Goal: Task Accomplishment & Management: Use online tool/utility

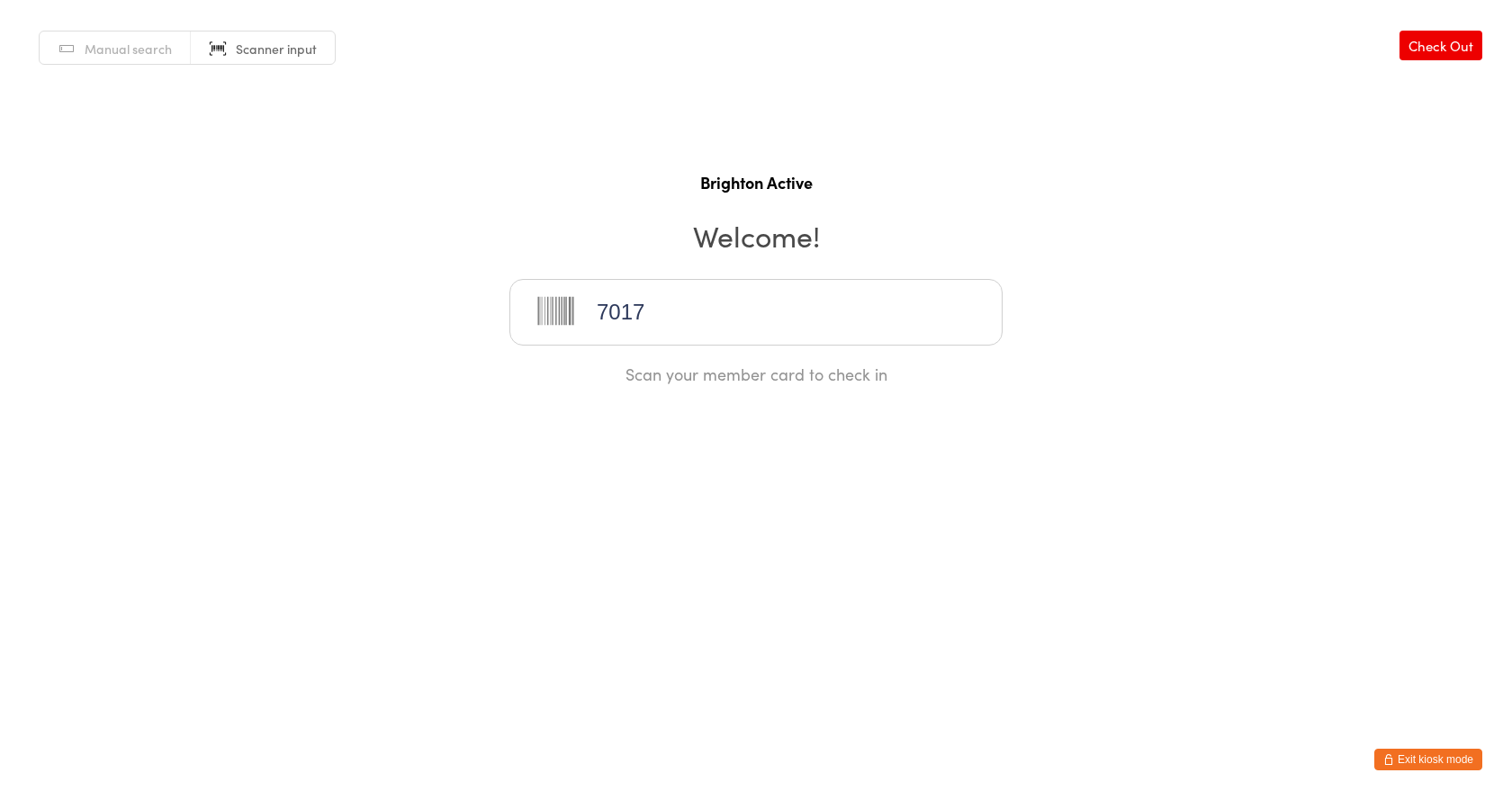
type input "70172"
click at [1426, 756] on button "Exit kiosk mode" at bounding box center [1428, 759] width 108 height 22
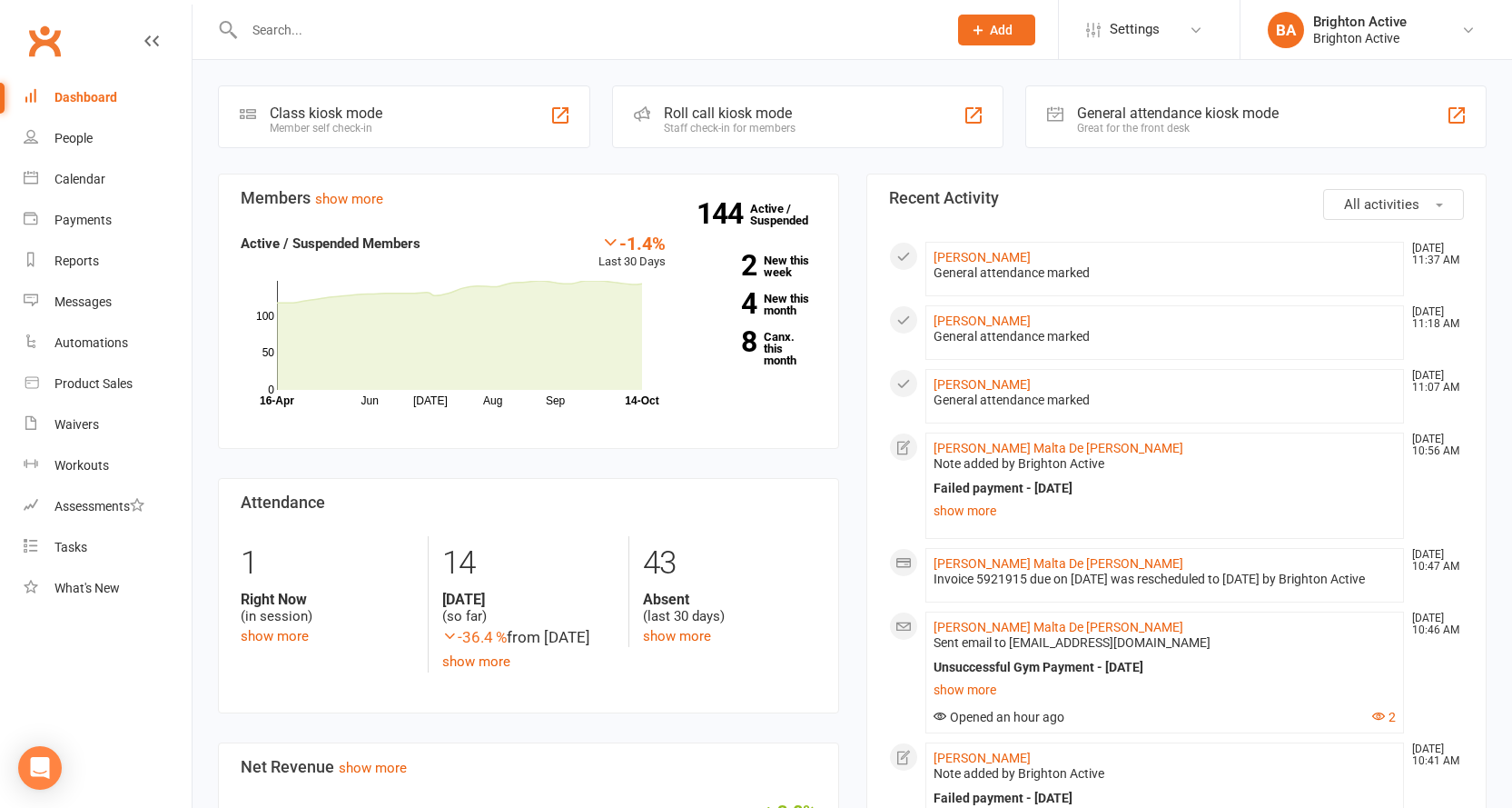
click at [1229, 115] on div "General attendance kiosk mode" at bounding box center [1177, 113] width 201 height 17
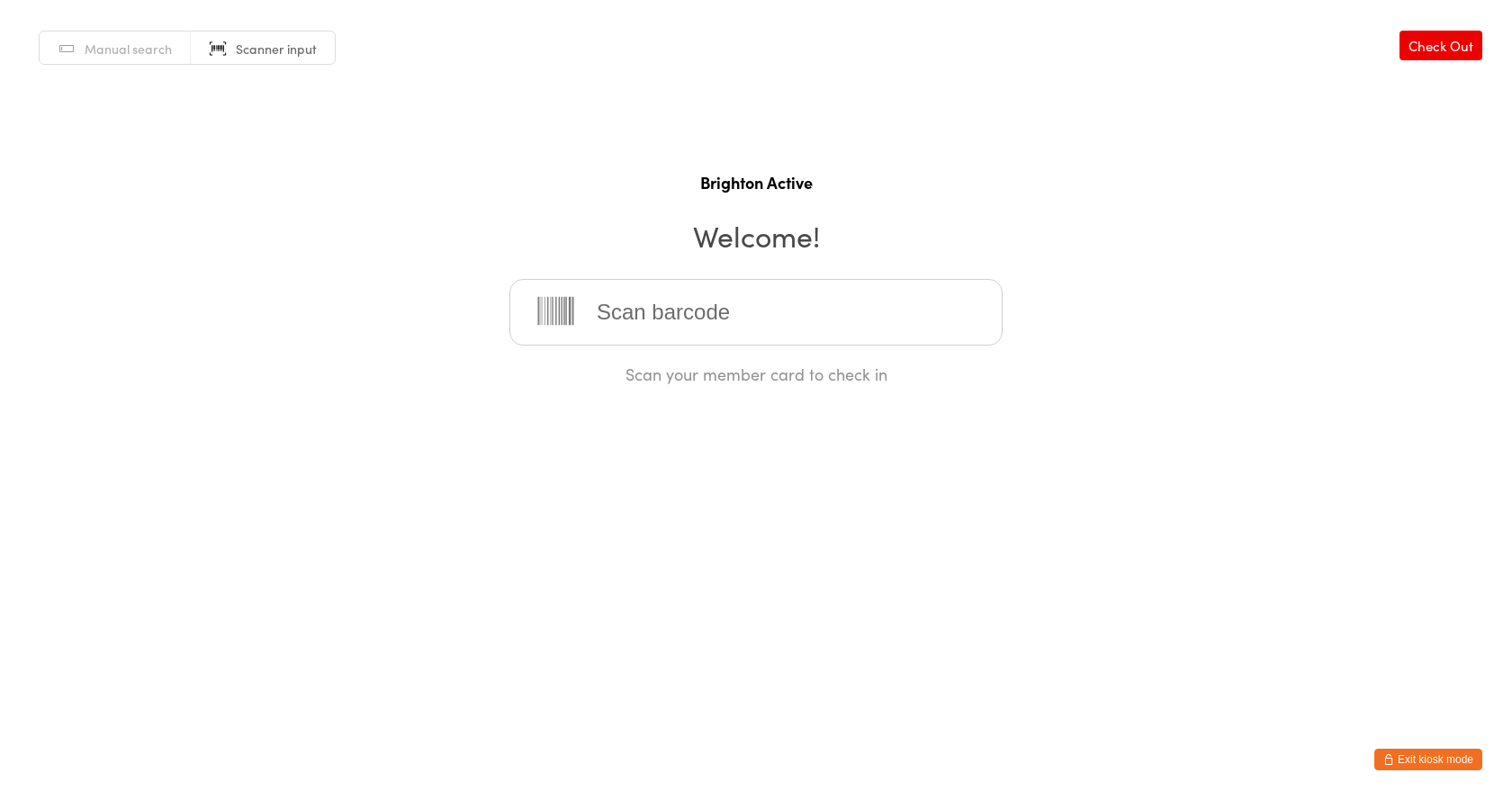
click at [82, 25] on div "Manual search Scanner input Check Out Brighton Active Welcome! Scan your member…" at bounding box center [756, 192] width 1512 height 385
click at [104, 49] on span "Manual search" at bounding box center [128, 48] width 87 height 18
click at [568, 303] on input "search" at bounding box center [756, 312] width 493 height 67
type input "tanida"
click at [732, 363] on div "Tanida Jenvitayawut" at bounding box center [756, 369] width 460 height 24
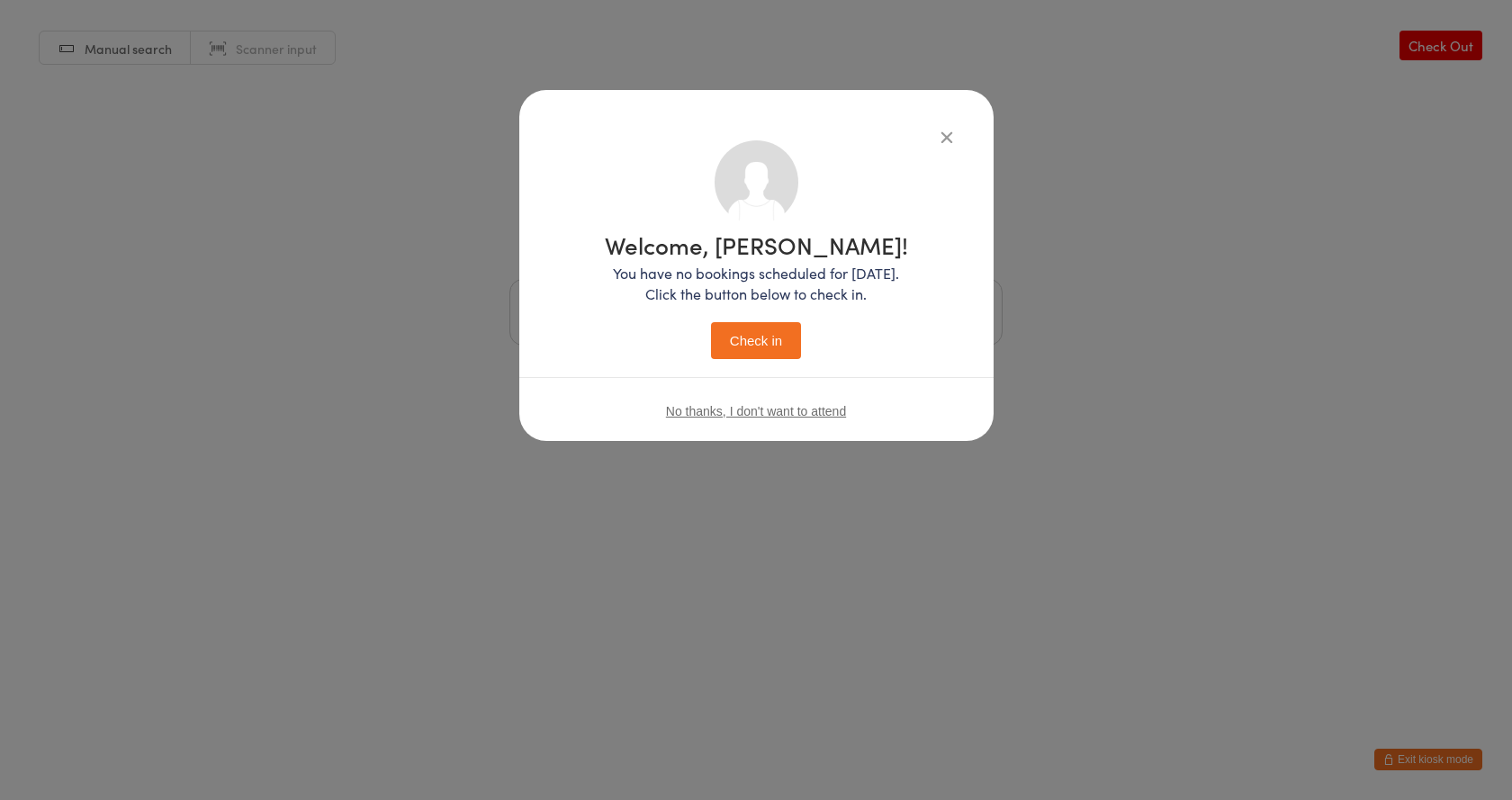
click at [762, 337] on button "Check in" at bounding box center [756, 340] width 90 height 37
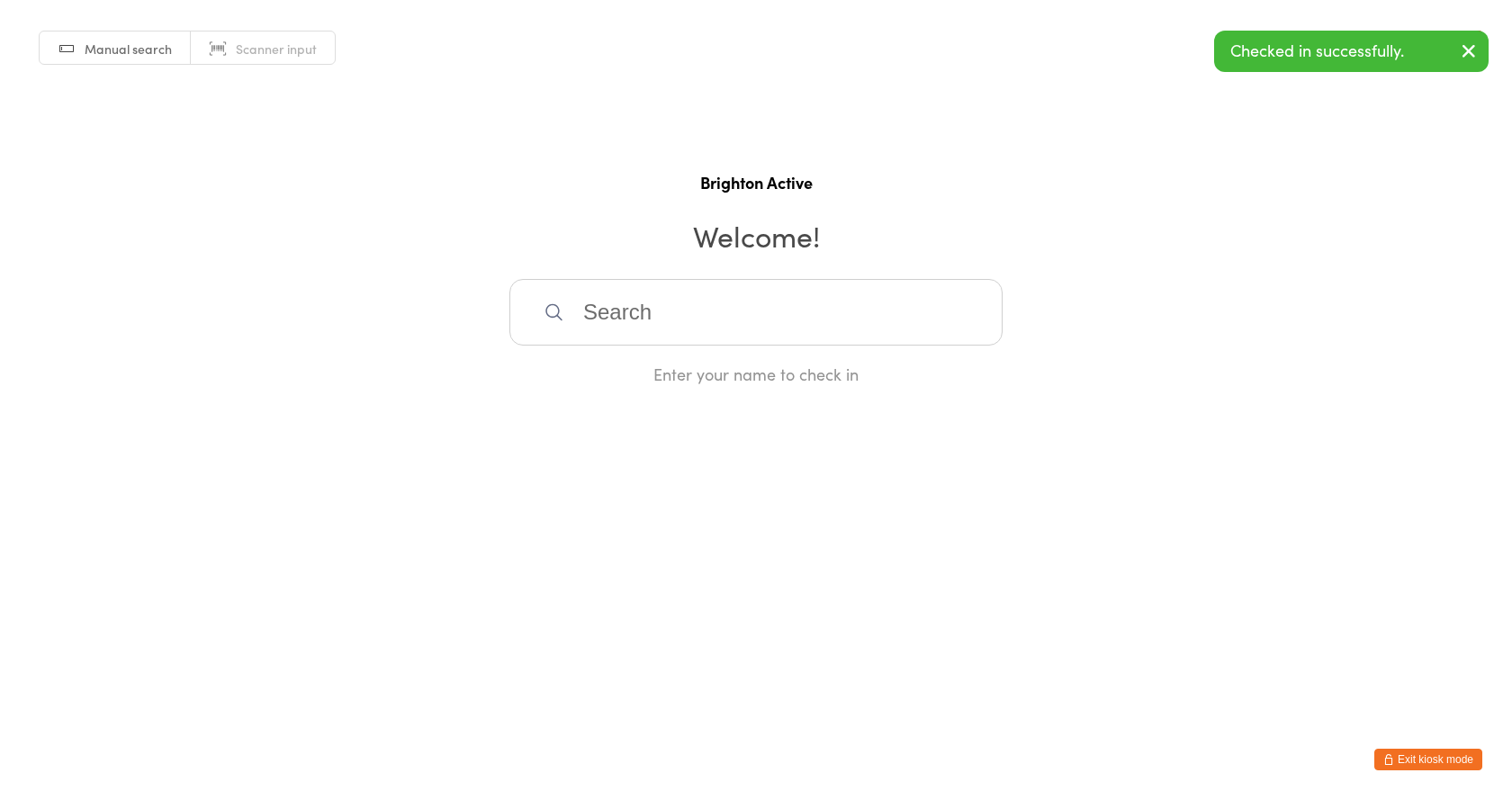
click at [623, 317] on input "search" at bounding box center [756, 312] width 493 height 67
type input "eliz"
click at [607, 364] on div "Elizabeth Brain" at bounding box center [756, 369] width 460 height 24
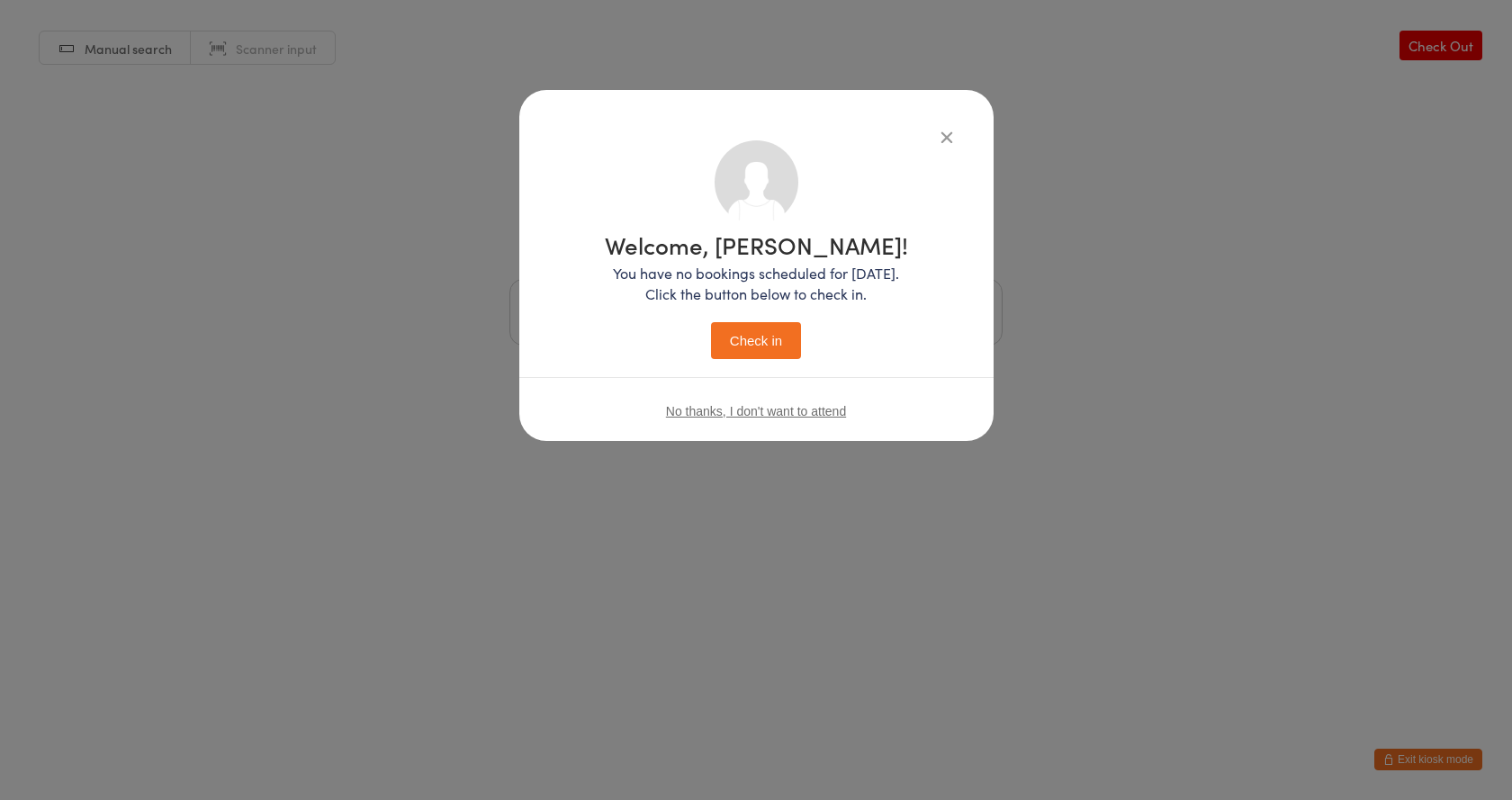
click at [738, 337] on button "Check in" at bounding box center [756, 340] width 90 height 37
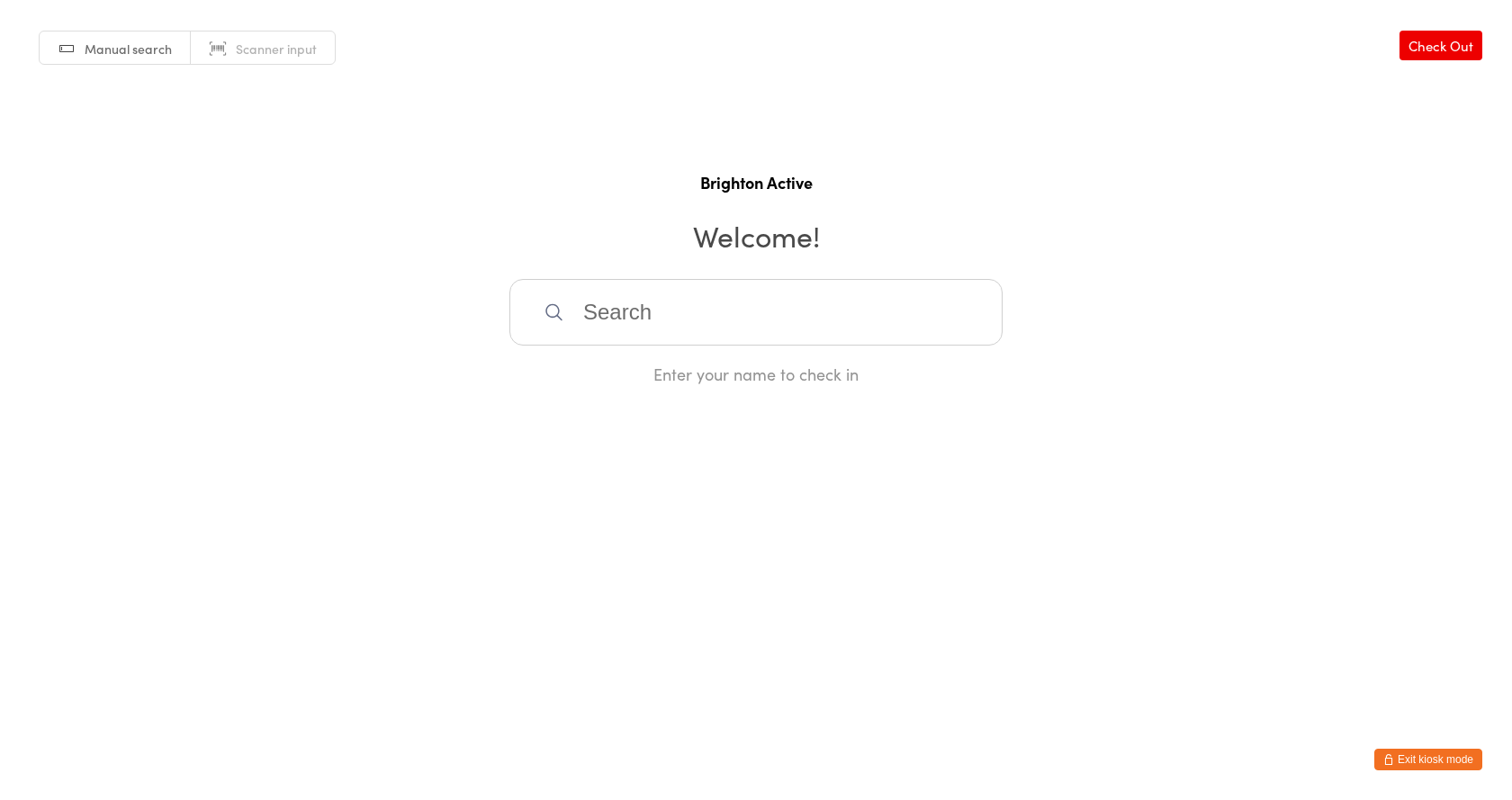
click at [276, 40] on span "Scanner input" at bounding box center [276, 48] width 81 height 18
click at [703, 305] on input "search" at bounding box center [756, 312] width 493 height 67
click at [692, 314] on input "search" at bounding box center [756, 312] width 493 height 67
click at [653, 318] on input "search" at bounding box center [756, 312] width 493 height 67
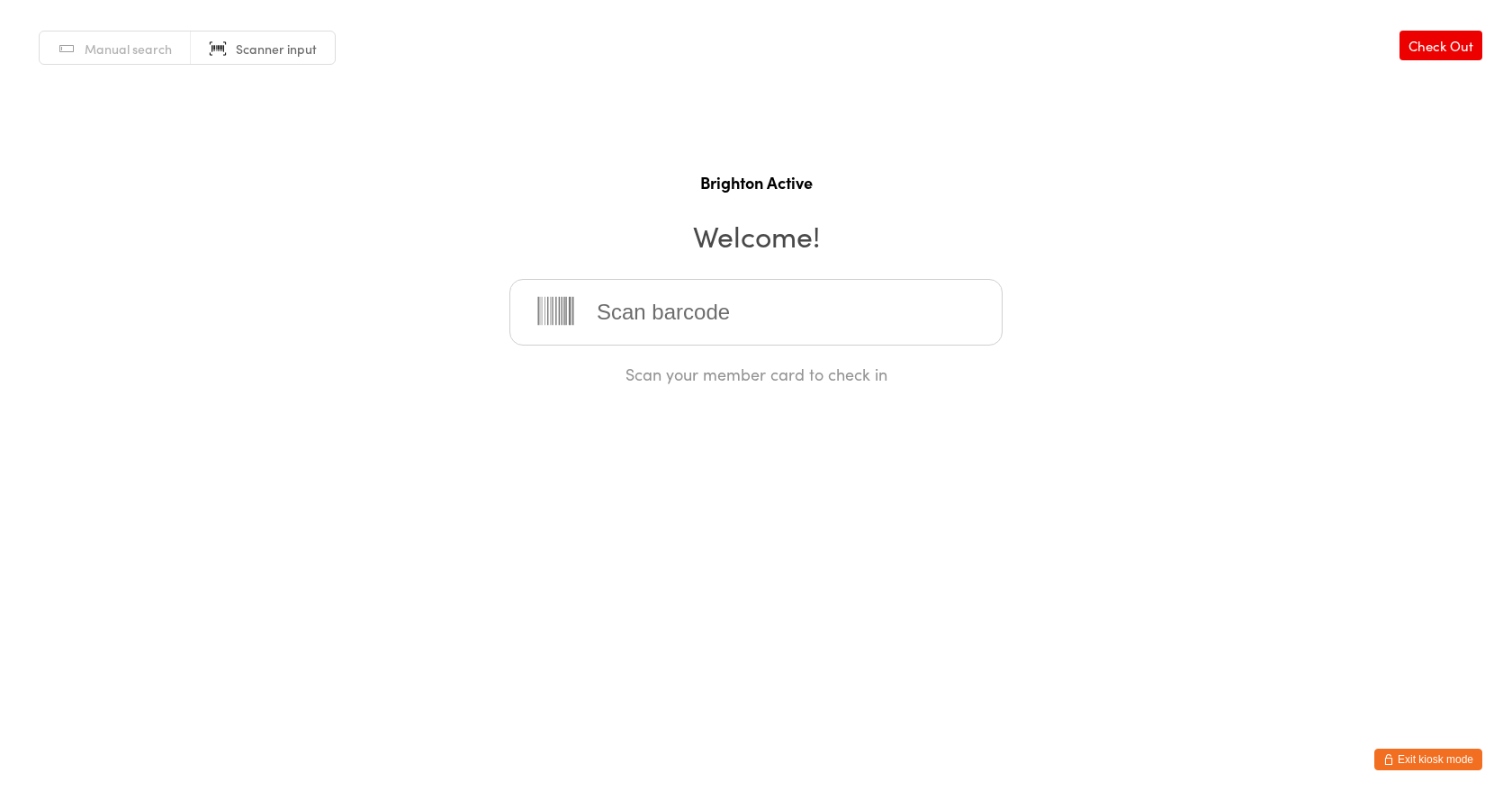
click at [653, 318] on input "search" at bounding box center [756, 312] width 493 height 67
click at [950, 532] on html "You have now entered Kiosk Mode. Members will be able to check themselves in us…" at bounding box center [756, 400] width 1512 height 800
click at [1426, 758] on button "Exit kiosk mode" at bounding box center [1428, 759] width 108 height 22
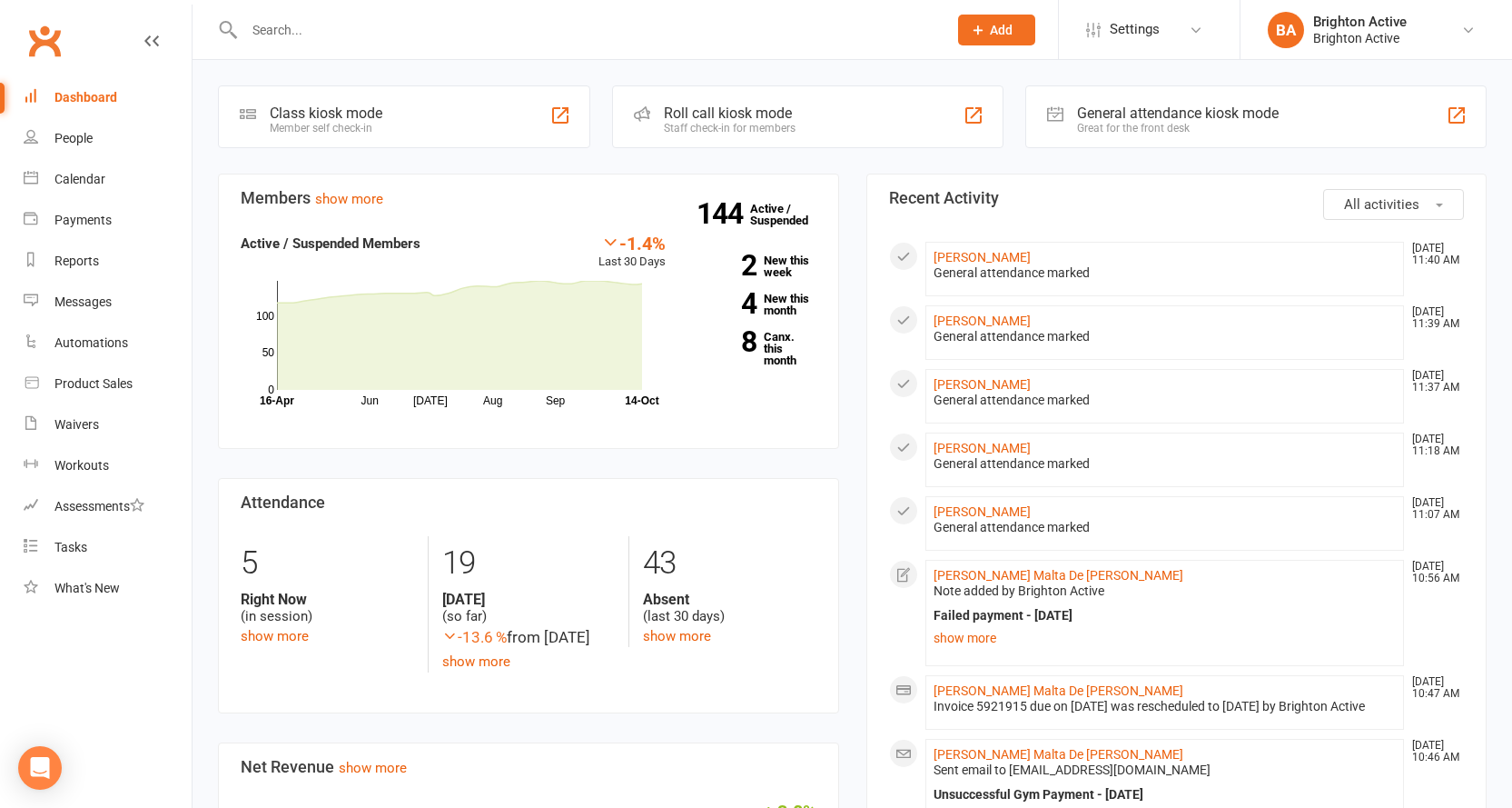
click at [1186, 109] on div "General attendance kiosk mode" at bounding box center [1177, 113] width 201 height 17
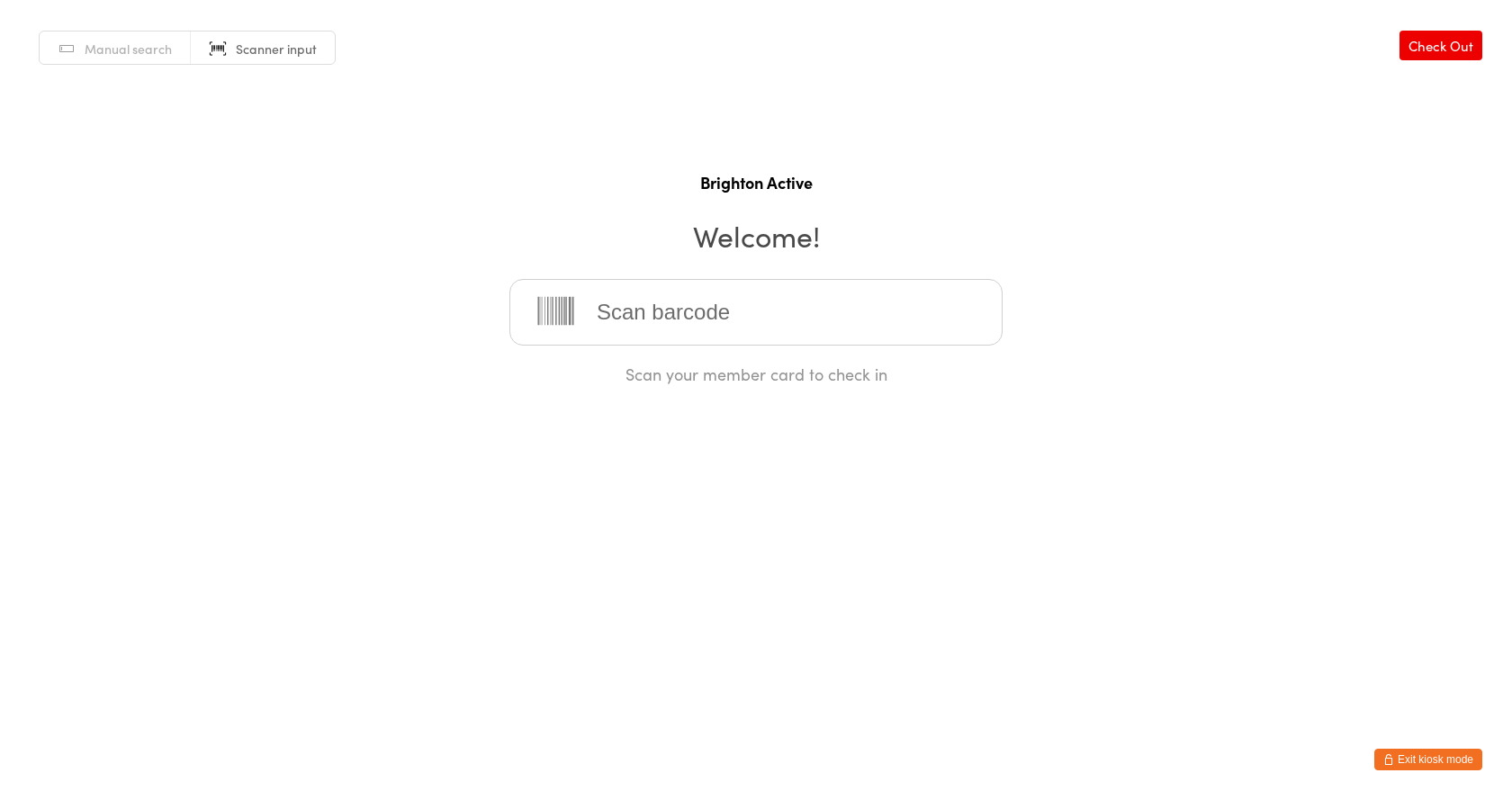
drag, startPoint x: 1425, startPoint y: 757, endPoint x: 1443, endPoint y: 752, distance: 18.7
click at [1426, 758] on button "Exit kiosk mode" at bounding box center [1428, 759] width 108 height 22
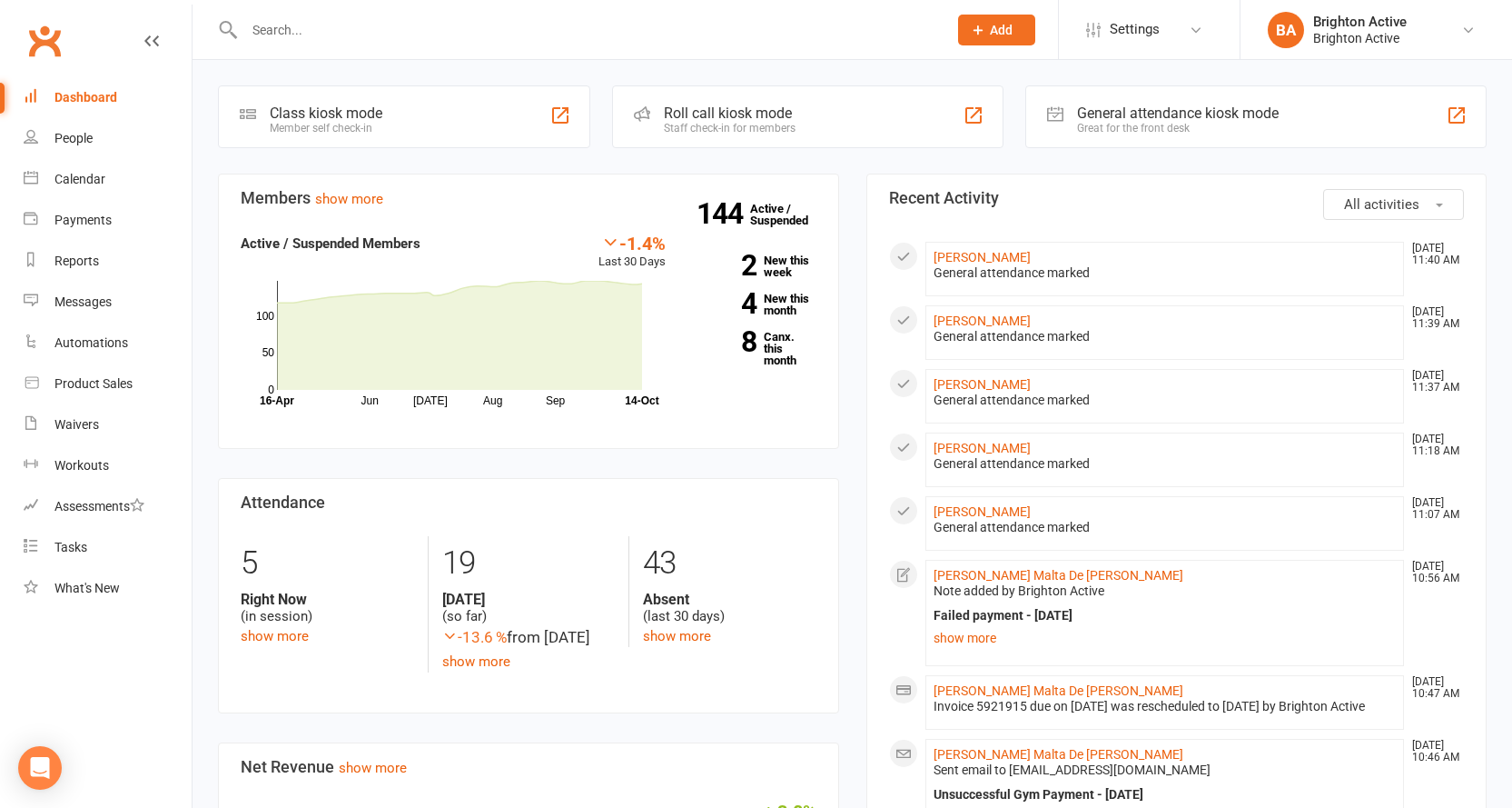
click at [1191, 119] on div "General attendance kiosk mode" at bounding box center [1177, 113] width 201 height 17
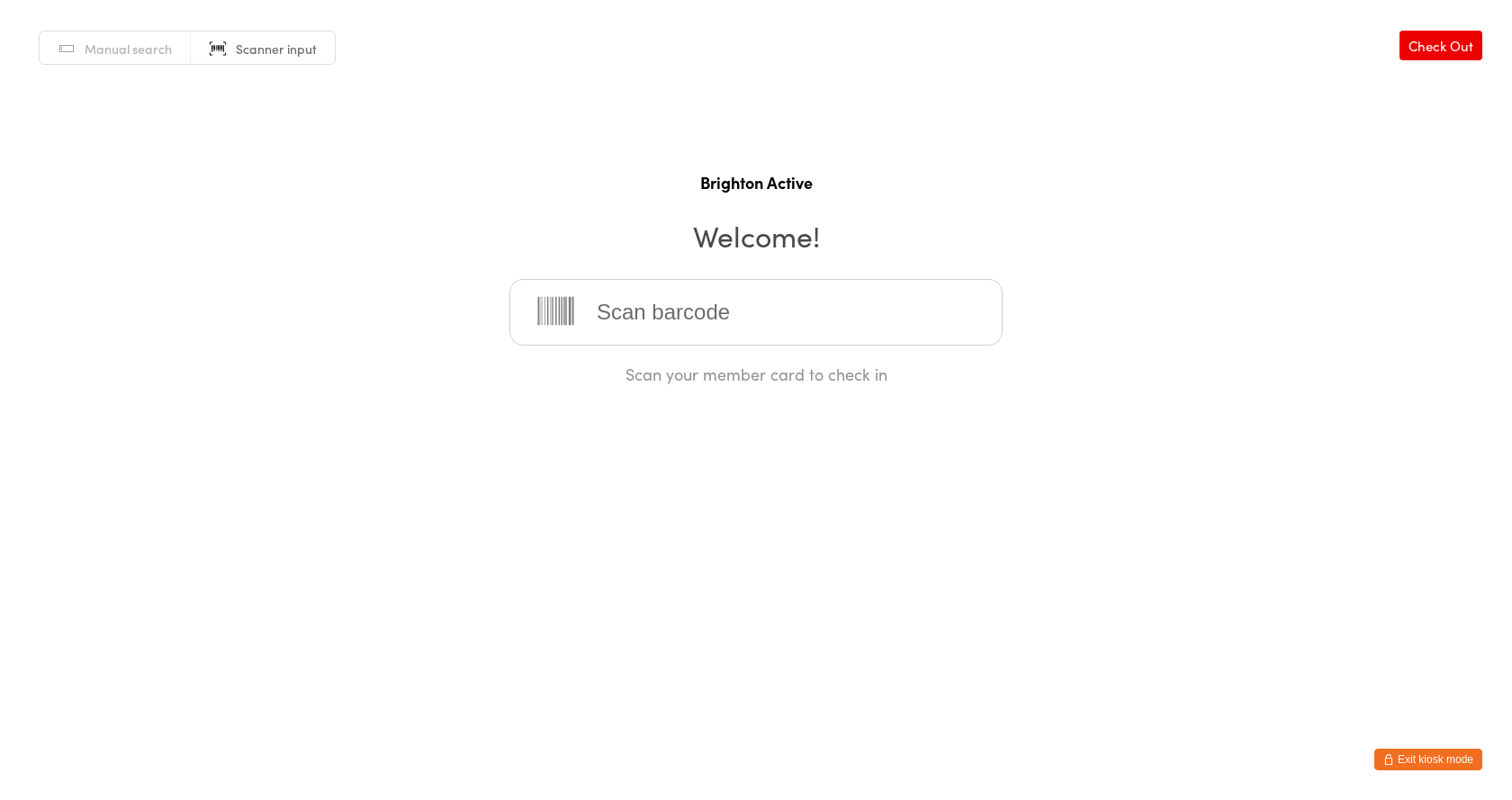
drag, startPoint x: 97, startPoint y: 40, endPoint x: 118, endPoint y: 54, distance: 25.2
click at [99, 40] on span "Manual search" at bounding box center [128, 48] width 87 height 18
click at [623, 317] on input "search" at bounding box center [756, 312] width 493 height 67
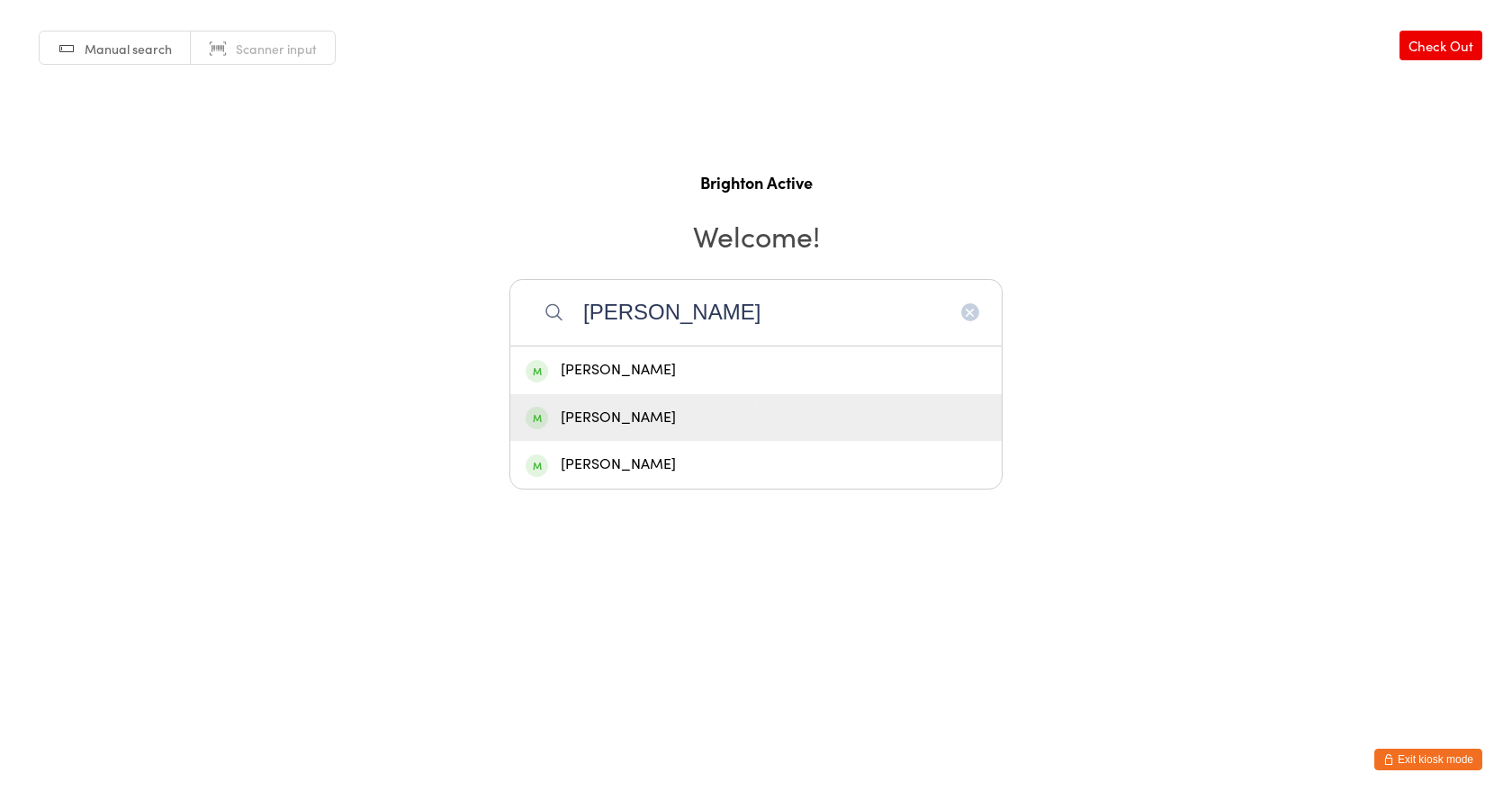
type input "sara"
drag, startPoint x: 656, startPoint y: 424, endPoint x: 672, endPoint y: 416, distance: 17.9
click at [657, 424] on div "[PERSON_NAME]" at bounding box center [756, 417] width 460 height 24
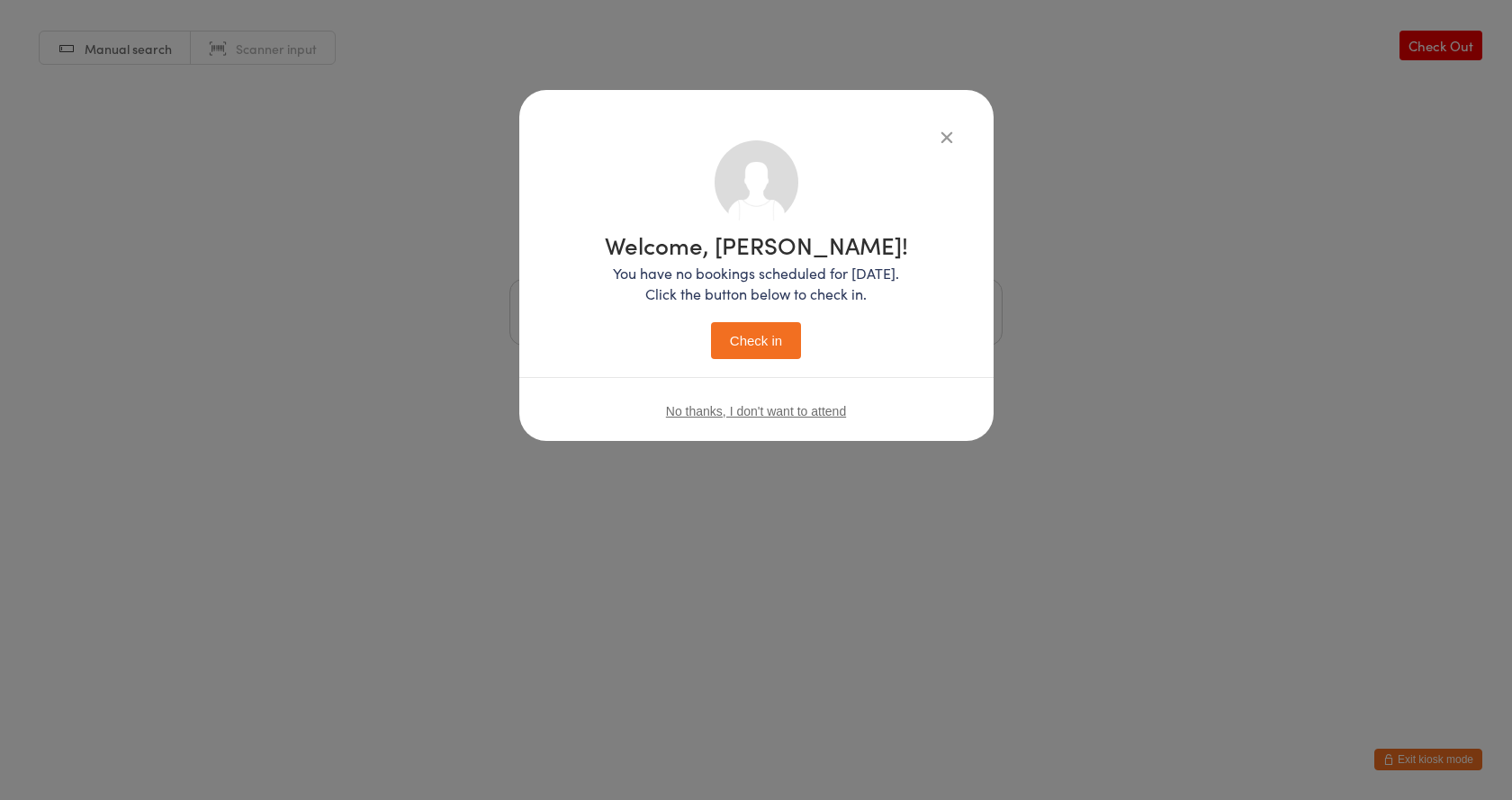
click at [758, 353] on button "Check in" at bounding box center [756, 340] width 90 height 37
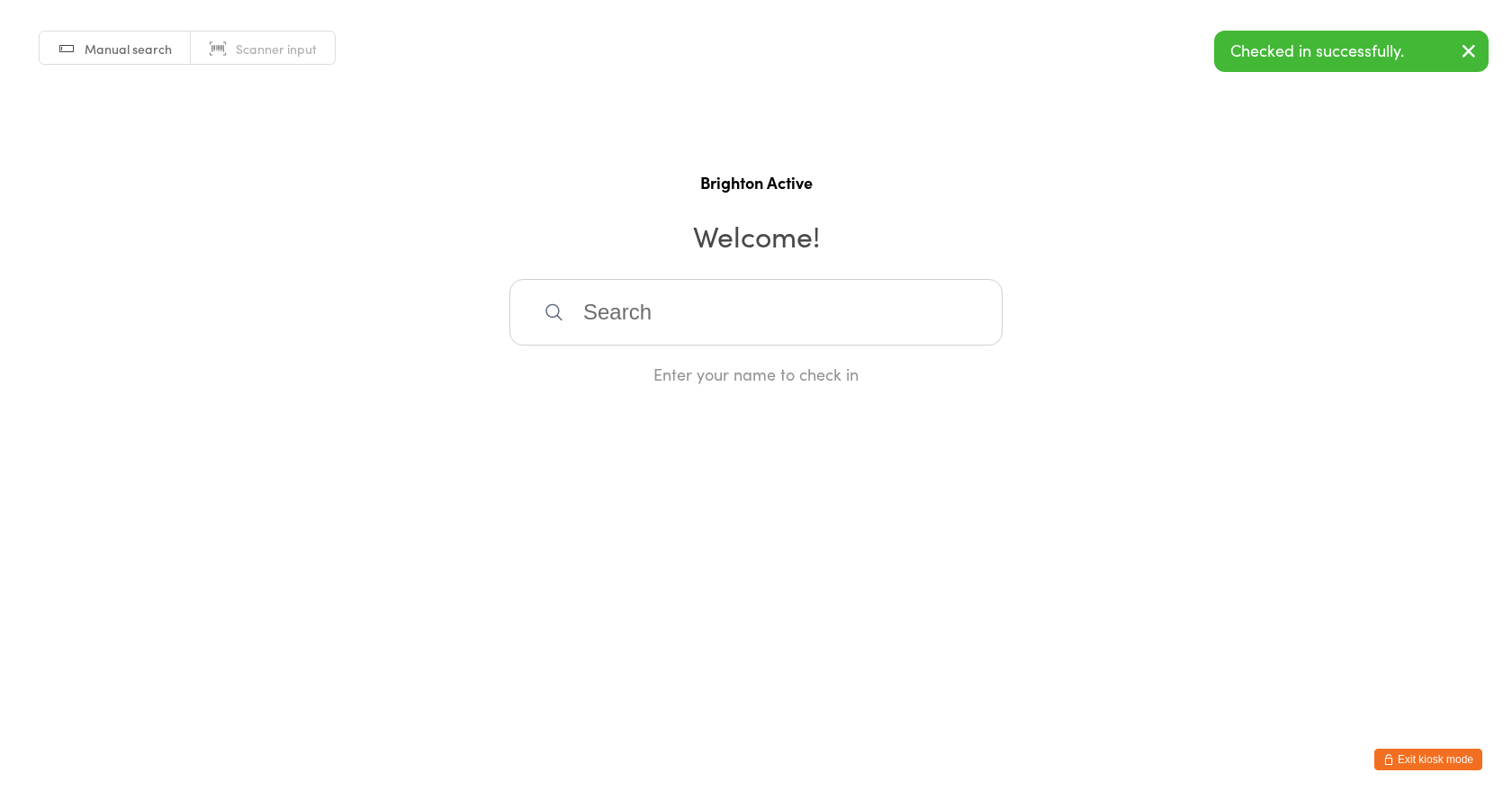
click at [753, 319] on input "search" at bounding box center [756, 312] width 493 height 67
drag, startPoint x: 292, startPoint y: 51, endPoint x: 312, endPoint y: 70, distance: 27.6
click at [292, 51] on span "Scanner input" at bounding box center [276, 48] width 81 height 18
click at [633, 327] on input "search" at bounding box center [756, 312] width 493 height 67
click at [636, 327] on input "search" at bounding box center [756, 312] width 493 height 67
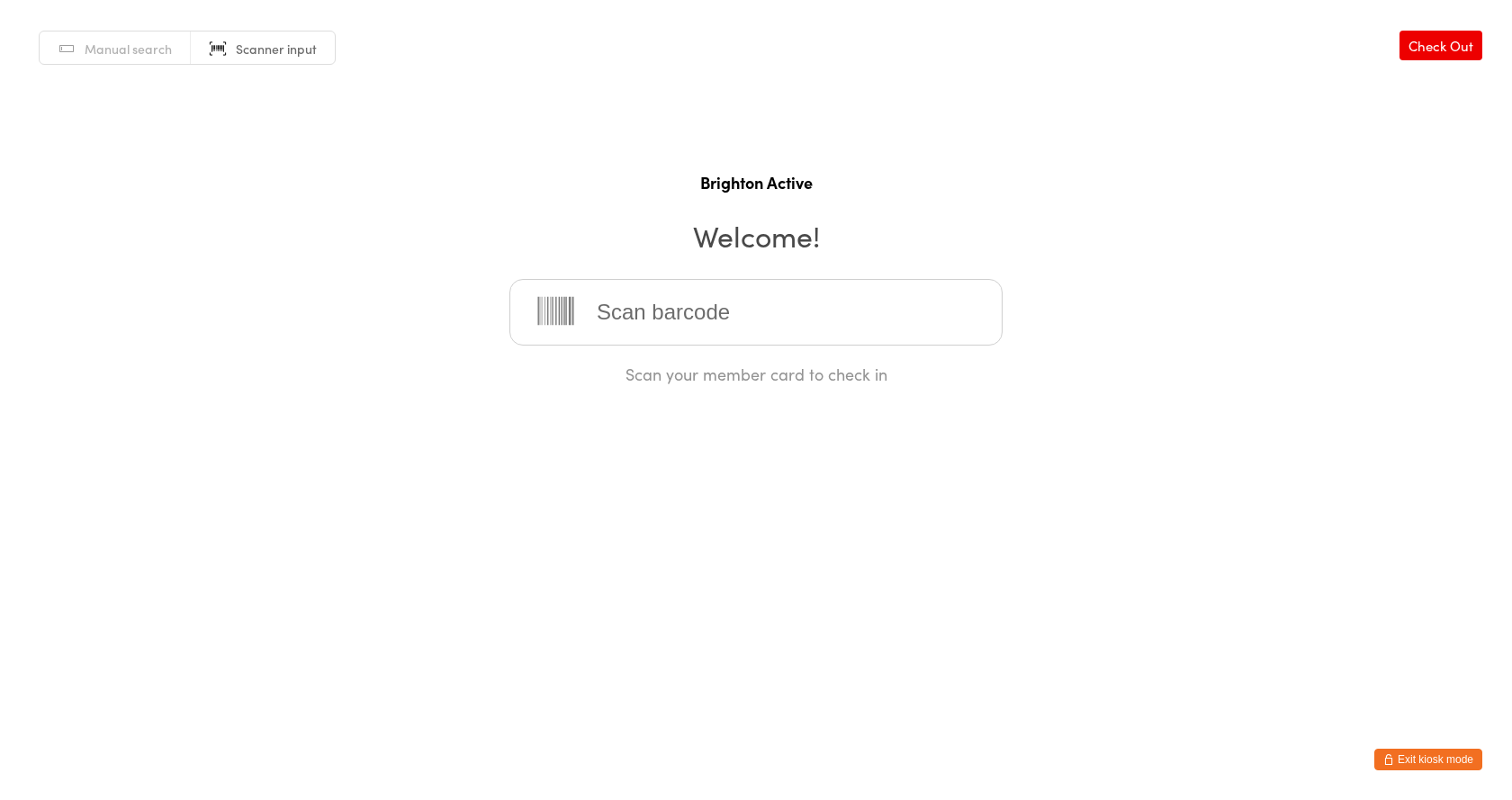
click at [638, 327] on input "search" at bounding box center [756, 312] width 493 height 67
click at [639, 327] on input "search" at bounding box center [756, 312] width 493 height 67
drag, startPoint x: 666, startPoint y: 376, endPoint x: 986, endPoint y: 572, distance: 375.3
click at [754, 468] on html "You have now entered Kiosk Mode. Members will be able to check themselves in us…" at bounding box center [756, 400] width 1512 height 800
click at [1435, 753] on button "Exit kiosk mode" at bounding box center [1428, 759] width 108 height 22
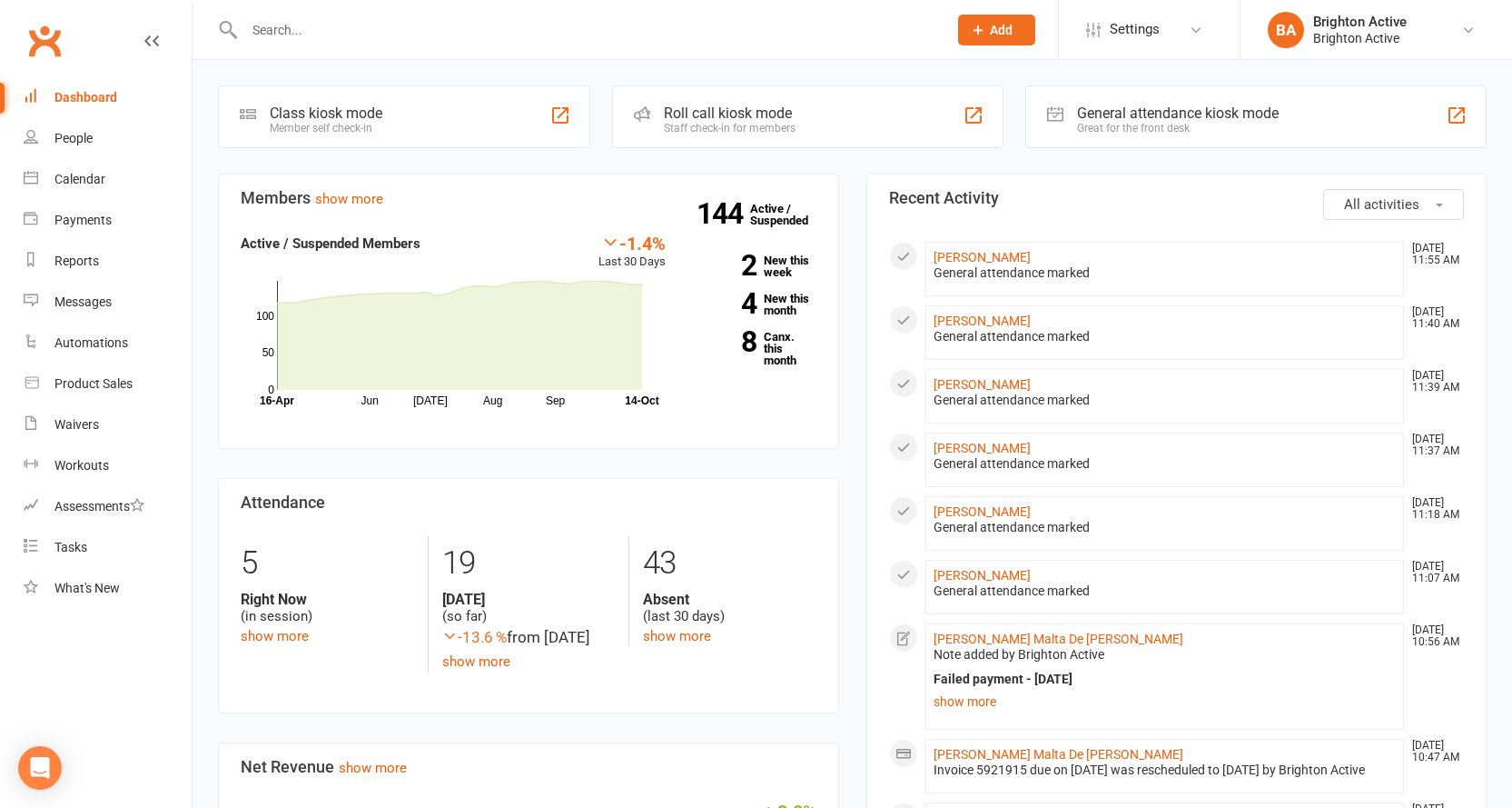
click at [1196, 116] on div "General attendance kiosk mode" at bounding box center [1177, 113] width 201 height 17
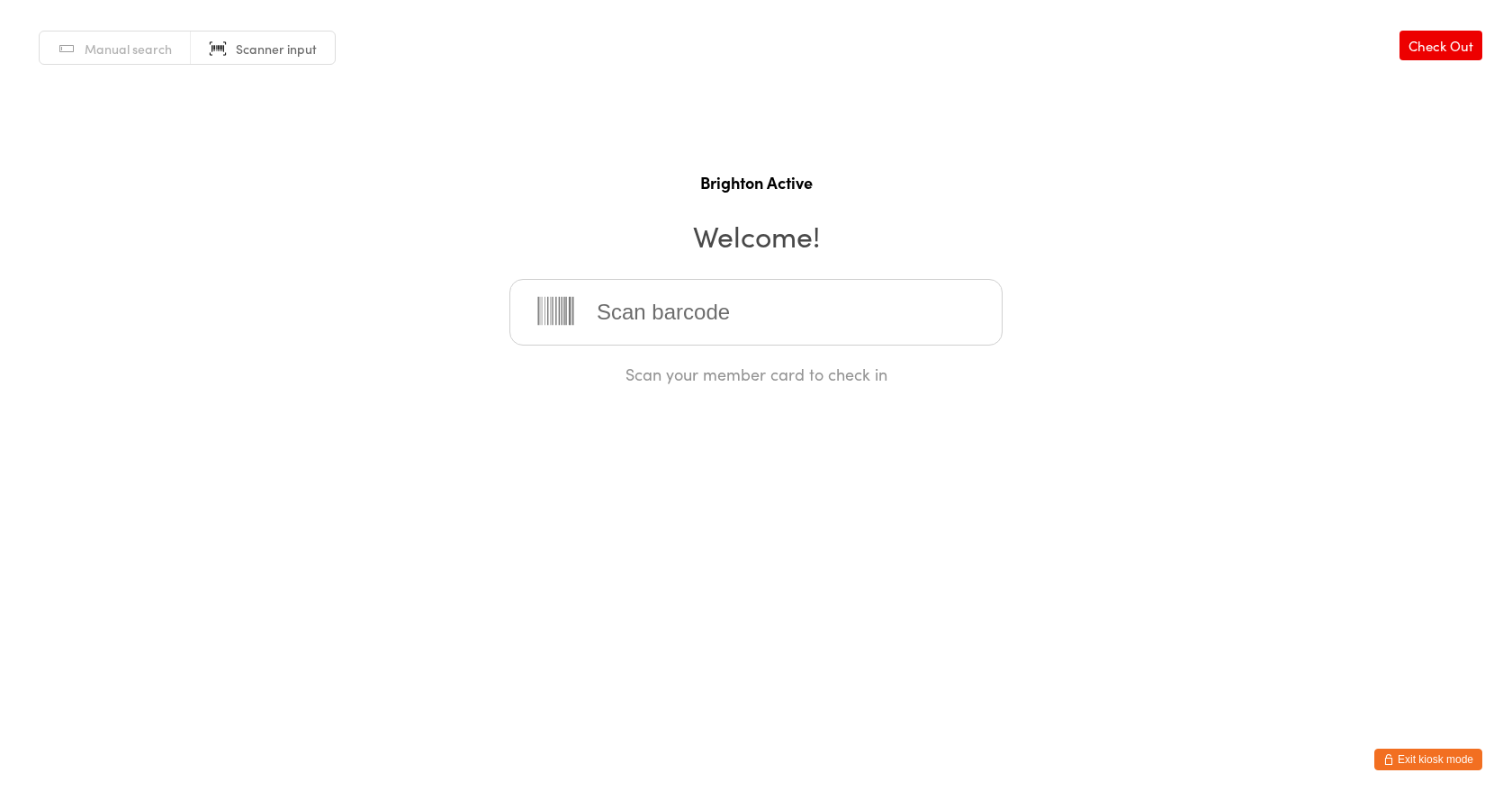
click at [852, 325] on input "search" at bounding box center [756, 312] width 493 height 67
click at [852, 324] on input "search" at bounding box center [756, 312] width 493 height 67
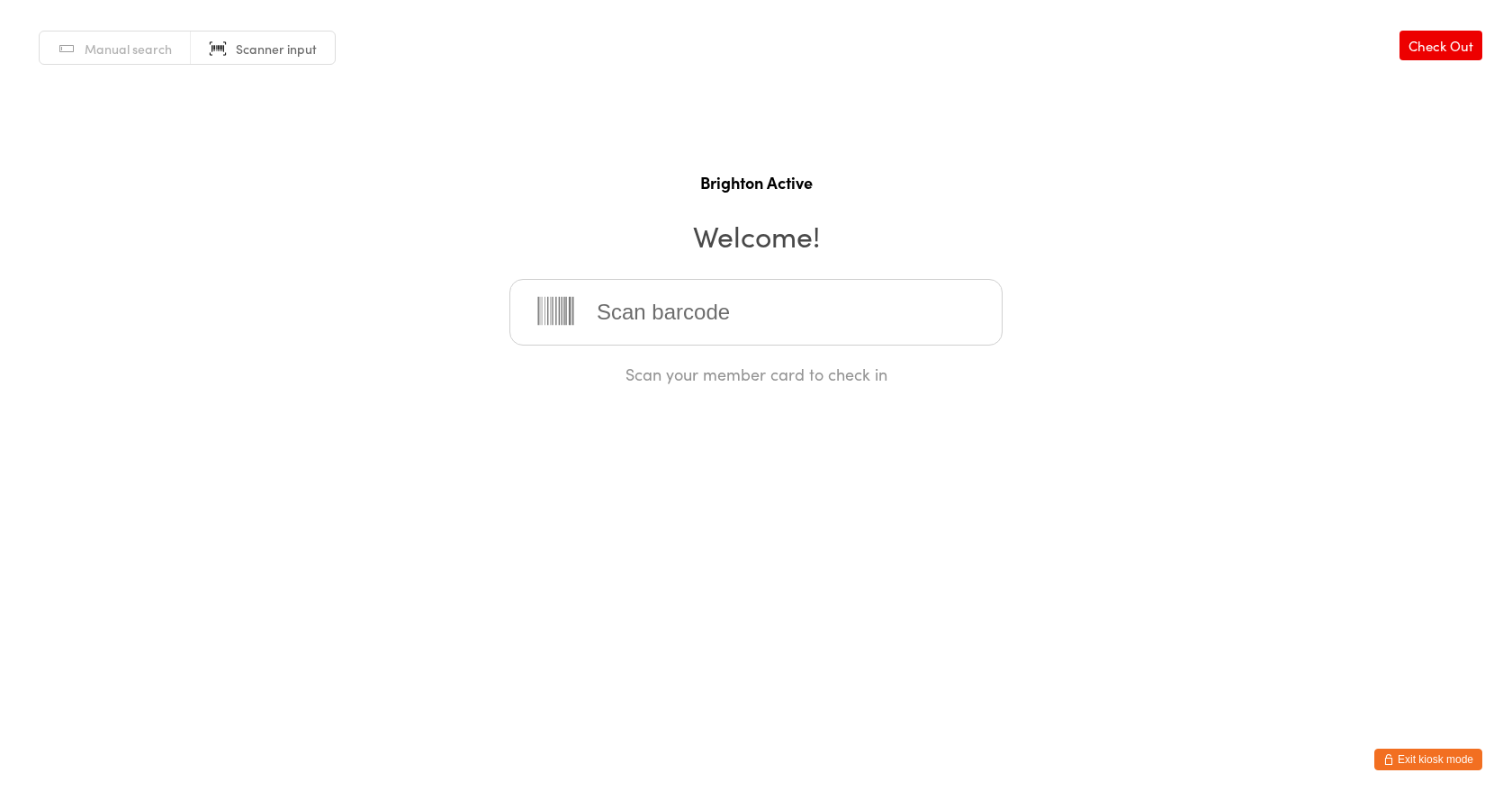
click at [852, 324] on input "search" at bounding box center [756, 312] width 493 height 67
drag, startPoint x: 841, startPoint y: 214, endPoint x: 769, endPoint y: 311, distance: 120.8
click at [840, 215] on h2 "Welcome!" at bounding box center [756, 235] width 1476 height 40
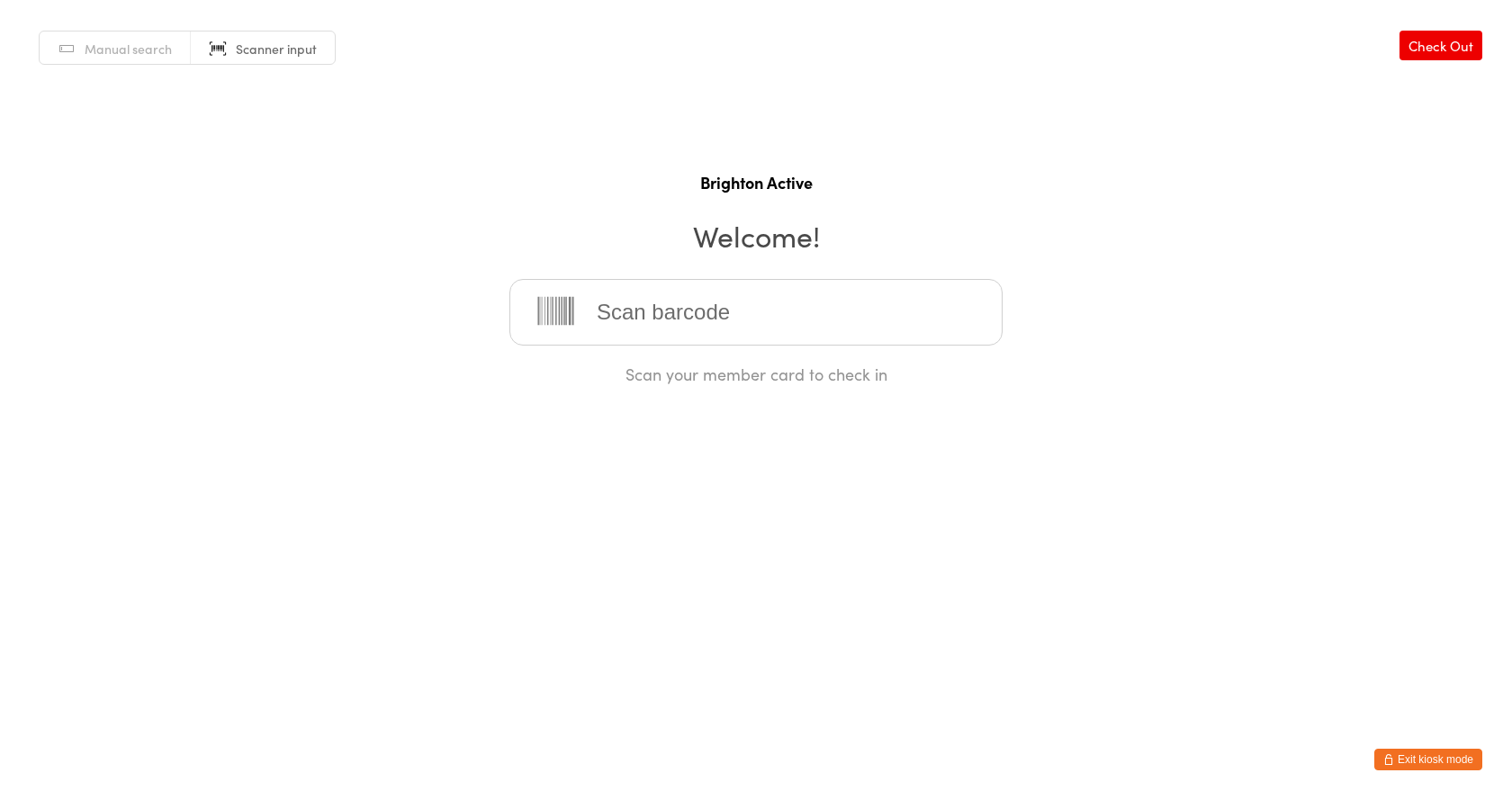
click at [794, 292] on input "search" at bounding box center [756, 312] width 493 height 67
click at [1443, 758] on button "Exit kiosk mode" at bounding box center [1428, 759] width 108 height 22
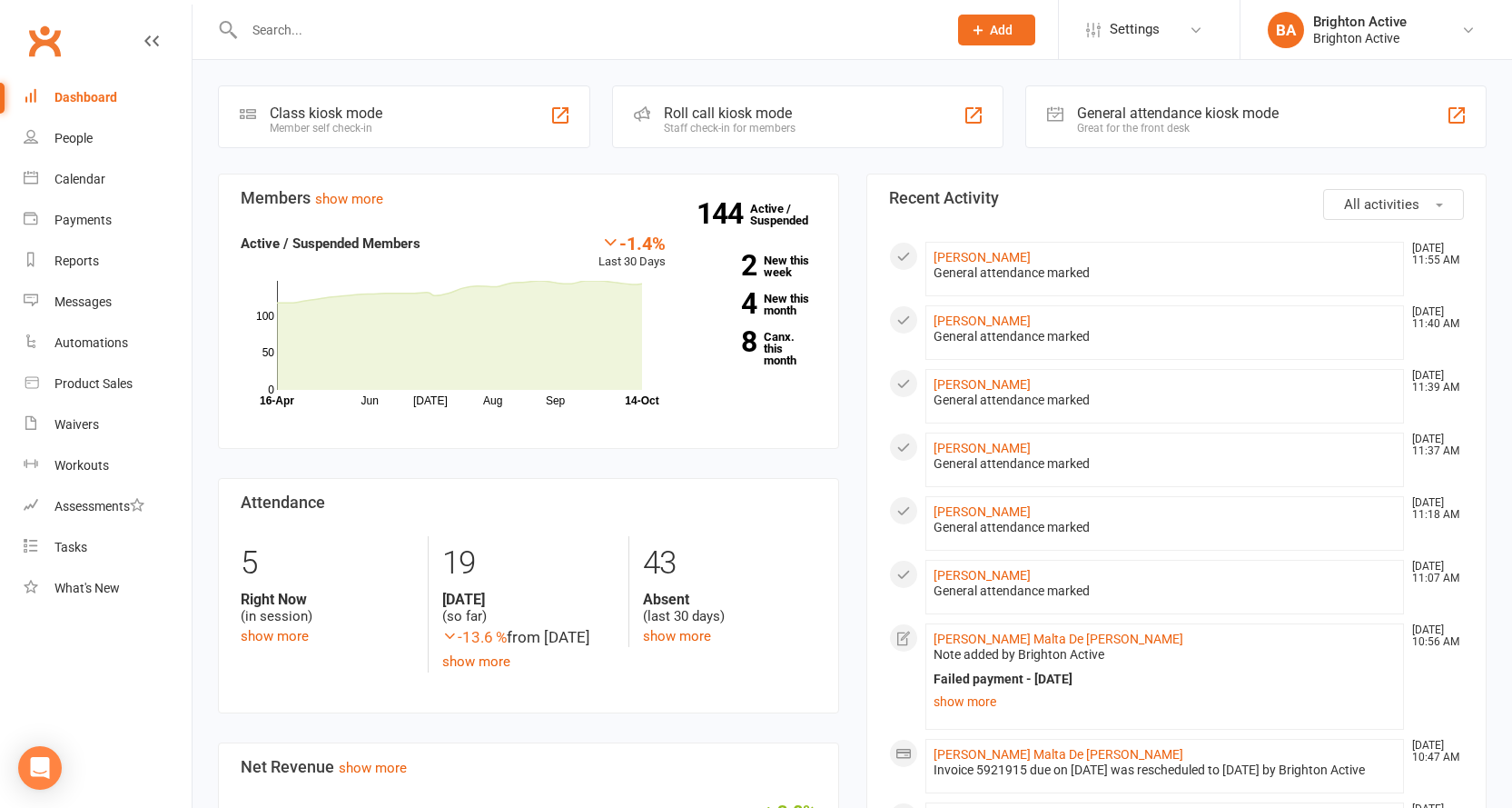
click at [1104, 121] on div "Great for the front desk" at bounding box center [1177, 127] width 201 height 13
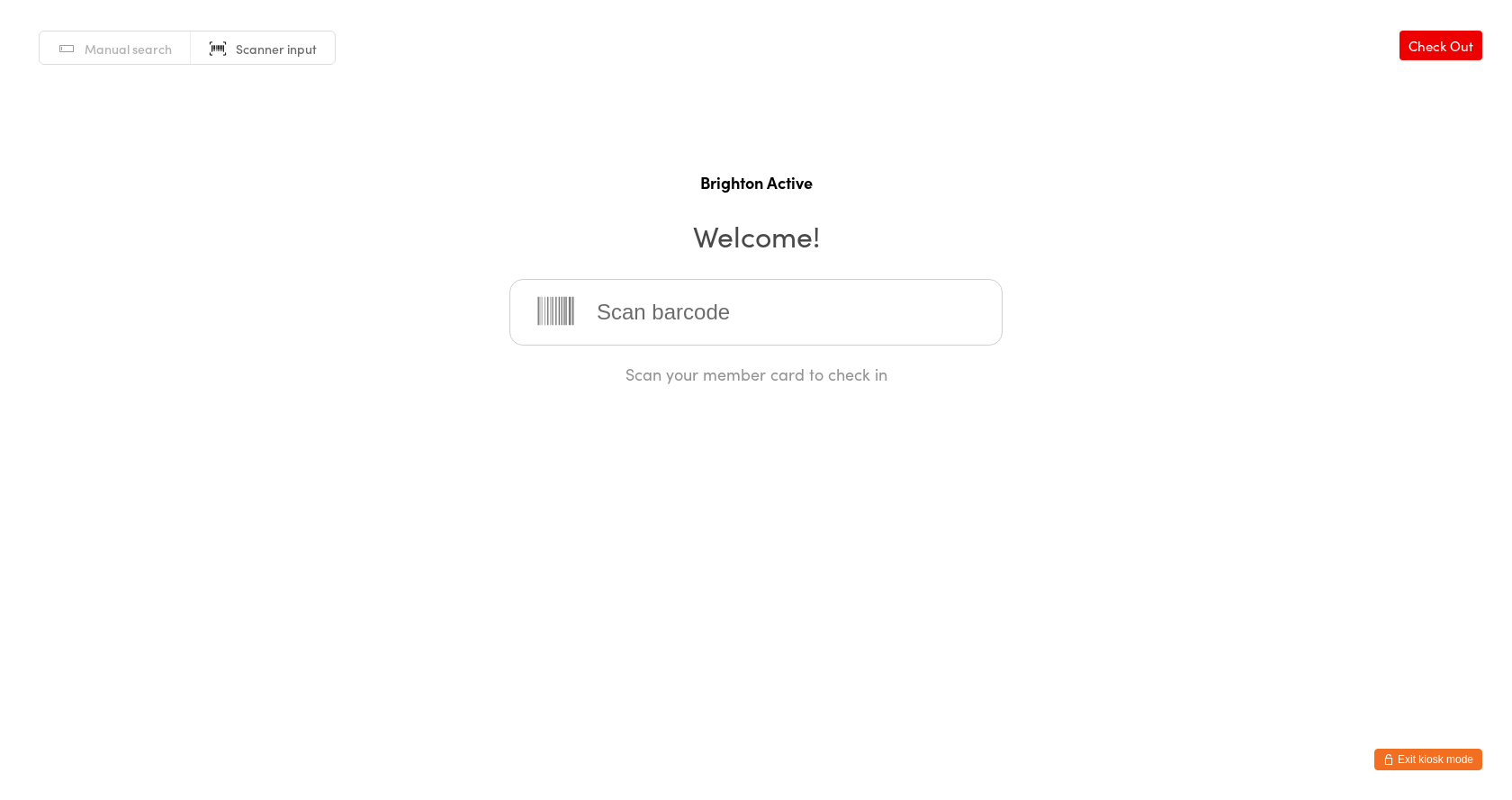
drag, startPoint x: 1419, startPoint y: 759, endPoint x: 1443, endPoint y: 748, distance: 26.4
click at [1421, 759] on button "Exit kiosk mode" at bounding box center [1428, 759] width 108 height 22
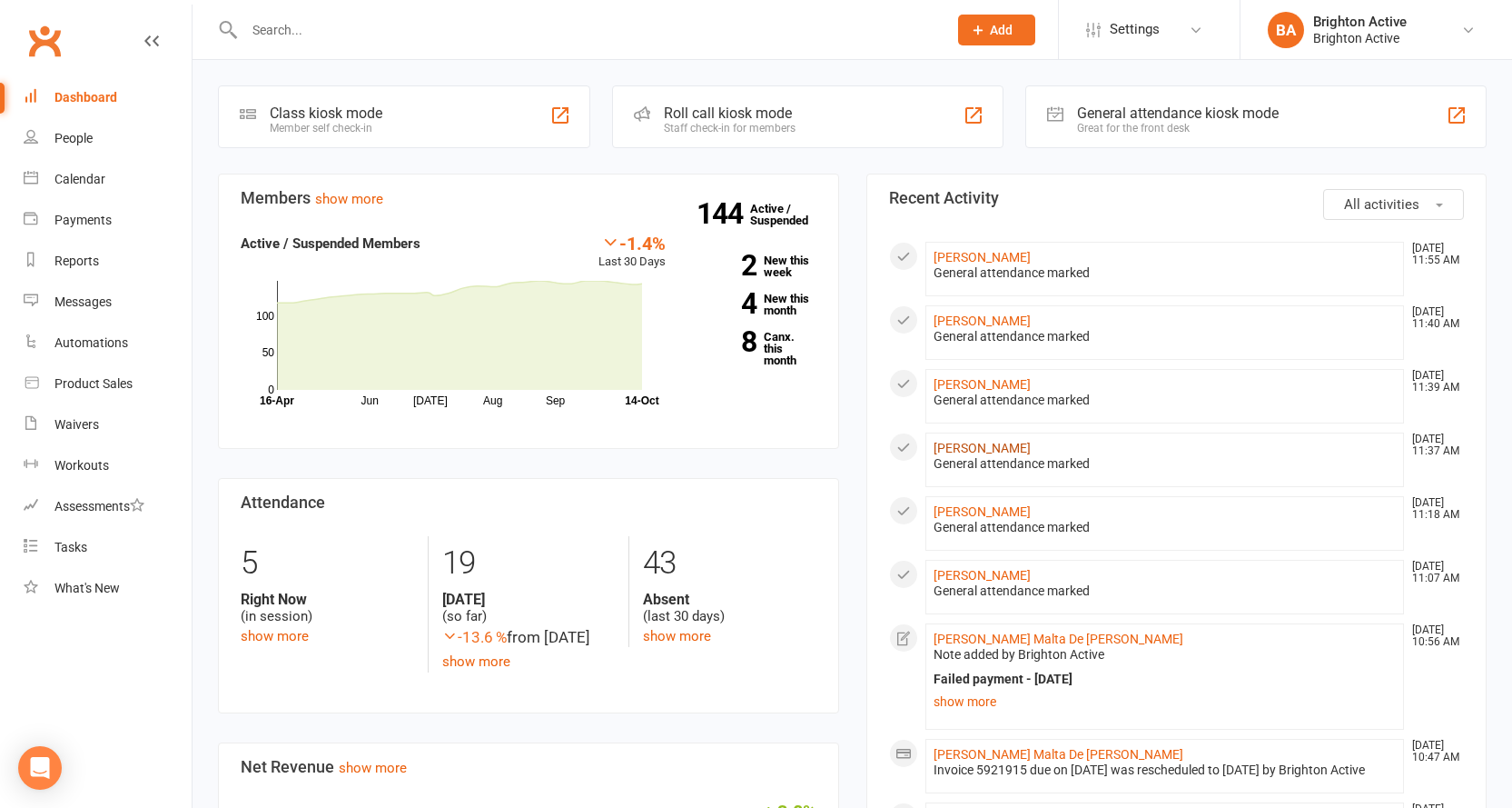
click at [1018, 446] on link "Jordan Caruccio" at bounding box center [981, 447] width 97 height 14
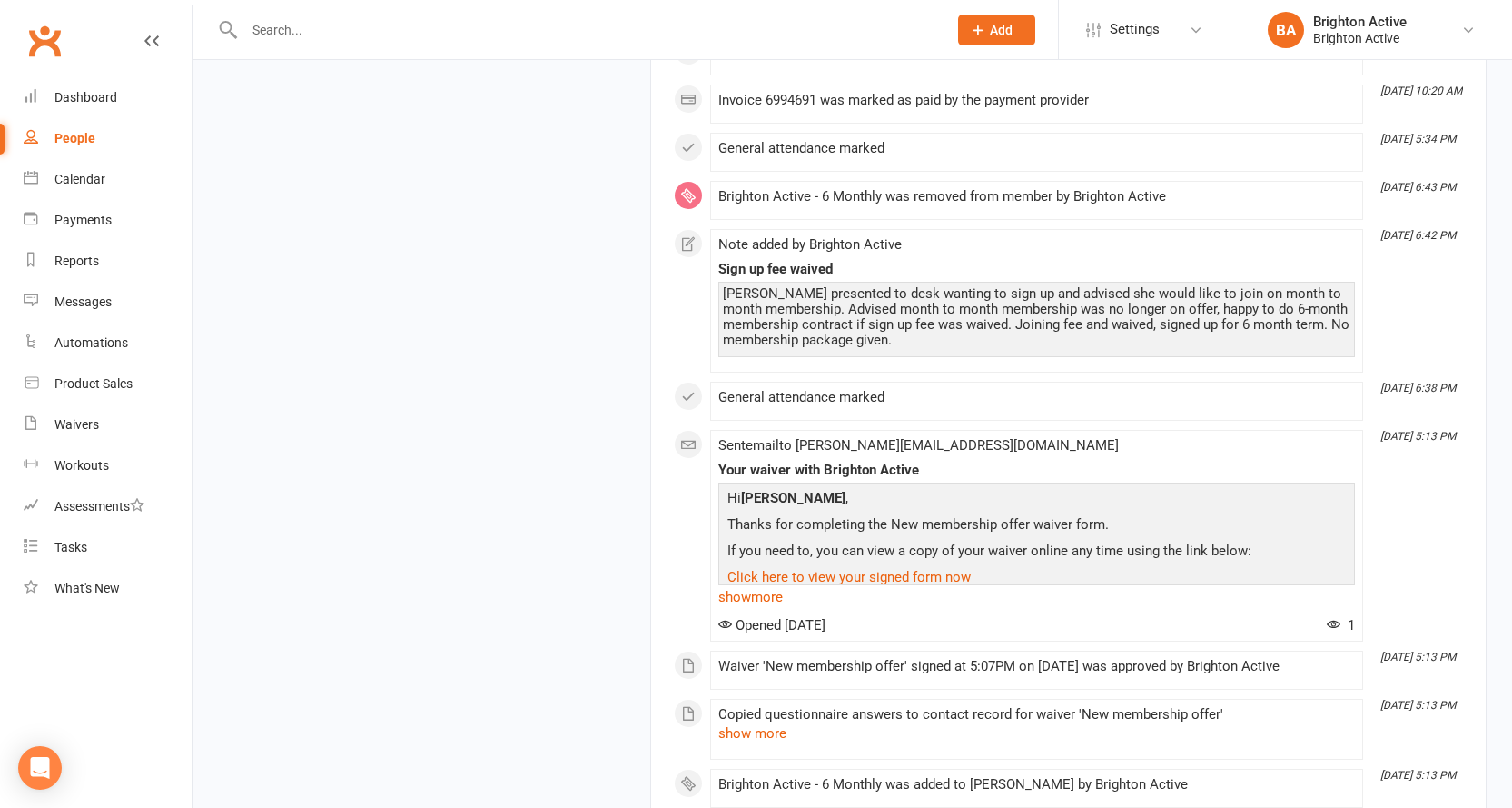
scroll to position [2725, 0]
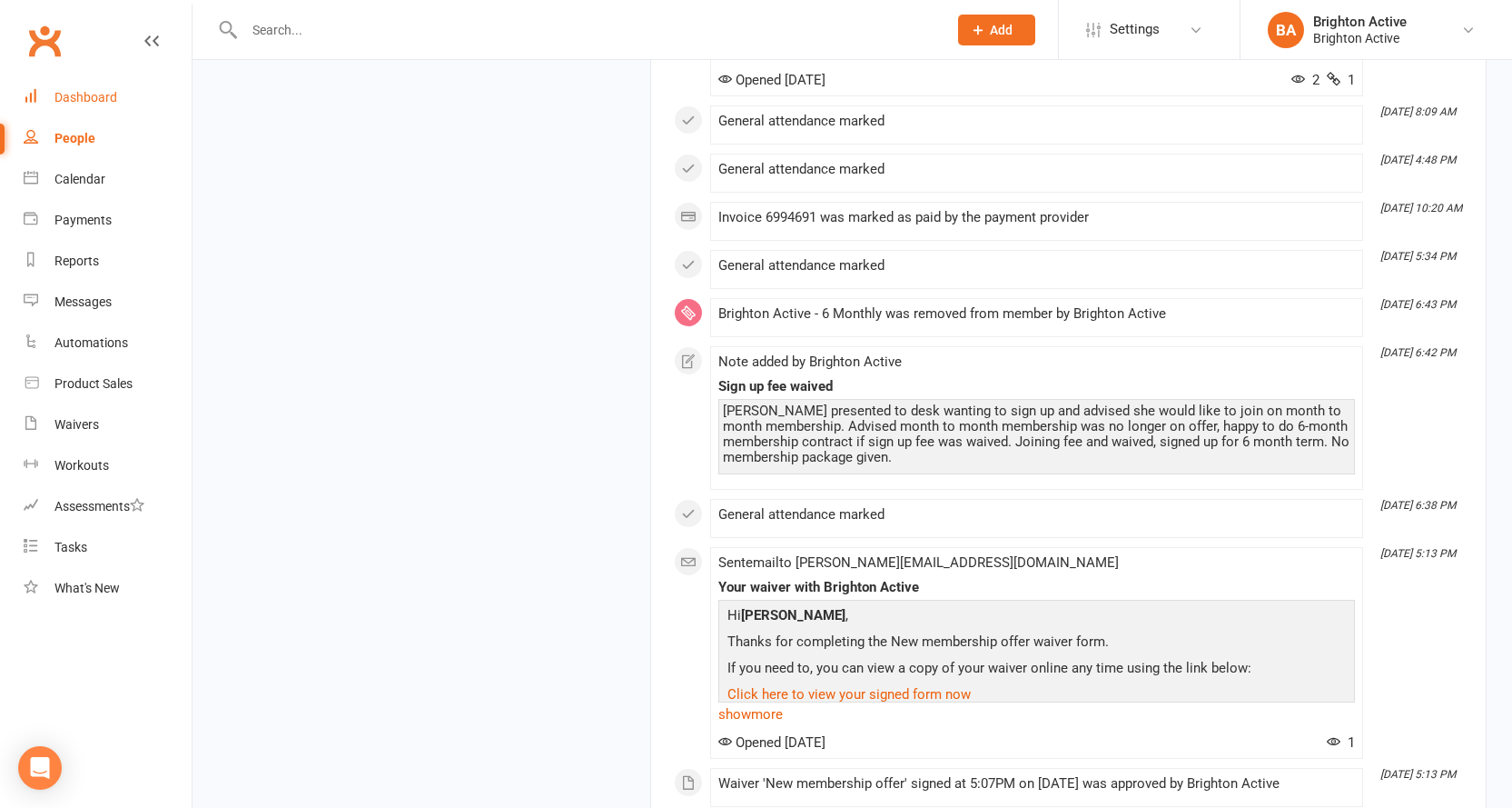
click at [84, 106] on link "Dashboard" at bounding box center [107, 97] width 168 height 40
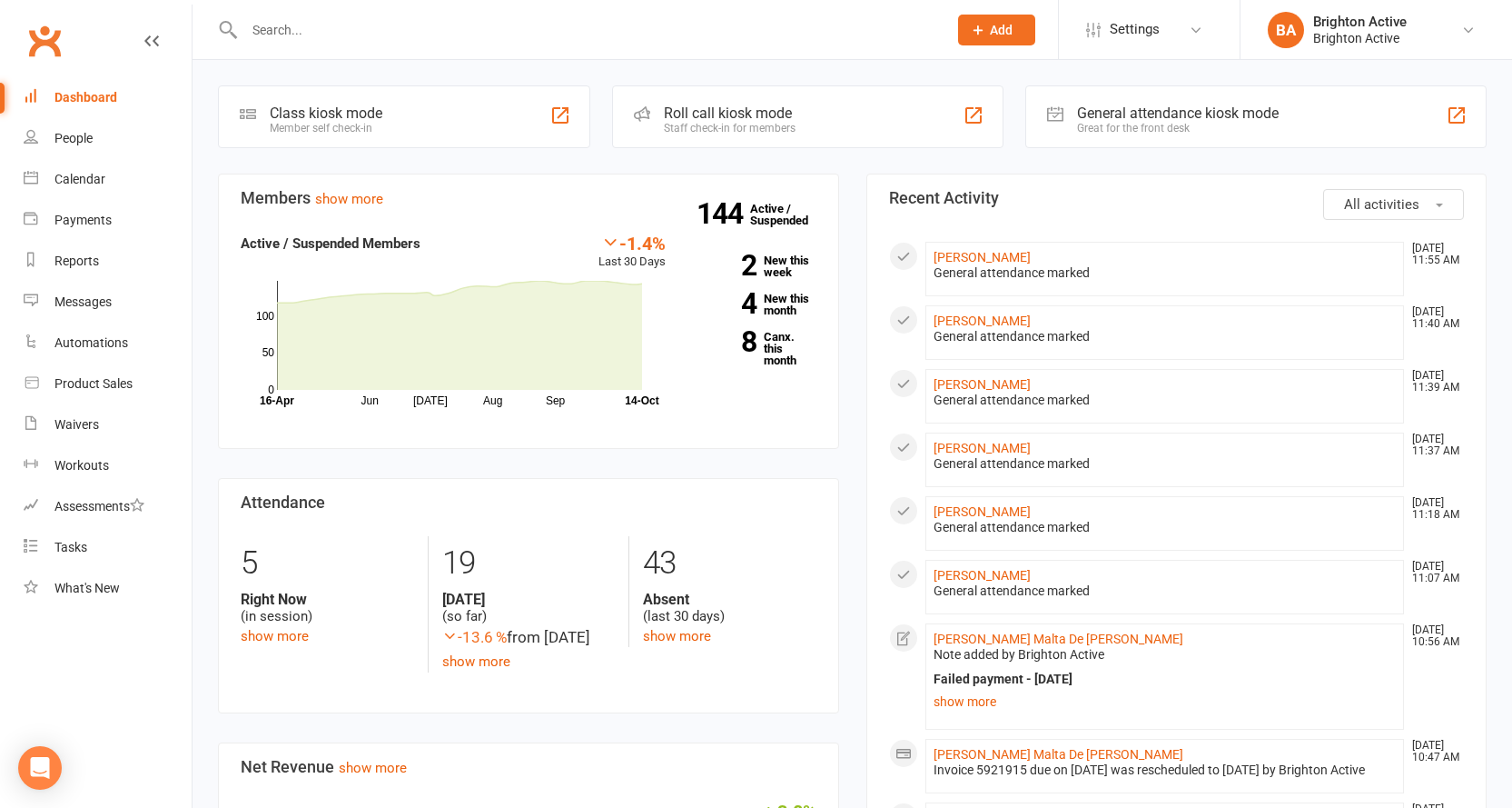
click at [1132, 118] on div "General attendance kiosk mode" at bounding box center [1177, 113] width 201 height 17
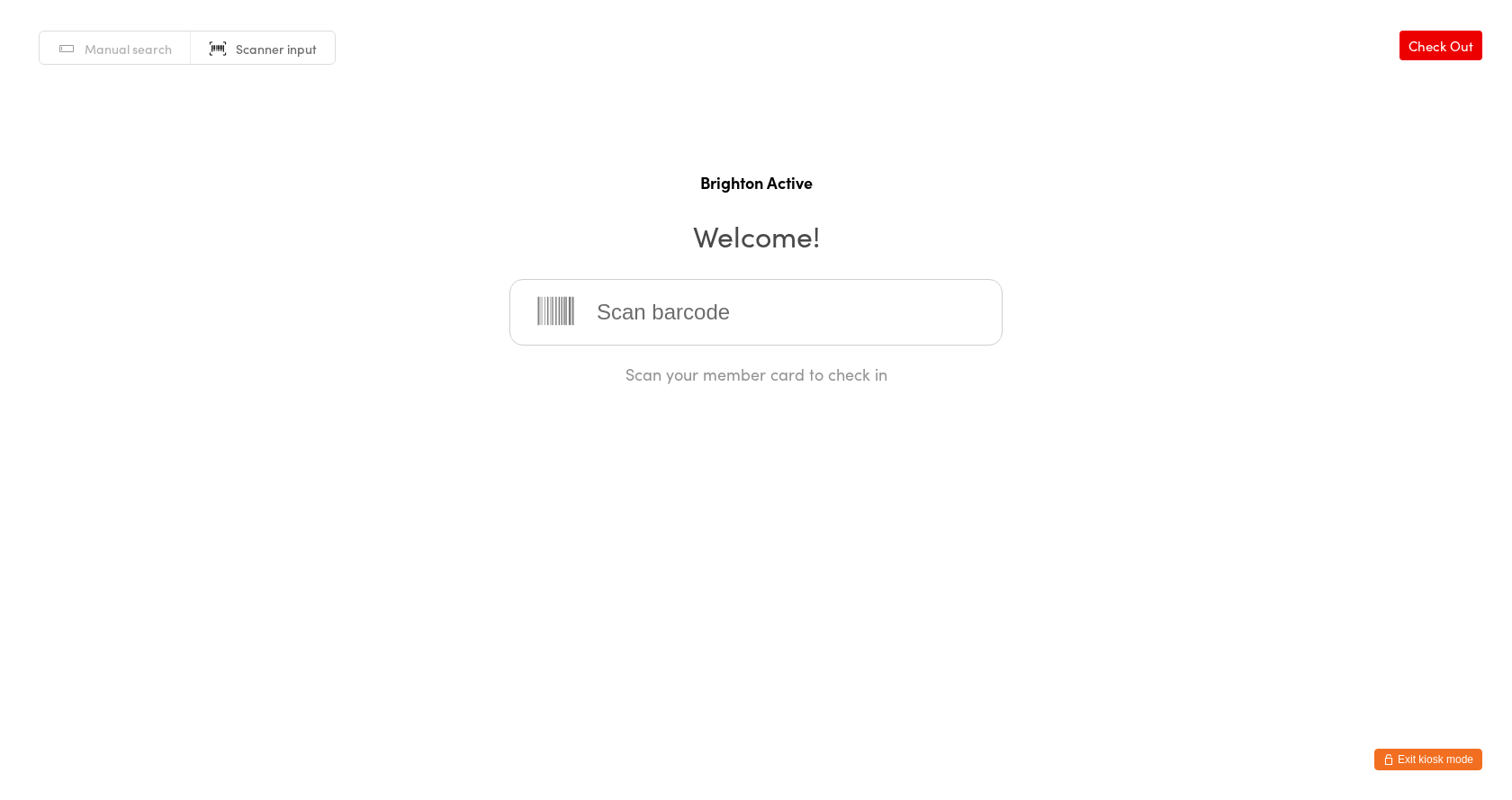
click at [692, 322] on input "search" at bounding box center [756, 312] width 493 height 67
click at [1426, 753] on button "Exit kiosk mode" at bounding box center [1428, 759] width 108 height 22
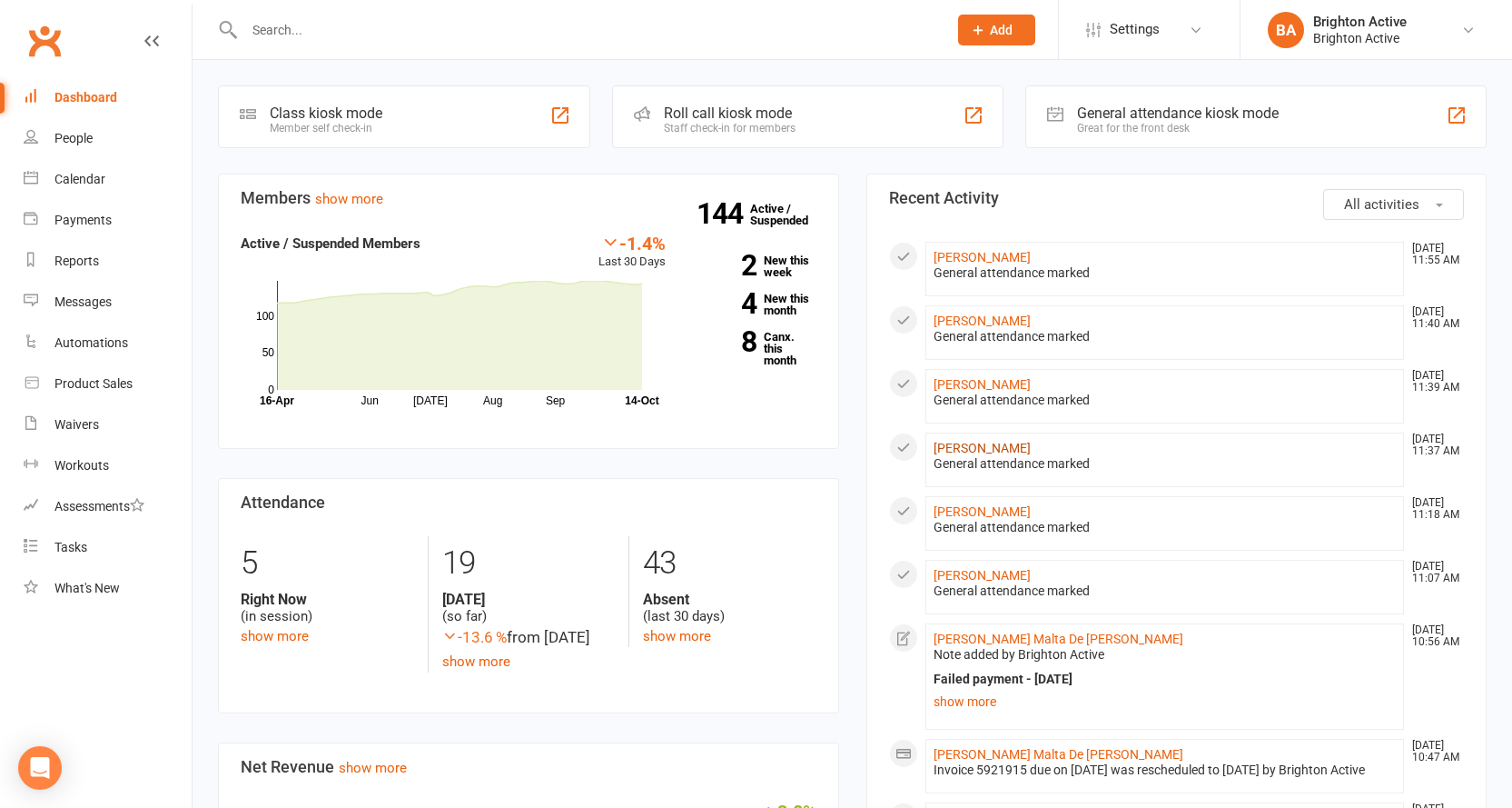
click at [983, 448] on link "[PERSON_NAME]" at bounding box center [981, 447] width 97 height 14
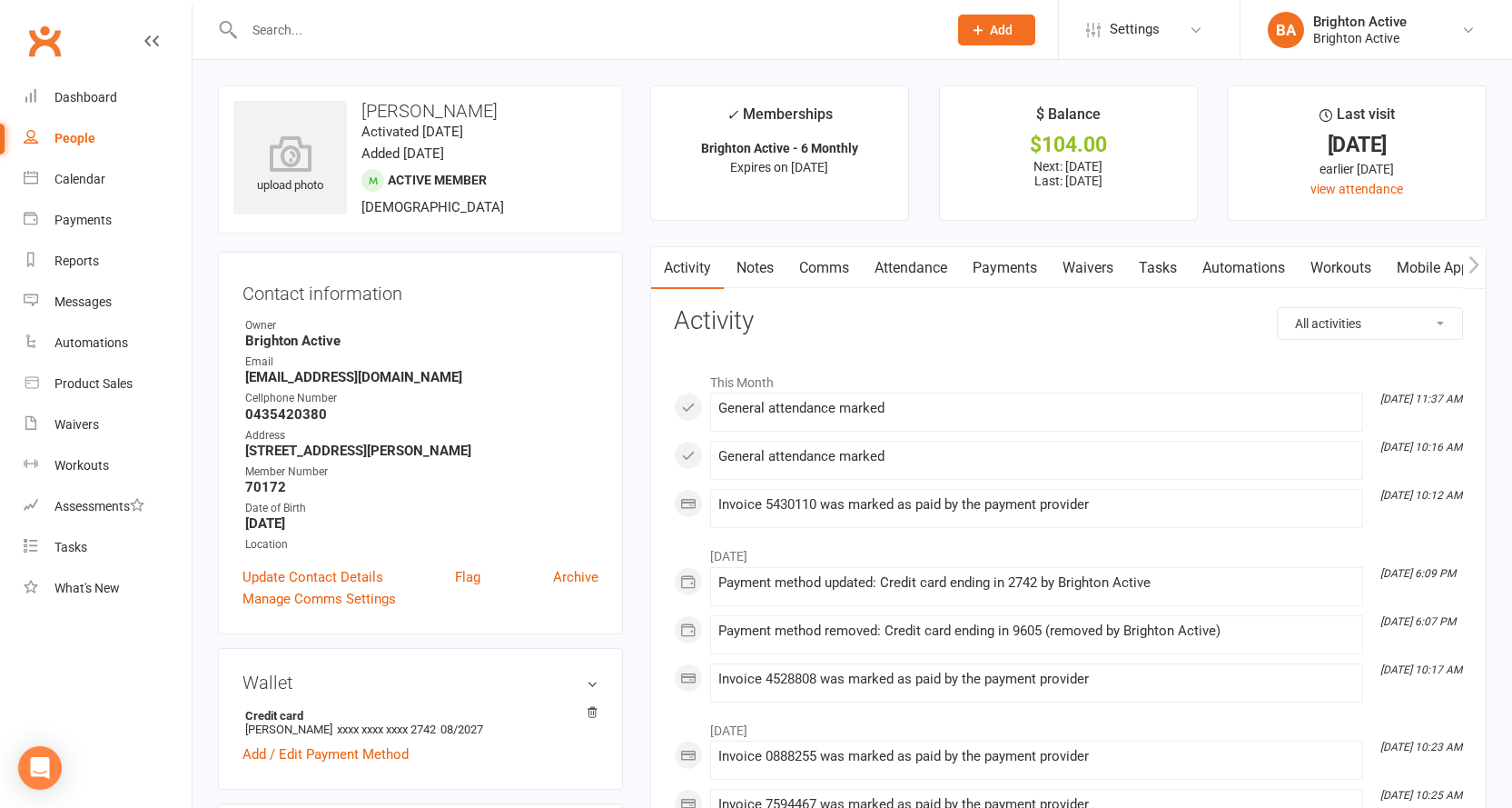
click at [994, 265] on link "Payments" at bounding box center [1004, 267] width 90 height 41
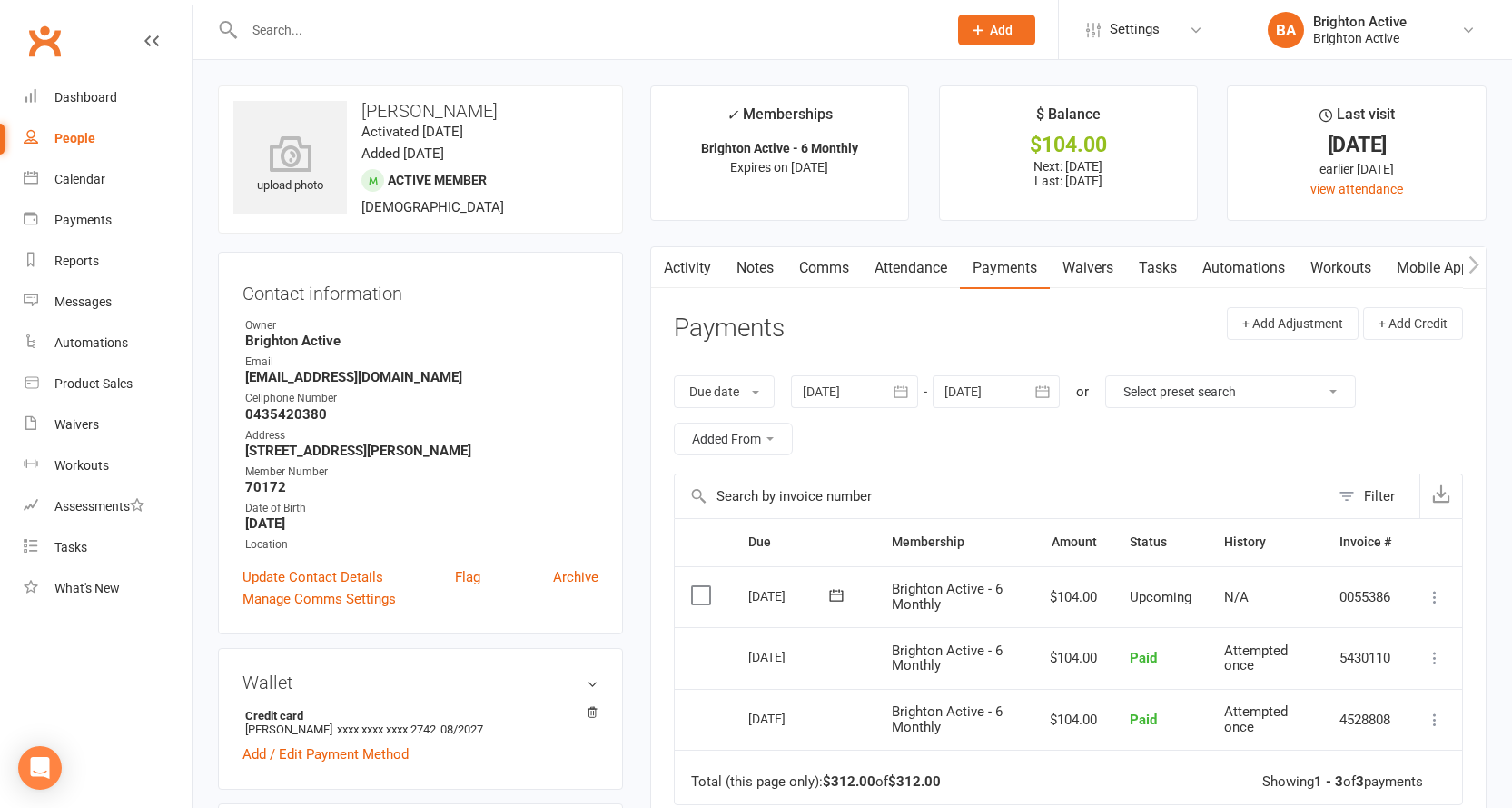
click at [752, 265] on link "Notes" at bounding box center [755, 267] width 63 height 41
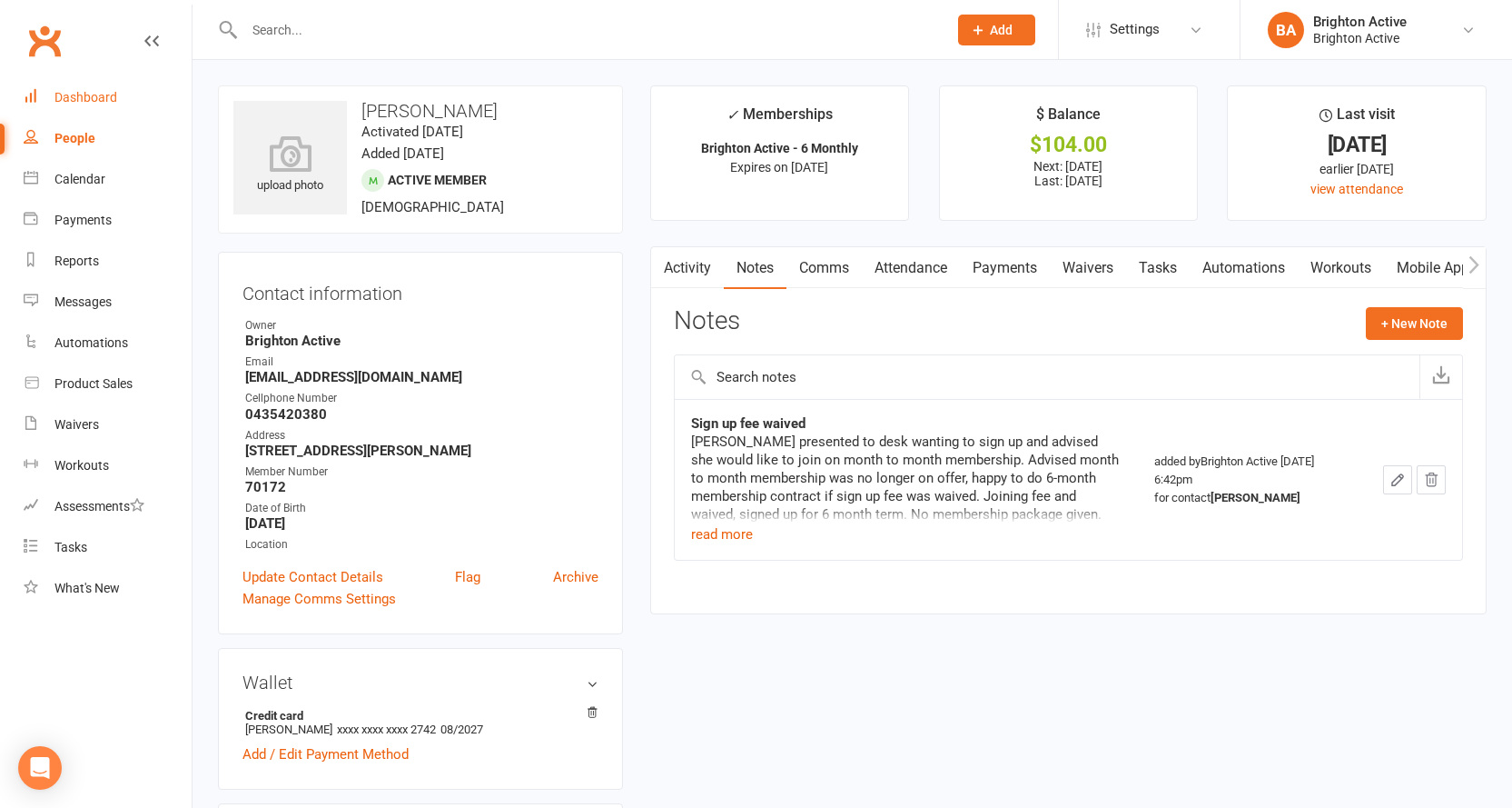
click at [101, 104] on div "Dashboard" at bounding box center [86, 96] width 63 height 14
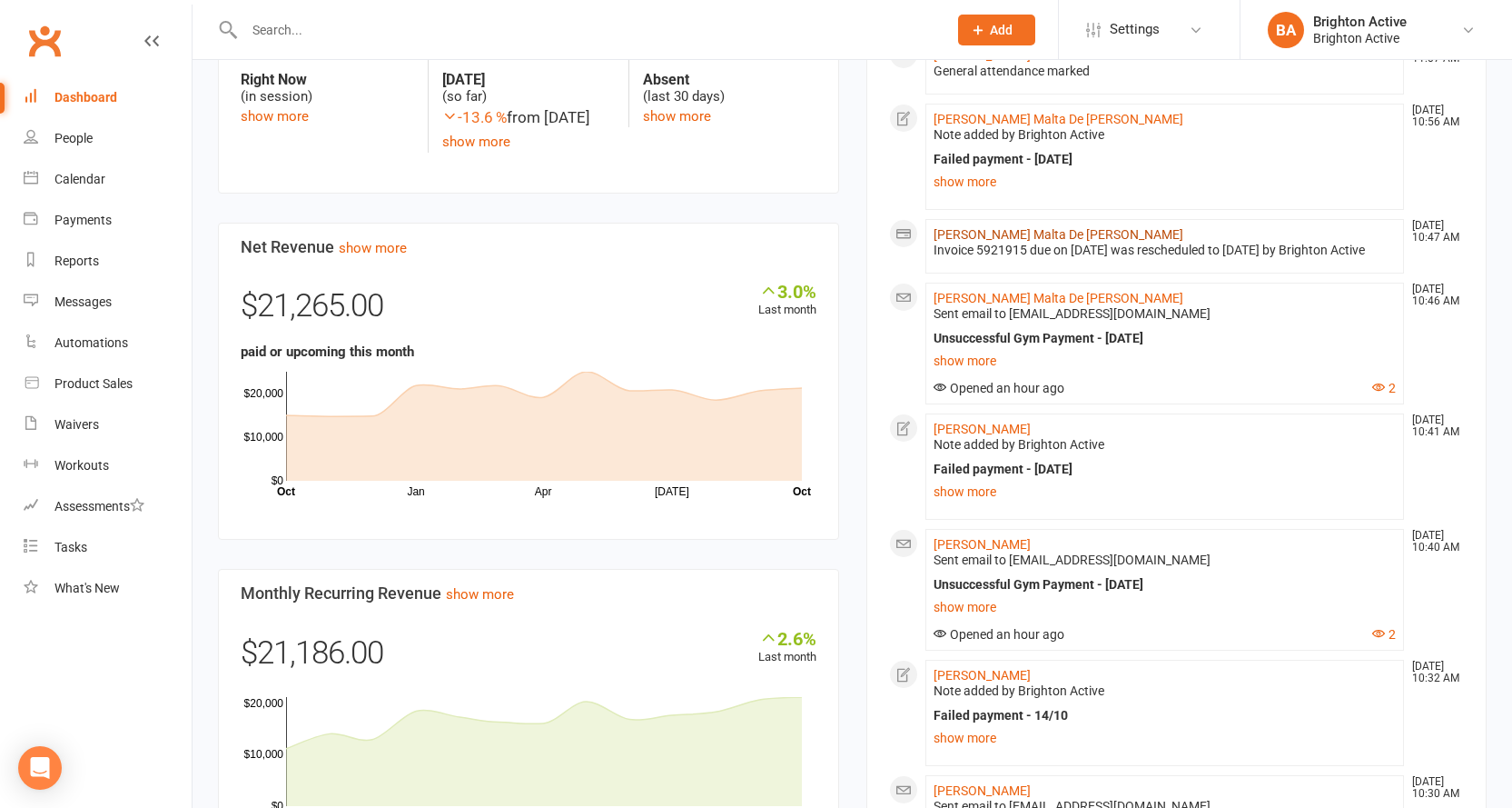
scroll to position [545, 0]
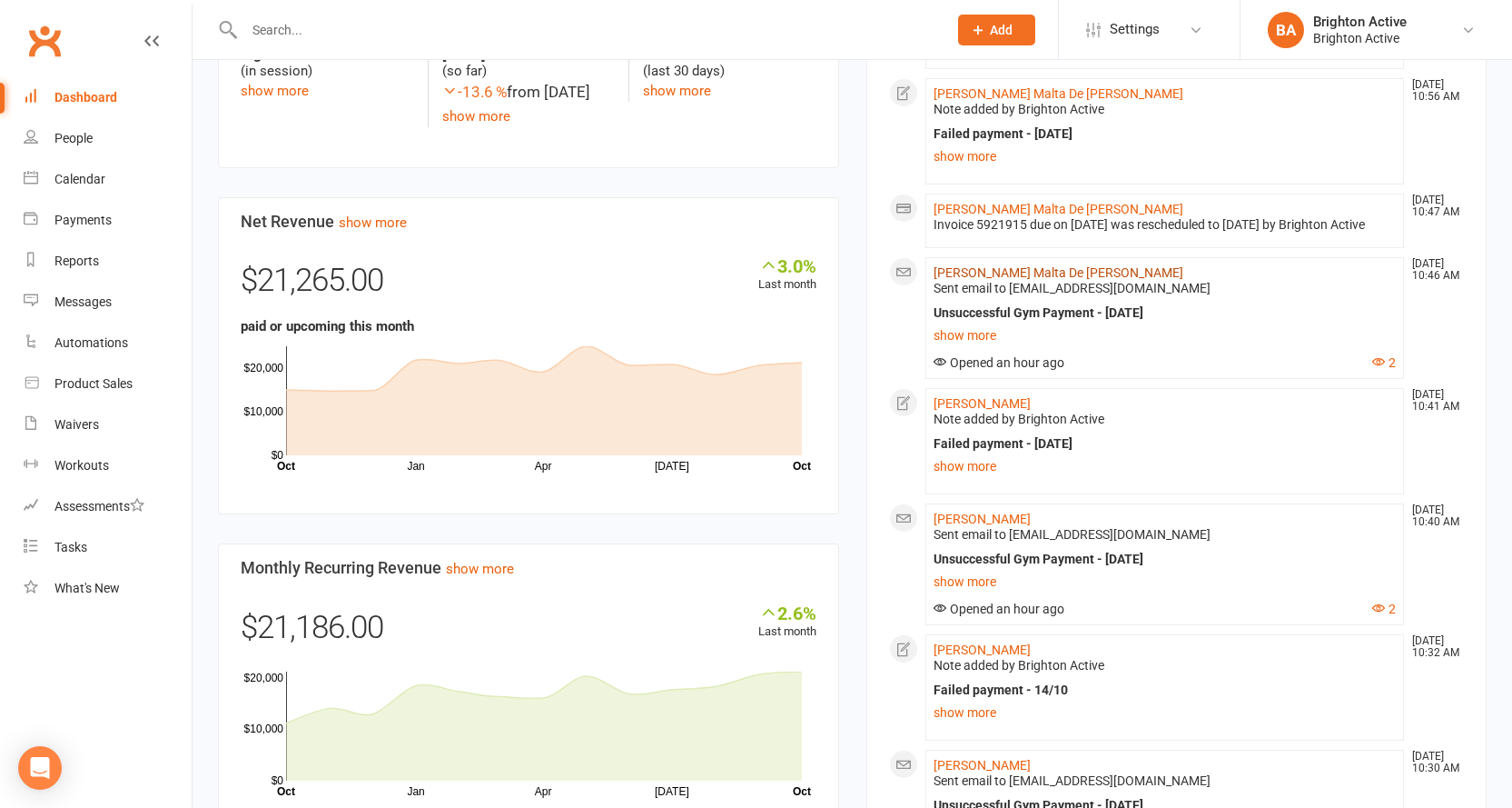
drag, startPoint x: 995, startPoint y: 289, endPoint x: 1006, endPoint y: 288, distance: 11.0
click at [995, 280] on link "Luciana Malta De Souza Kelly" at bounding box center [1057, 272] width 250 height 14
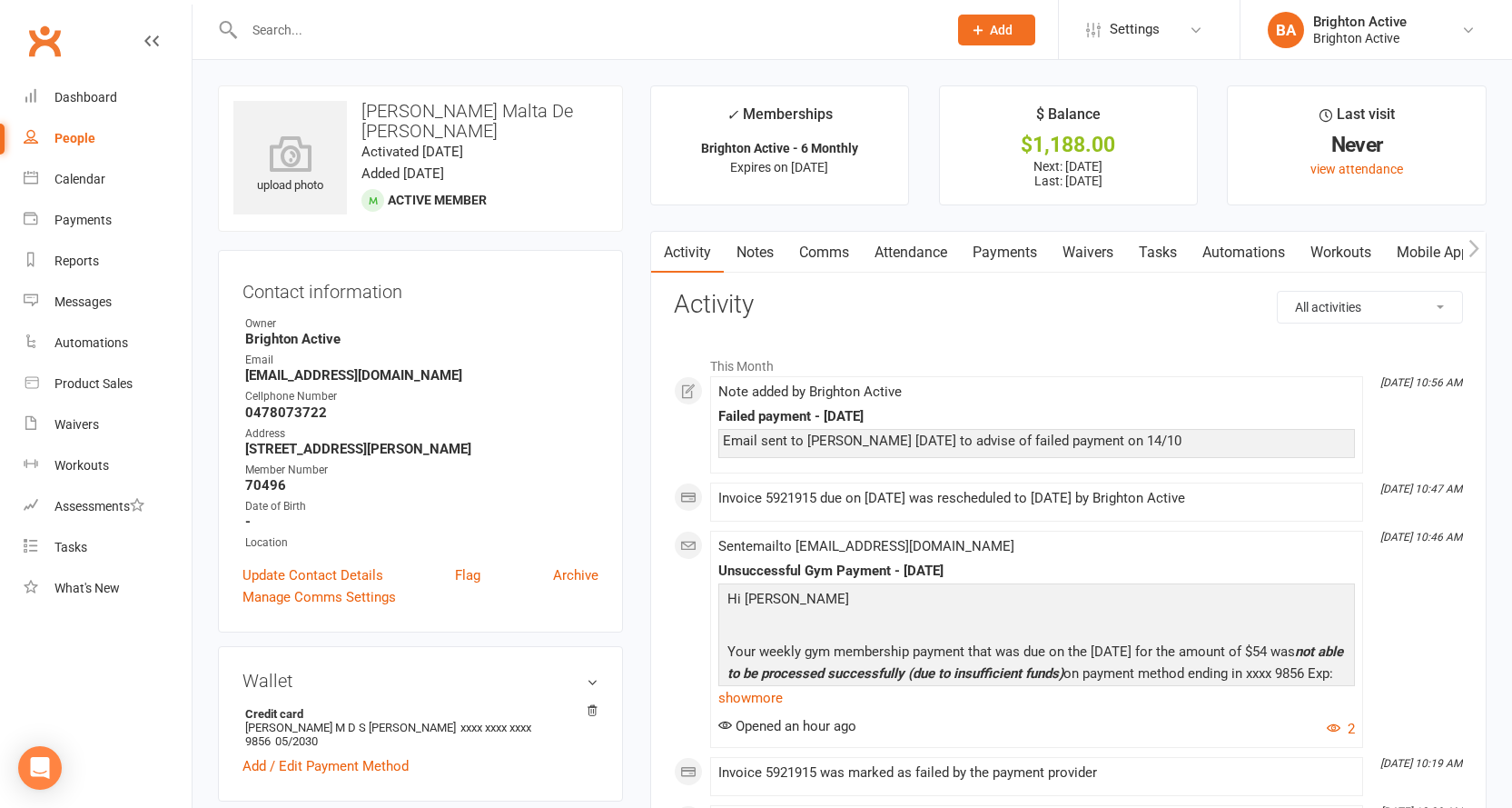
click at [1010, 247] on link "Payments" at bounding box center [1004, 252] width 90 height 41
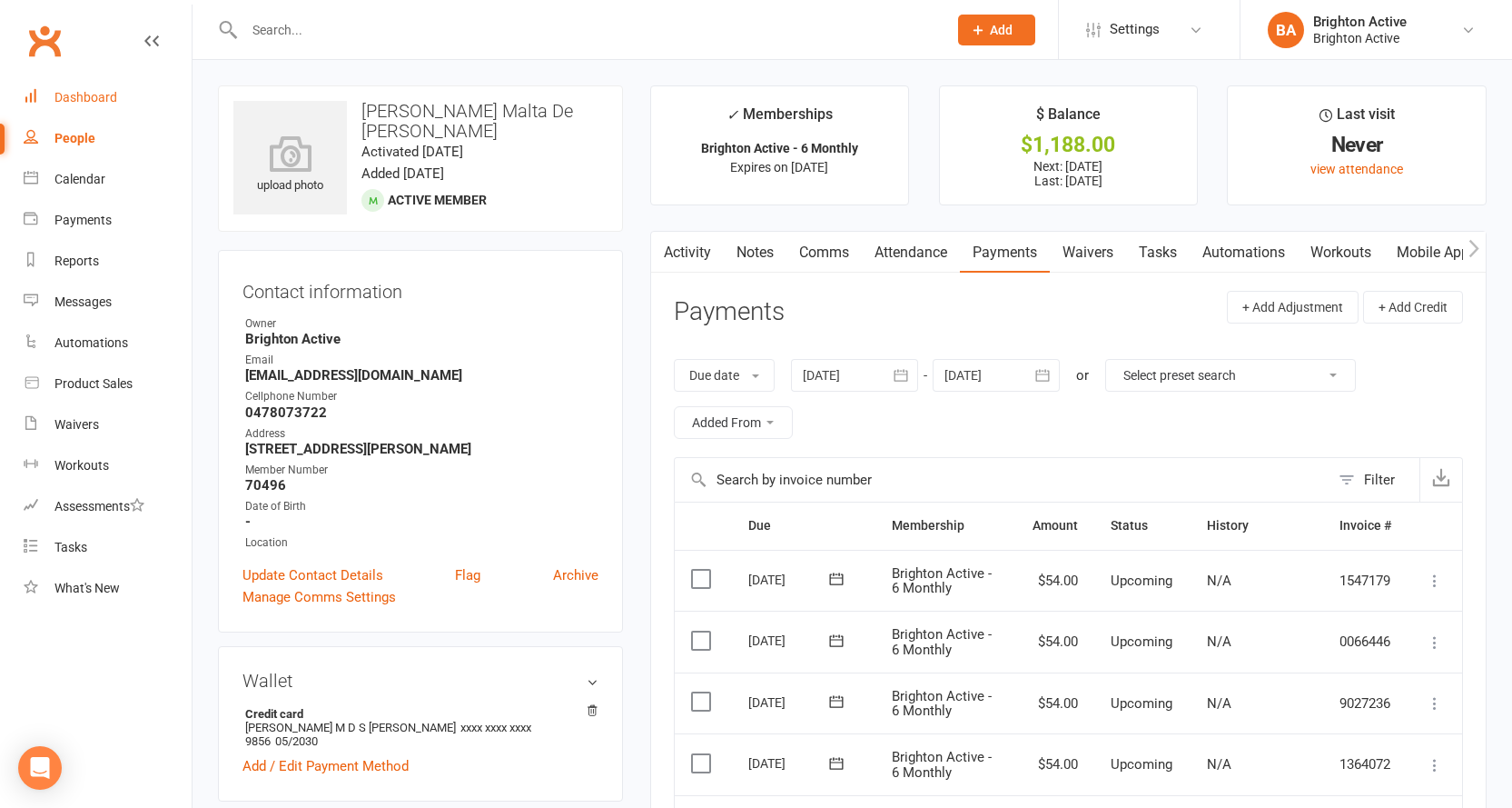
click at [92, 97] on div "Dashboard" at bounding box center [86, 96] width 63 height 14
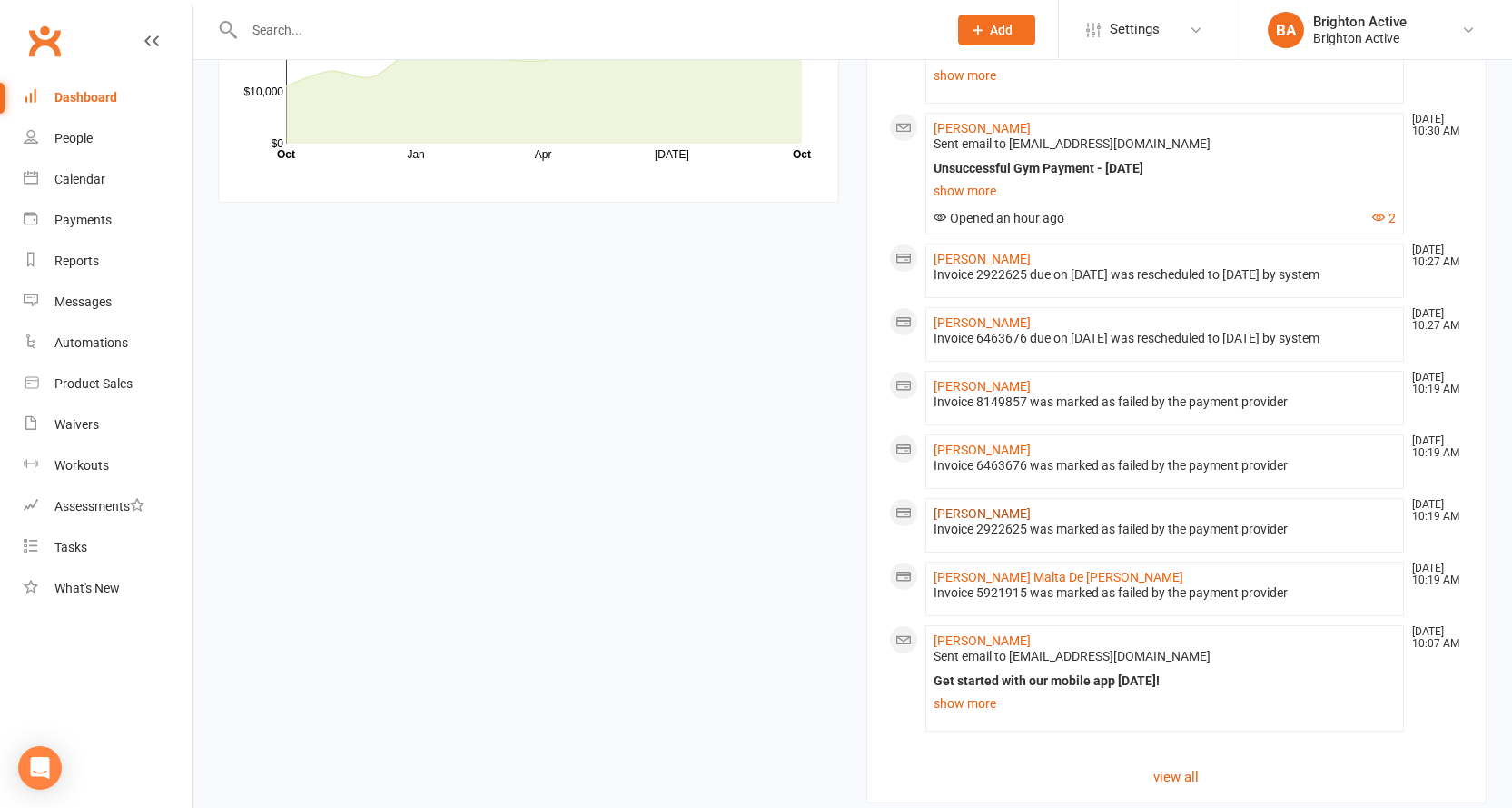
scroll to position [1266, 0]
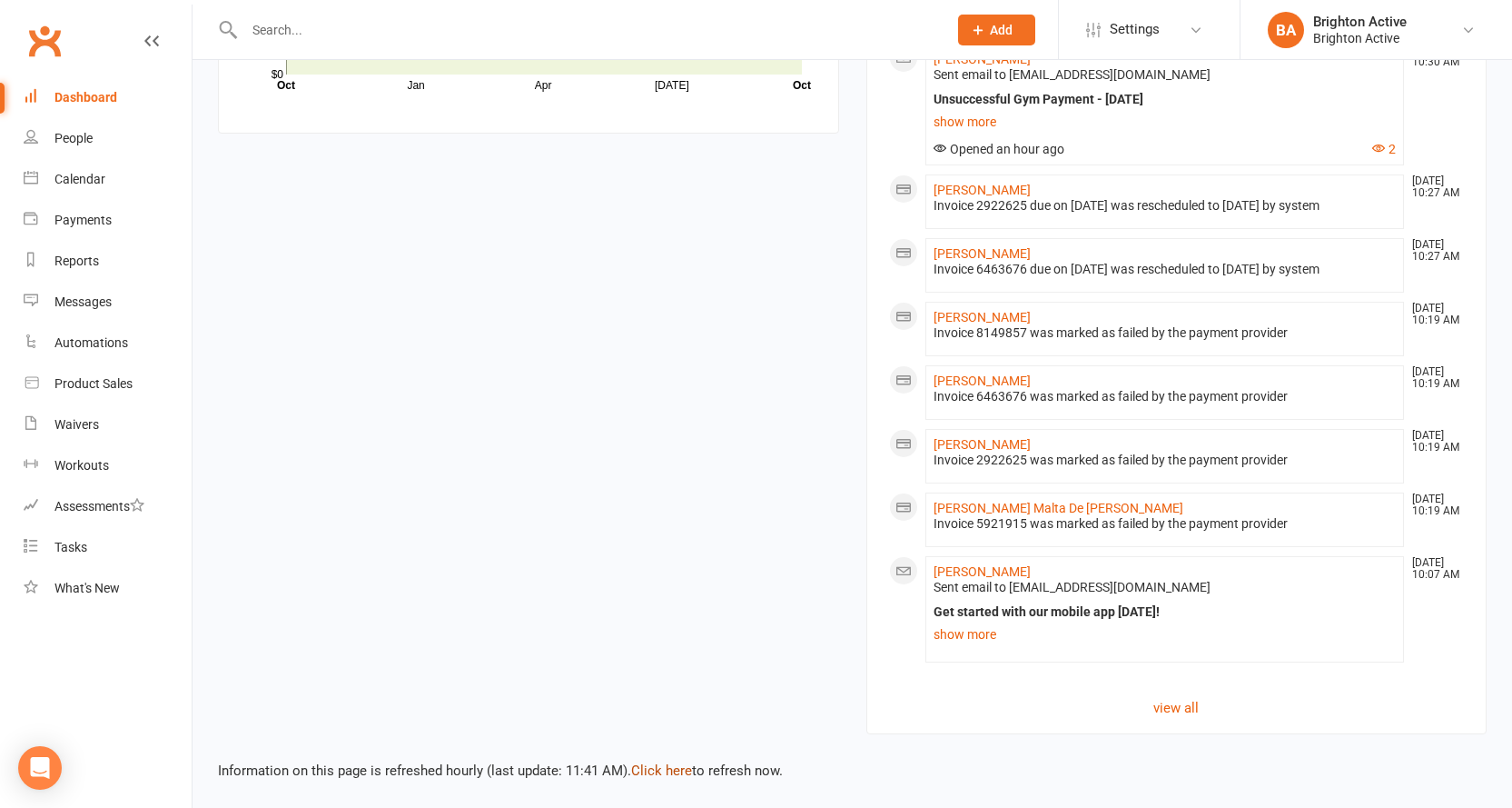
click at [677, 765] on link "Click here" at bounding box center [661, 769] width 61 height 16
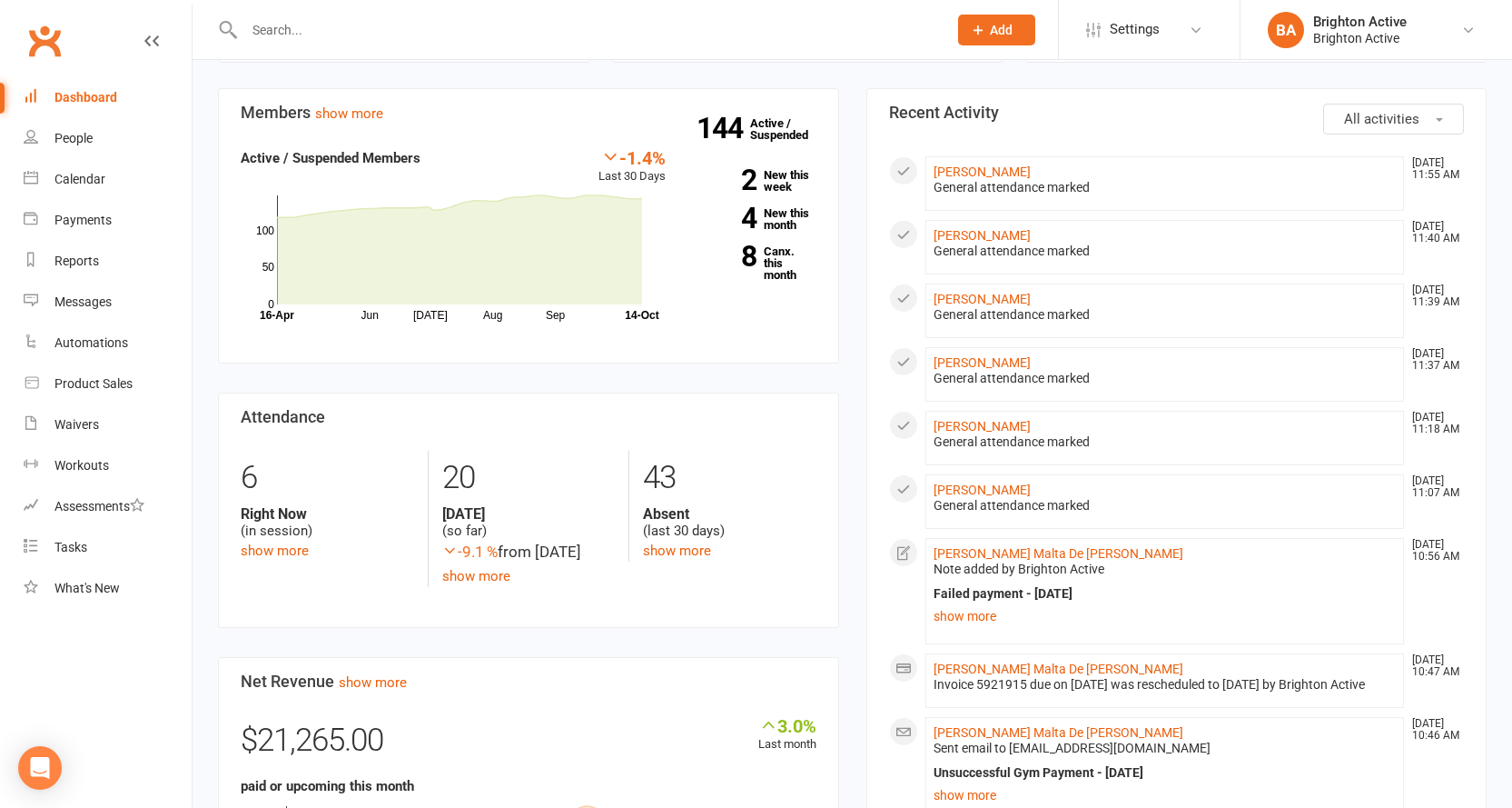
scroll to position [0, 0]
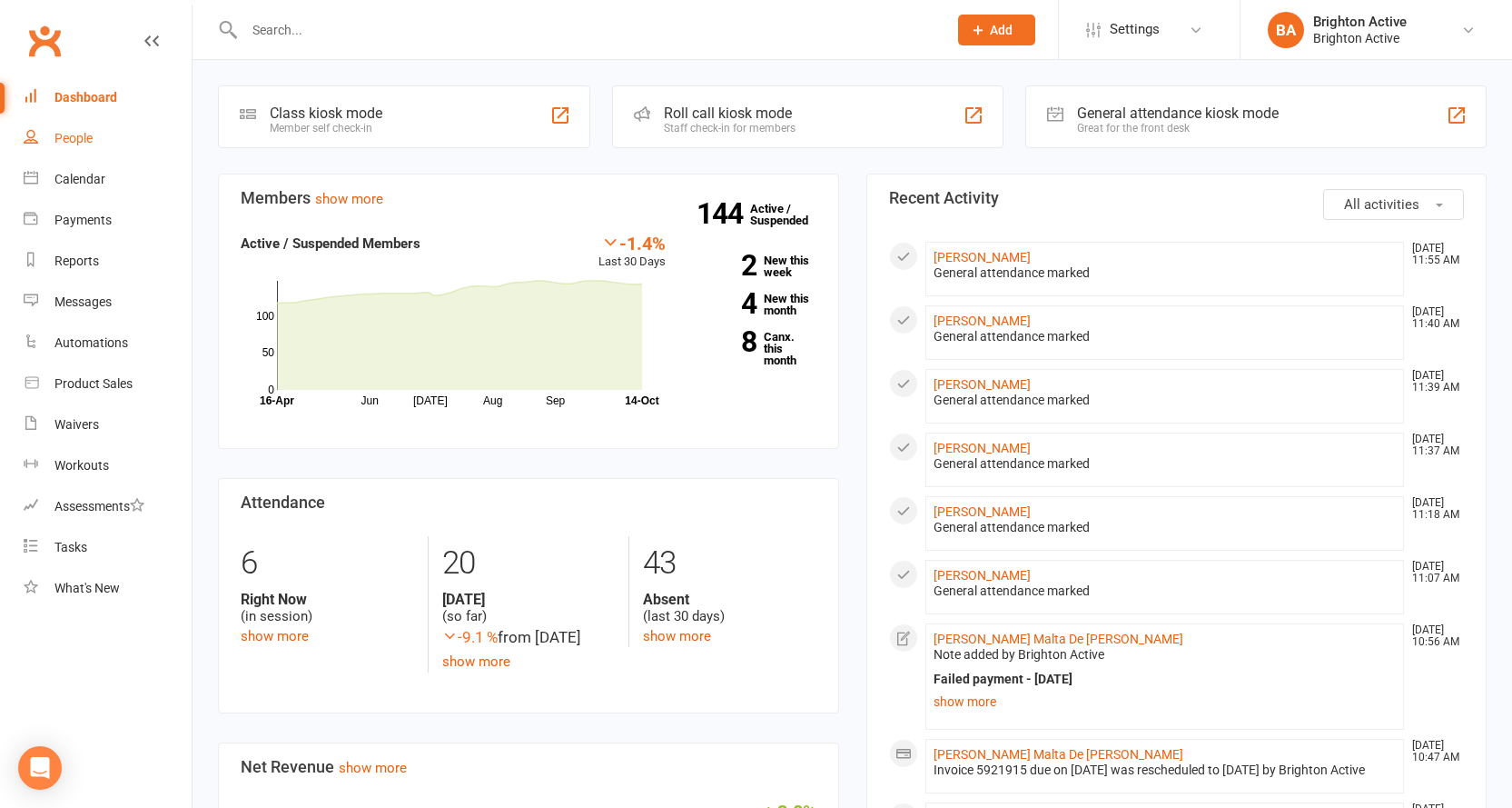
click at [88, 141] on div "People" at bounding box center [74, 138] width 39 height 14
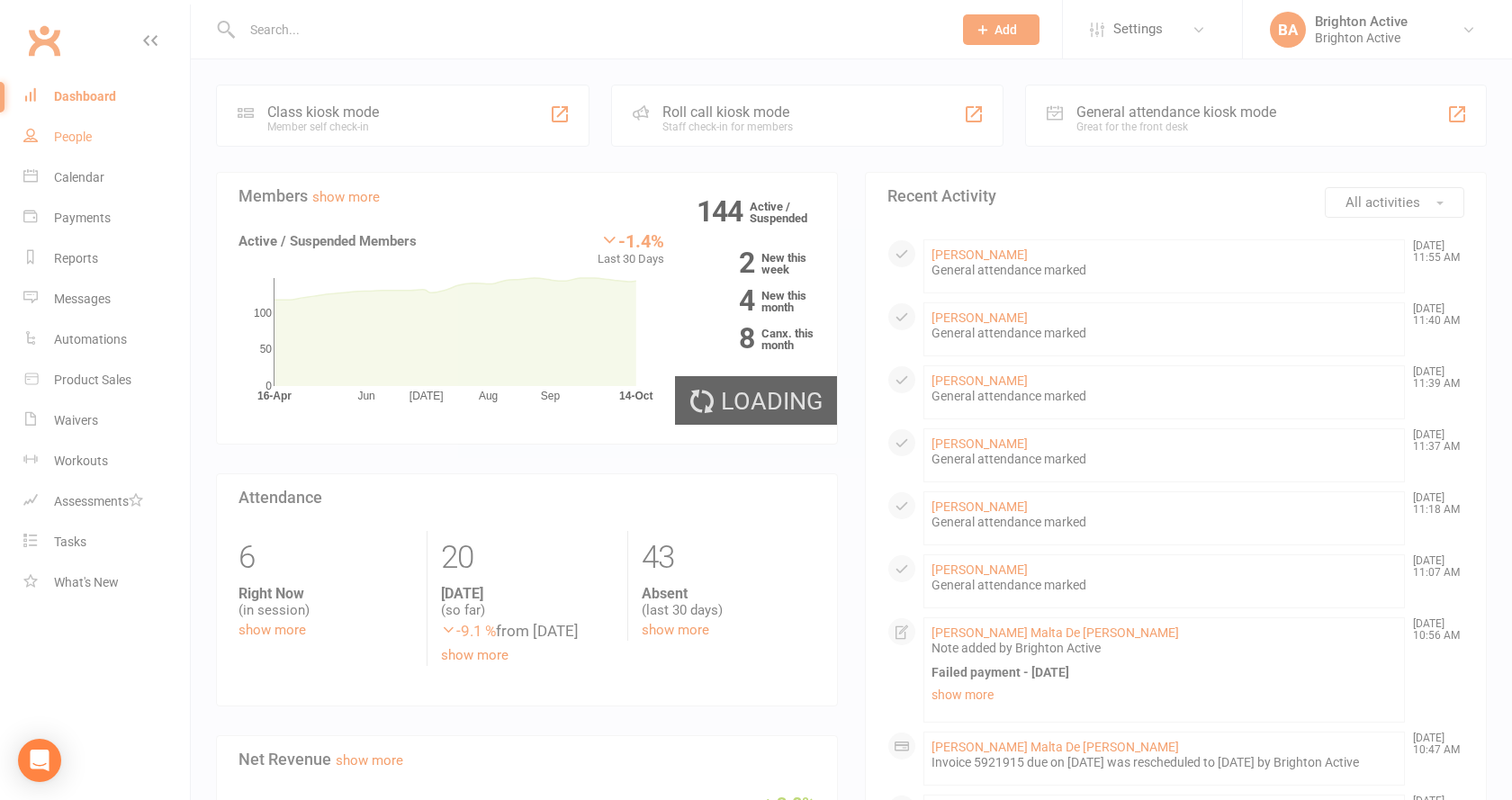
select select "true"
select select "100"
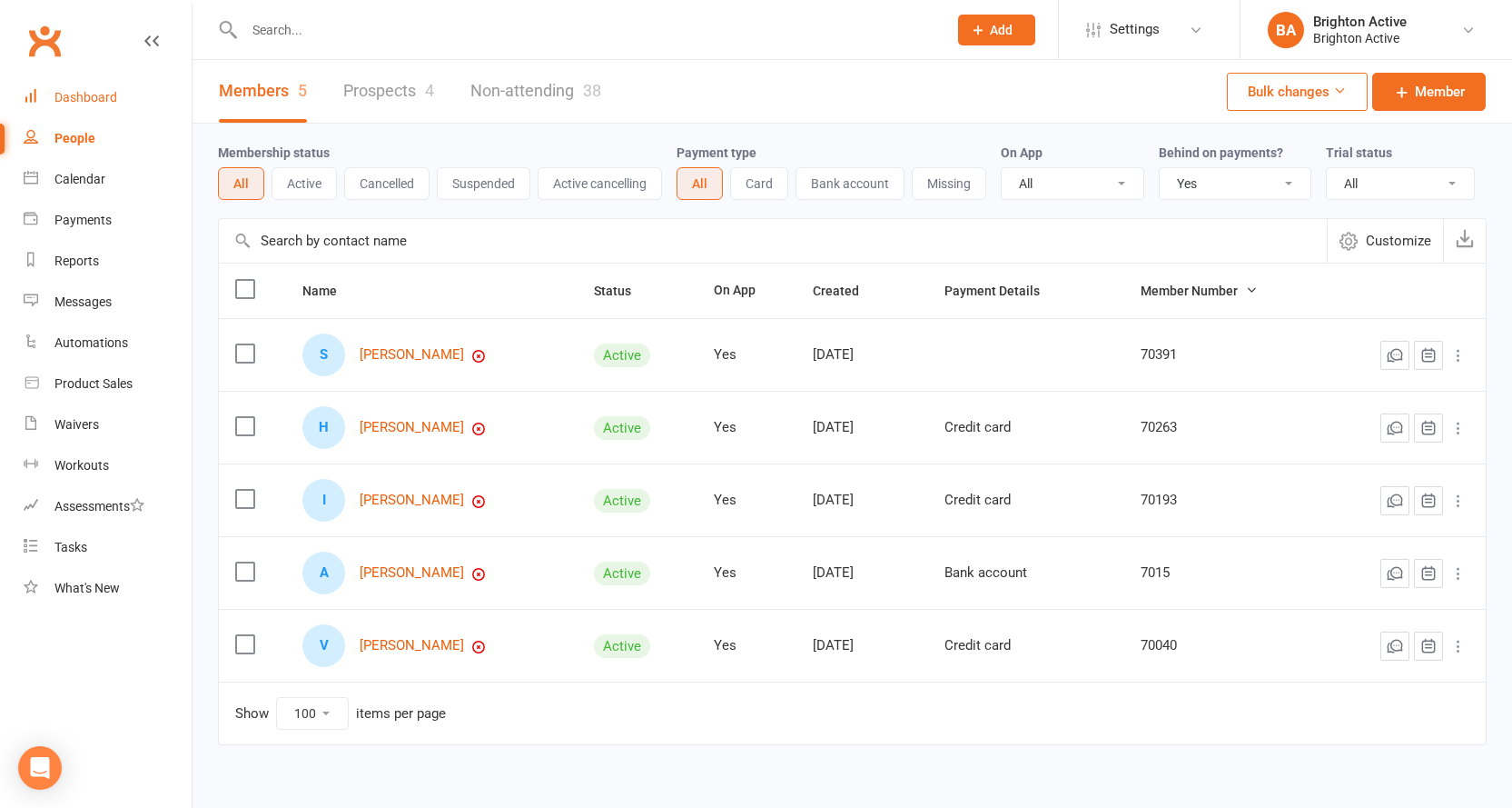
click at [92, 88] on link "Dashboard" at bounding box center [107, 97] width 168 height 40
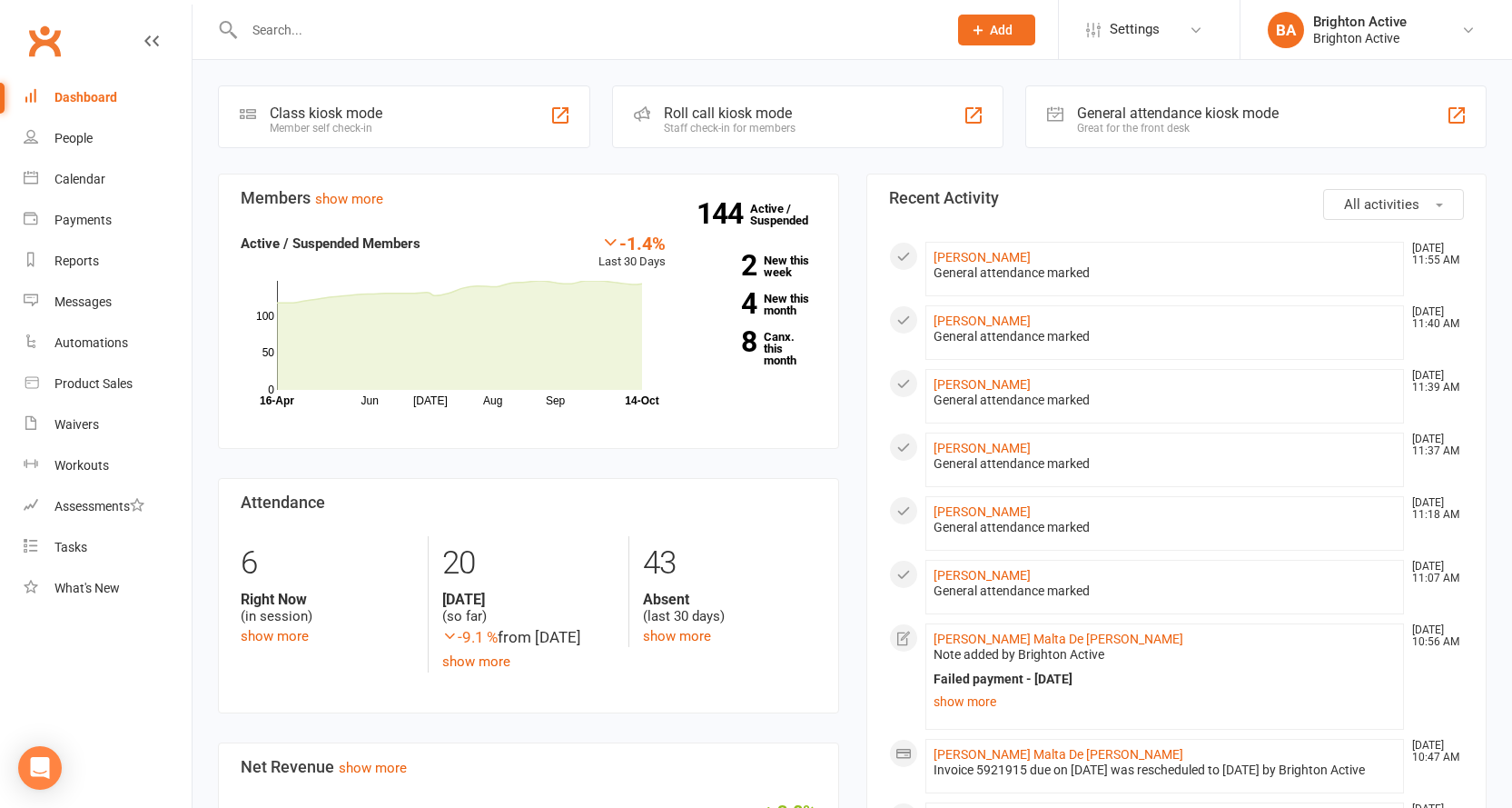
click at [1129, 110] on div "General attendance kiosk mode" at bounding box center [1177, 113] width 201 height 17
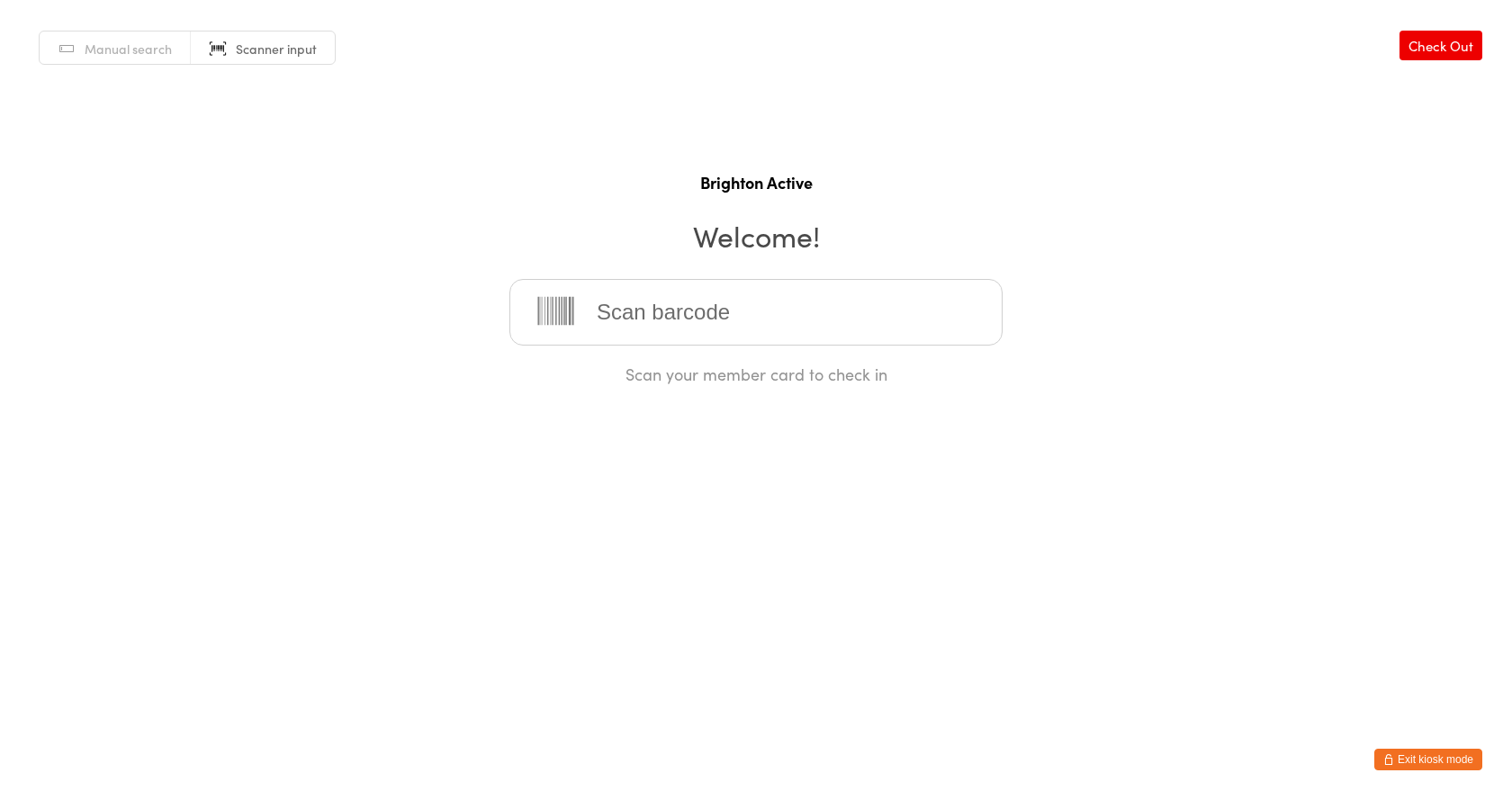
click at [803, 334] on input "search" at bounding box center [756, 312] width 493 height 67
click at [663, 313] on input "search" at bounding box center [756, 312] width 493 height 67
click at [653, 307] on input "search" at bounding box center [756, 312] width 493 height 67
click at [634, 293] on input "search" at bounding box center [756, 312] width 493 height 67
click at [631, 287] on input "search" at bounding box center [756, 312] width 493 height 67
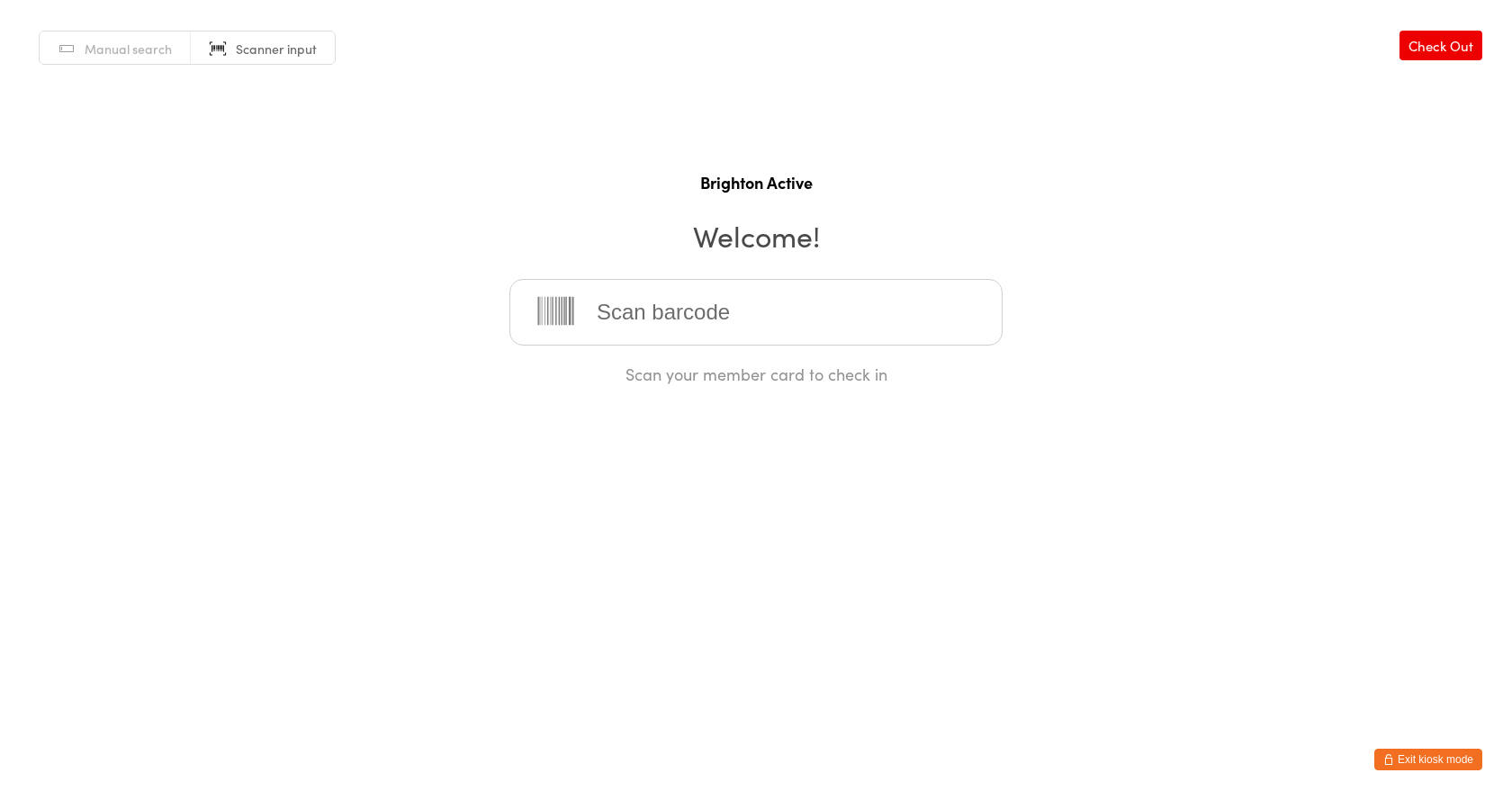
click at [652, 339] on input "search" at bounding box center [756, 312] width 493 height 67
click at [660, 302] on input "search" at bounding box center [756, 312] width 493 height 67
click at [638, 296] on input "search" at bounding box center [756, 312] width 493 height 67
click at [642, 290] on input "search" at bounding box center [756, 312] width 493 height 67
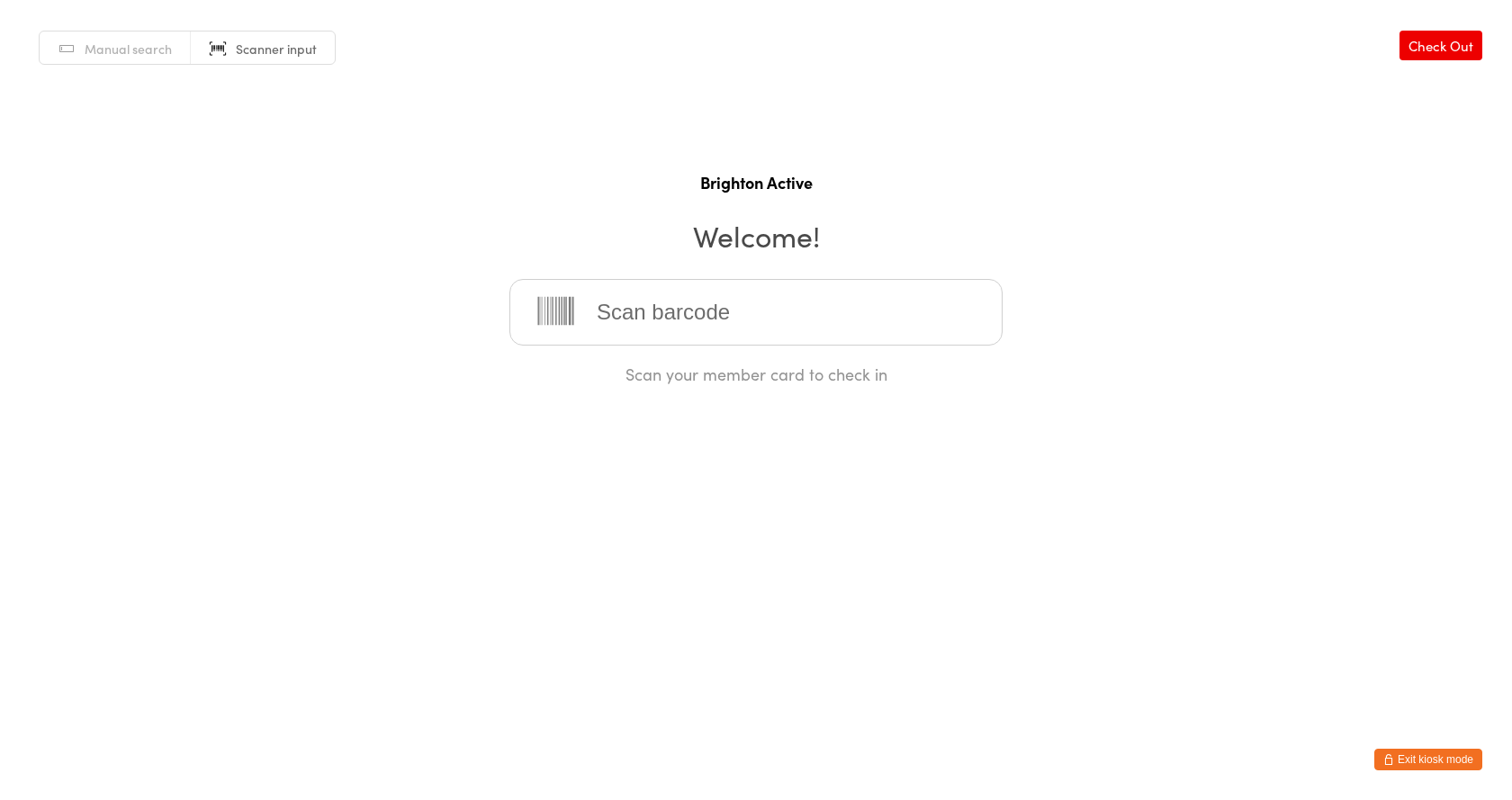
click at [642, 290] on input "search" at bounding box center [756, 312] width 493 height 67
click at [677, 297] on input "search" at bounding box center [756, 312] width 493 height 67
click at [1111, 681] on html "You have now entered Kiosk Mode. Members will be able to check themselves in us…" at bounding box center [756, 400] width 1512 height 800
drag, startPoint x: 655, startPoint y: 320, endPoint x: 646, endPoint y: 342, distance: 23.8
click at [655, 320] on input "search" at bounding box center [756, 312] width 493 height 67
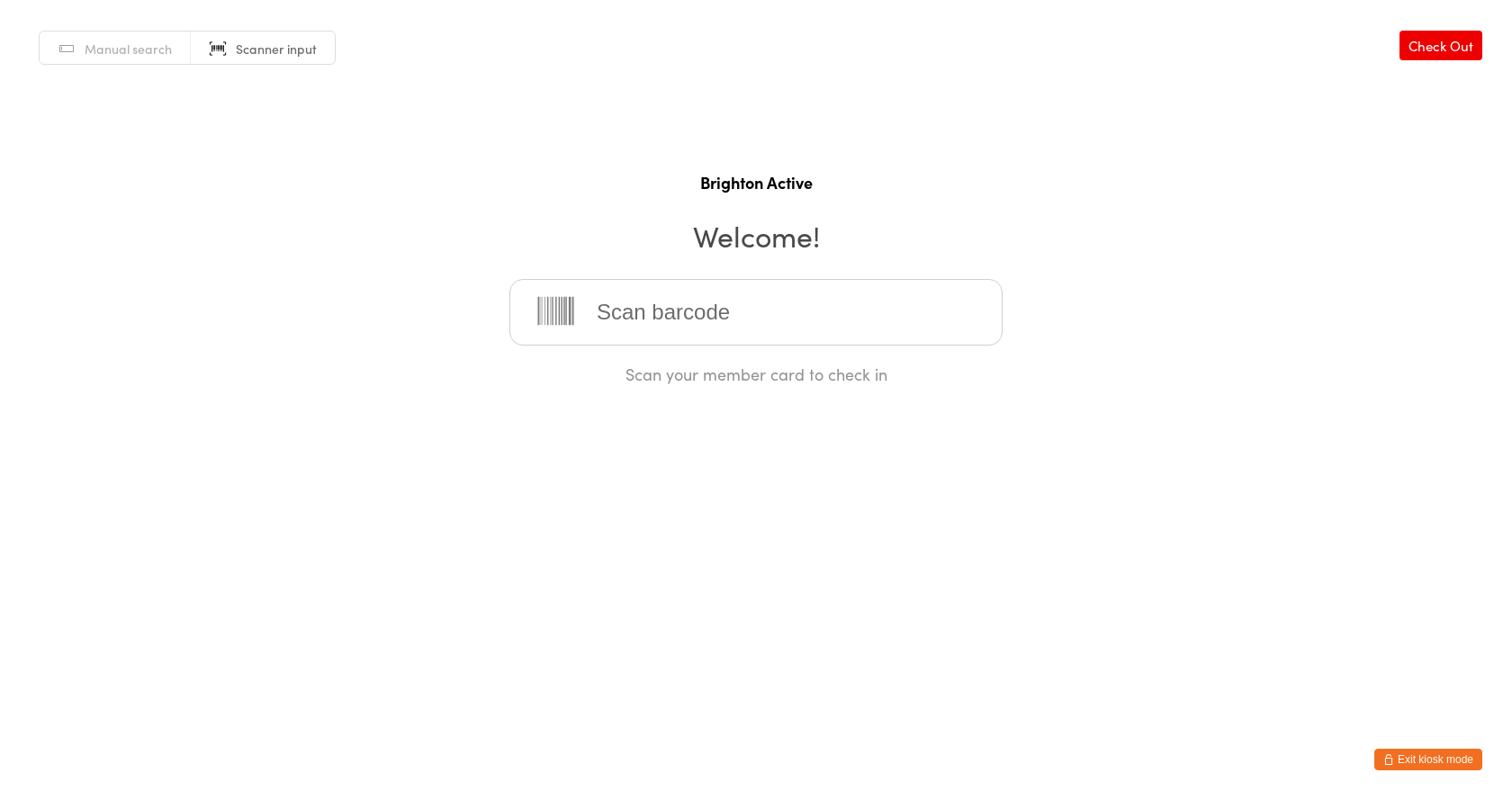
drag, startPoint x: 1429, startPoint y: 753, endPoint x: 1437, endPoint y: 744, distance: 12.0
click at [1430, 754] on button "Exit kiosk mode" at bounding box center [1428, 759] width 108 height 22
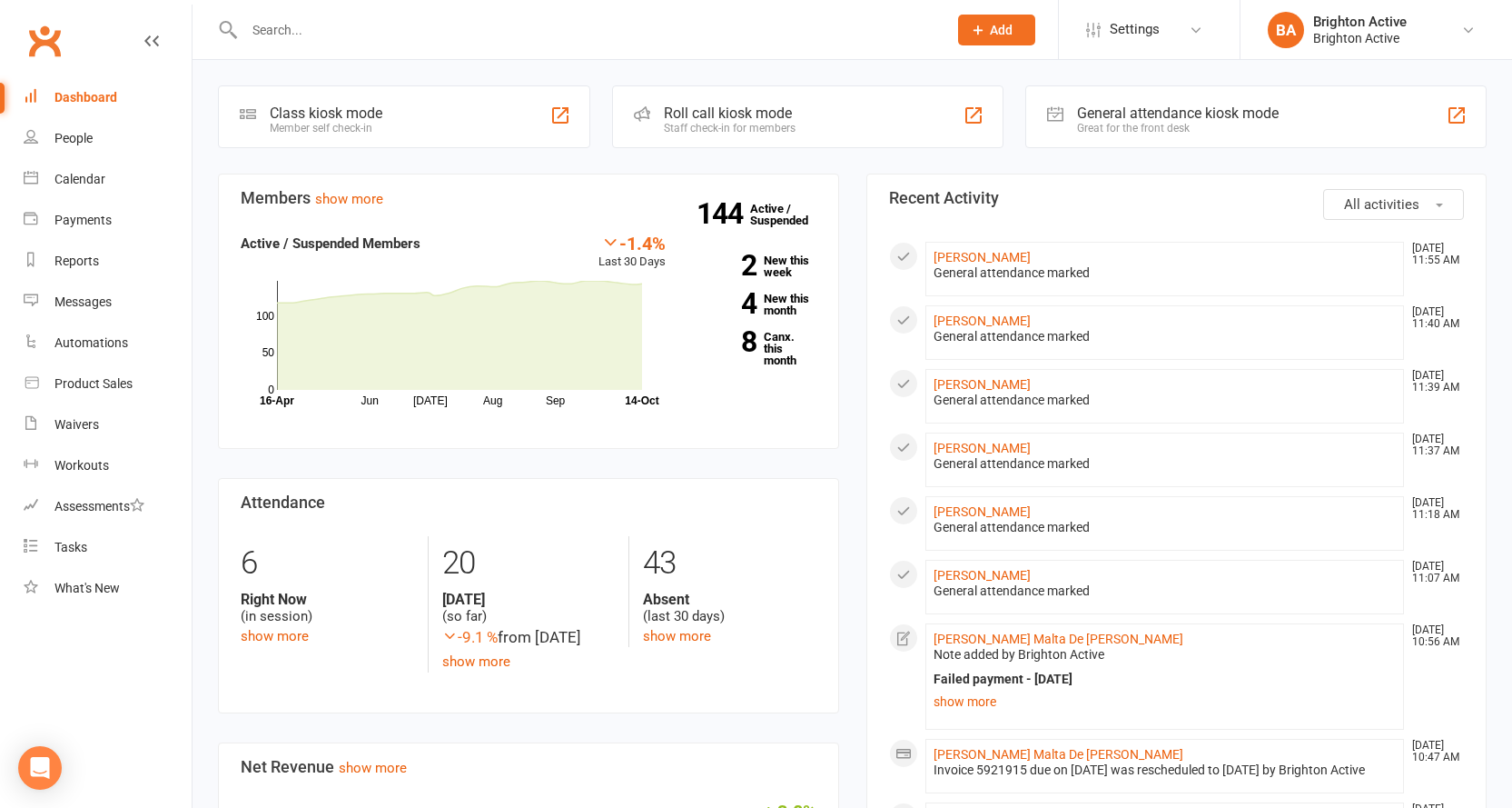
click at [1129, 126] on div "Great for the front desk" at bounding box center [1177, 127] width 201 height 13
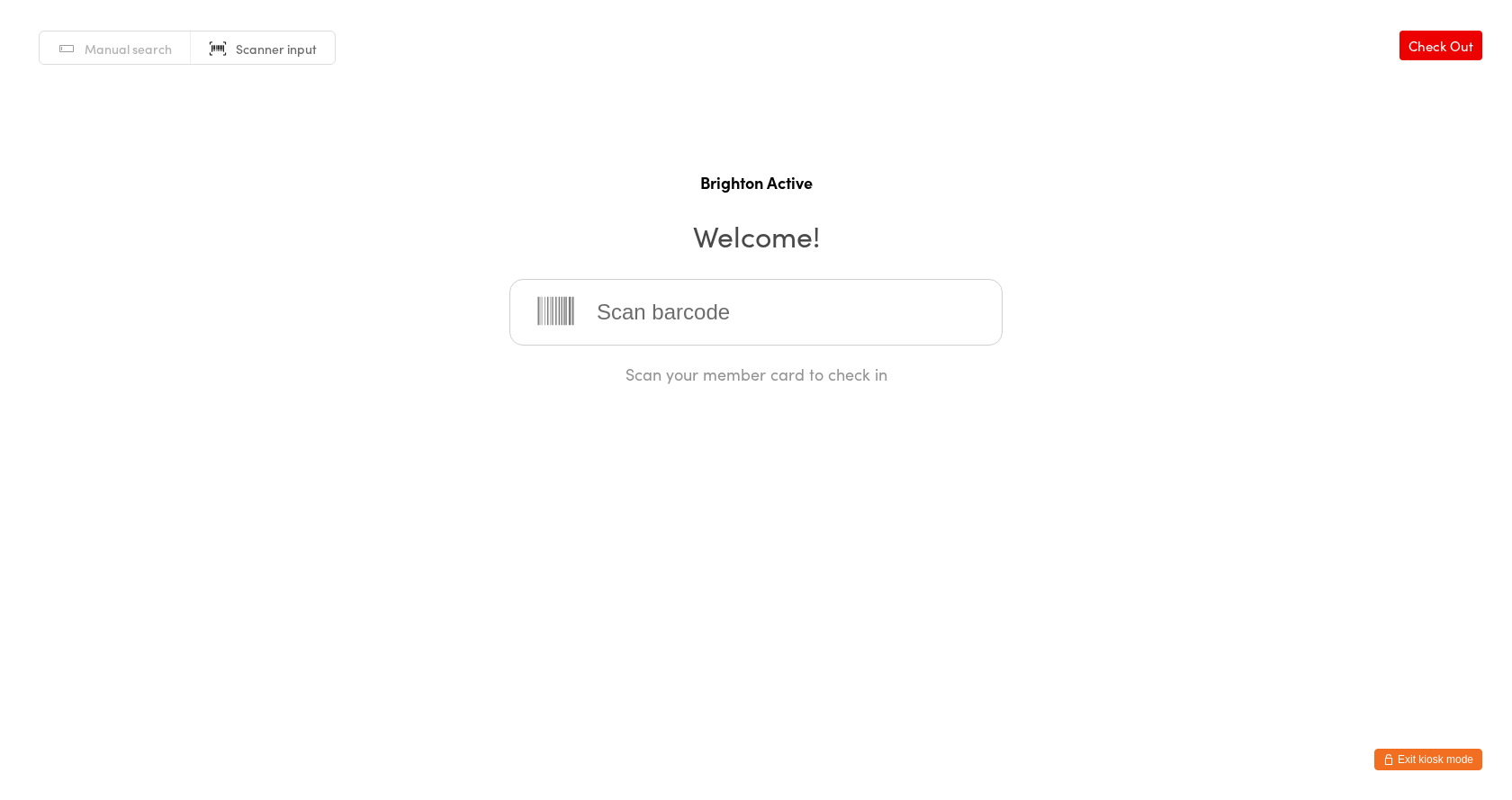
click at [702, 308] on input "search" at bounding box center [756, 312] width 493 height 67
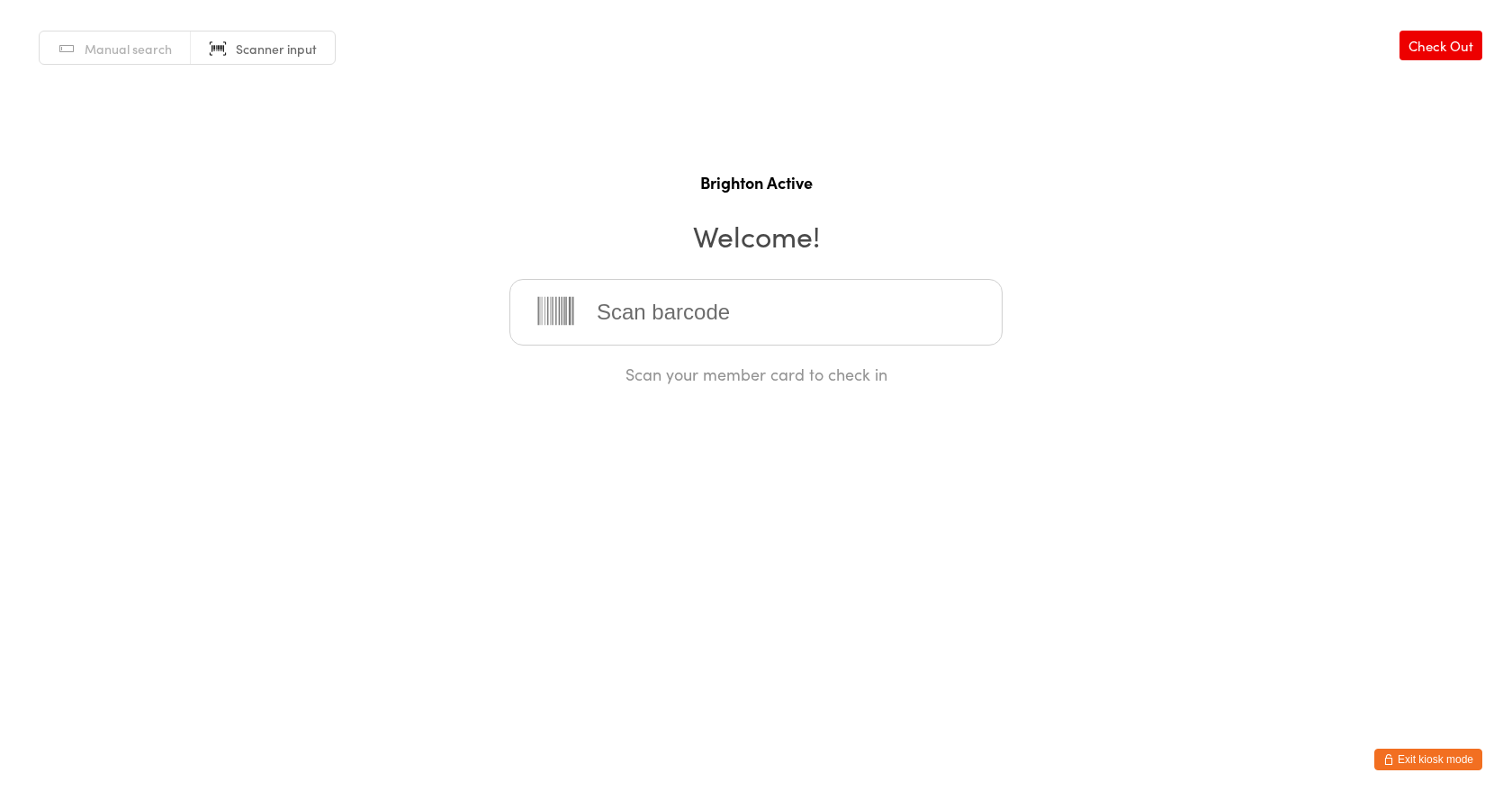
click at [704, 307] on input "search" at bounding box center [756, 312] width 493 height 67
click at [715, 316] on input "search" at bounding box center [756, 312] width 493 height 67
click at [707, 318] on input "search" at bounding box center [756, 312] width 493 height 67
click at [1438, 757] on button "Exit kiosk mode" at bounding box center [1428, 759] width 108 height 22
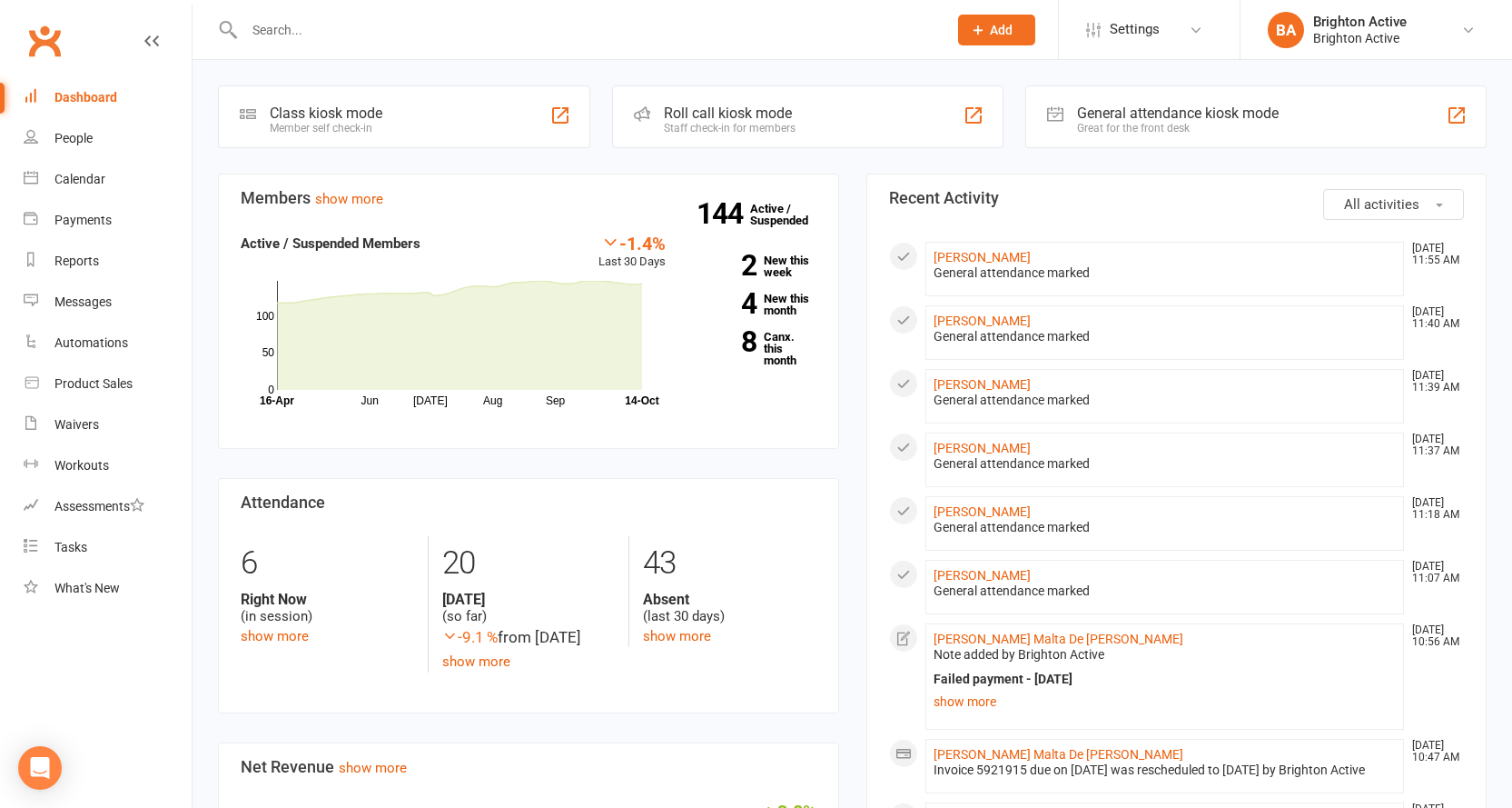
click at [1129, 120] on div "General attendance kiosk mode" at bounding box center [1177, 113] width 201 height 17
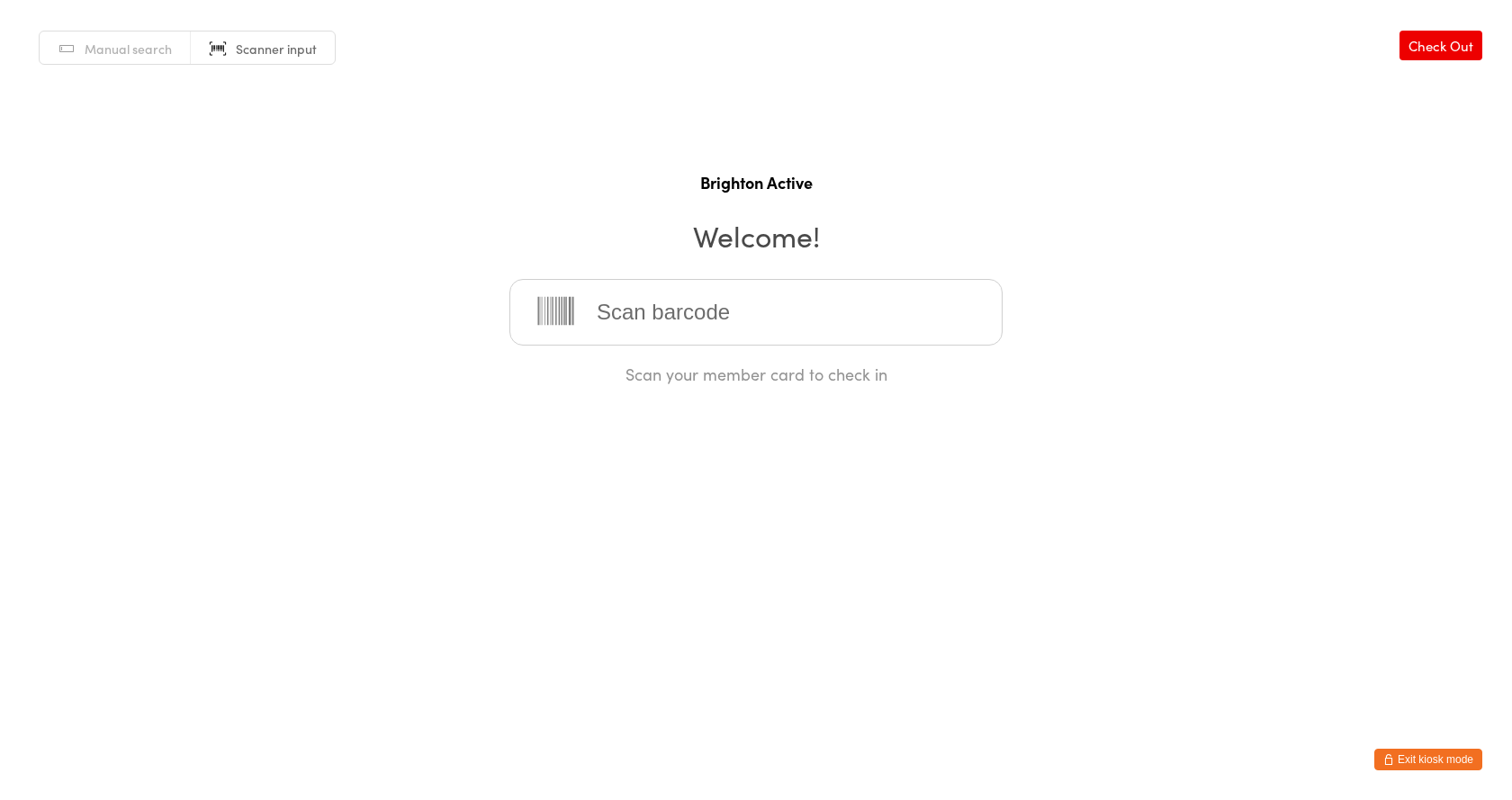
click at [889, 327] on input "search" at bounding box center [756, 312] width 493 height 67
drag, startPoint x: 845, startPoint y: 326, endPoint x: 832, endPoint y: 362, distance: 38.3
click at [845, 326] on input "search" at bounding box center [756, 312] width 493 height 67
click at [641, 312] on input "search" at bounding box center [756, 312] width 493 height 67
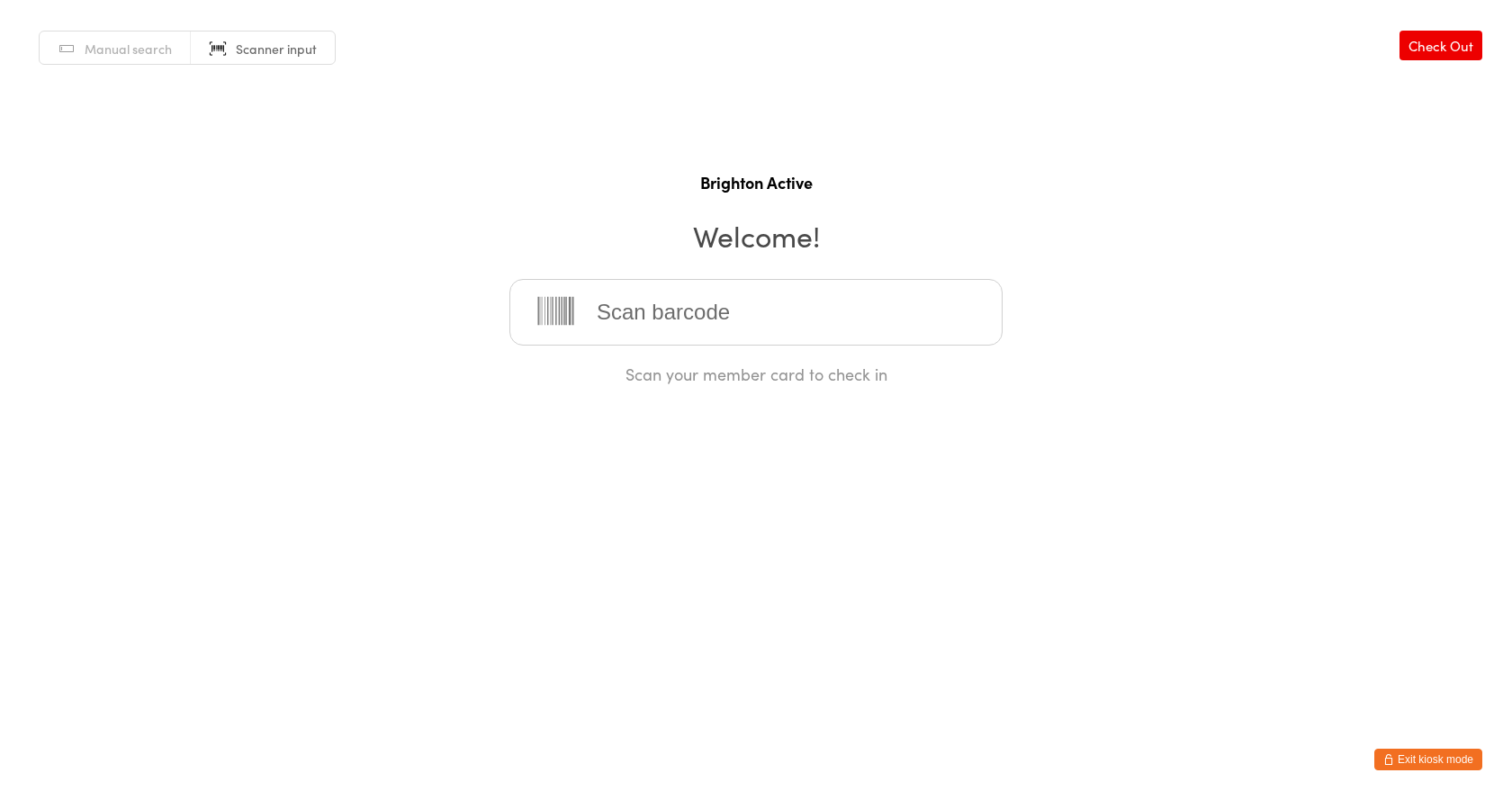
click at [641, 312] on input "search" at bounding box center [756, 312] width 493 height 67
click at [625, 323] on input "search" at bounding box center [756, 312] width 493 height 67
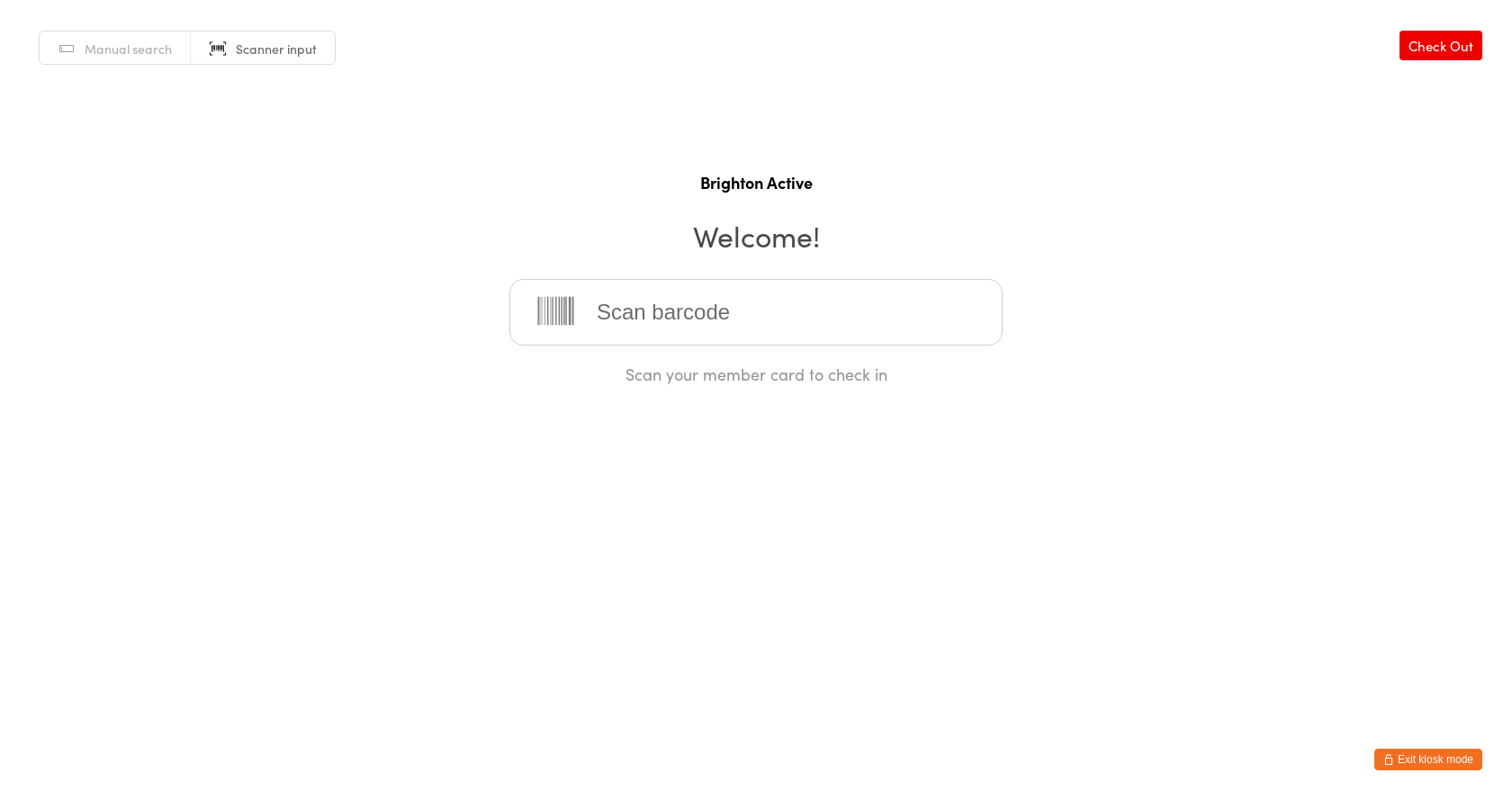
click at [922, 320] on input "search" at bounding box center [756, 312] width 493 height 67
click at [617, 303] on input "search" at bounding box center [756, 312] width 493 height 67
click at [1447, 753] on button "Exit kiosk mode" at bounding box center [1428, 759] width 108 height 22
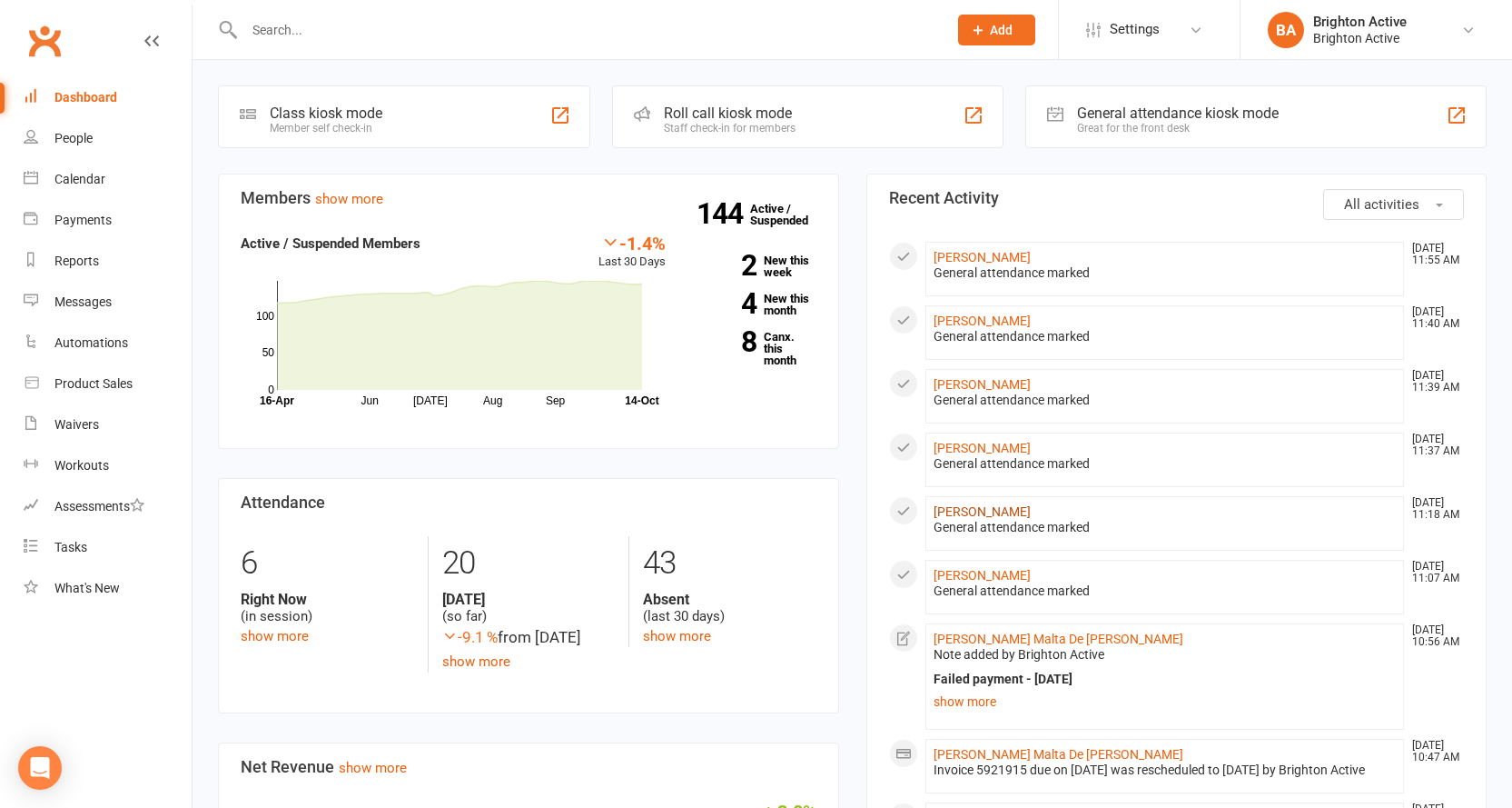
click at [1020, 510] on link "[PERSON_NAME]" at bounding box center [981, 511] width 97 height 14
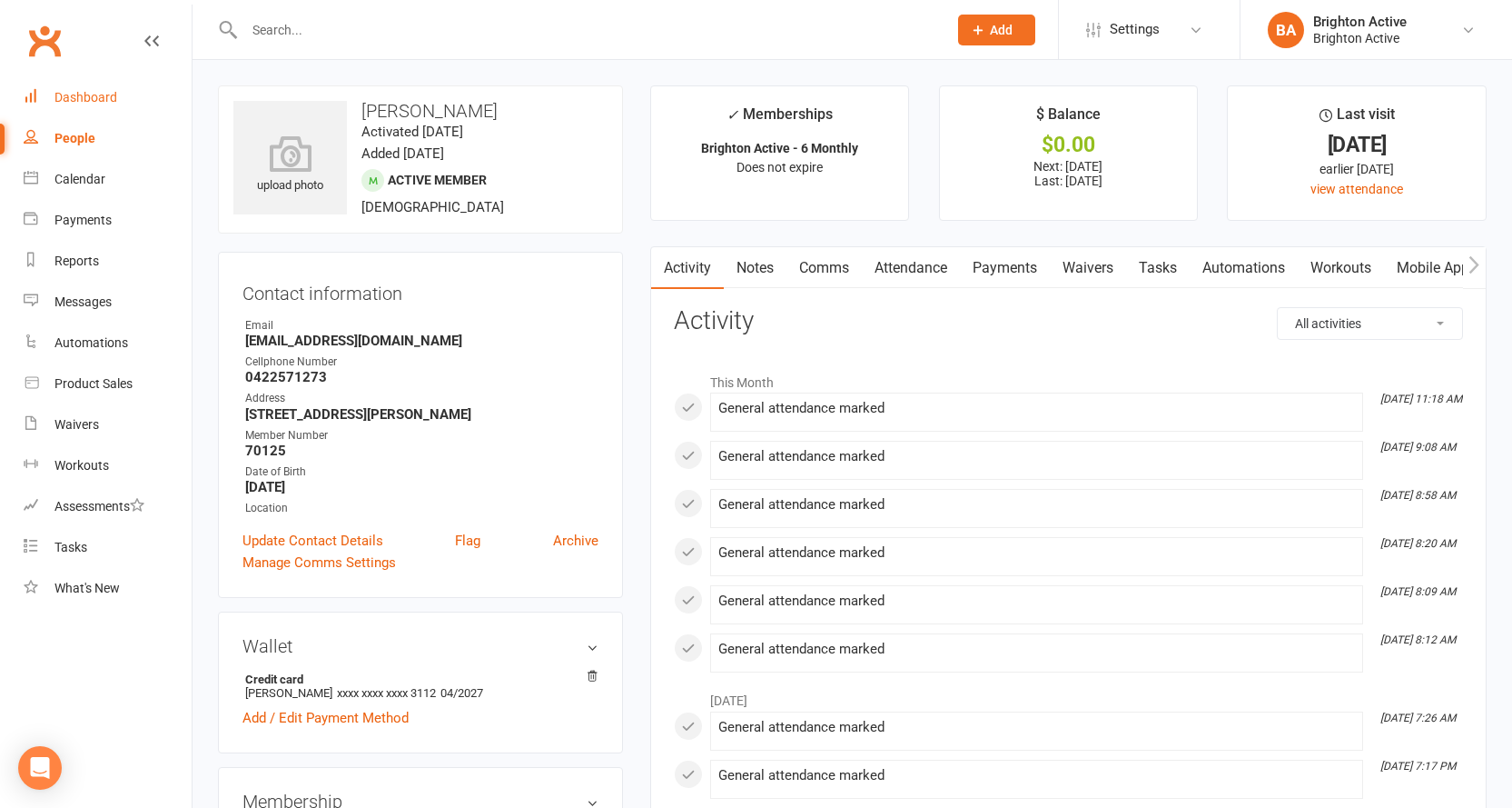
click at [114, 102] on div "Dashboard" at bounding box center [86, 96] width 63 height 14
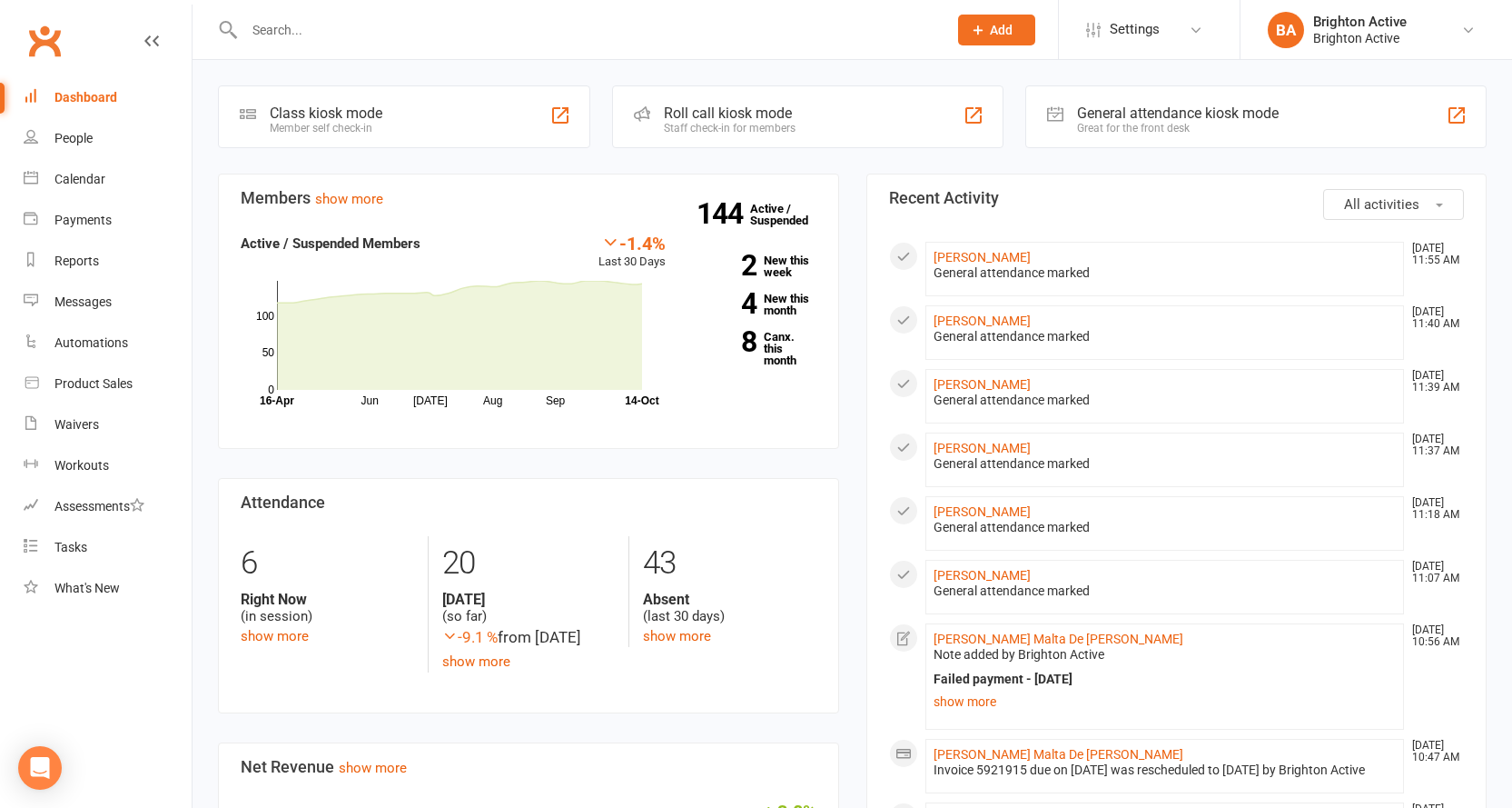
click at [1145, 125] on div "Great for the front desk" at bounding box center [1177, 127] width 201 height 13
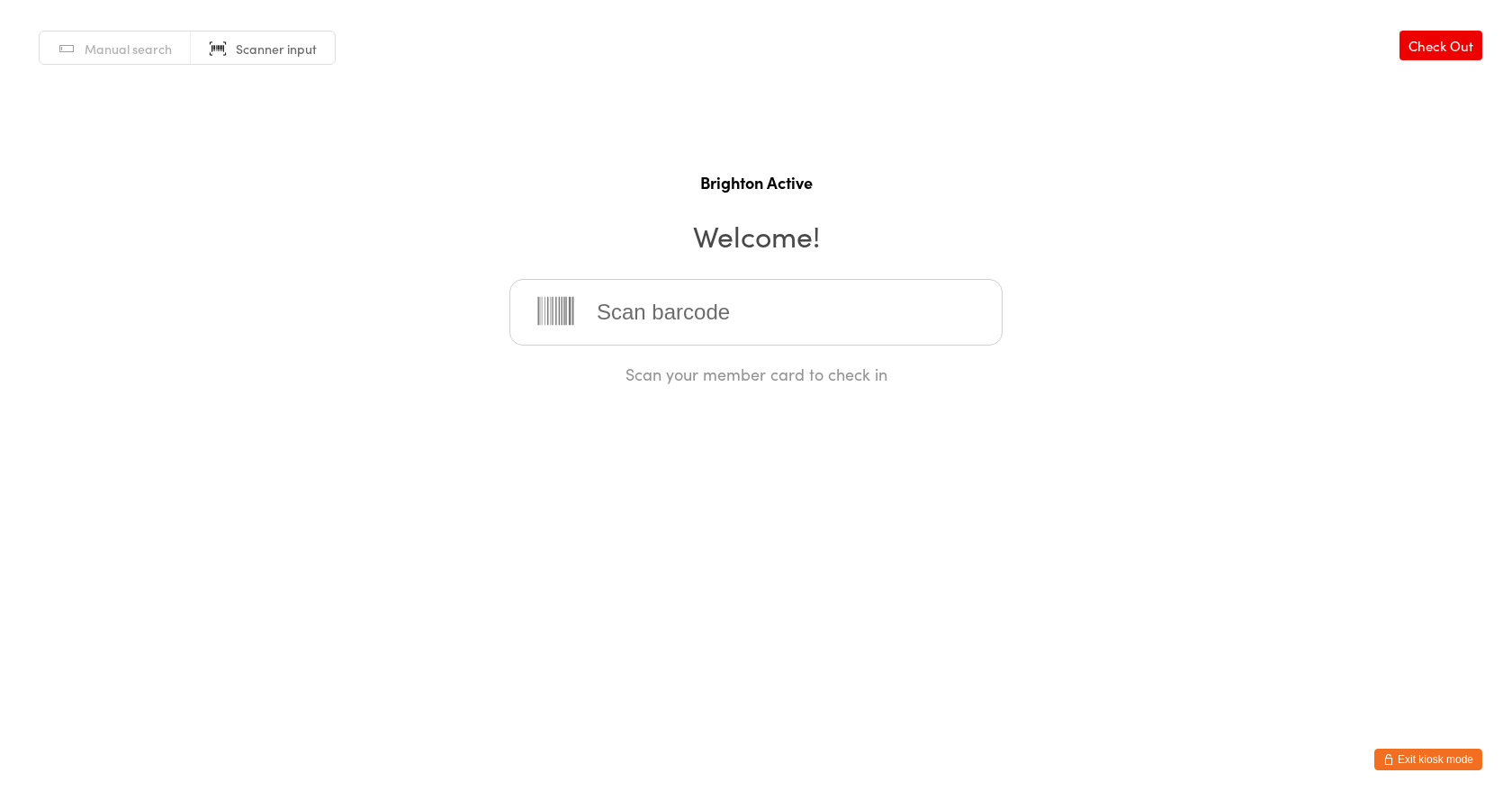
click at [897, 299] on input "search" at bounding box center [756, 312] width 493 height 67
click at [696, 305] on input "search" at bounding box center [756, 312] width 493 height 67
click at [620, 325] on input "search" at bounding box center [756, 312] width 493 height 67
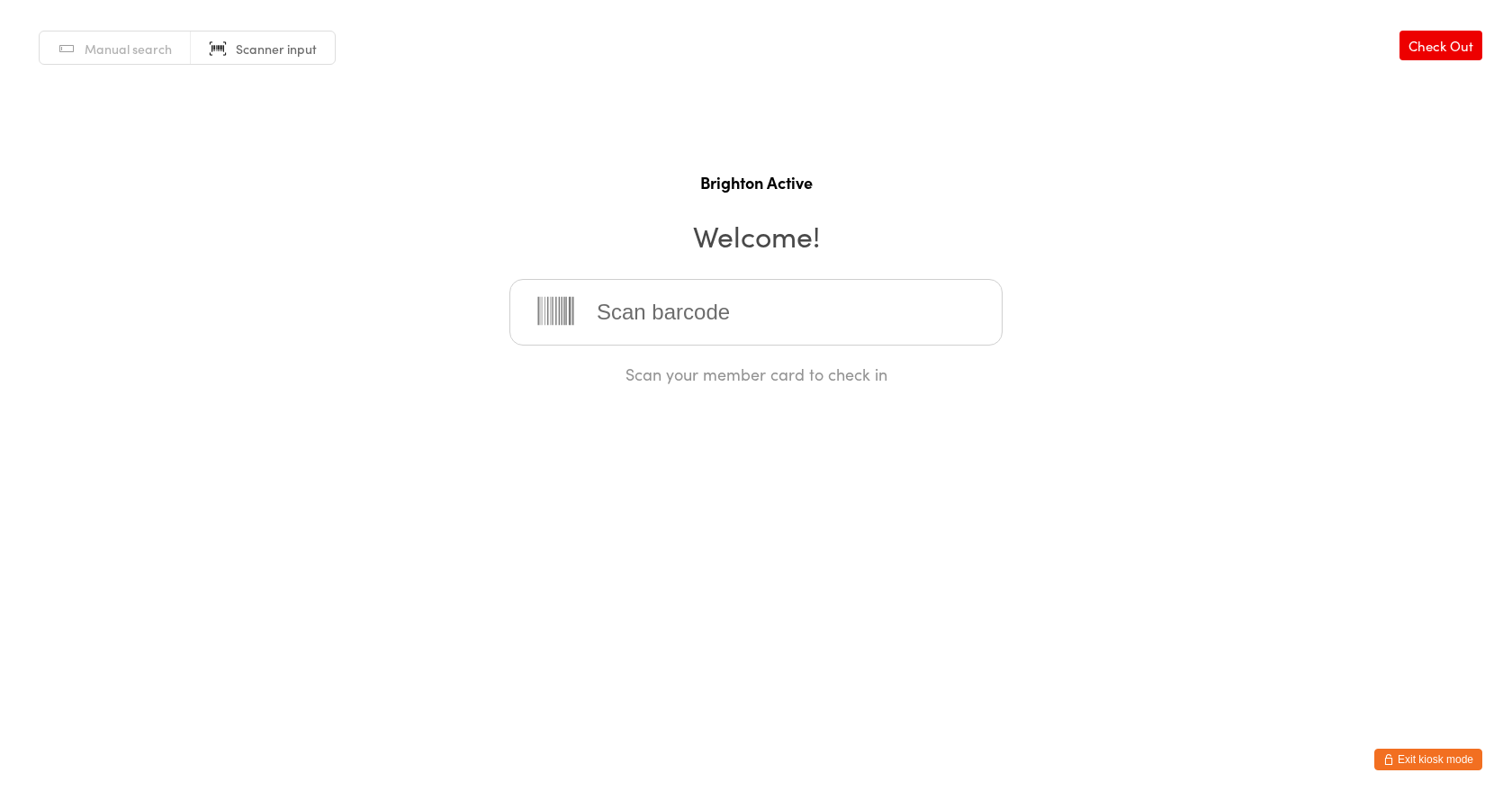
drag, startPoint x: 628, startPoint y: 310, endPoint x: 1010, endPoint y: 421, distance: 397.8
click at [628, 310] on input "search" at bounding box center [756, 312] width 493 height 67
click at [1436, 758] on button "Exit kiosk mode" at bounding box center [1428, 759] width 108 height 22
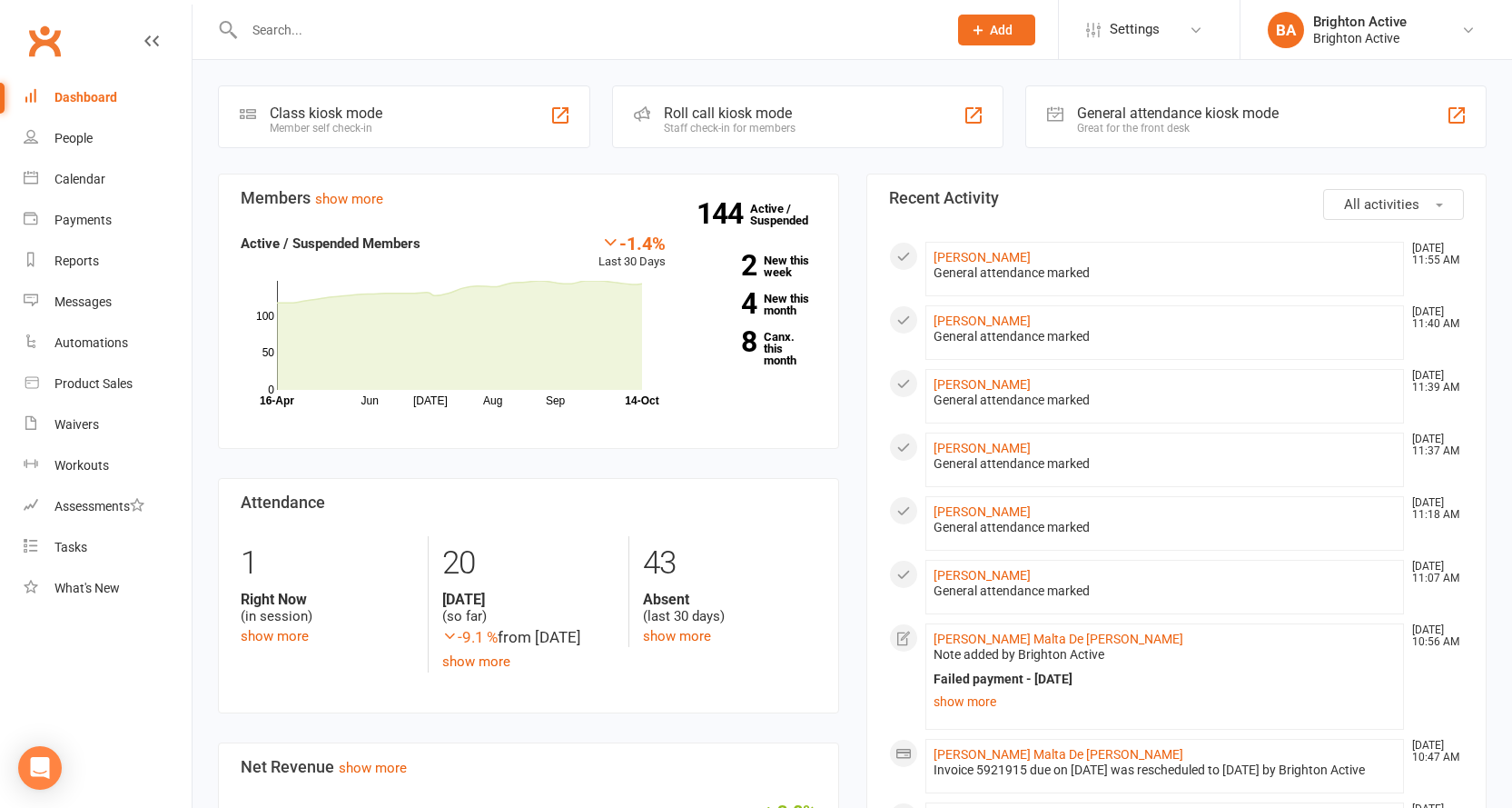
click at [1140, 114] on div "General attendance kiosk mode" at bounding box center [1177, 113] width 201 height 17
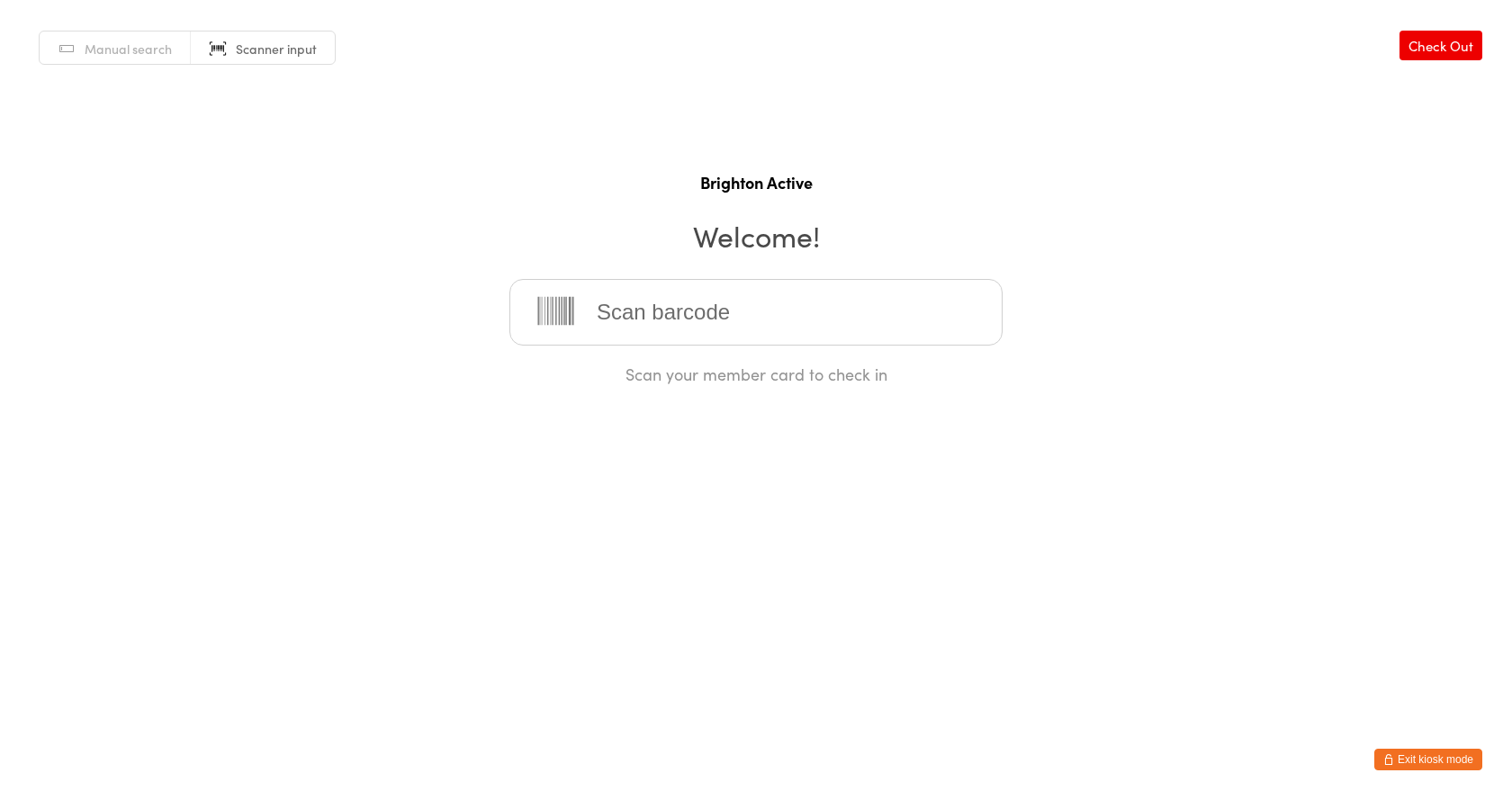
click at [815, 318] on input "search" at bounding box center [756, 312] width 493 height 67
click at [815, 317] on input "search" at bounding box center [756, 312] width 493 height 67
drag, startPoint x: 815, startPoint y: 317, endPoint x: 660, endPoint y: 276, distance: 160.3
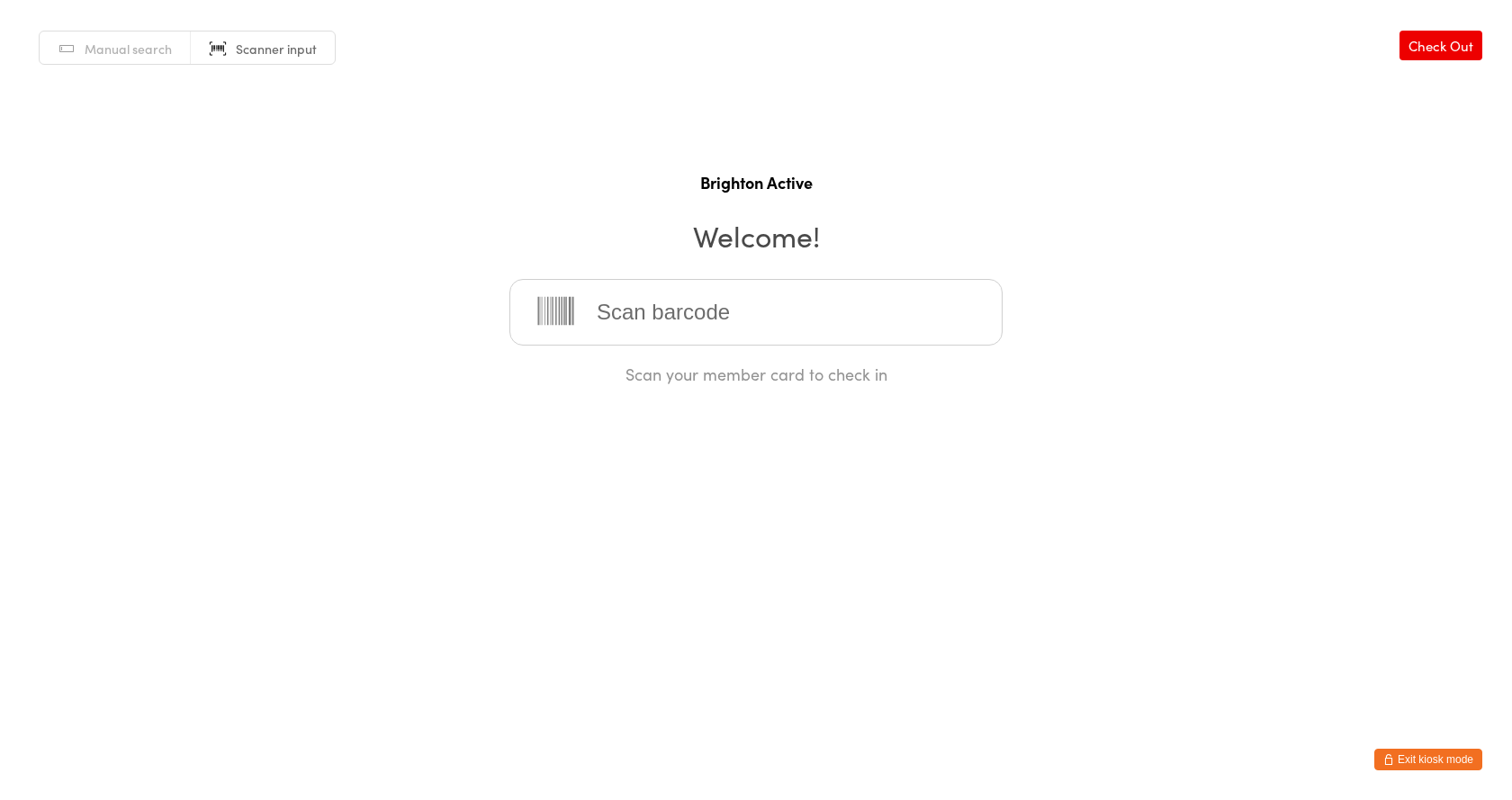
click at [815, 317] on input "search" at bounding box center [756, 312] width 493 height 67
click at [830, 297] on input "search" at bounding box center [756, 312] width 493 height 67
click at [830, 298] on input "search" at bounding box center [756, 312] width 493 height 67
click at [831, 299] on input "search" at bounding box center [756, 312] width 493 height 67
click at [678, 317] on input "search" at bounding box center [756, 312] width 493 height 67
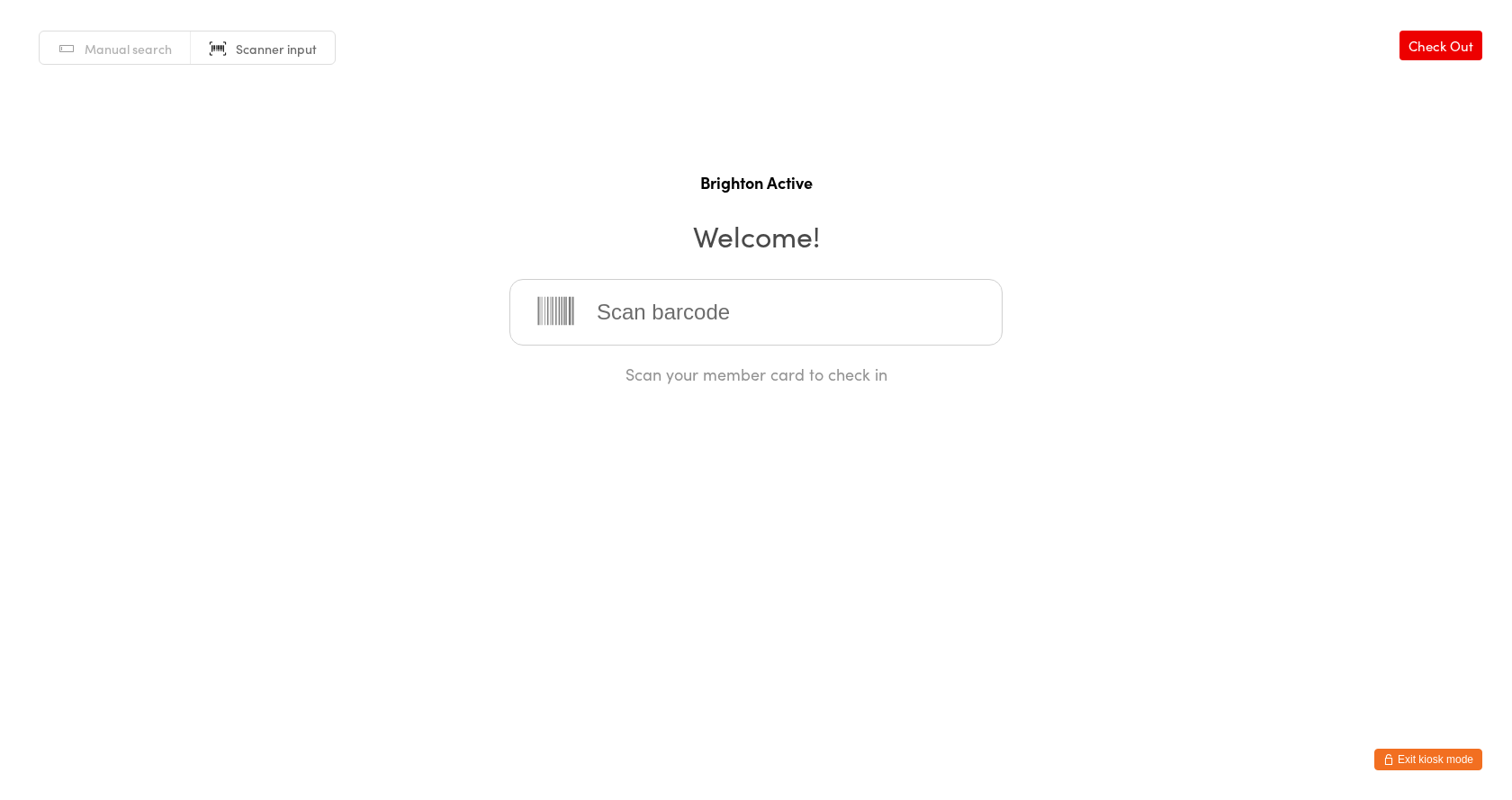
click at [678, 317] on input "search" at bounding box center [756, 312] width 493 height 67
click at [424, 326] on div "Manual search Scanner input Check Out Brighton Active Welcome! Scan your member…" at bounding box center [756, 192] width 1512 height 385
click at [638, 313] on input "search" at bounding box center [756, 312] width 493 height 67
click at [633, 324] on input "search" at bounding box center [756, 312] width 493 height 67
click at [715, 328] on input "search" at bounding box center [756, 312] width 493 height 67
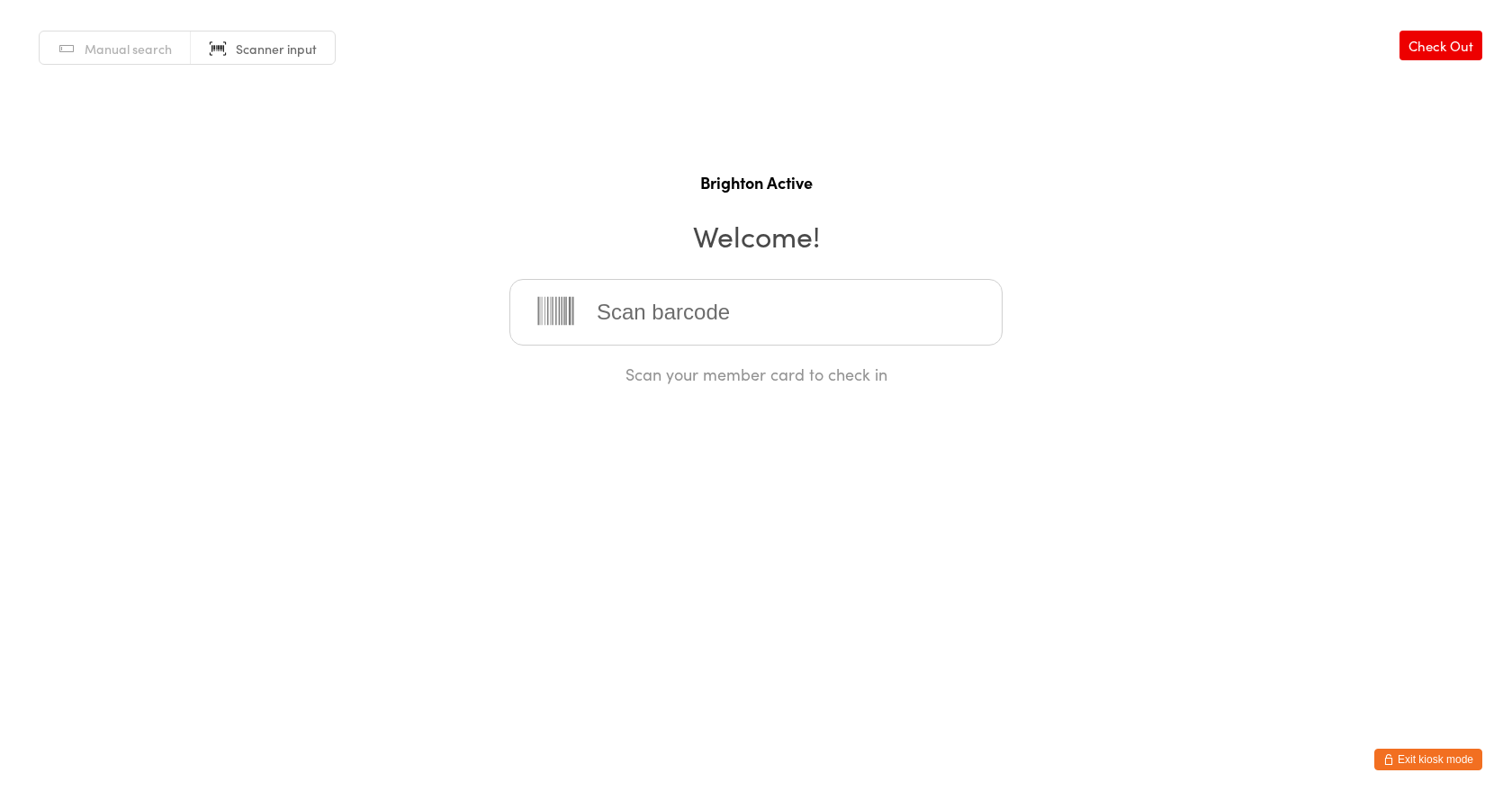
drag, startPoint x: 758, startPoint y: 308, endPoint x: 1004, endPoint y: 392, distance: 259.9
click at [759, 308] on input "search" at bounding box center [756, 312] width 493 height 67
click at [1430, 753] on button "Exit kiosk mode" at bounding box center [1428, 759] width 108 height 22
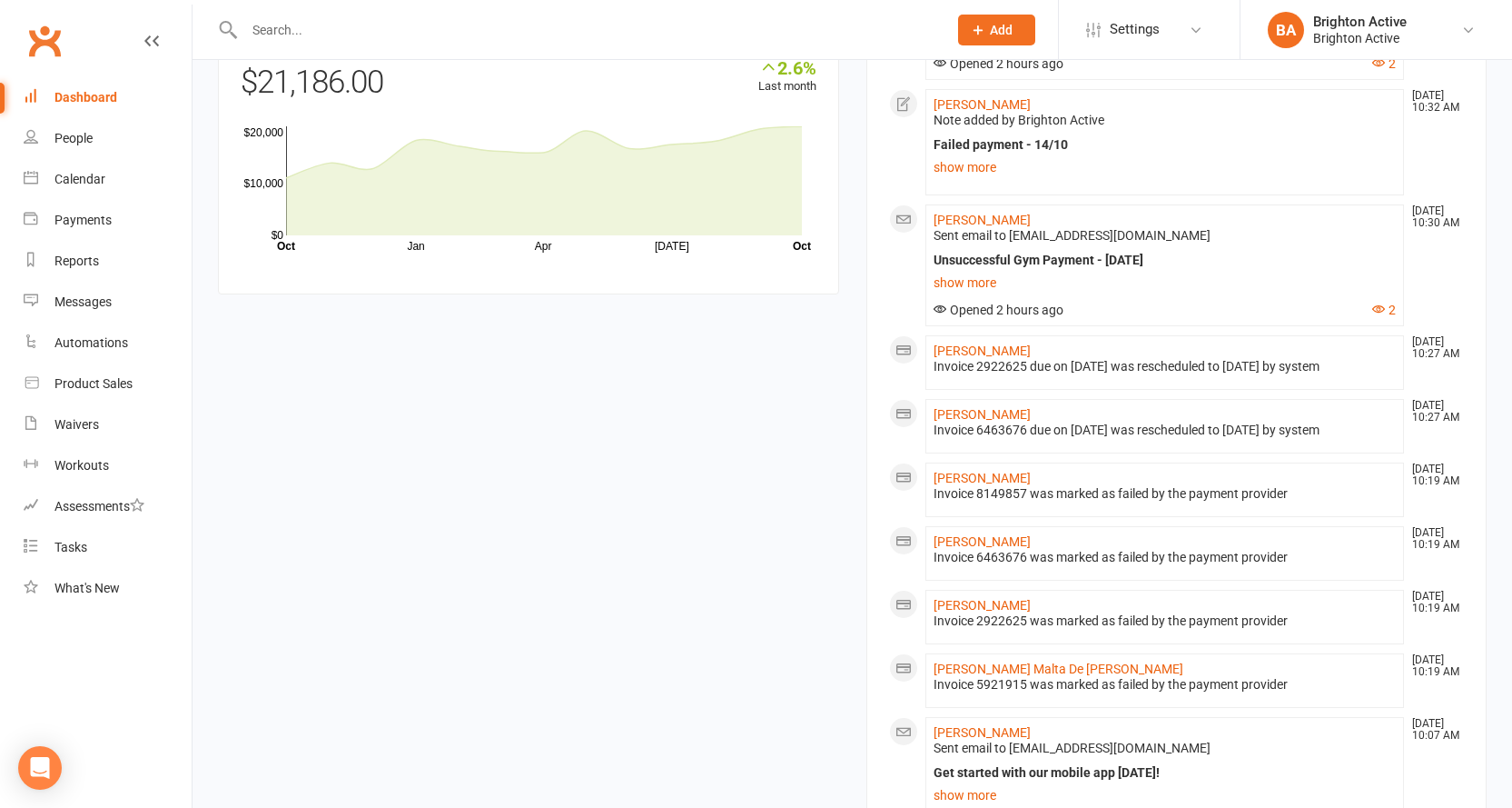
scroll to position [1266, 0]
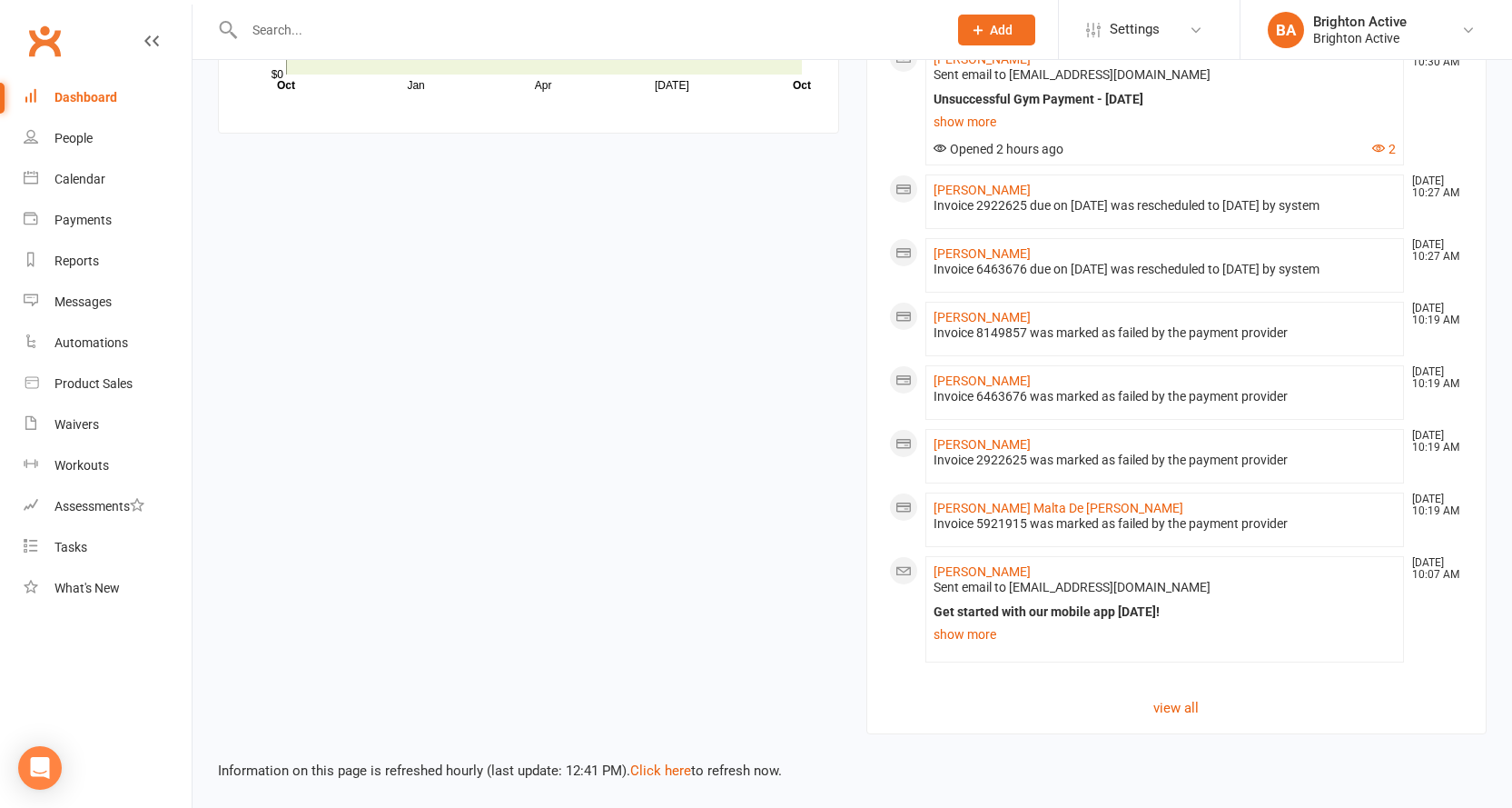
click at [989, 371] on li "Fiona Minchin Oct 14, 10:19 AM Invoice 6463676 was marked as failed by the paym…" at bounding box center [1164, 392] width 479 height 55
click at [995, 382] on link "Fiona Minchin" at bounding box center [981, 380] width 97 height 14
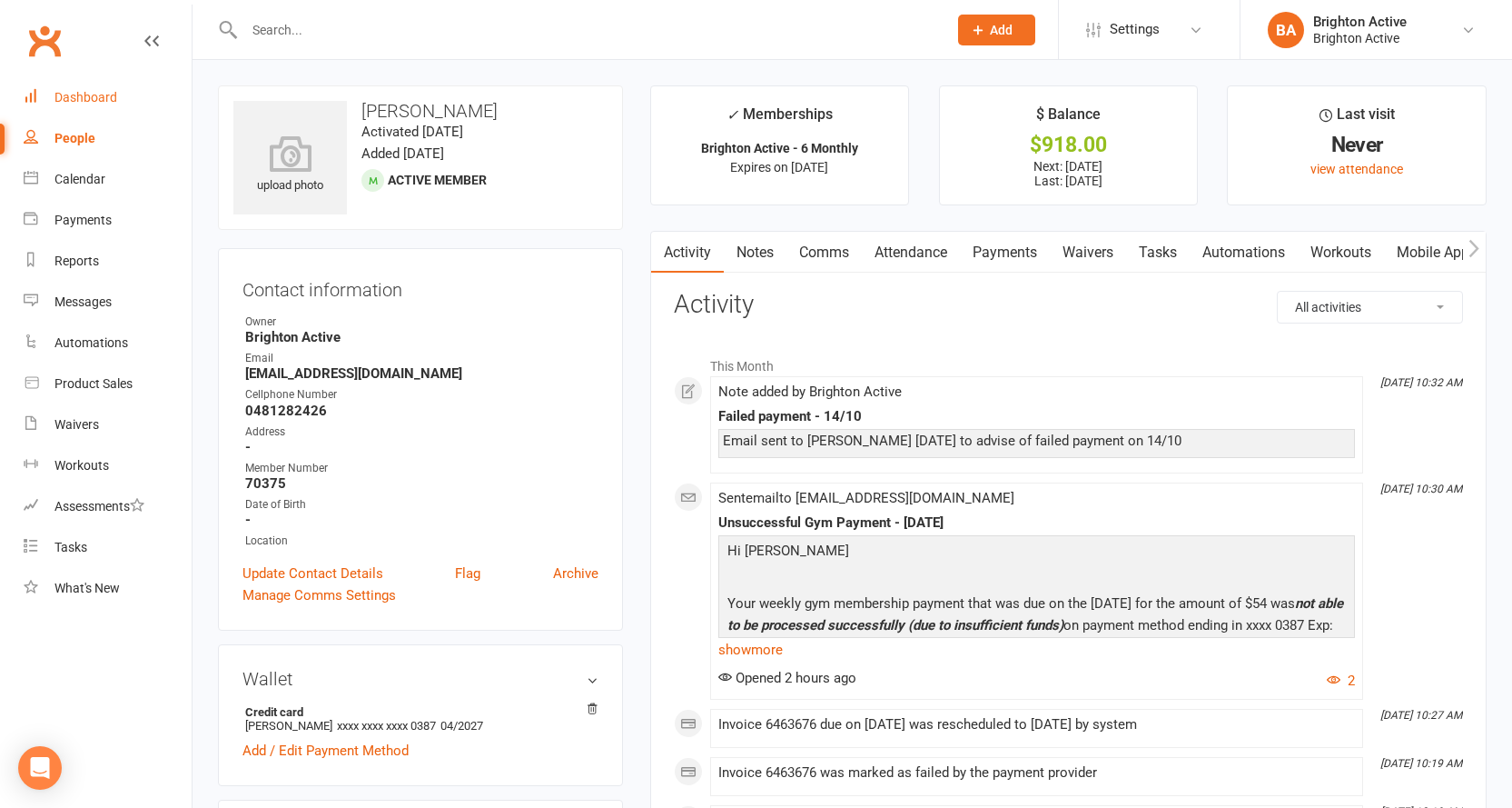
click at [115, 92] on div "Dashboard" at bounding box center [86, 96] width 63 height 14
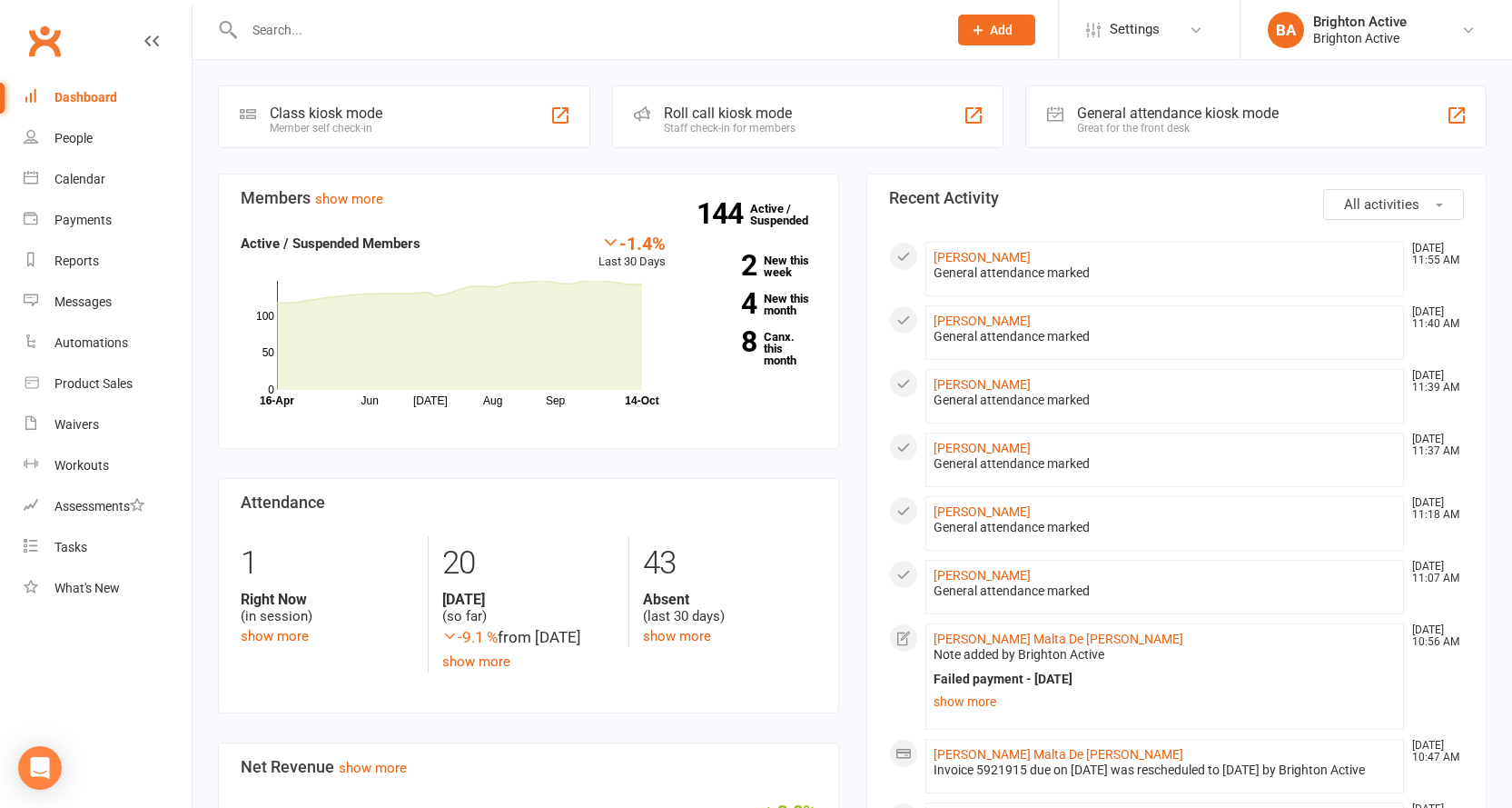
click at [1130, 114] on div "General attendance kiosk mode" at bounding box center [1177, 113] width 201 height 17
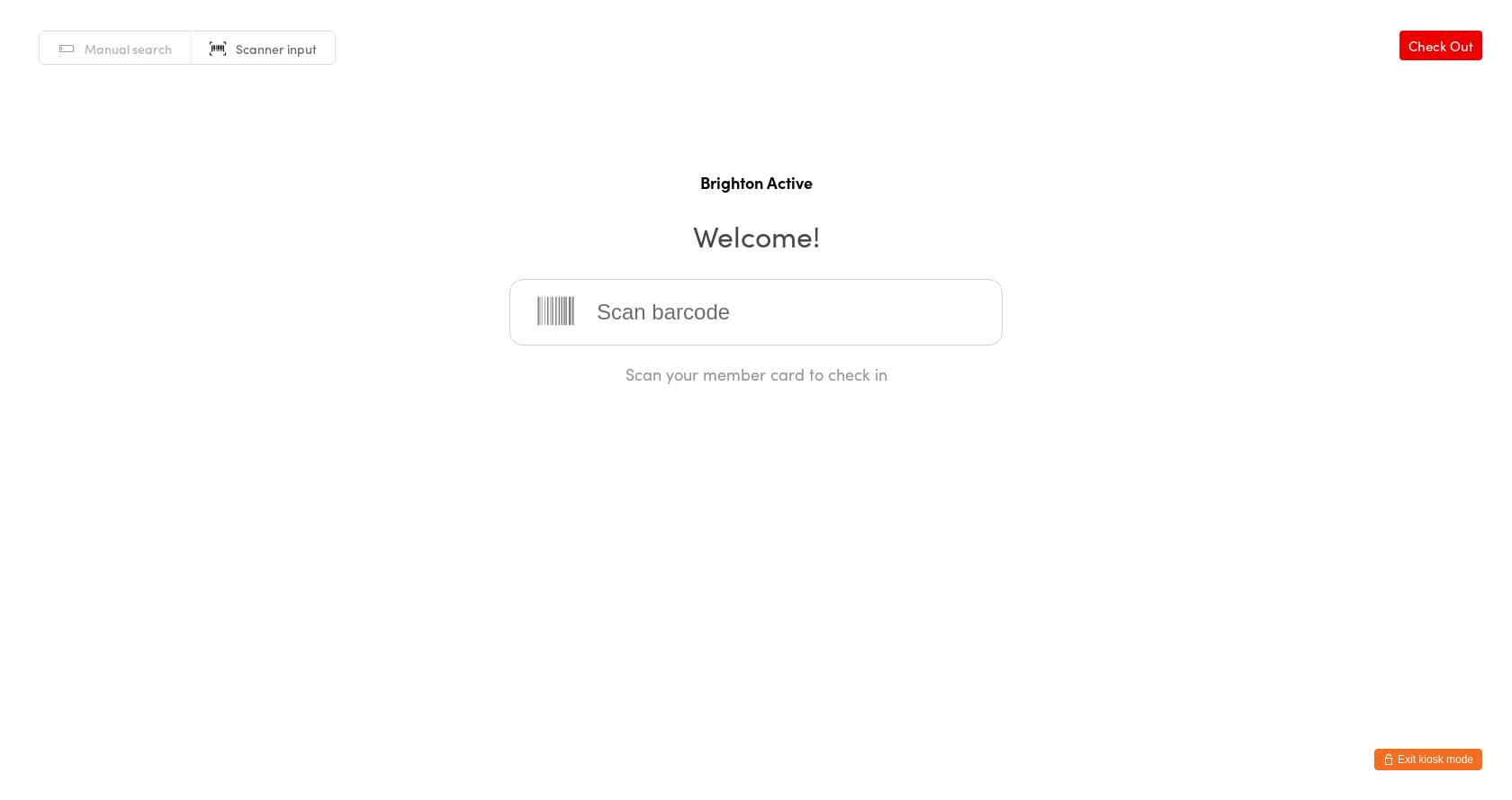
click at [839, 315] on input "search" at bounding box center [756, 312] width 493 height 67
click at [839, 316] on input "search" at bounding box center [756, 312] width 493 height 67
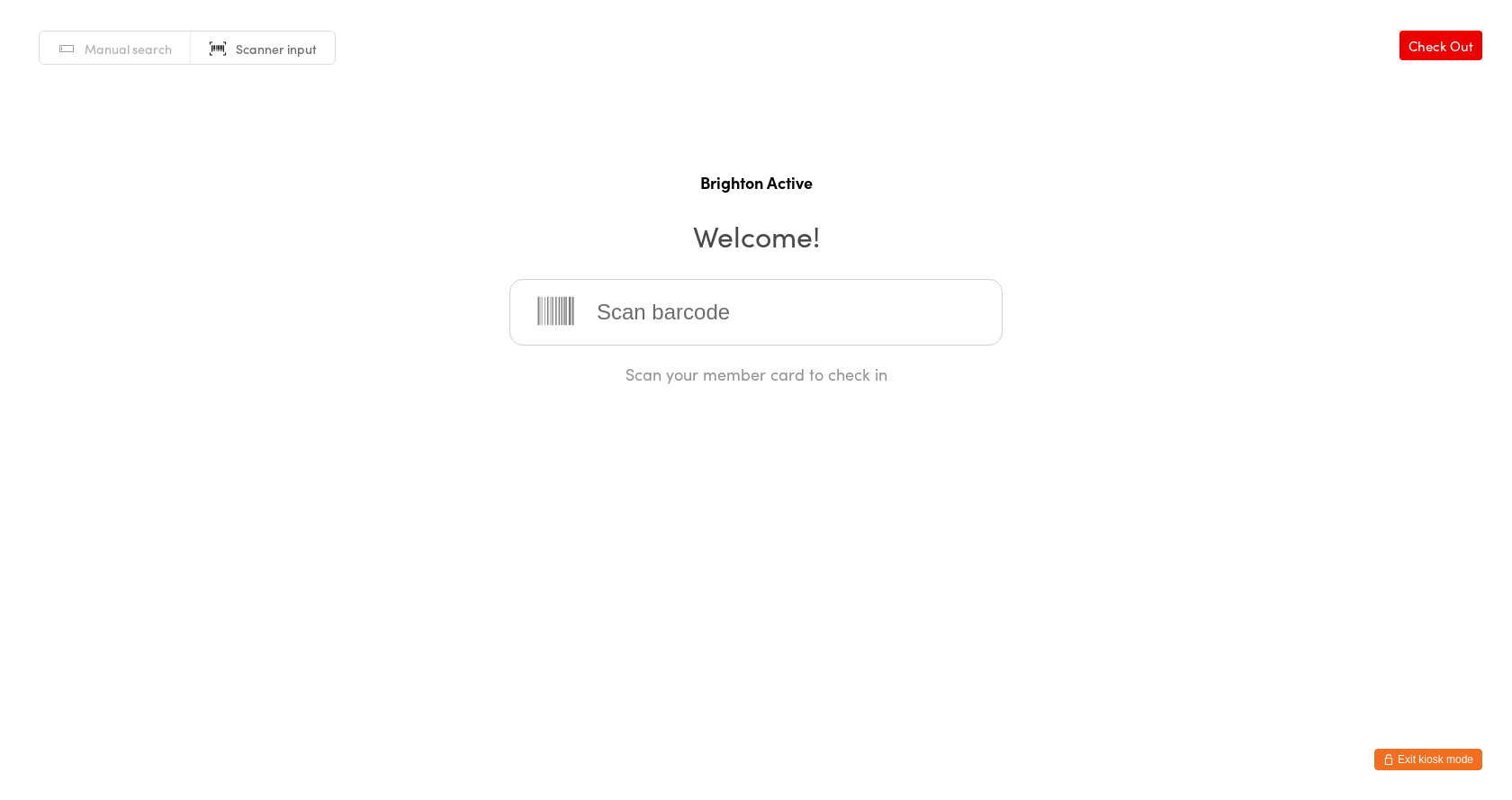
click at [839, 316] on input "search" at bounding box center [756, 312] width 493 height 67
click at [841, 316] on input "search" at bounding box center [756, 312] width 493 height 67
click at [867, 303] on input "search" at bounding box center [756, 312] width 493 height 67
click at [718, 317] on input "search" at bounding box center [756, 312] width 493 height 67
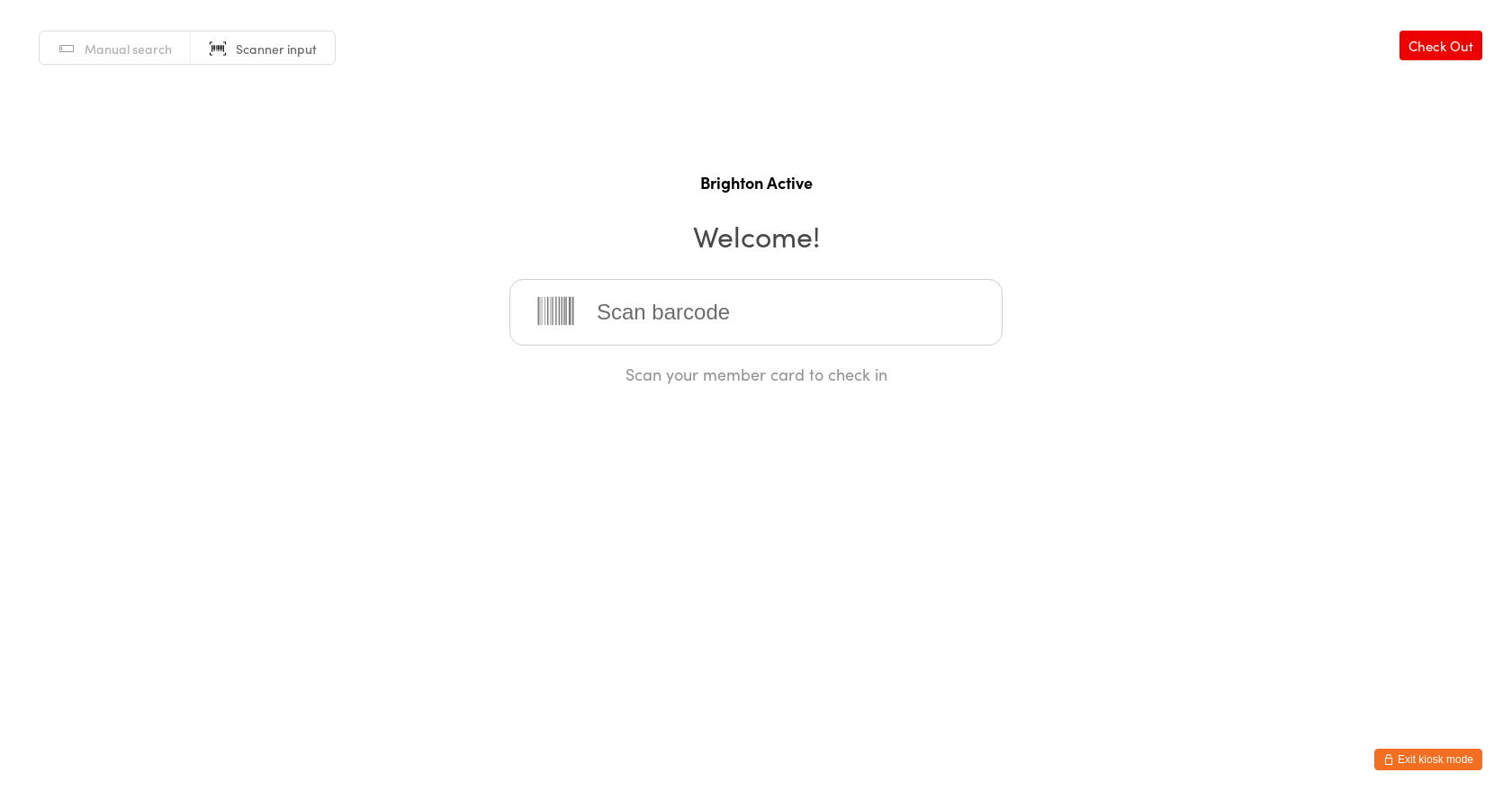
click at [718, 317] on input "search" at bounding box center [756, 312] width 493 height 67
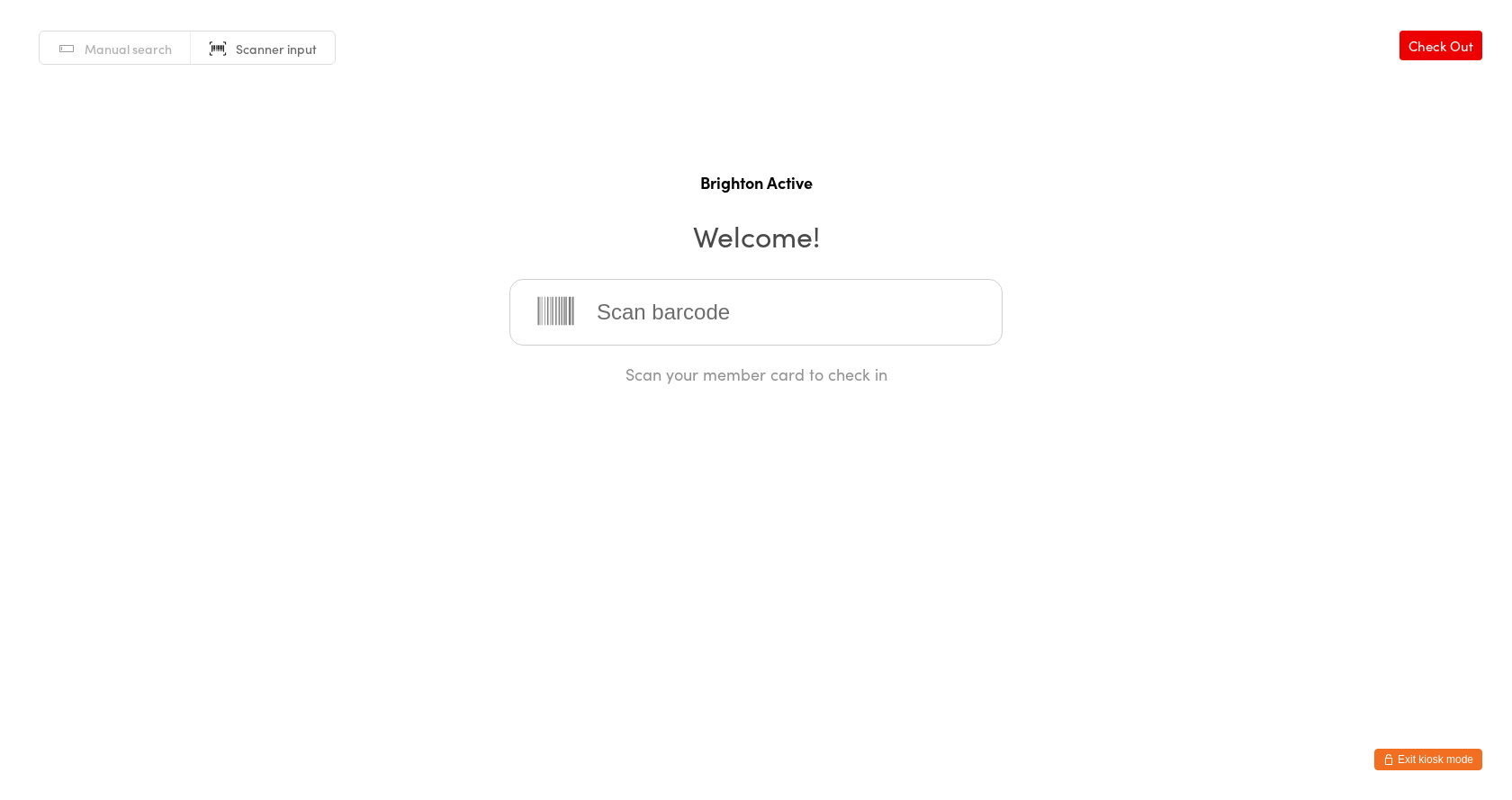
click at [733, 320] on input "search" at bounding box center [756, 312] width 493 height 67
click at [1441, 756] on button "Exit kiosk mode" at bounding box center [1428, 759] width 108 height 22
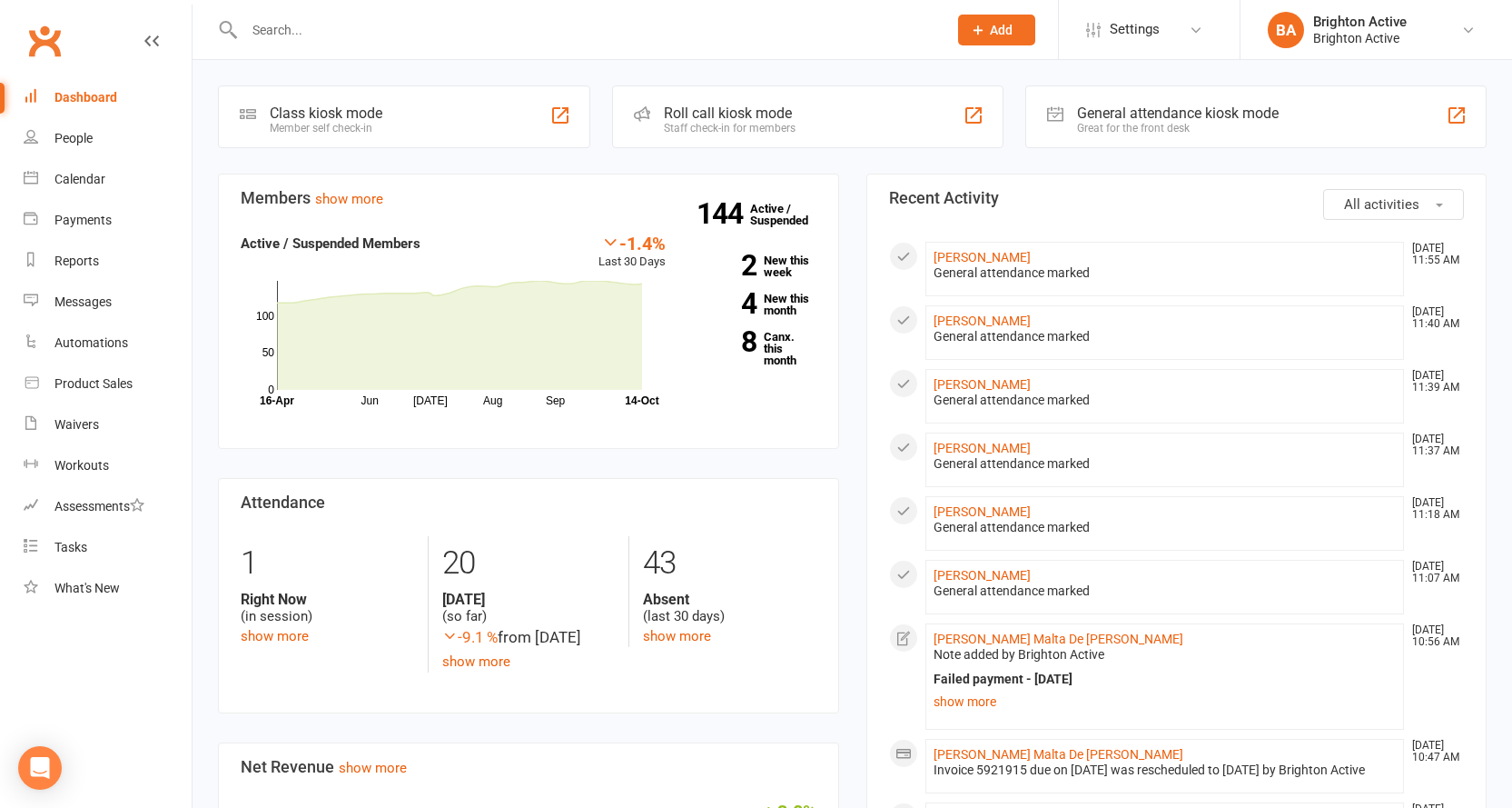
click at [290, 32] on input "text" at bounding box center [587, 30] width 696 height 25
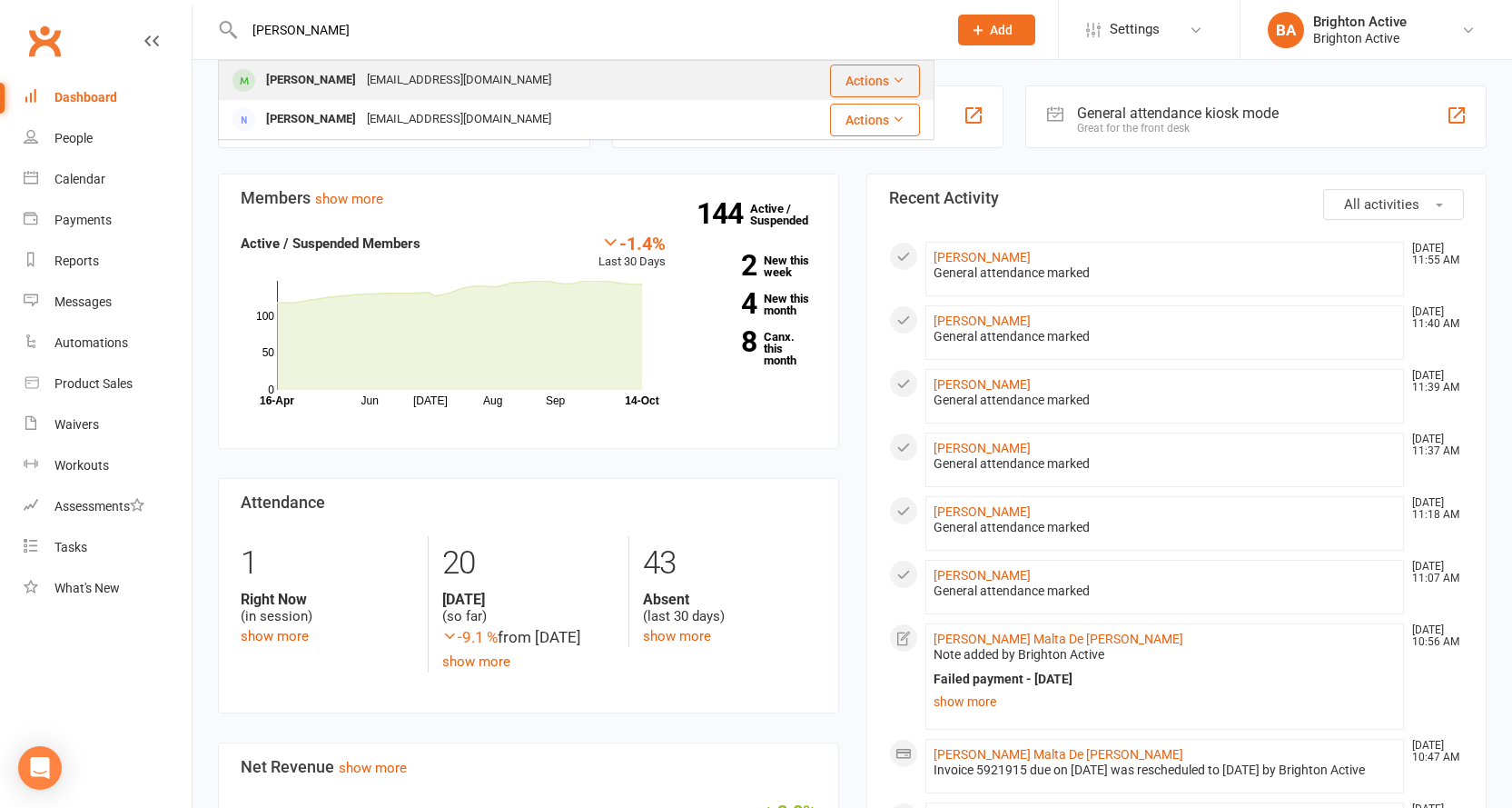
type input "adrian"
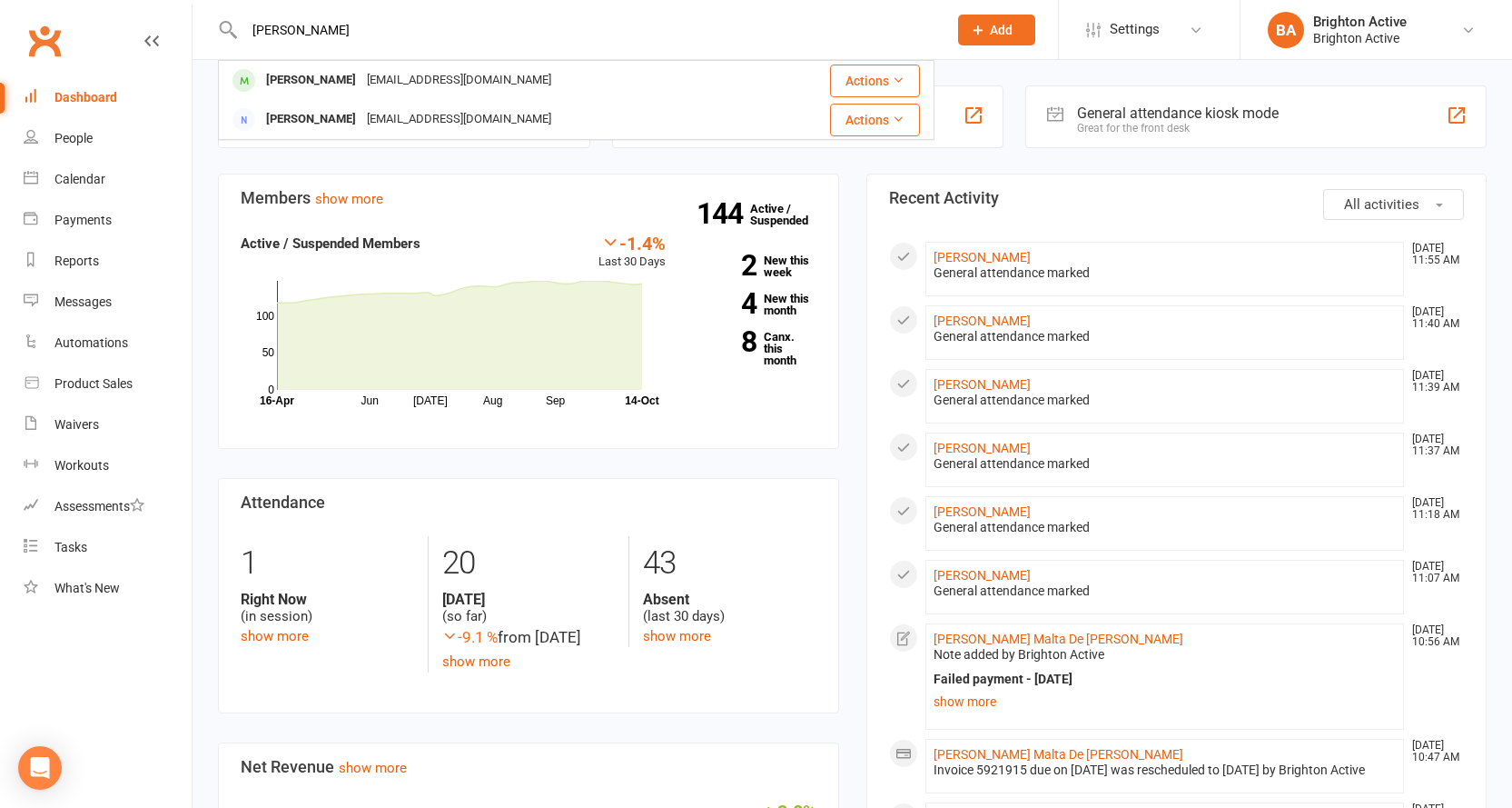
drag, startPoint x: 361, startPoint y: 81, endPoint x: 426, endPoint y: 105, distance: 69.3
click at [362, 81] on div "adrianjmason23@gmail.com" at bounding box center [459, 80] width 196 height 26
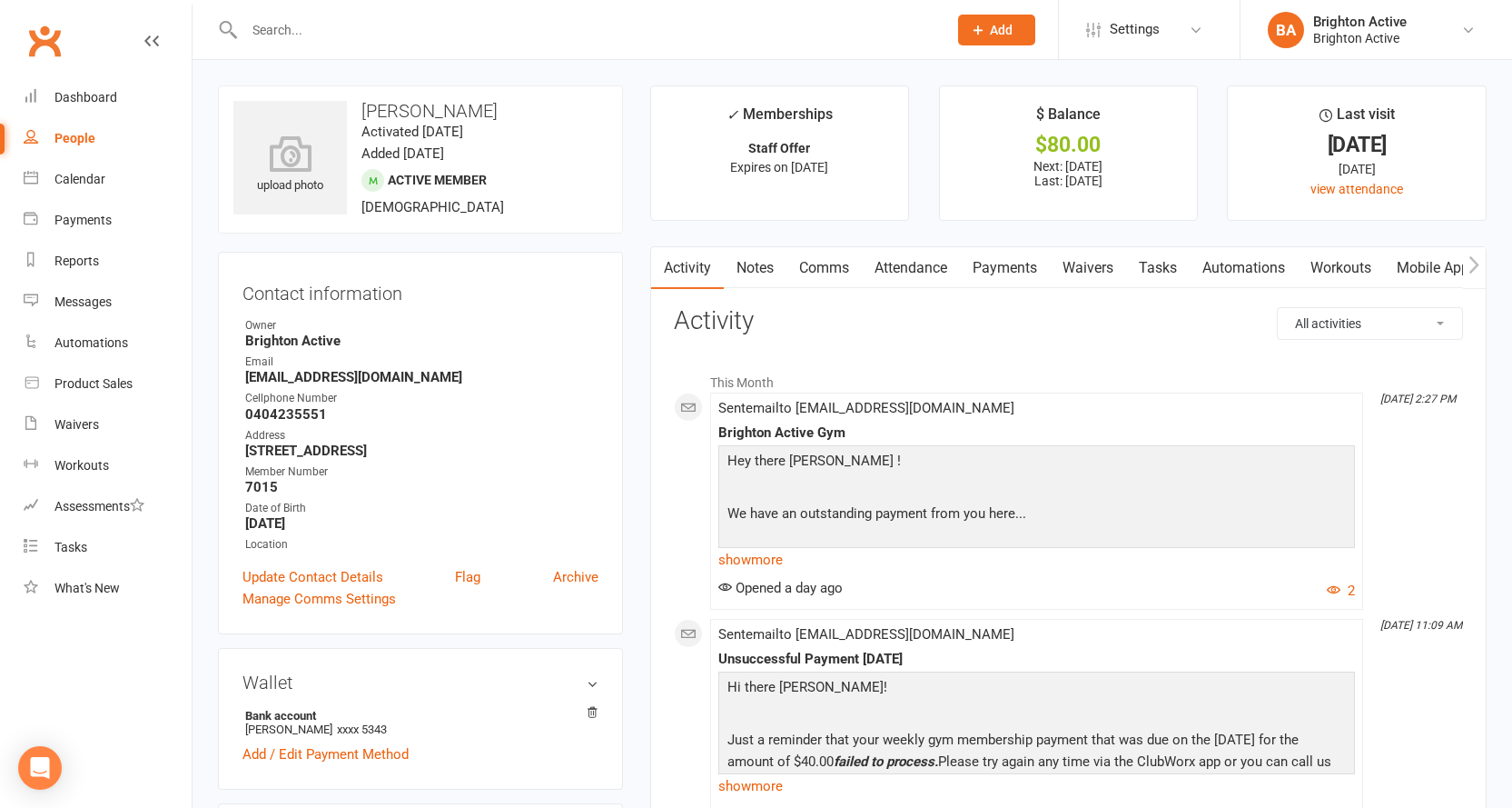
click at [1013, 268] on link "Payments" at bounding box center [1004, 267] width 90 height 41
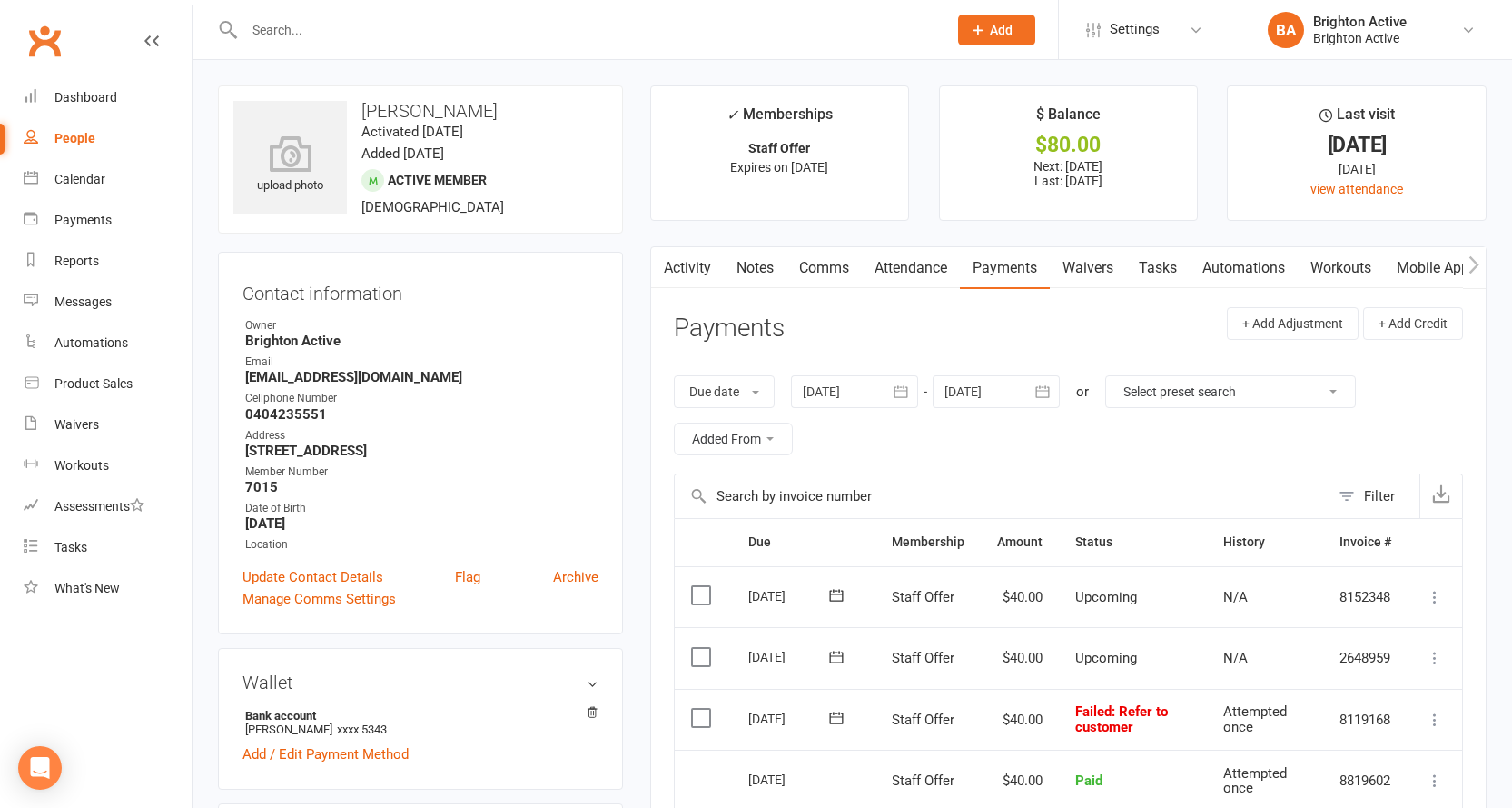
scroll to position [91, 0]
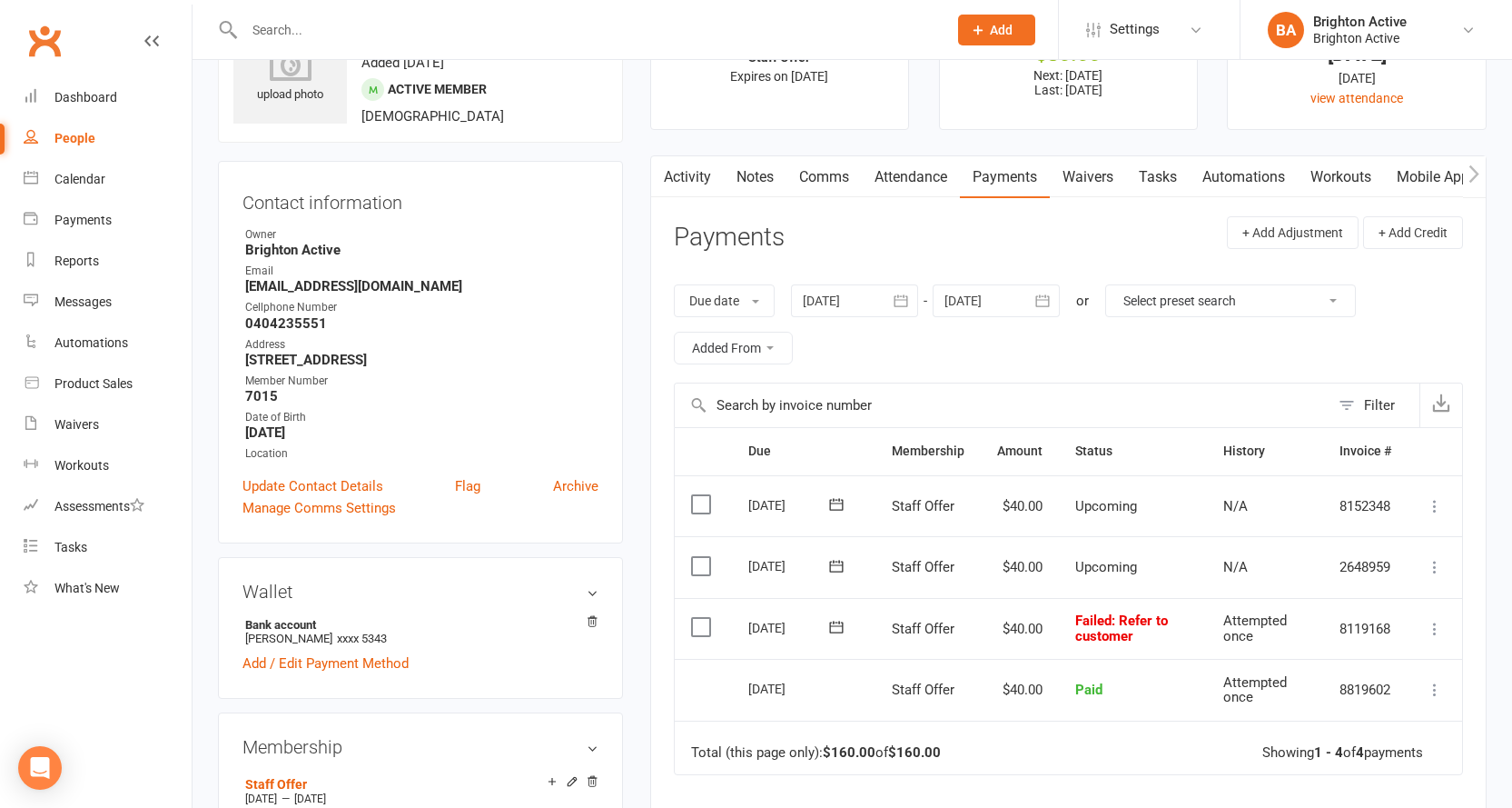
drag, startPoint x: 692, startPoint y: 633, endPoint x: 802, endPoint y: 643, distance: 110.5
click at [692, 633] on label at bounding box center [703, 627] width 24 height 18
click at [692, 618] on input "checkbox" at bounding box center [697, 618] width 12 height 0
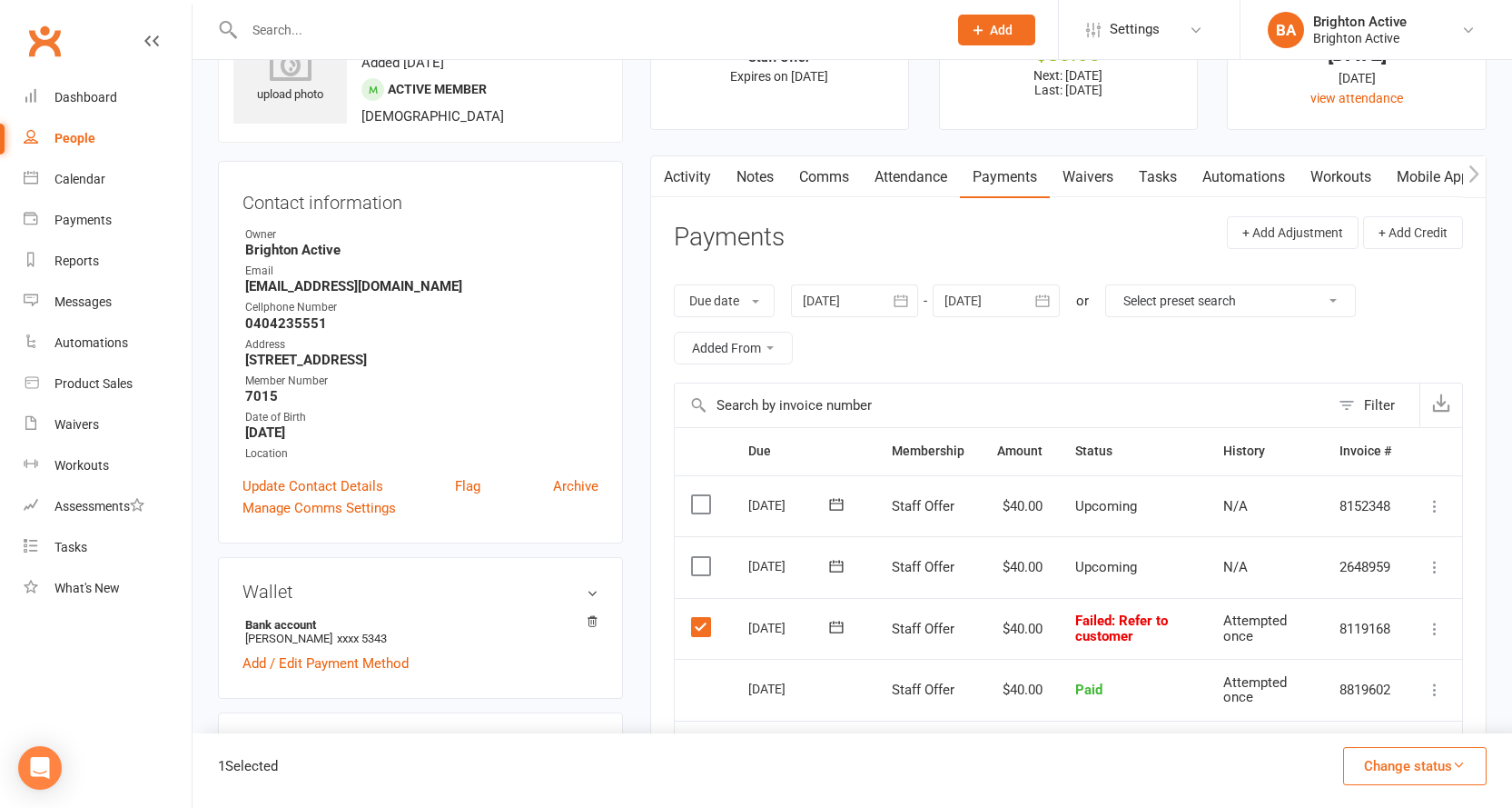
click at [1430, 625] on icon at bounding box center [1434, 628] width 18 height 18
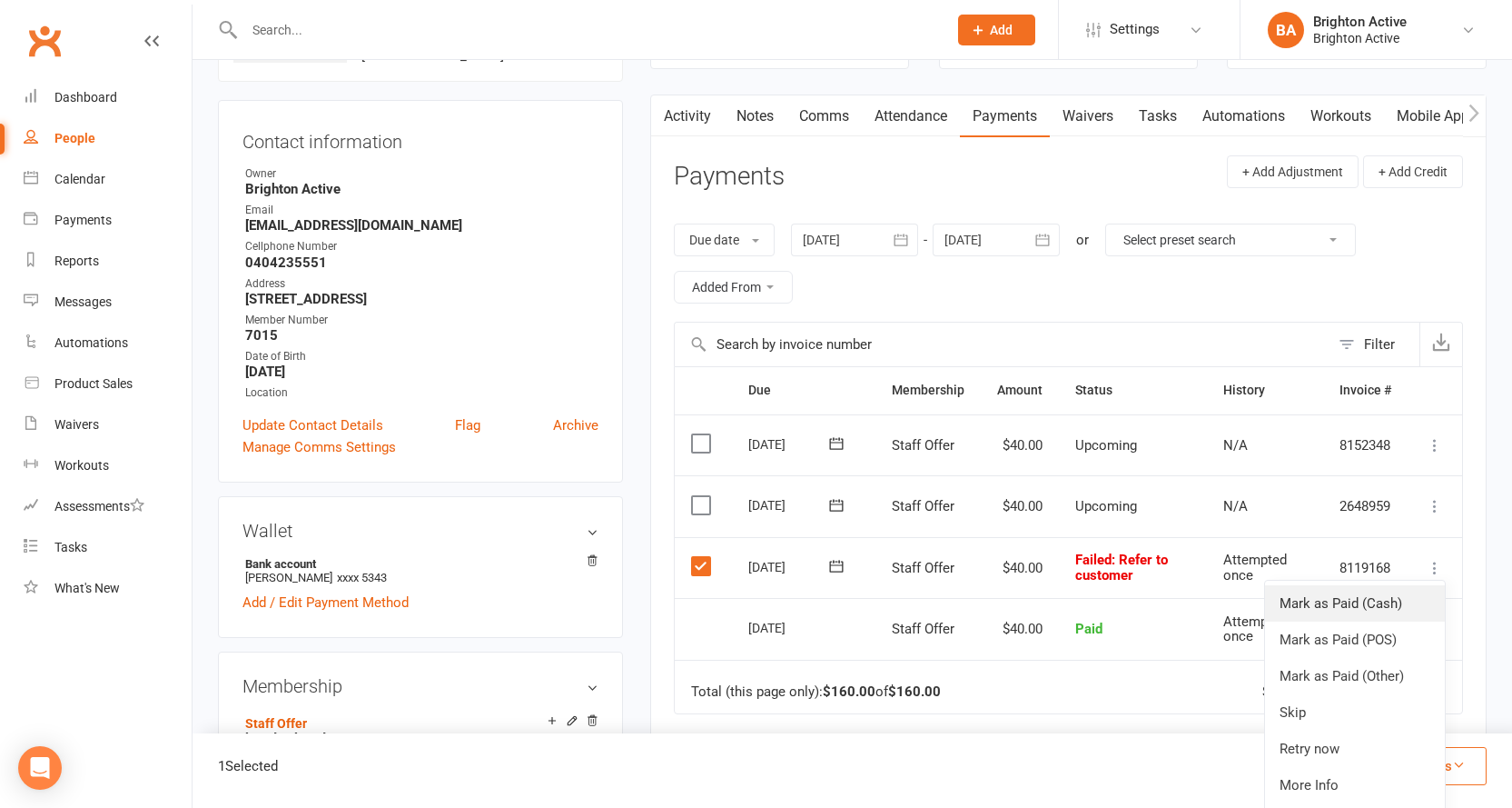
scroll to position [181, 0]
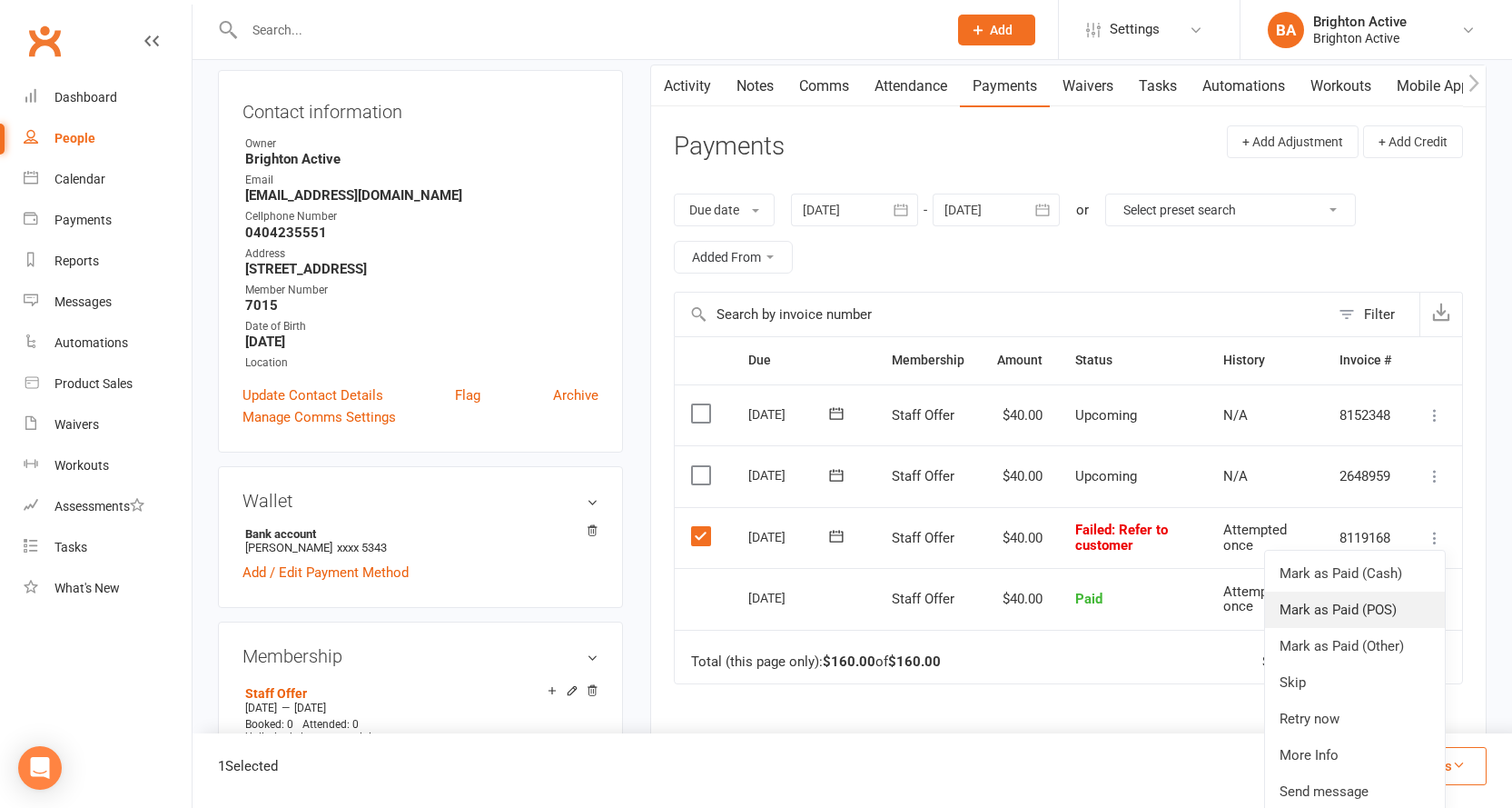
click at [1356, 606] on link "Mark as Paid (POS)" at bounding box center [1354, 609] width 180 height 37
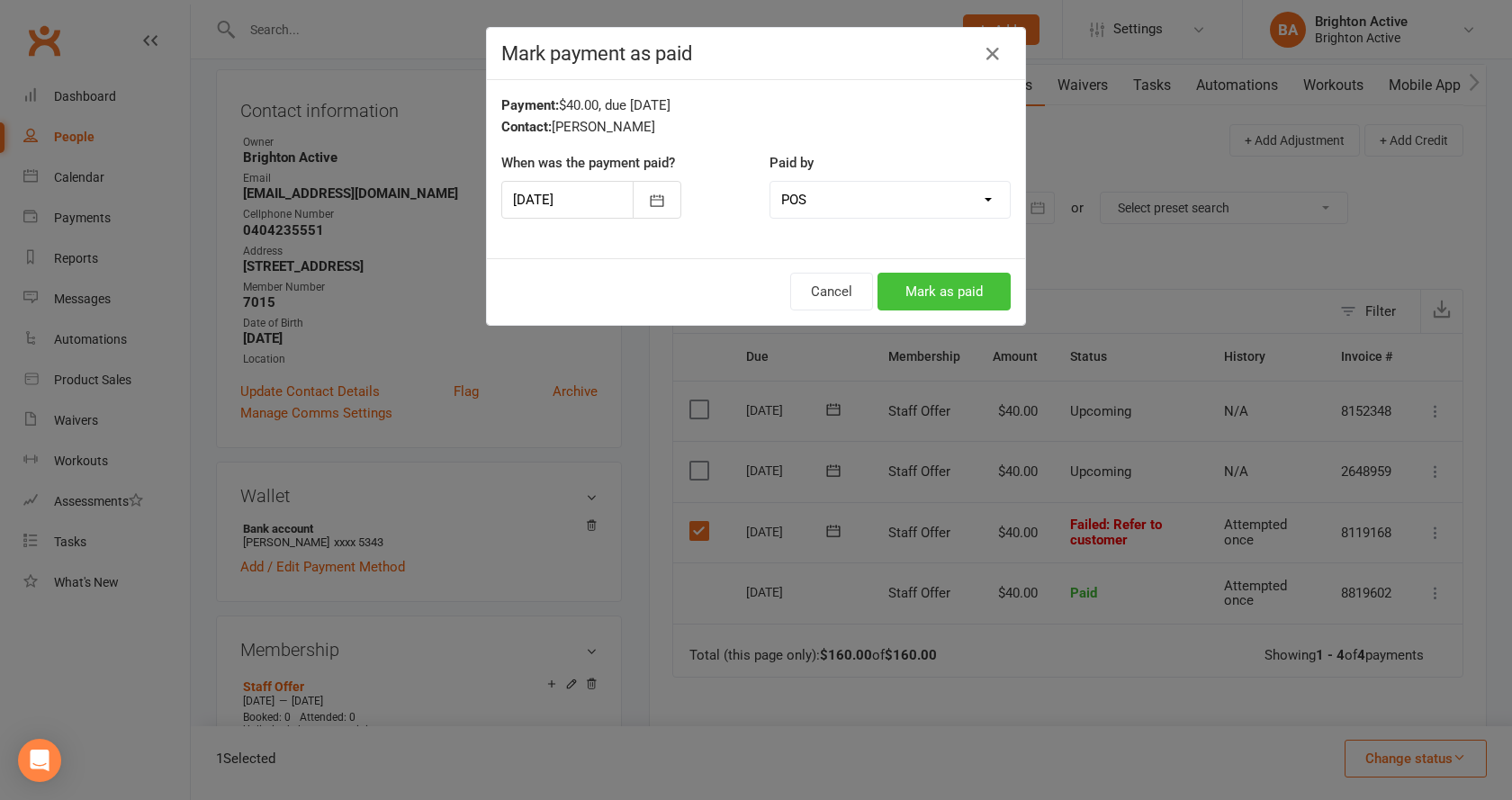
click at [921, 289] on button "Mark as paid" at bounding box center [944, 291] width 133 height 38
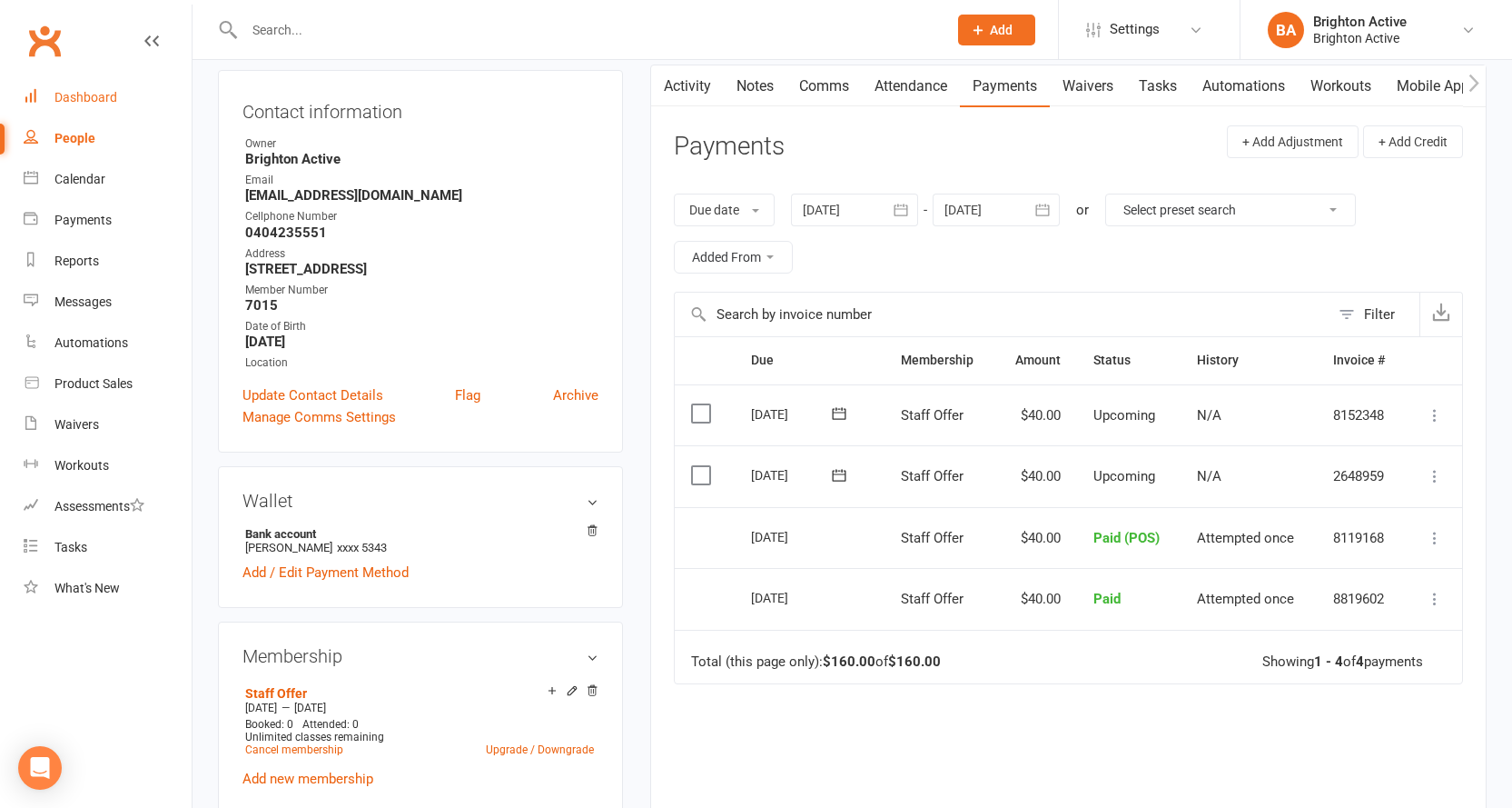
click at [83, 91] on div "Dashboard" at bounding box center [86, 96] width 63 height 14
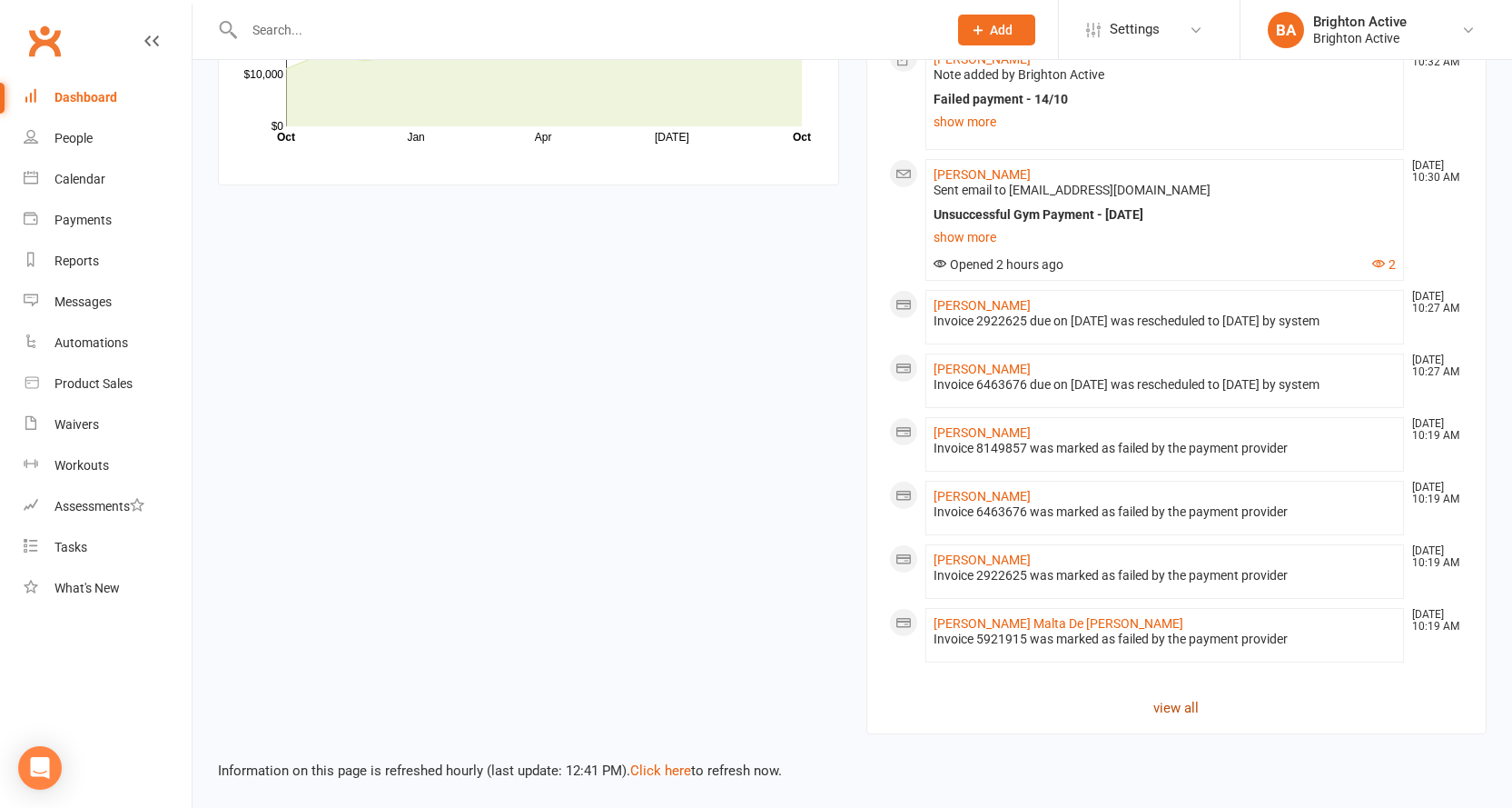
scroll to position [1215, 0]
drag, startPoint x: 667, startPoint y: 772, endPoint x: 703, endPoint y: 768, distance: 36.2
click at [669, 771] on link "Click here" at bounding box center [660, 769] width 61 height 16
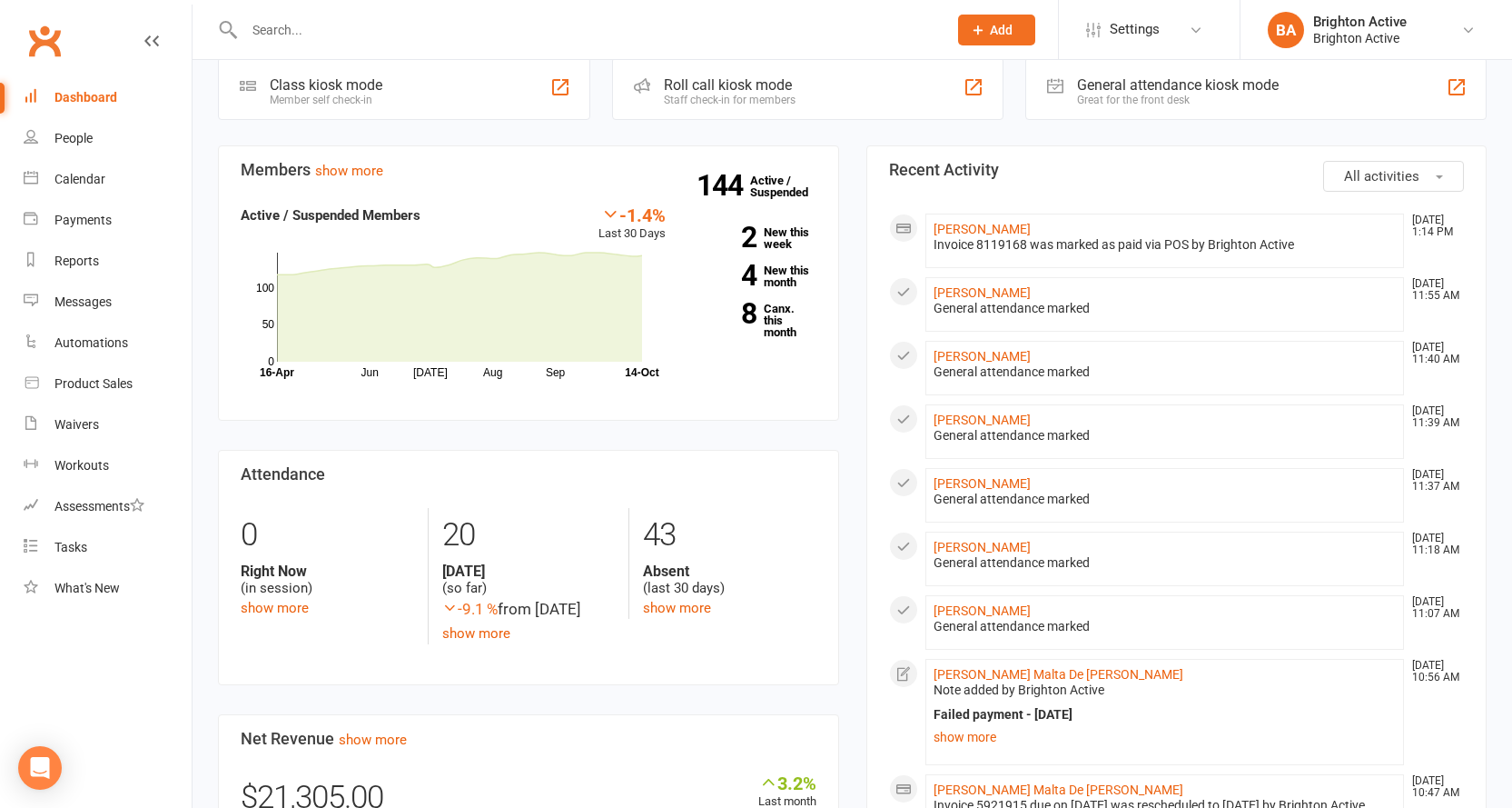
scroll to position [0, 0]
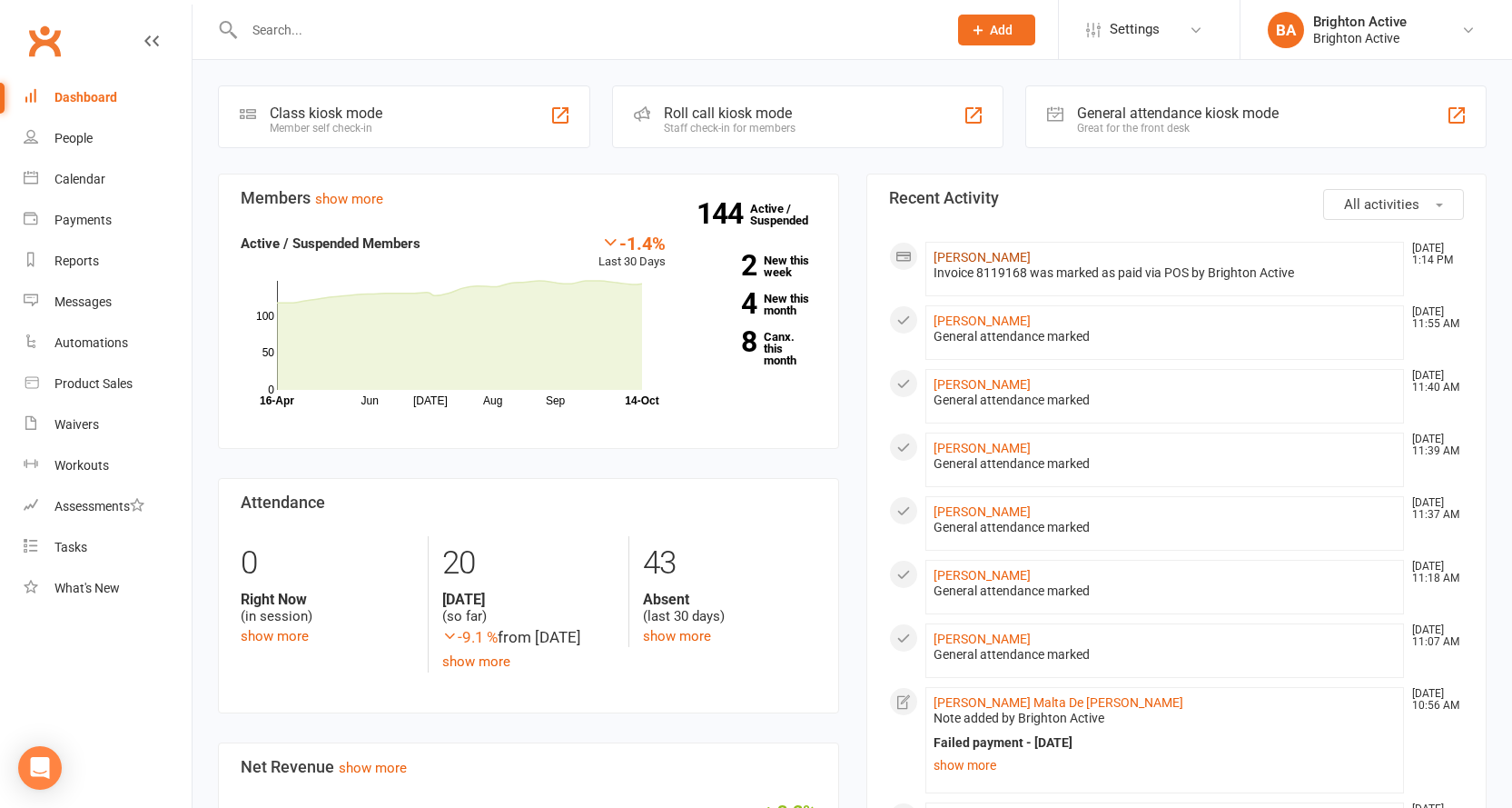
click at [970, 256] on link "Adrian Mason" at bounding box center [981, 256] width 97 height 14
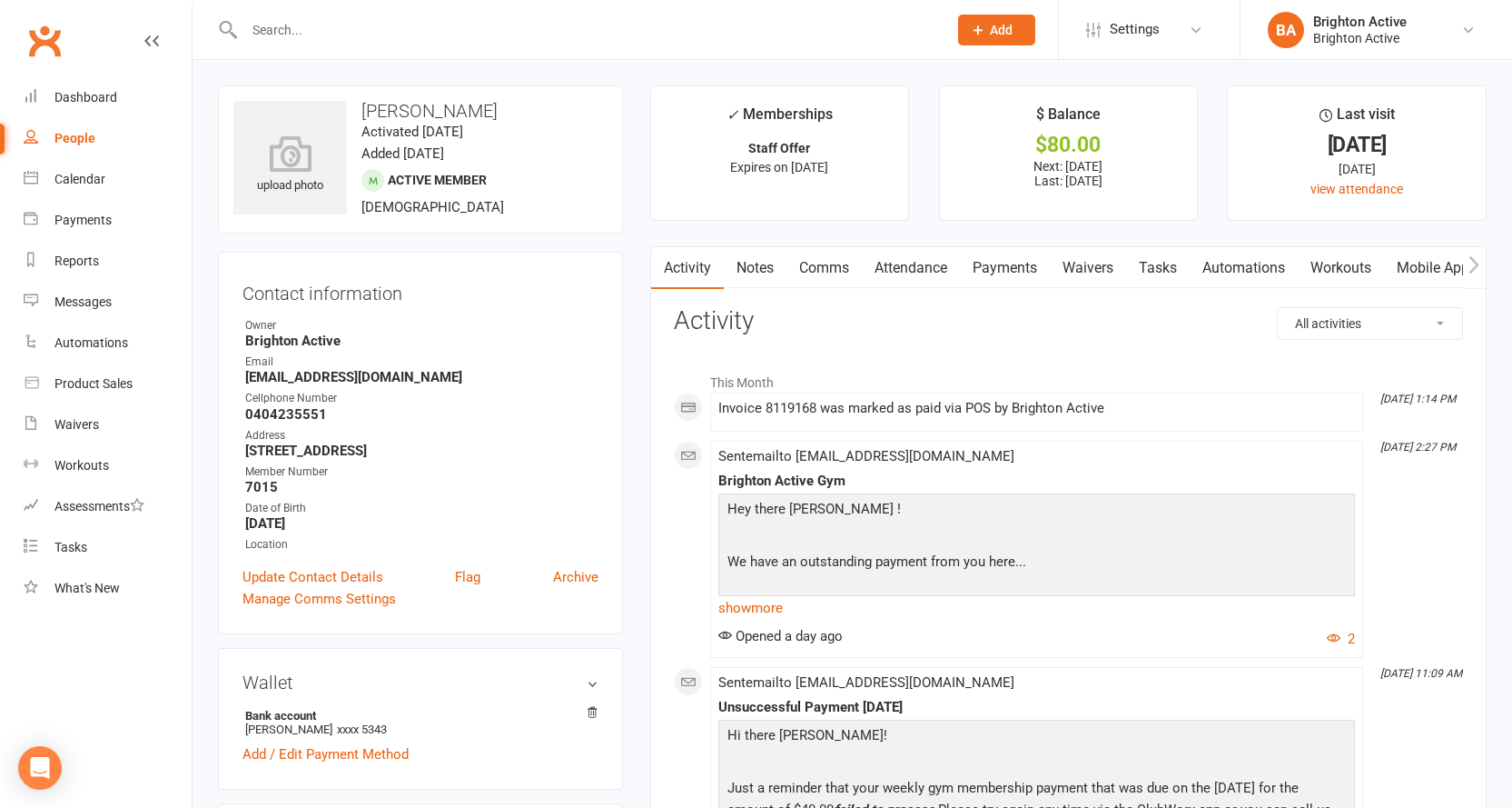
click at [740, 260] on link "Notes" at bounding box center [755, 267] width 63 height 41
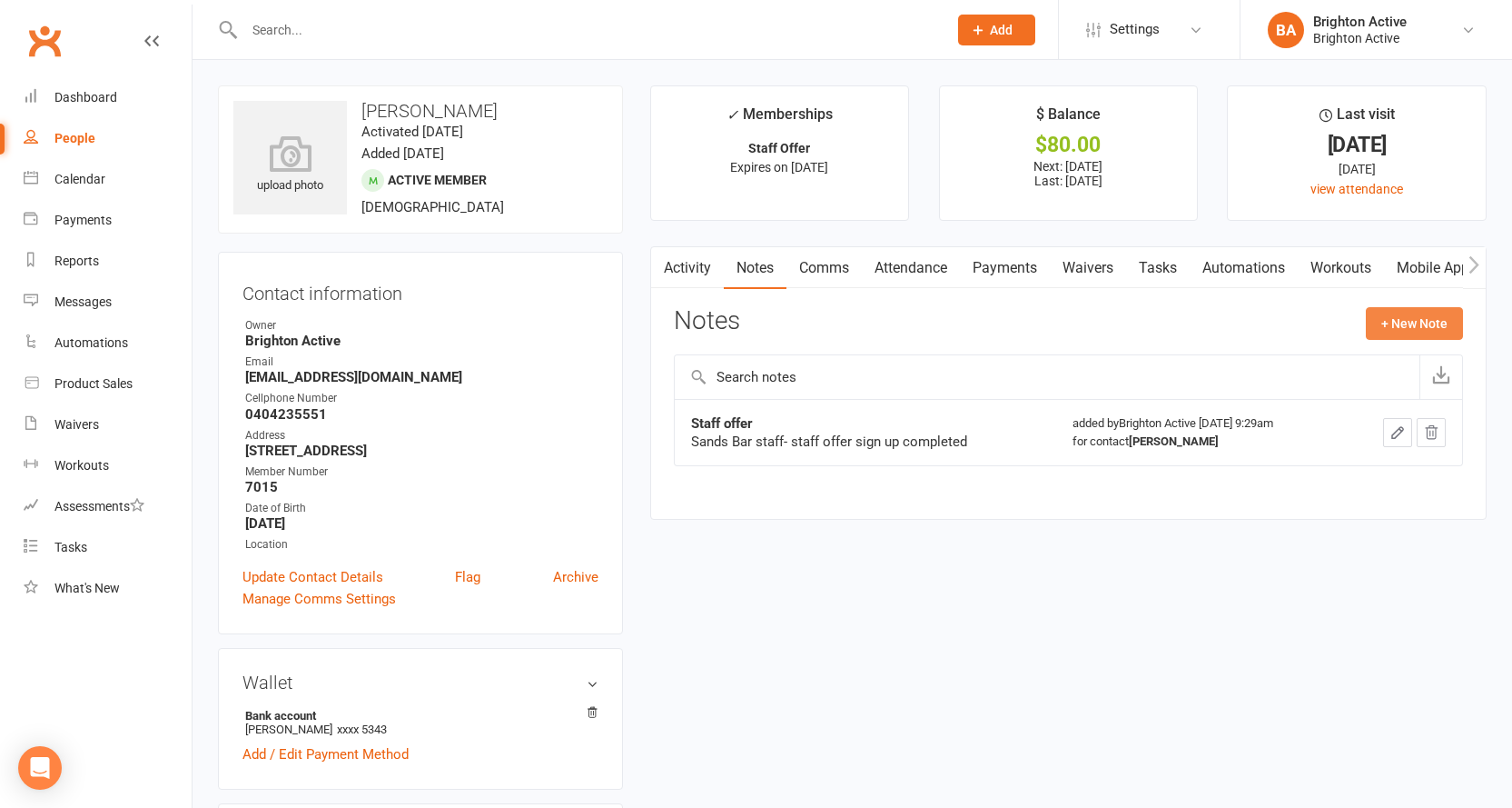
click at [1439, 315] on button "+ New Note" at bounding box center [1414, 323] width 97 height 33
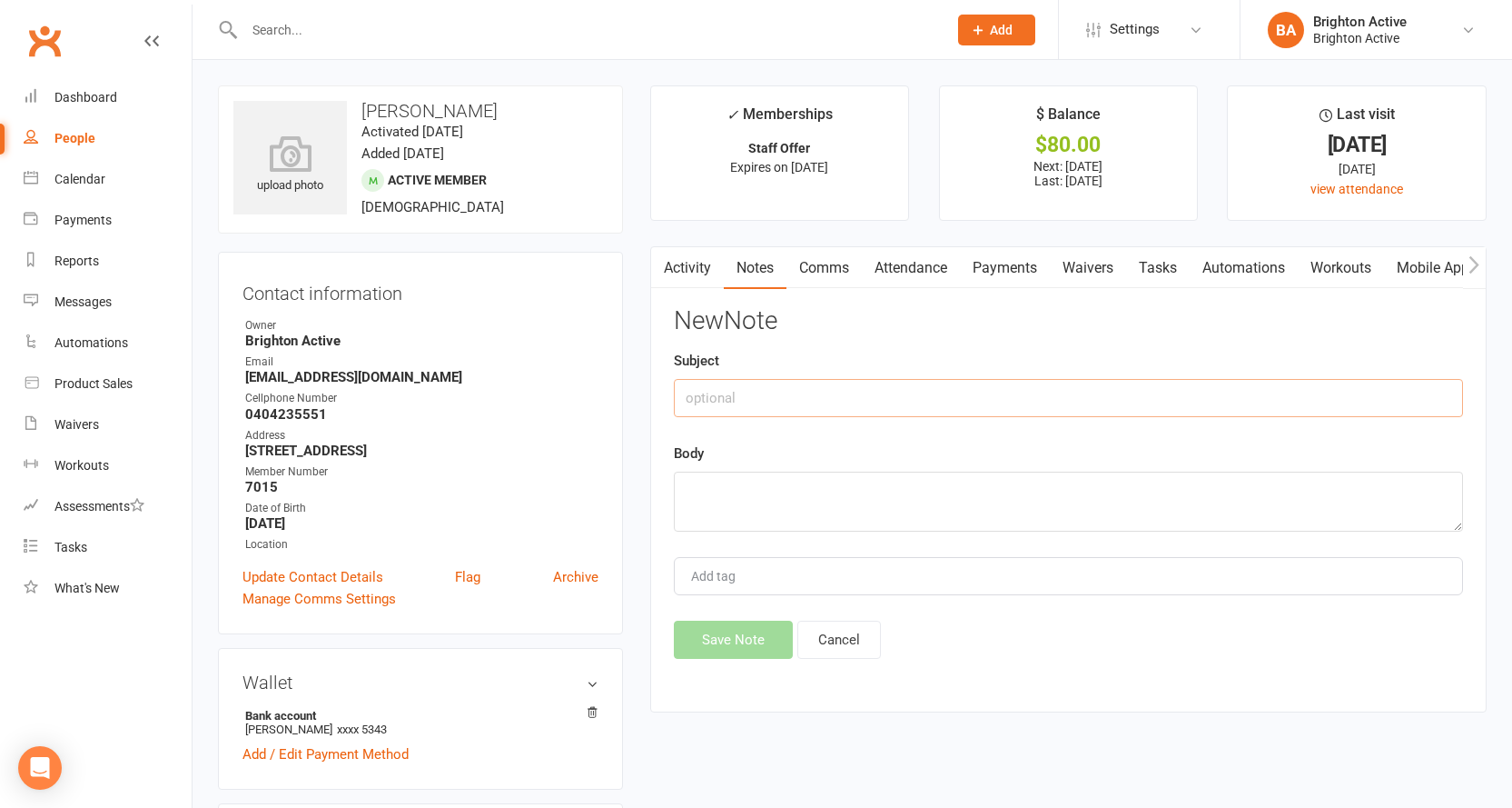
click at [823, 404] on input "text" at bounding box center [1068, 398] width 789 height 39
type input "Payment made"
click at [779, 480] on textarea at bounding box center [1068, 501] width 789 height 60
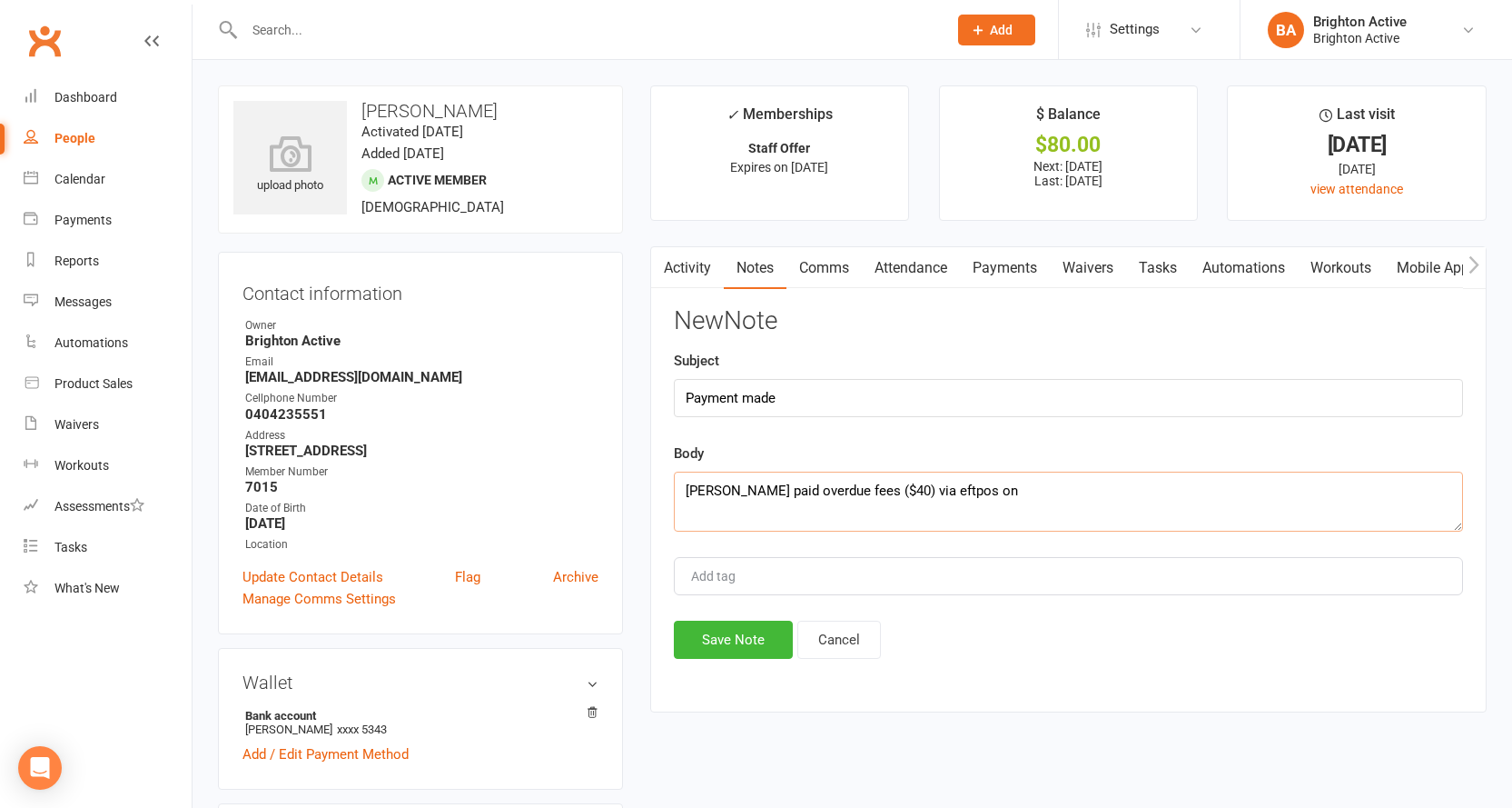
click at [835, 493] on textarea "Adrian paid overdue fees ($40) via eftpos on" at bounding box center [1068, 501] width 789 height 60
click at [999, 482] on textarea "Adrian paid overdue fees from 9/10 ($40) via eftpos on" at bounding box center [1068, 501] width 789 height 60
click at [965, 491] on textarea "Adrian paid overdue fees from 9/10 ($40) via eftpos on" at bounding box center [1068, 501] width 789 height 60
click at [1011, 488] on textarea "Adrian paid overdue fees from 9/10 ($40) via Eftpos on" at bounding box center [1068, 501] width 789 height 60
click at [1022, 488] on textarea "Adrian paid overdue fees from 9/10 ($40) via Eftpos on" at bounding box center [1068, 501] width 789 height 60
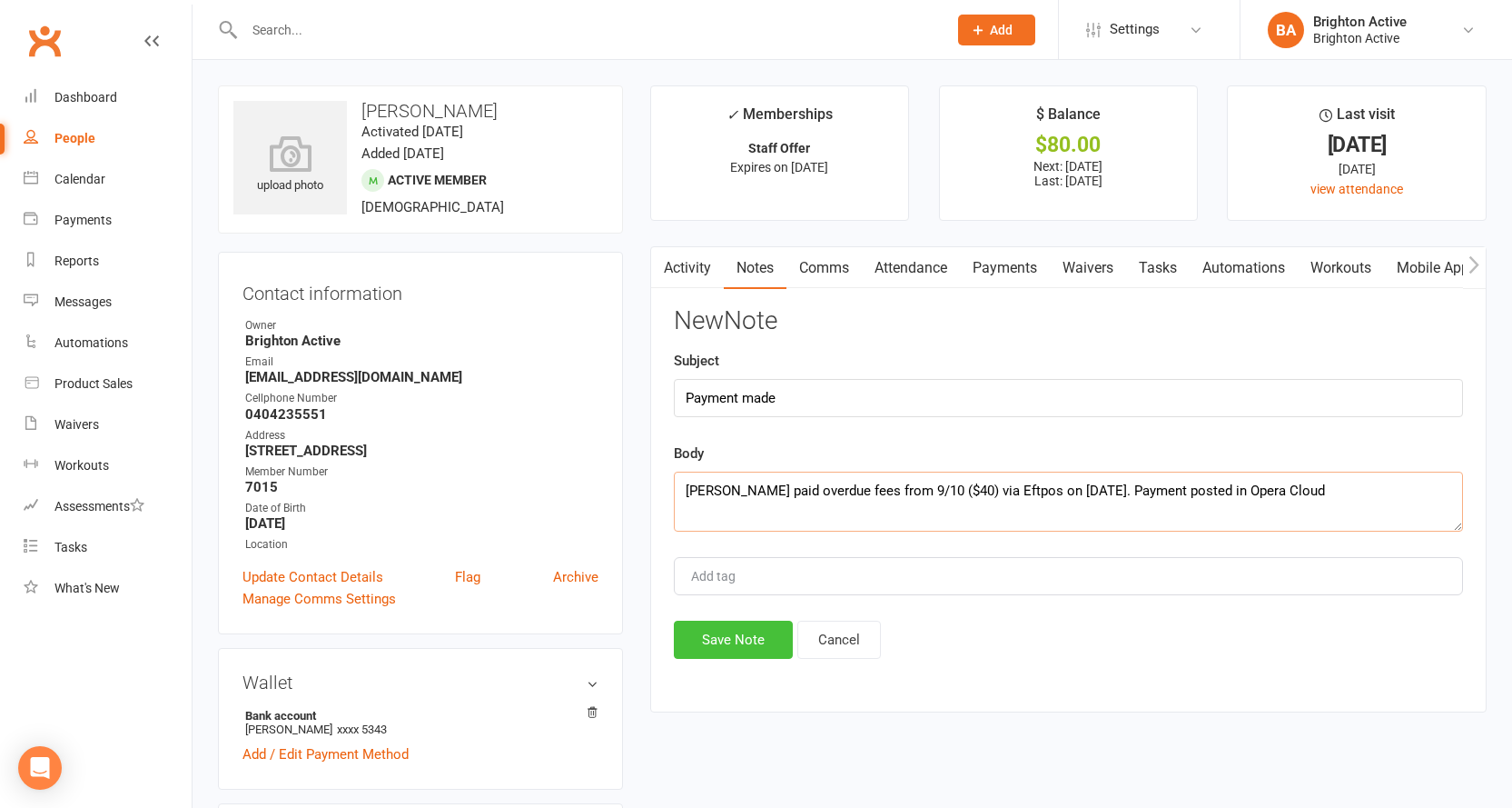
type textarea "[PERSON_NAME] paid overdue fees from 9/10 ($40) via Eftpos on [DATE]. Payment p…"
click at [754, 640] on button "Save Note" at bounding box center [732, 639] width 119 height 39
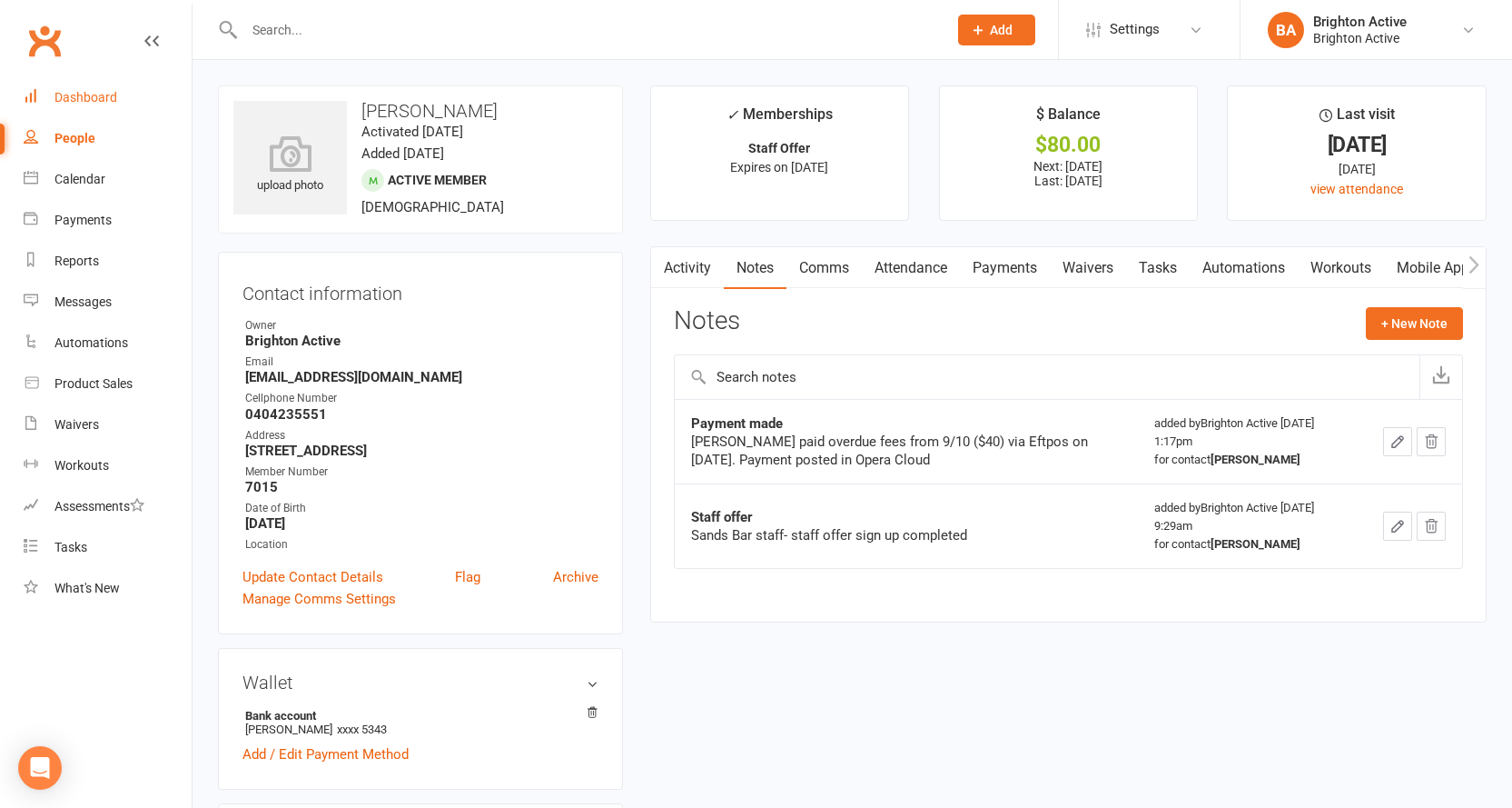
drag, startPoint x: 71, startPoint y: 92, endPoint x: 73, endPoint y: 108, distance: 16.1
click at [71, 92] on div "Dashboard" at bounding box center [86, 96] width 63 height 14
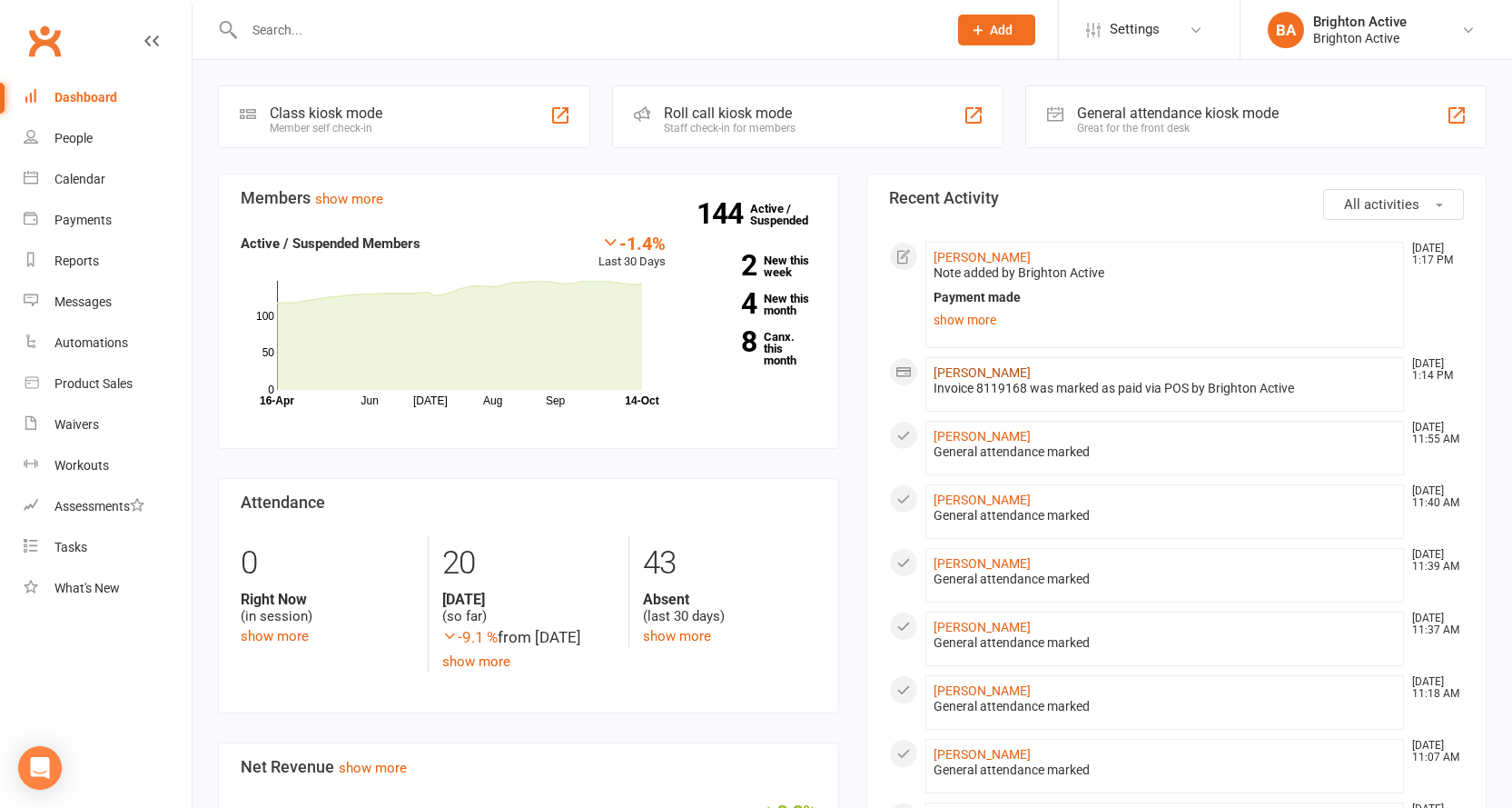
click at [979, 368] on link "Adrian Mason" at bounding box center [981, 372] width 97 height 14
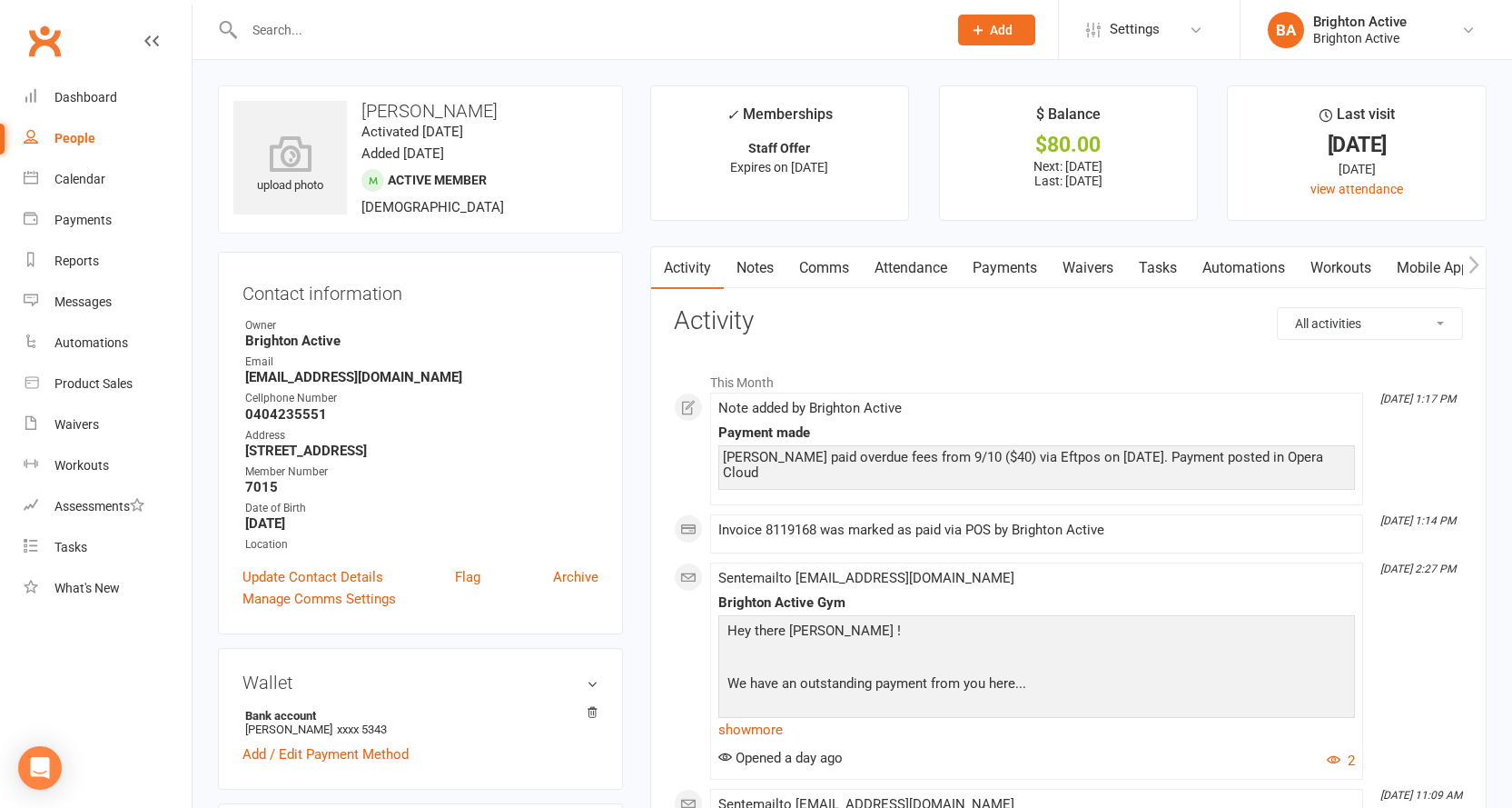
click at [776, 266] on link "Notes" at bounding box center [755, 267] width 63 height 41
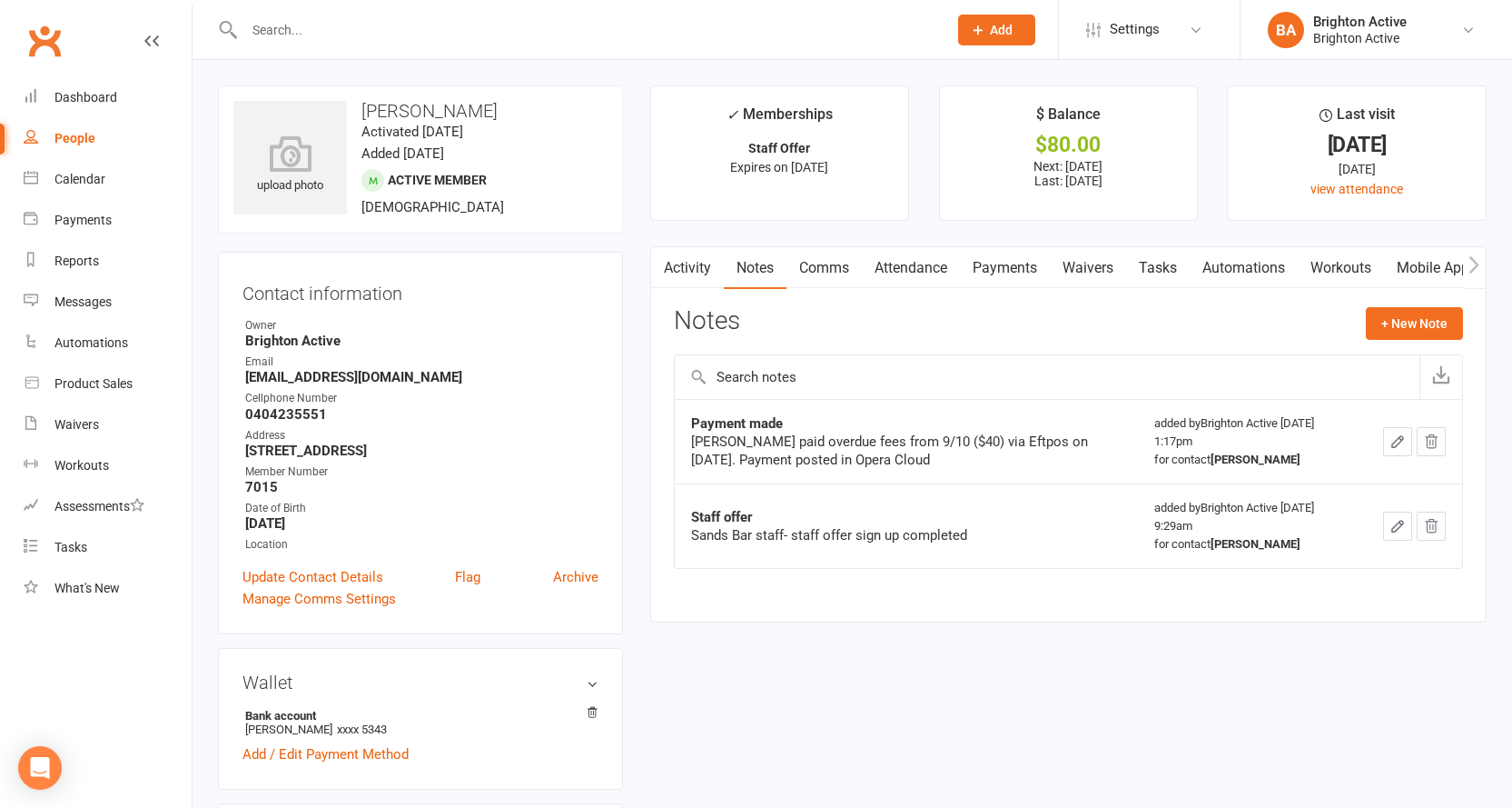
drag, startPoint x: 699, startPoint y: 264, endPoint x: 689, endPoint y: 271, distance: 12.2
click at [699, 264] on link "Activity" at bounding box center [686, 267] width 72 height 41
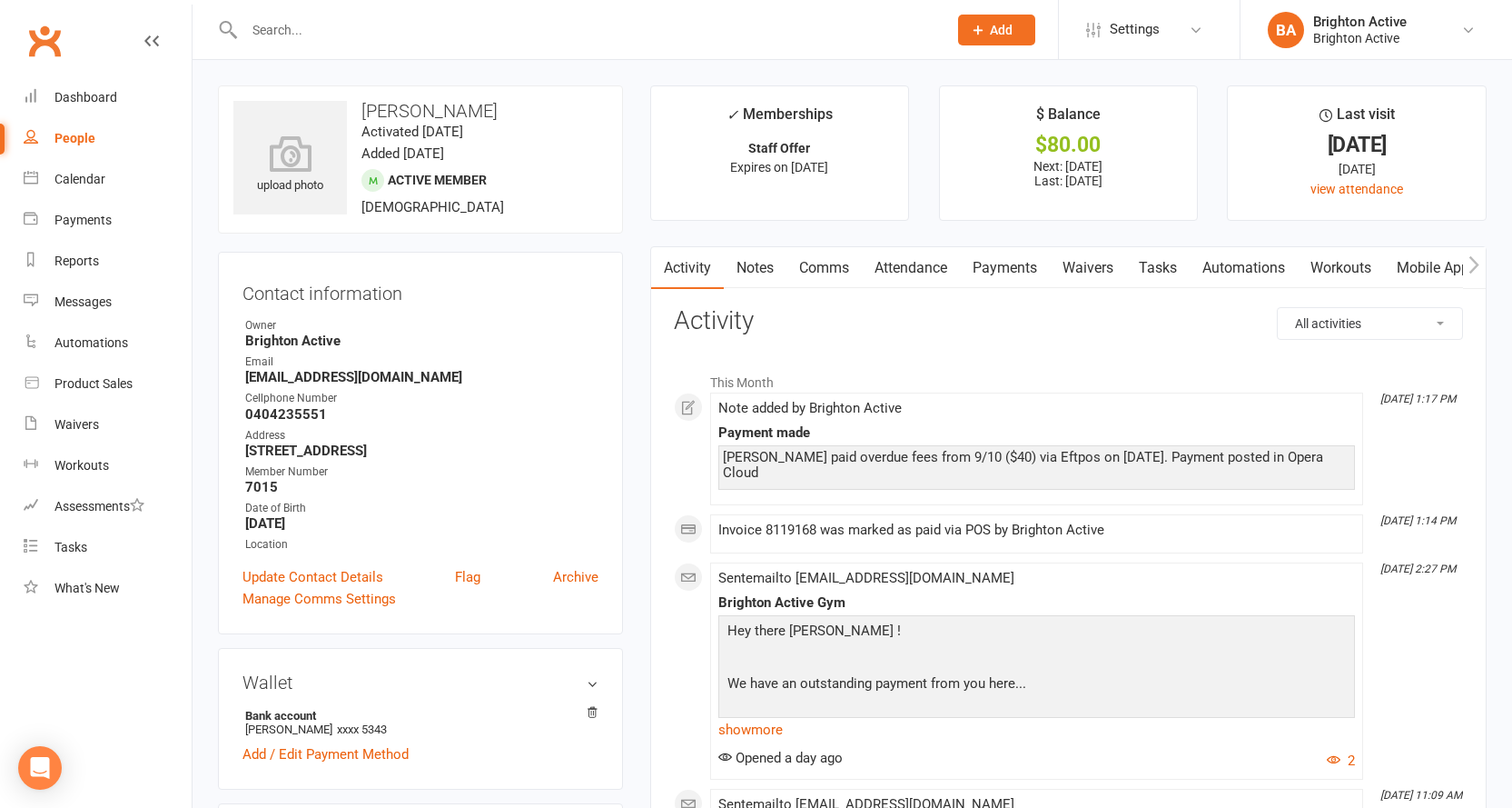
click at [1006, 257] on link "Payments" at bounding box center [1004, 267] width 90 height 41
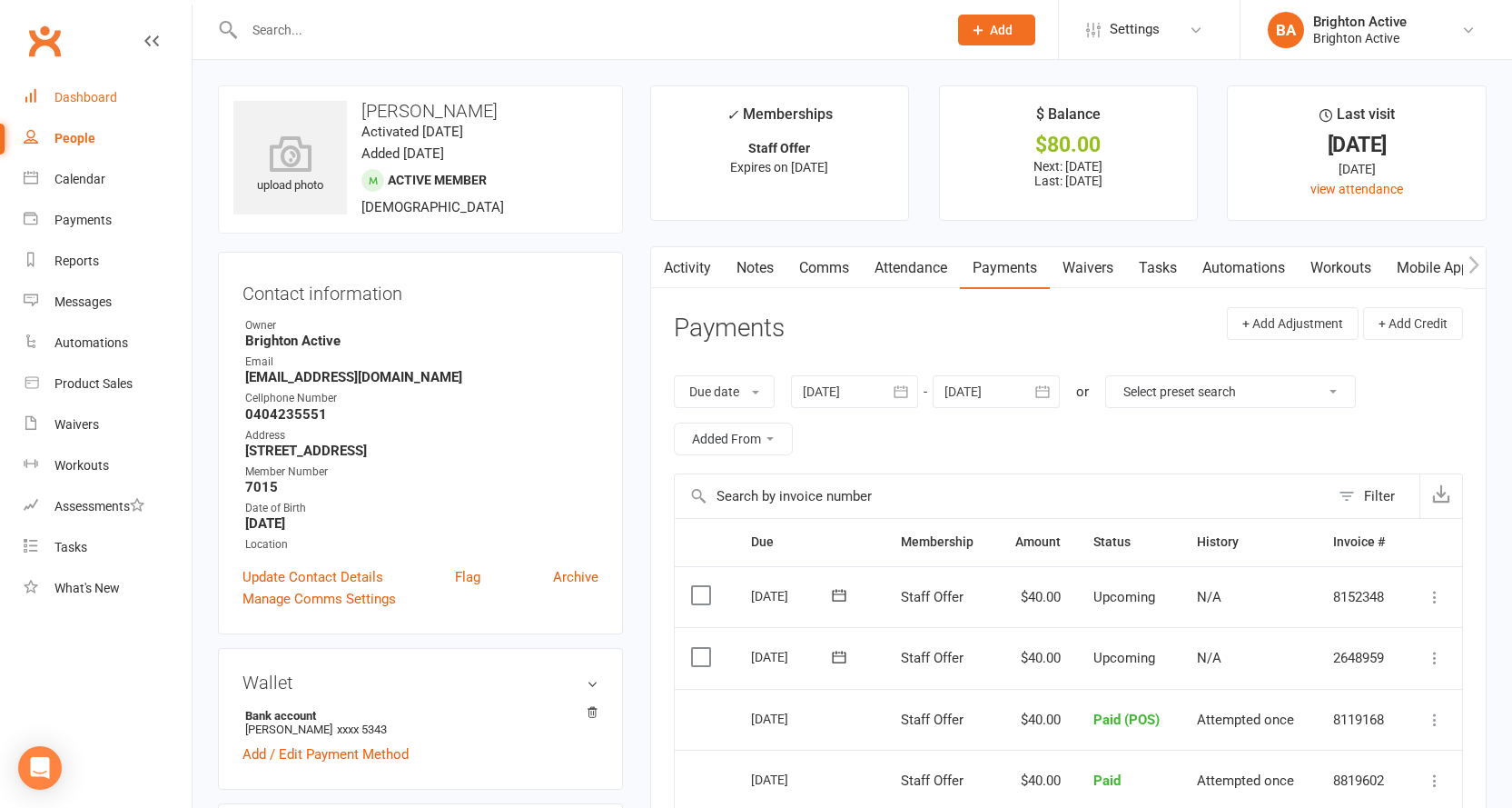
click at [62, 90] on div "Dashboard" at bounding box center [86, 96] width 63 height 14
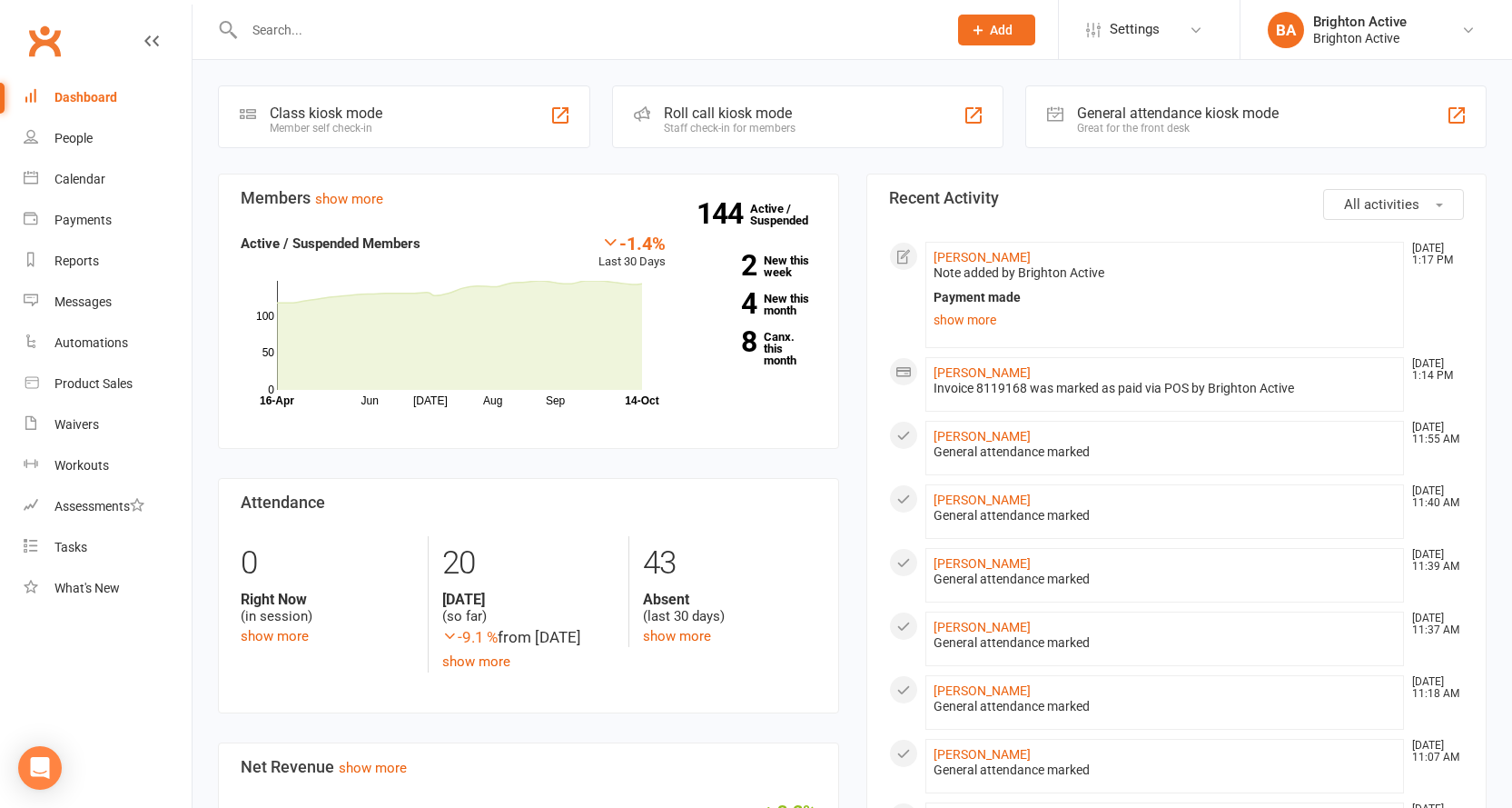
drag, startPoint x: 1102, startPoint y: 106, endPoint x: 1109, endPoint y: 133, distance: 27.9
click at [1103, 108] on div "General attendance kiosk mode" at bounding box center [1177, 113] width 201 height 17
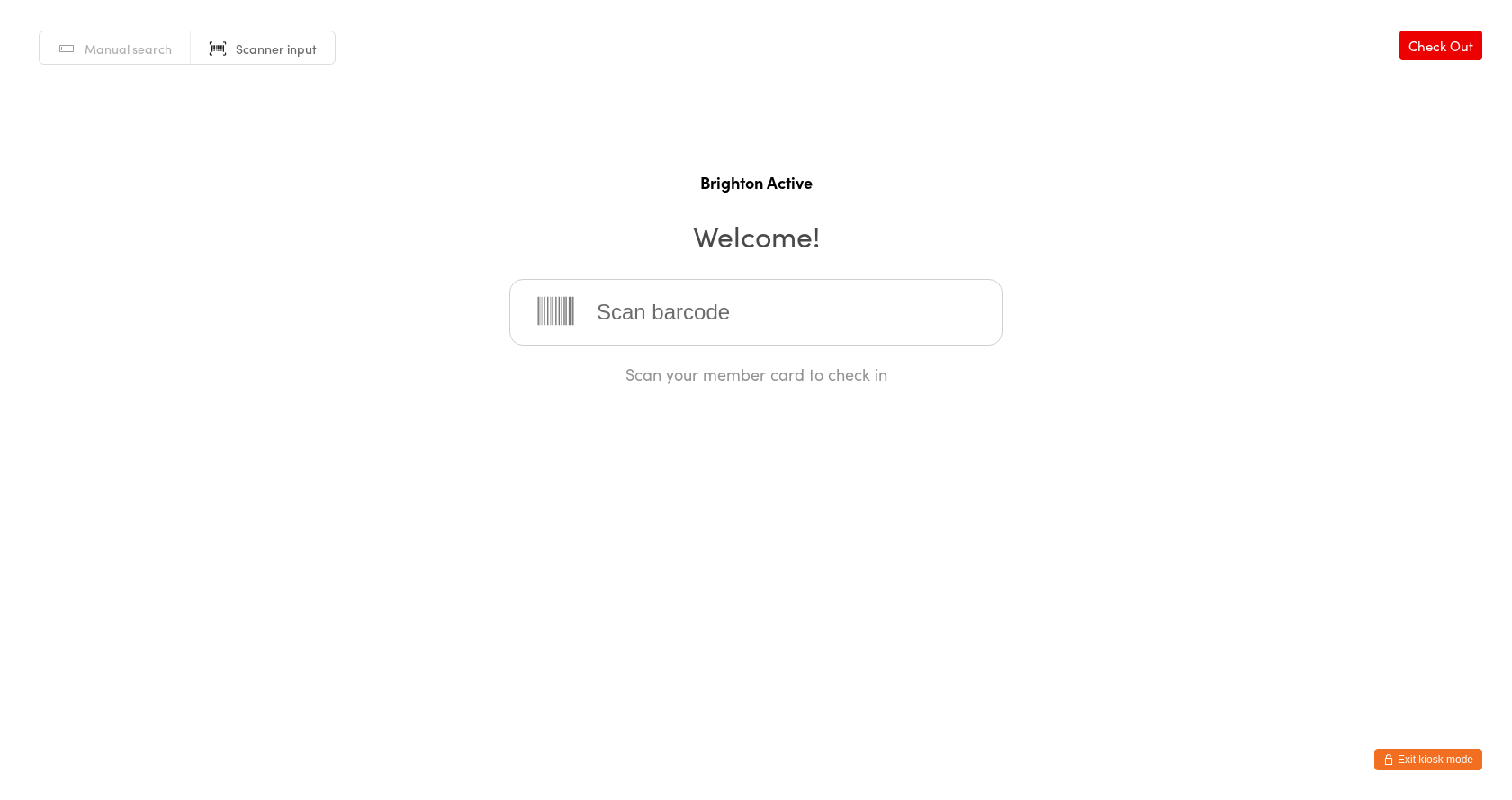
drag, startPoint x: 846, startPoint y: 309, endPoint x: 861, endPoint y: 313, distance: 15.5
click at [852, 312] on input "search" at bounding box center [756, 312] width 493 height 67
click at [1437, 753] on button "Exit kiosk mode" at bounding box center [1428, 759] width 108 height 22
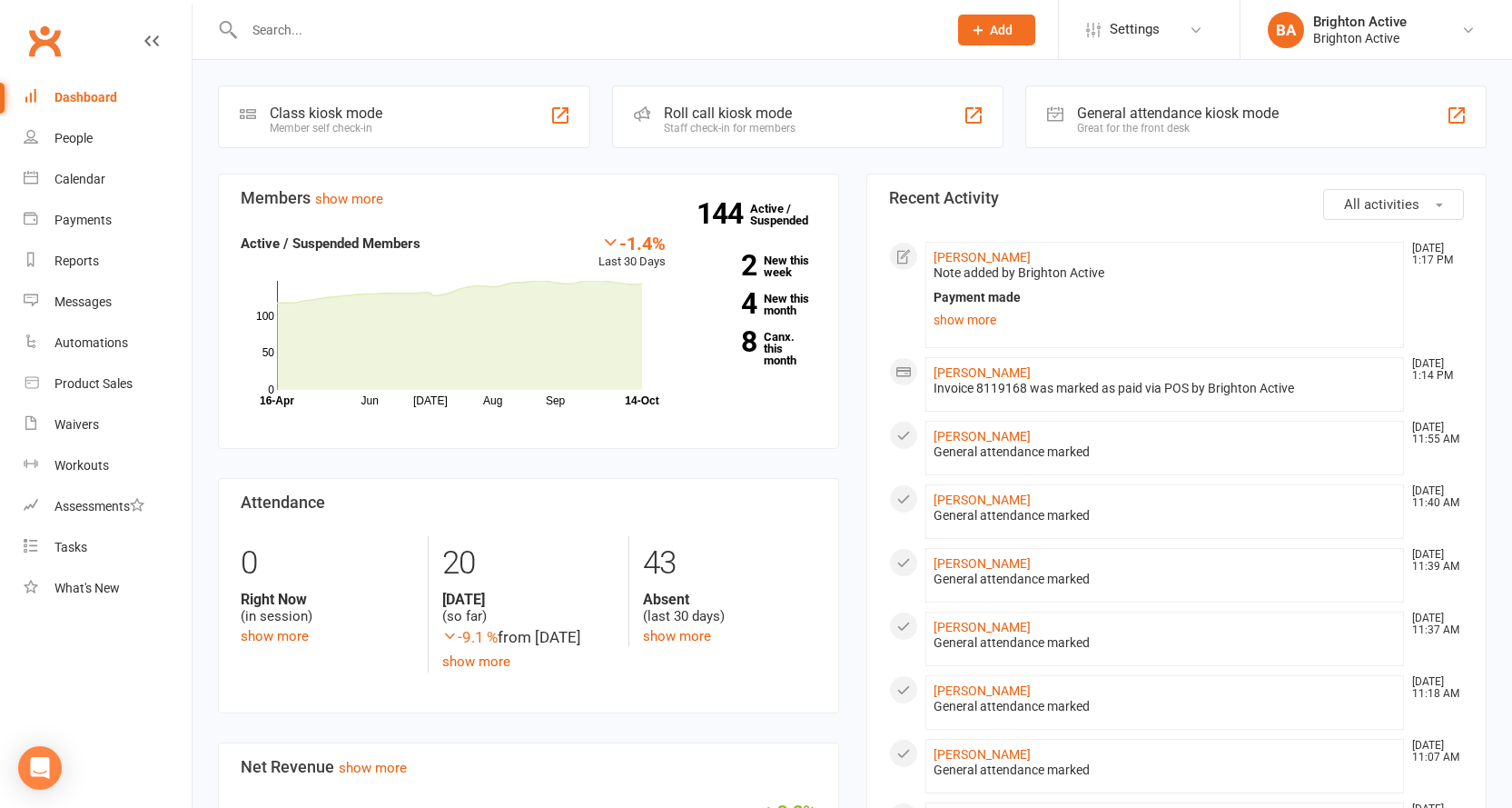
click at [1086, 111] on div "General attendance kiosk mode" at bounding box center [1177, 113] width 201 height 17
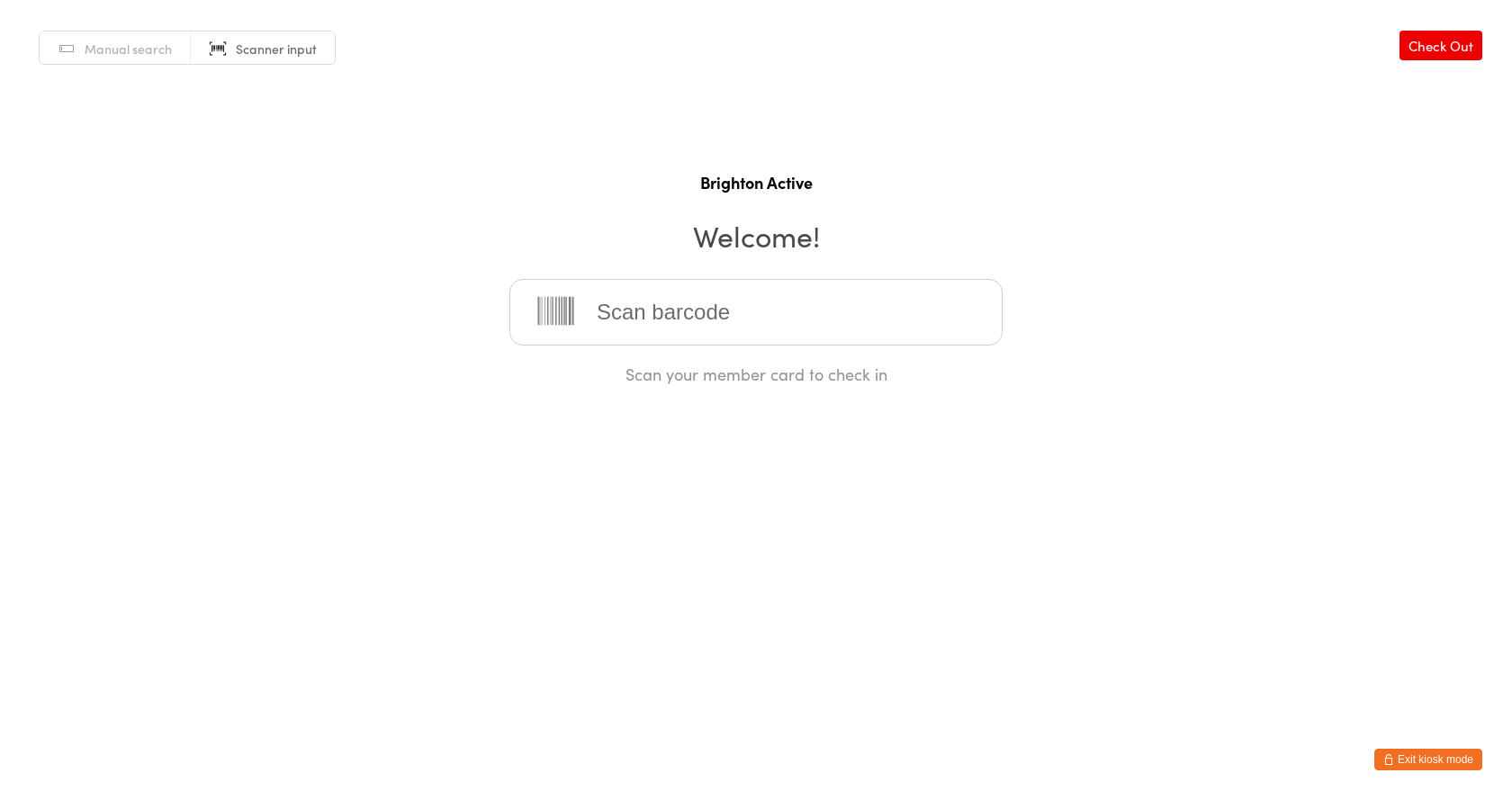
click at [1423, 753] on button "Exit kiosk mode" at bounding box center [1428, 759] width 108 height 22
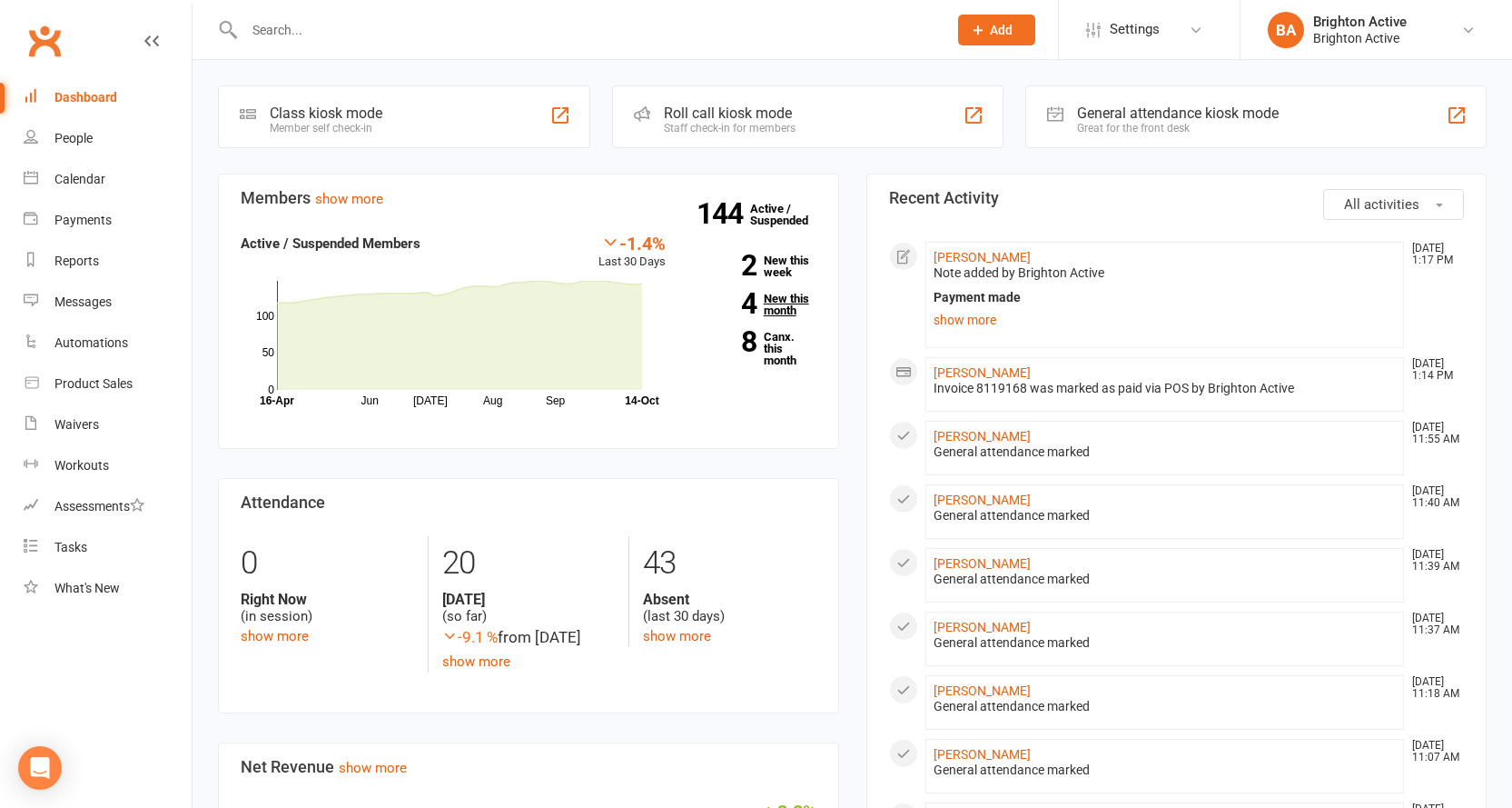
click at [782, 307] on link "4 New this month" at bounding box center [755, 304] width 123 height 23
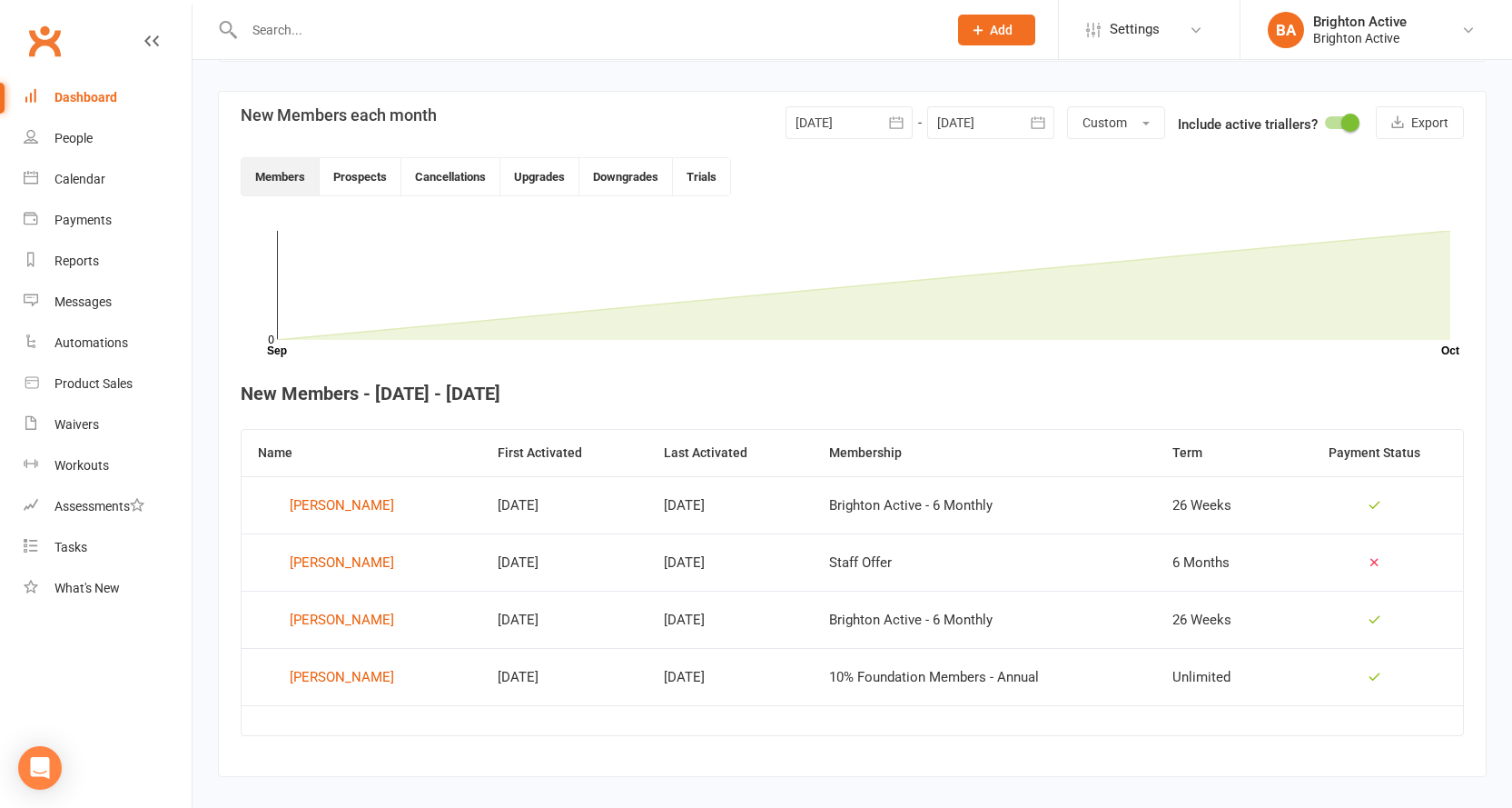
scroll to position [412, 0]
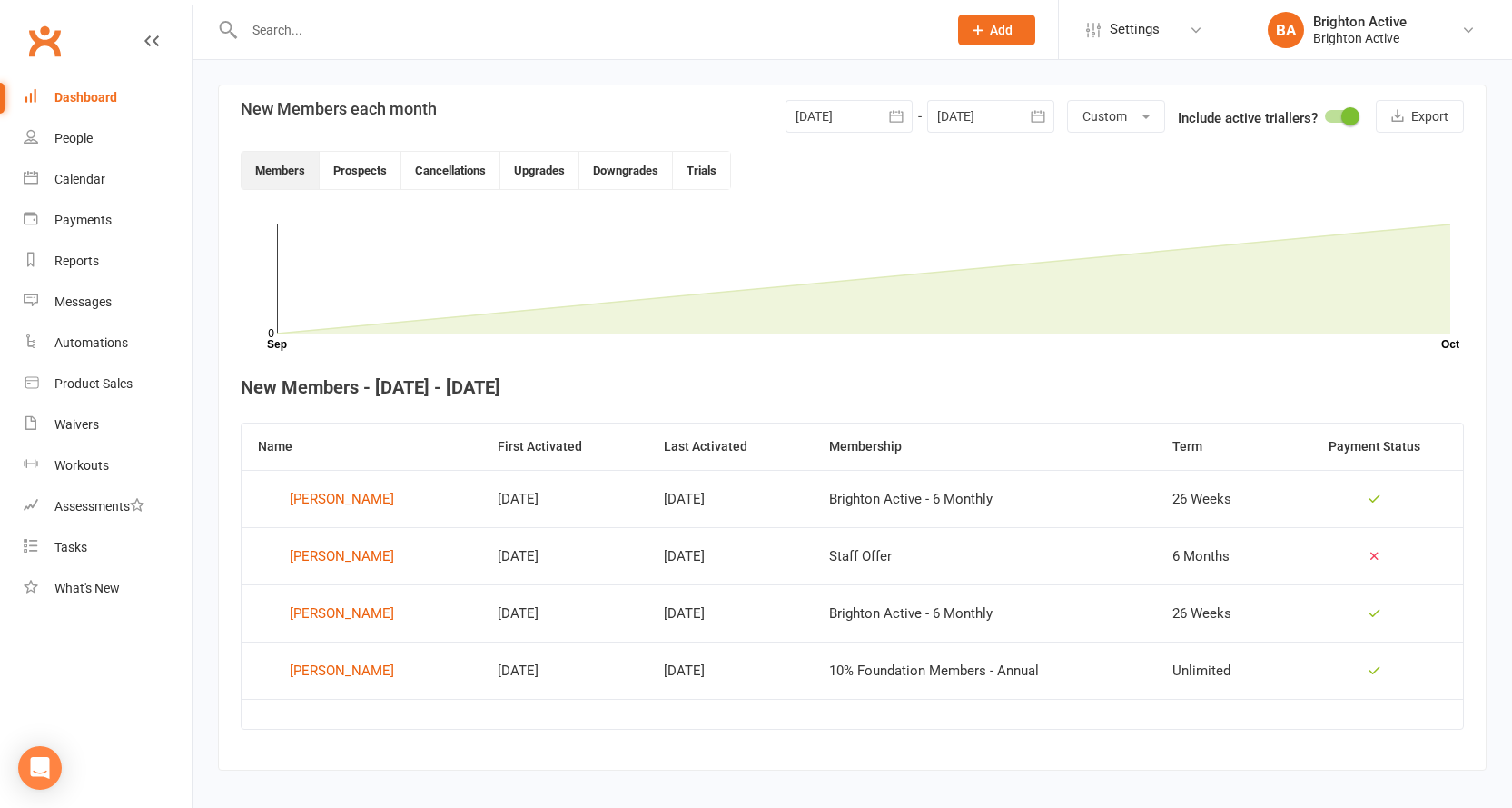
click at [83, 91] on div "Dashboard" at bounding box center [86, 96] width 63 height 14
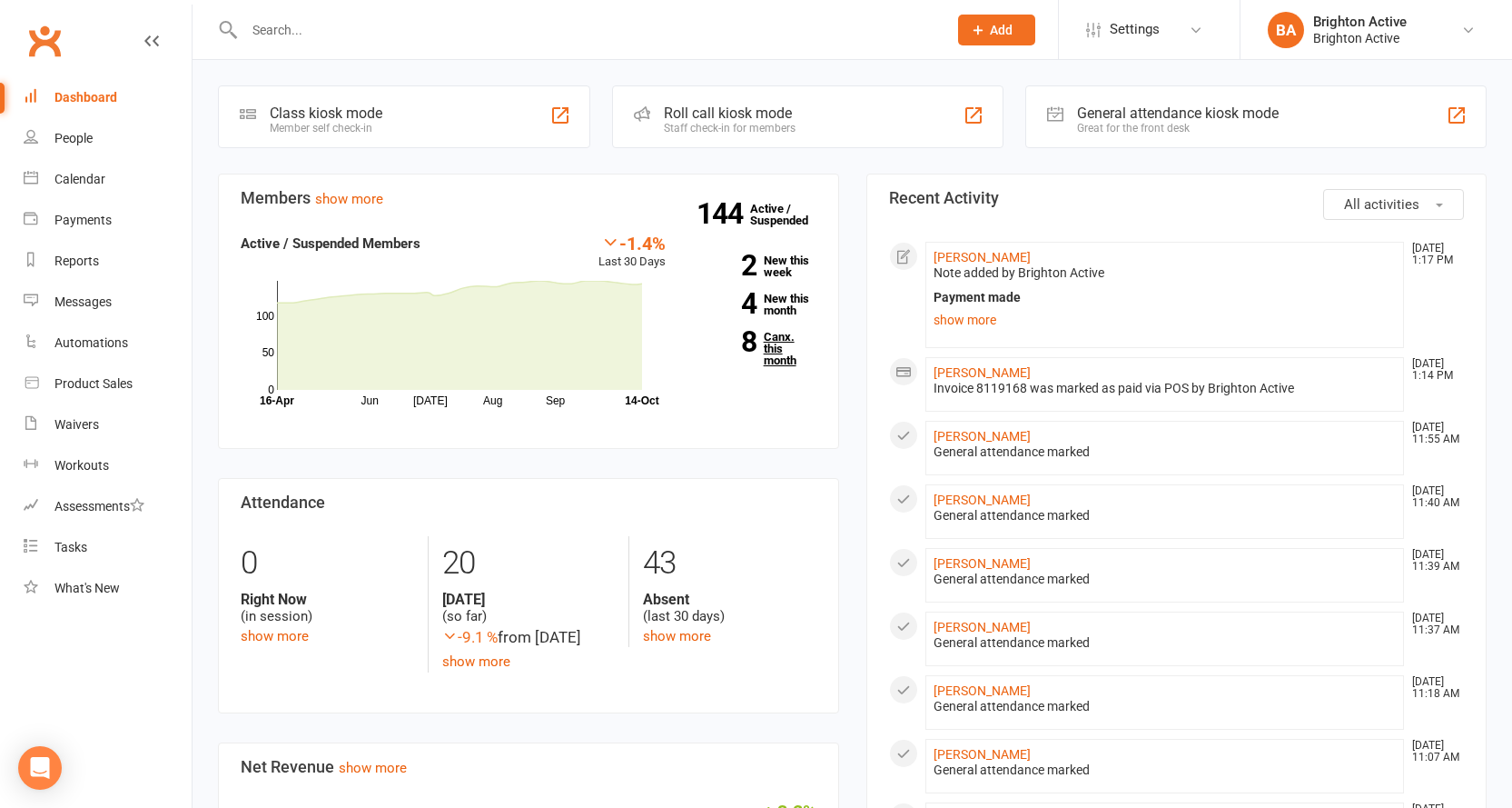
click at [771, 337] on link "8 Canx. this month" at bounding box center [755, 348] width 123 height 36
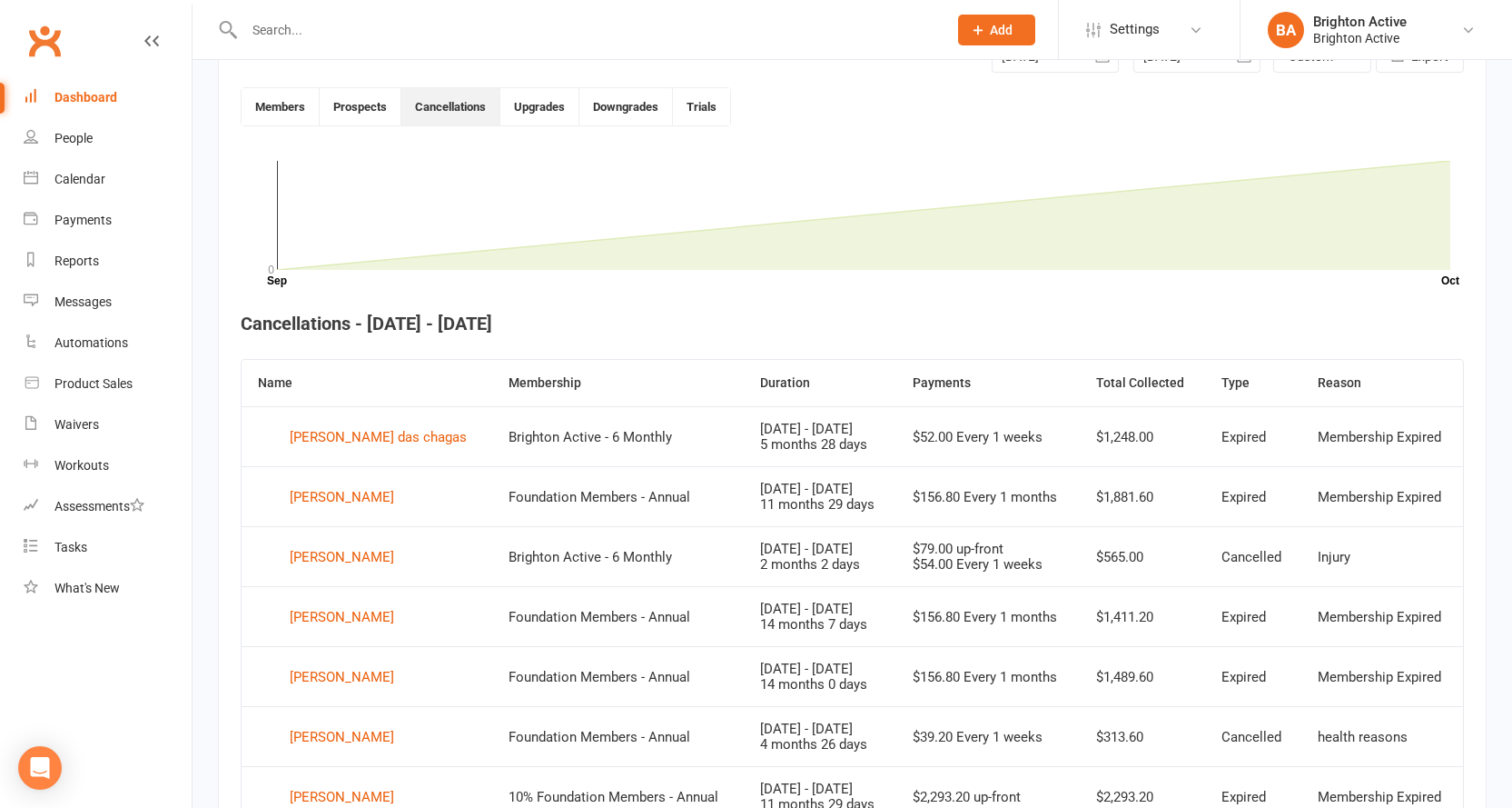
scroll to position [496, 0]
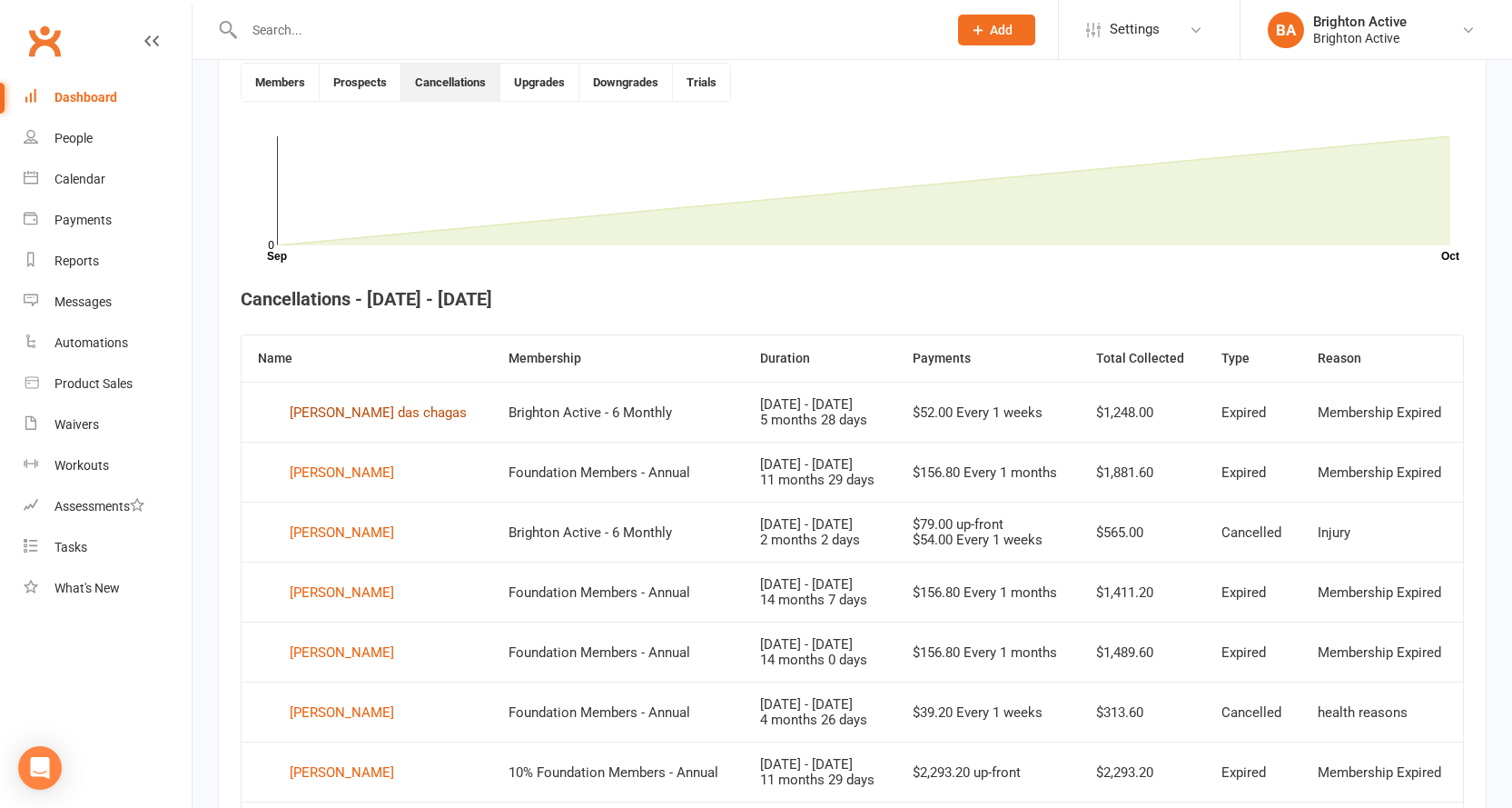
click at [352, 416] on div "Fillipy Cardoso das chagas" at bounding box center [379, 413] width 177 height 27
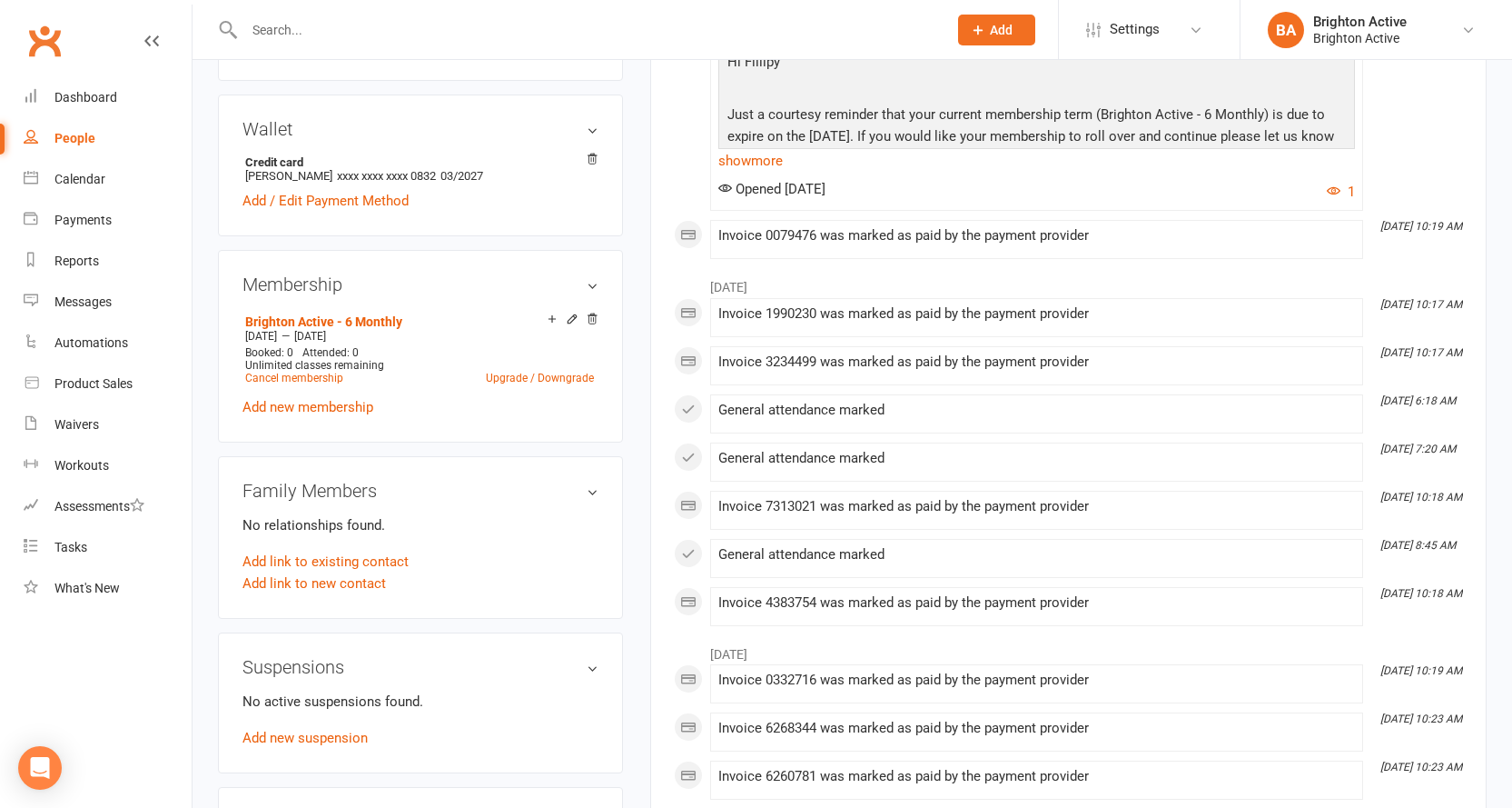
scroll to position [545, 0]
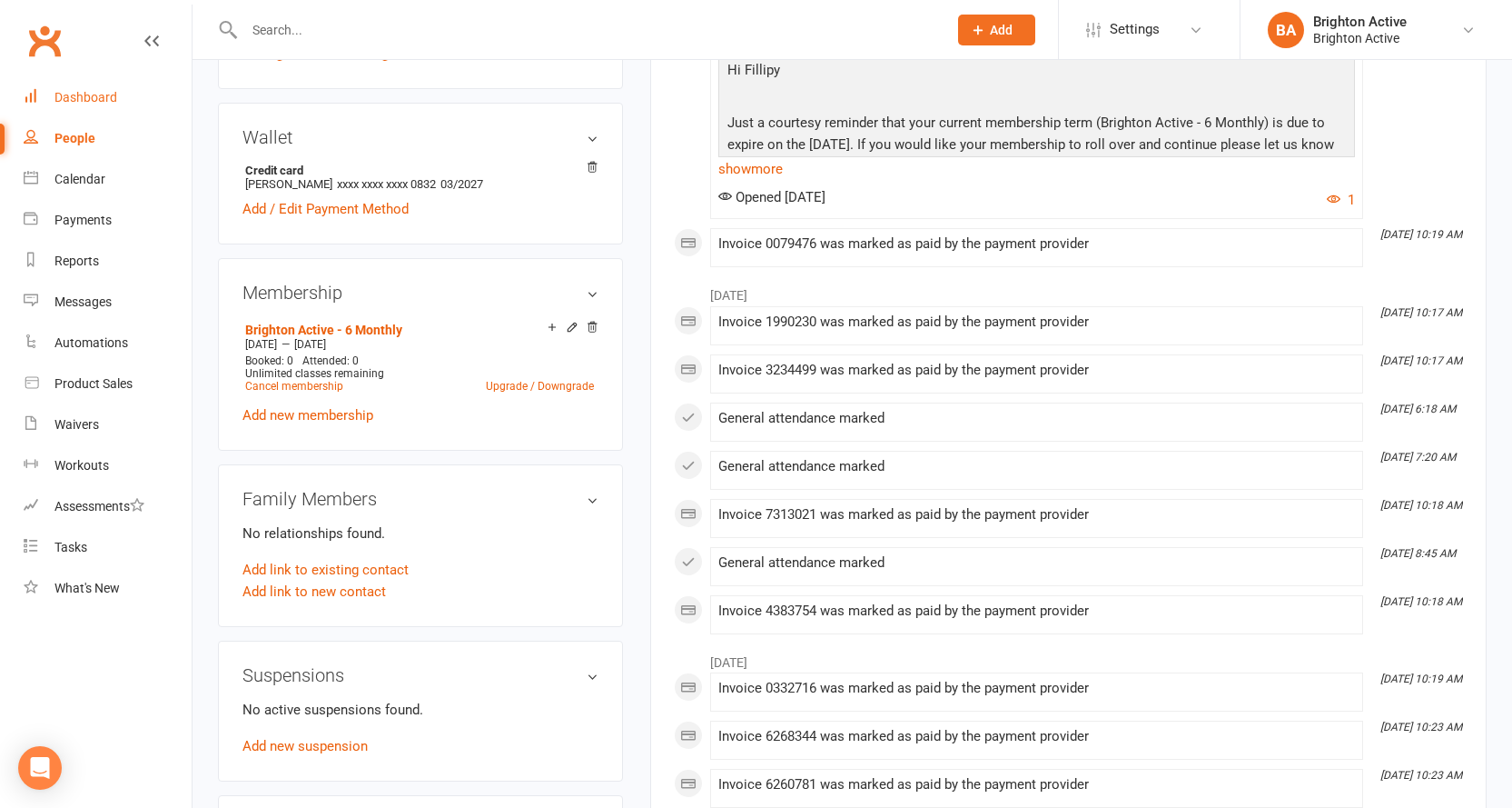
click at [85, 93] on div "Dashboard" at bounding box center [86, 96] width 63 height 14
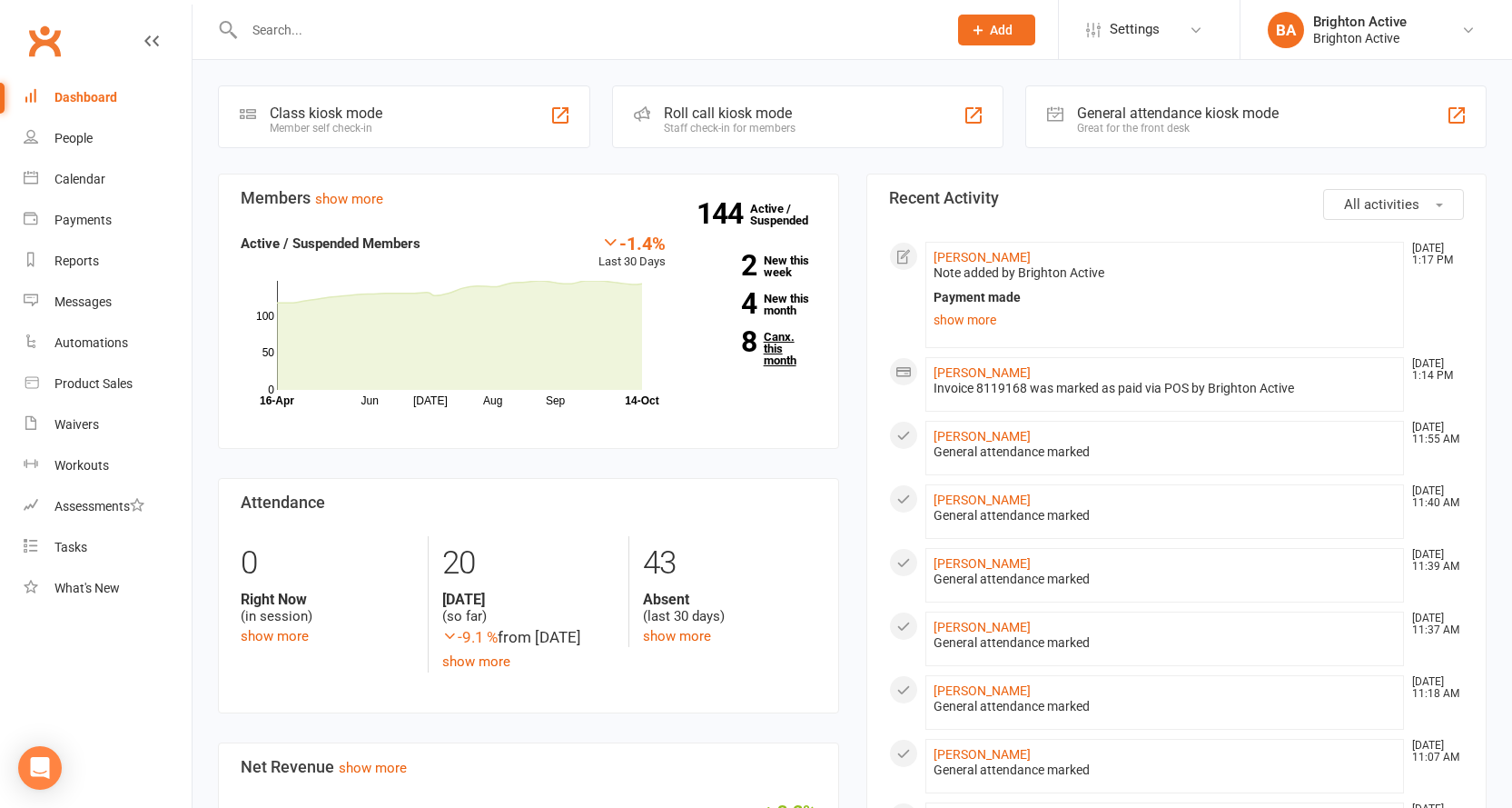
click at [776, 341] on link "8 Canx. this month" at bounding box center [755, 348] width 123 height 36
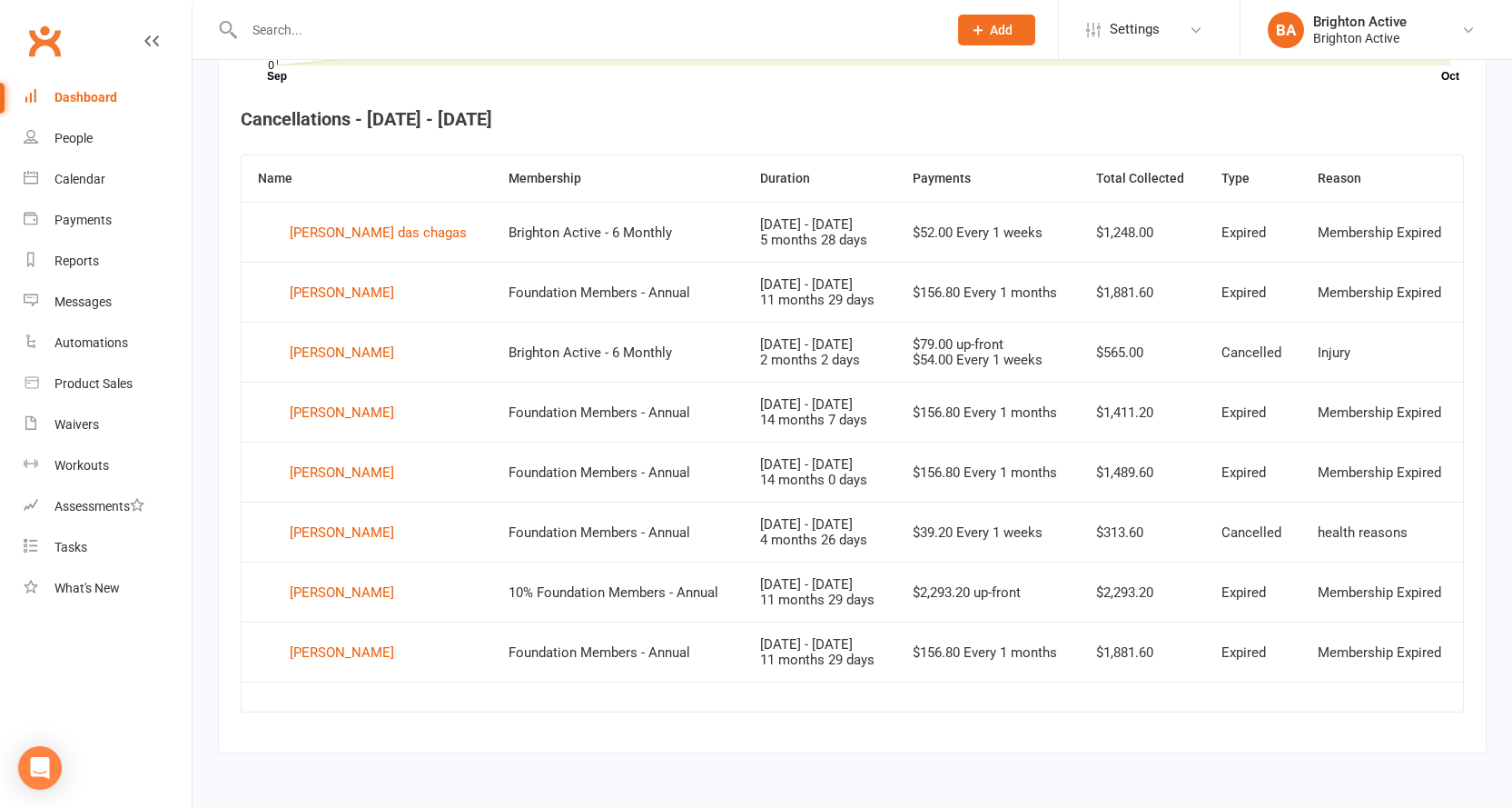
scroll to position [677, 0]
click at [392, 416] on div "Robertas Klimasauskas" at bounding box center [342, 412] width 104 height 27
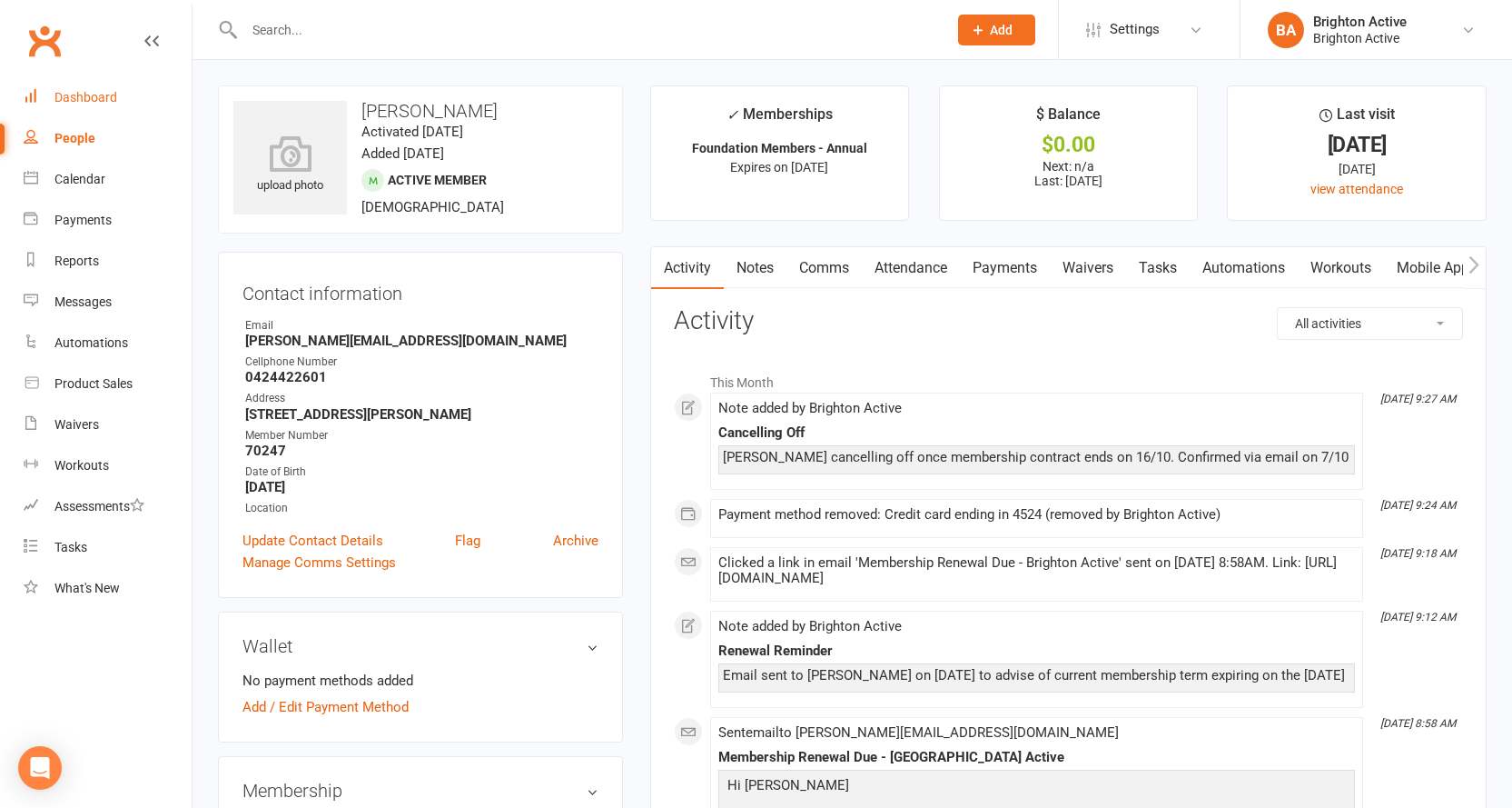
click at [104, 93] on div "Dashboard" at bounding box center [86, 96] width 63 height 14
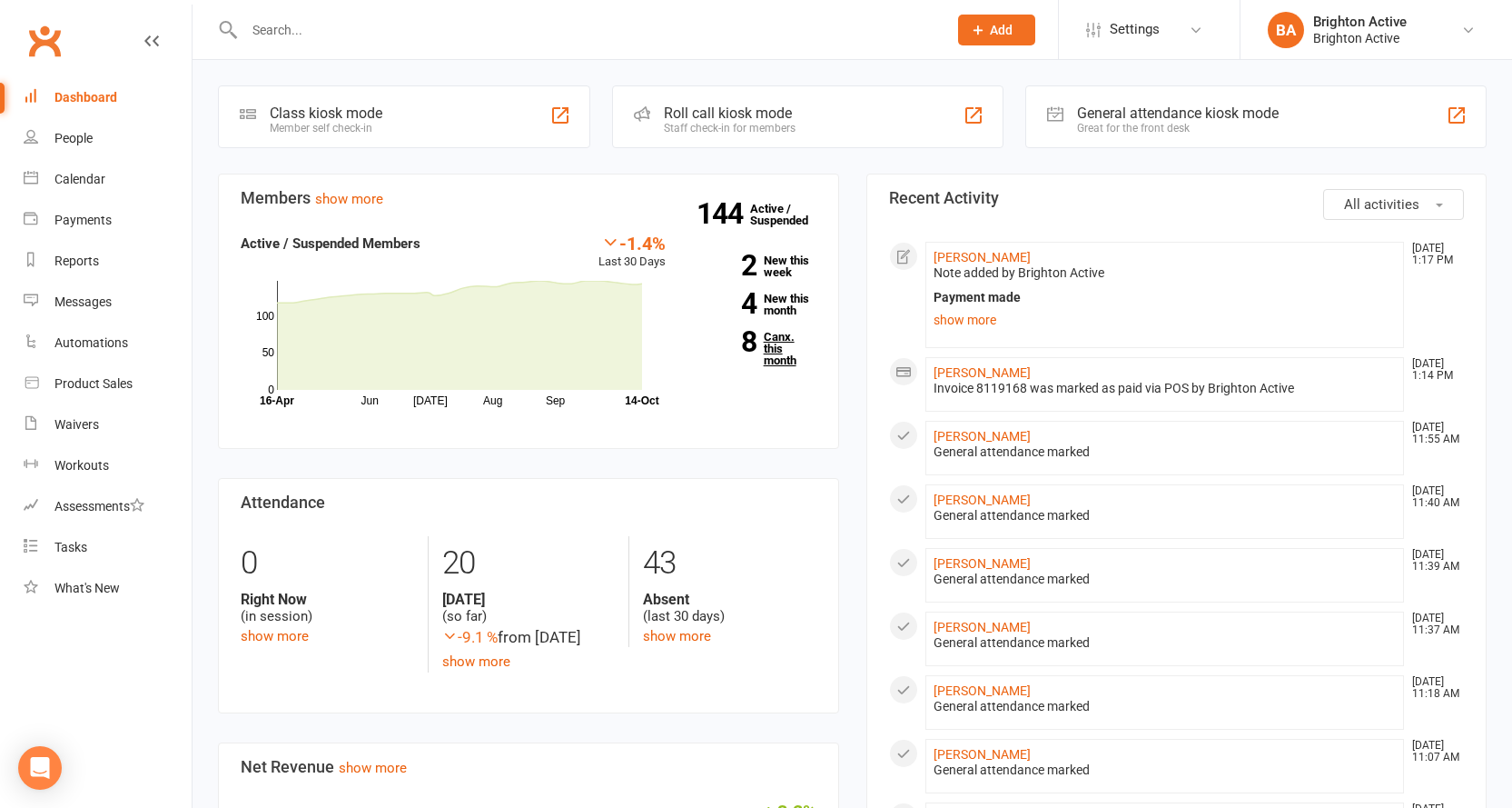
click at [795, 357] on link "8 Canx. this month" at bounding box center [755, 348] width 123 height 36
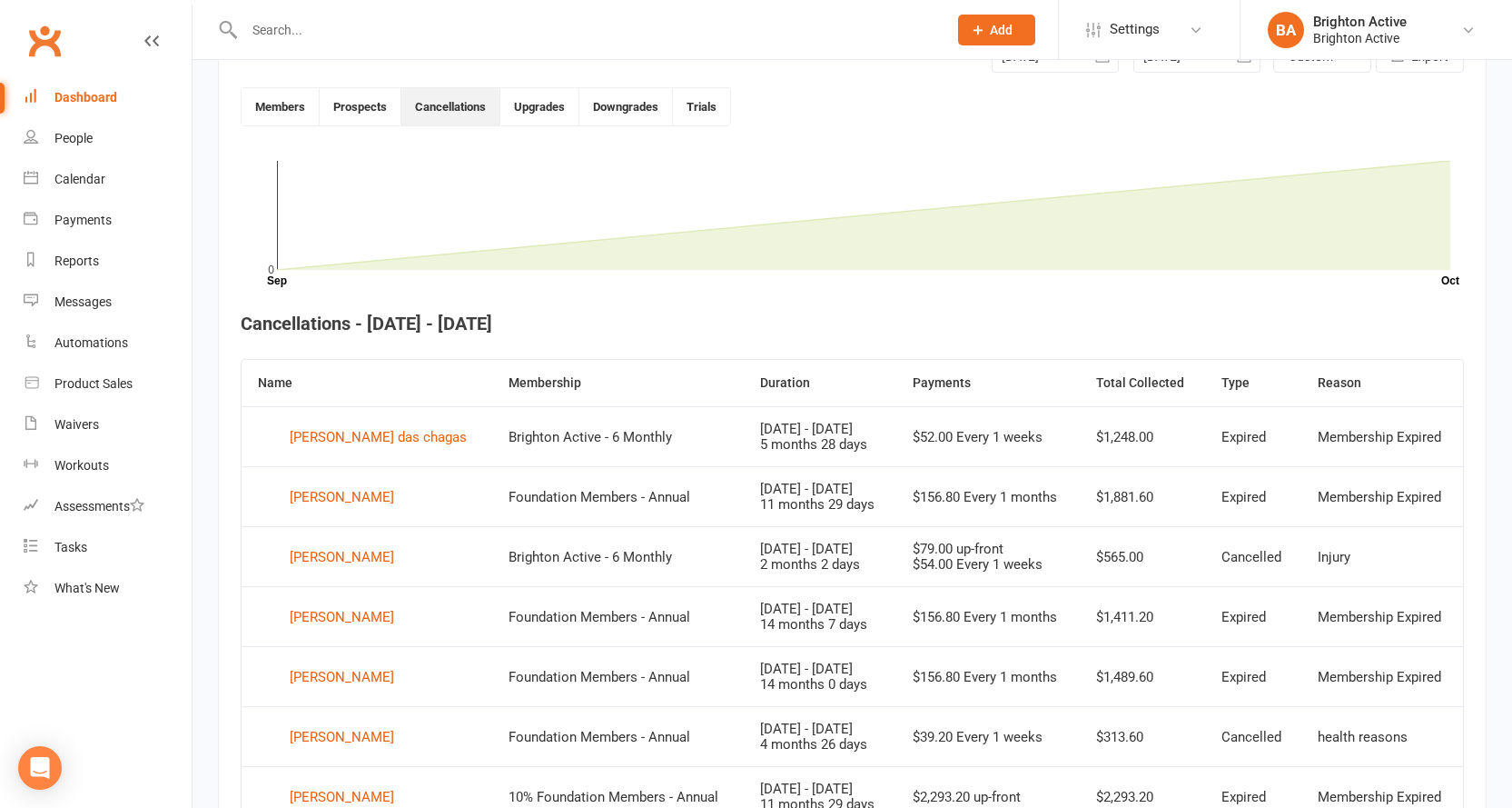
scroll to position [496, 0]
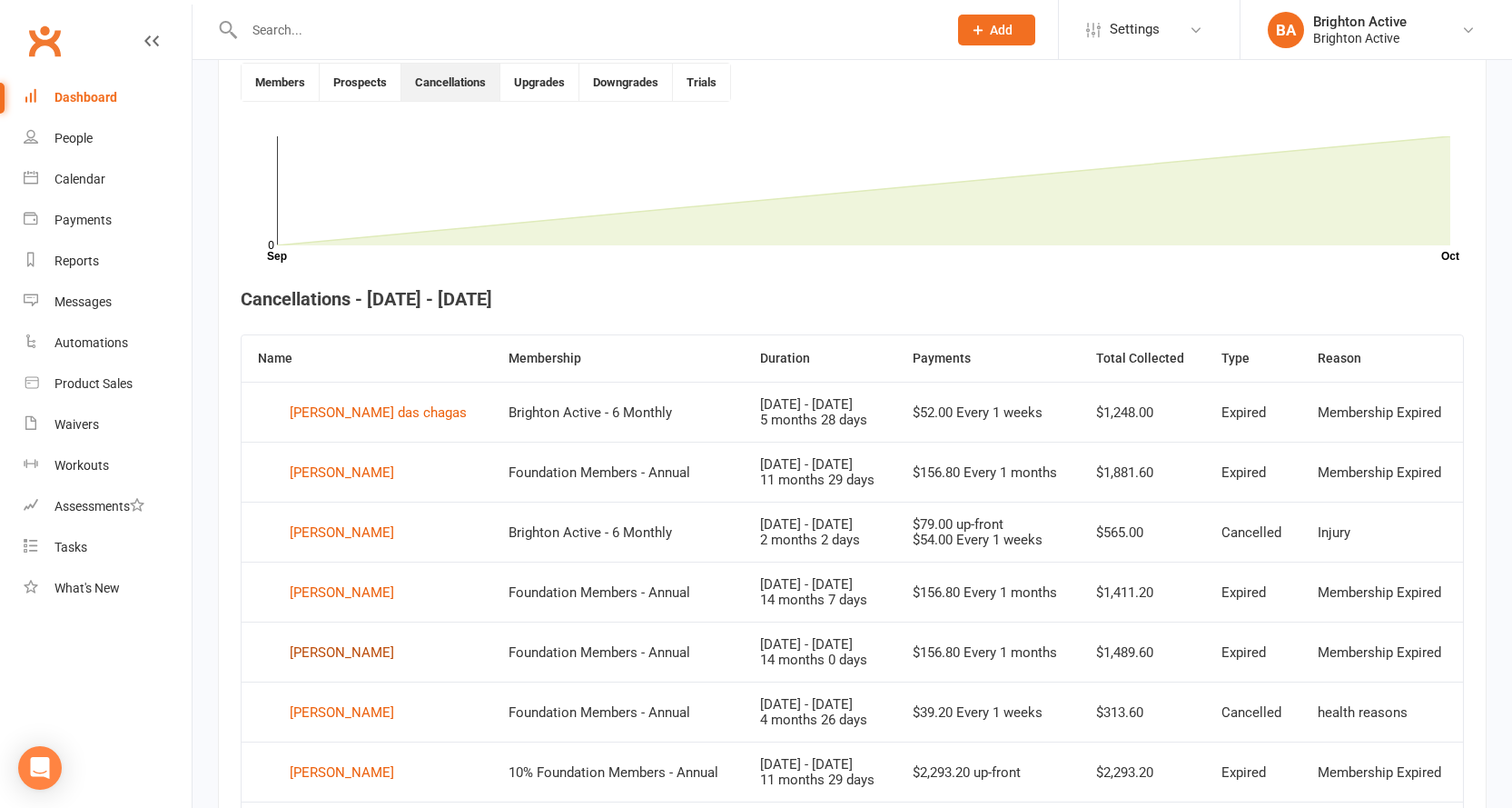
click at [385, 660] on div "Tatjana Klimasauskiene" at bounding box center [342, 652] width 104 height 27
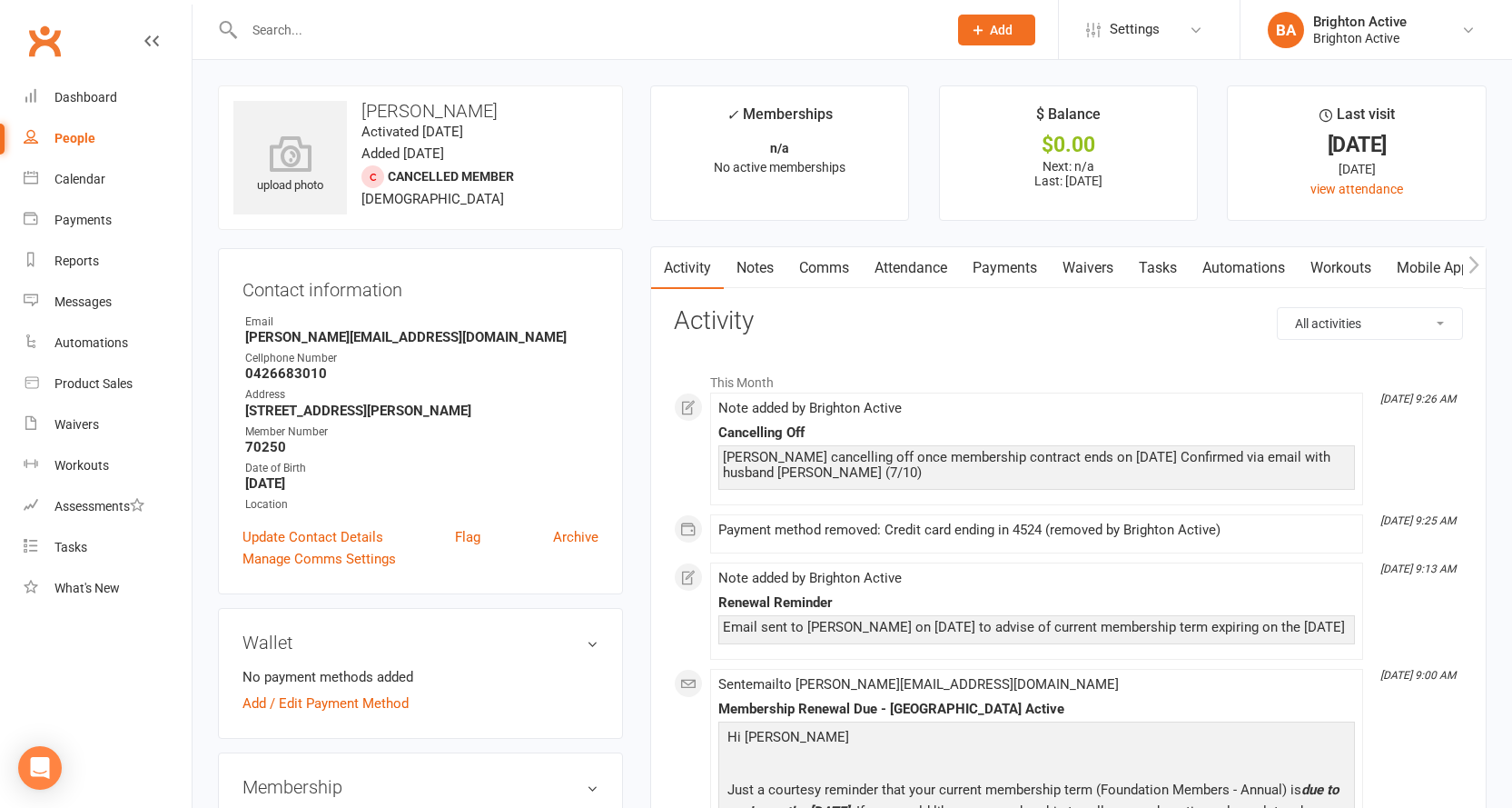
click at [993, 269] on link "Payments" at bounding box center [1004, 267] width 90 height 41
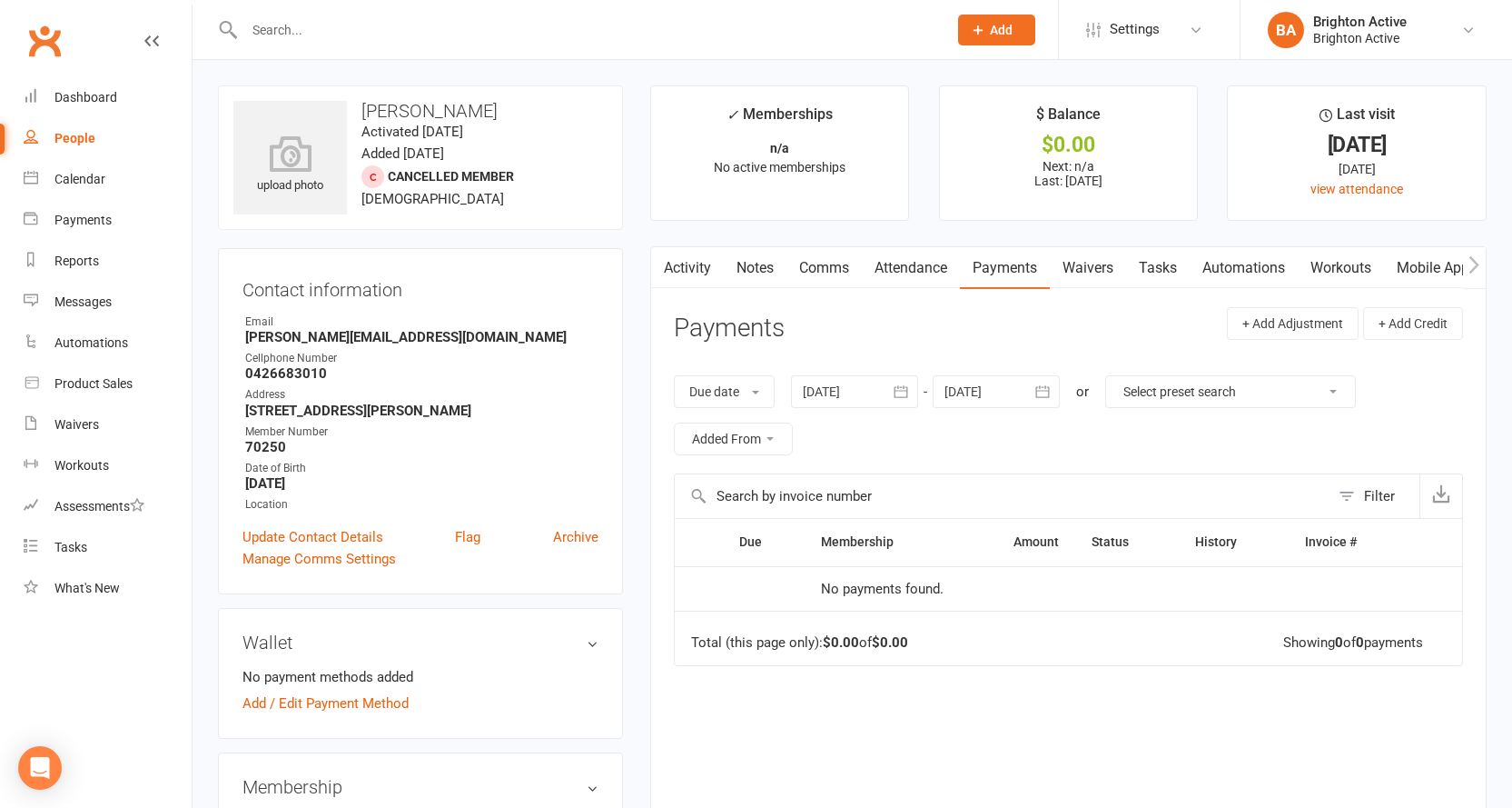
click at [680, 256] on link "Activity" at bounding box center [686, 267] width 72 height 41
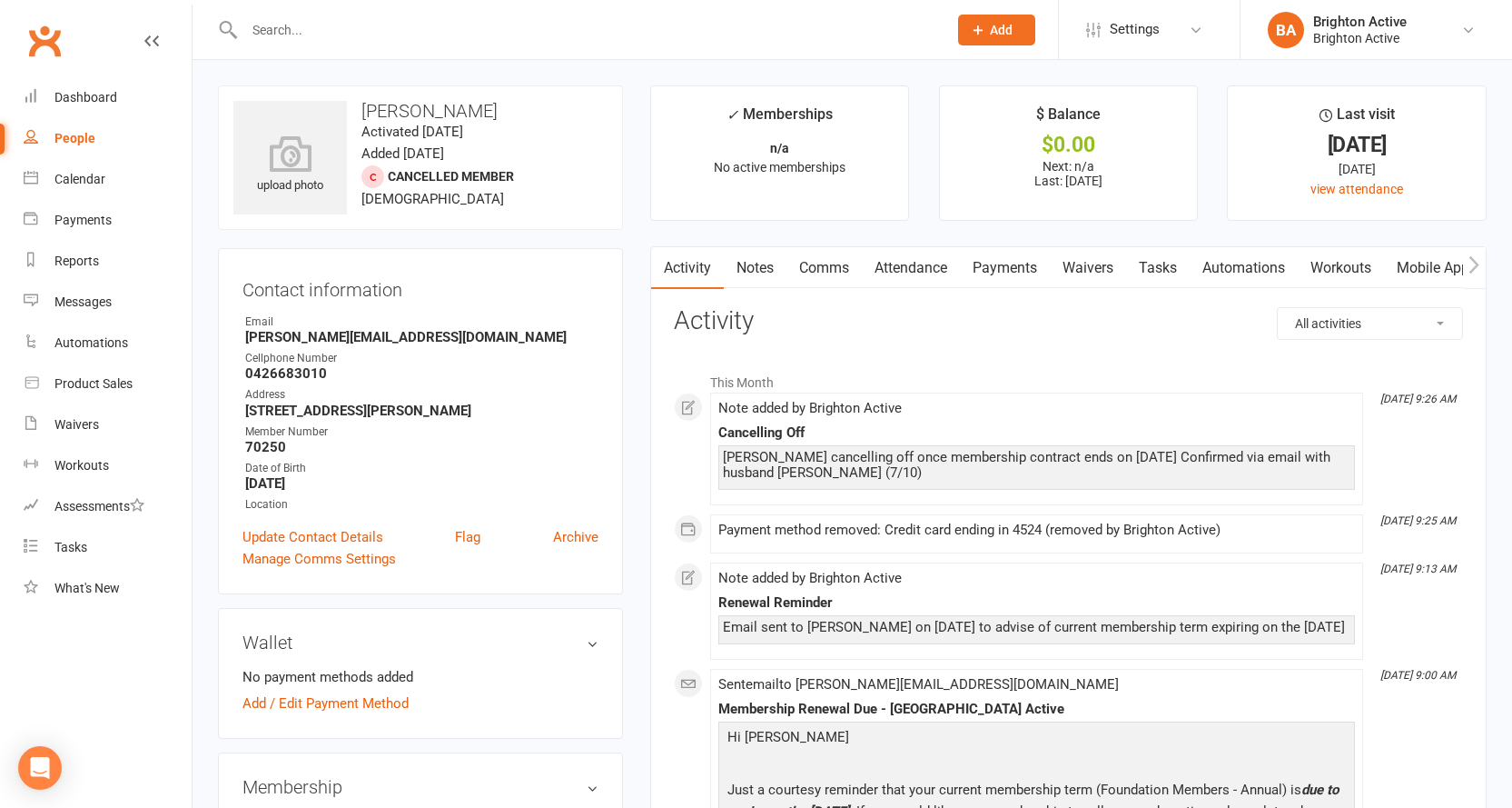
scroll to position [364, 0]
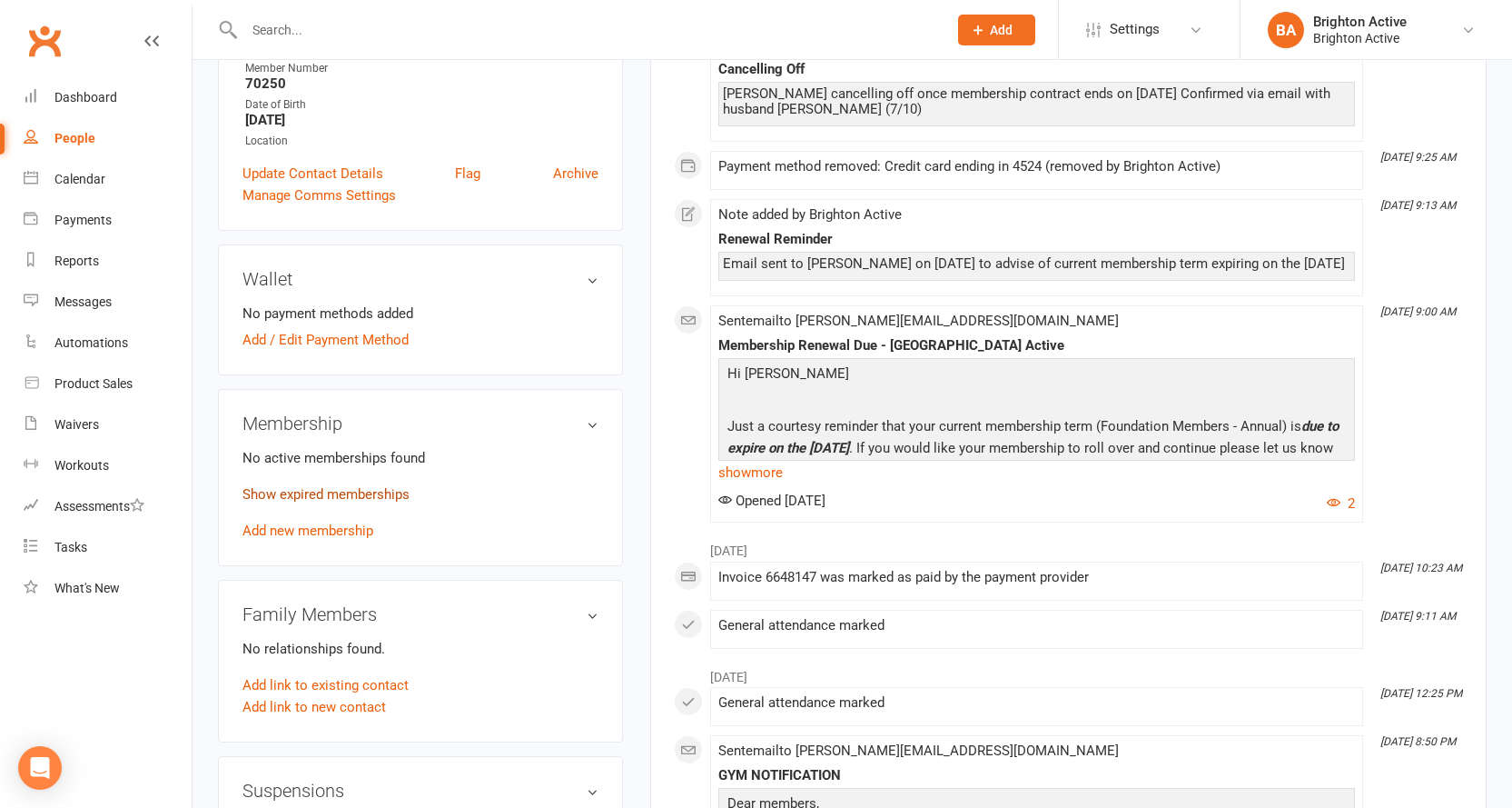
click at [342, 486] on link "Show expired memberships" at bounding box center [326, 494] width 167 height 16
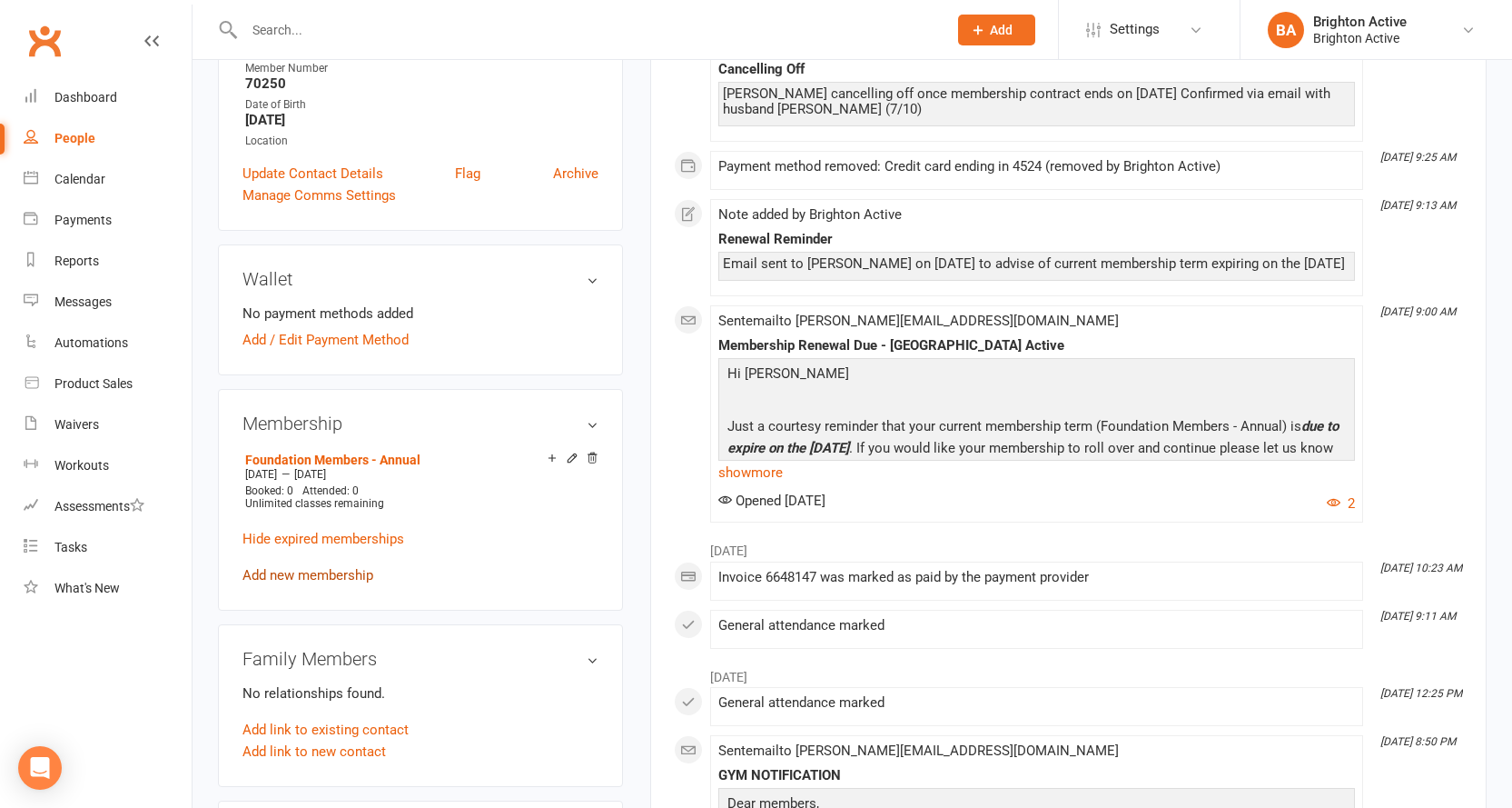
click at [353, 533] on link "Hide expired memberships" at bounding box center [324, 538] width 162 height 16
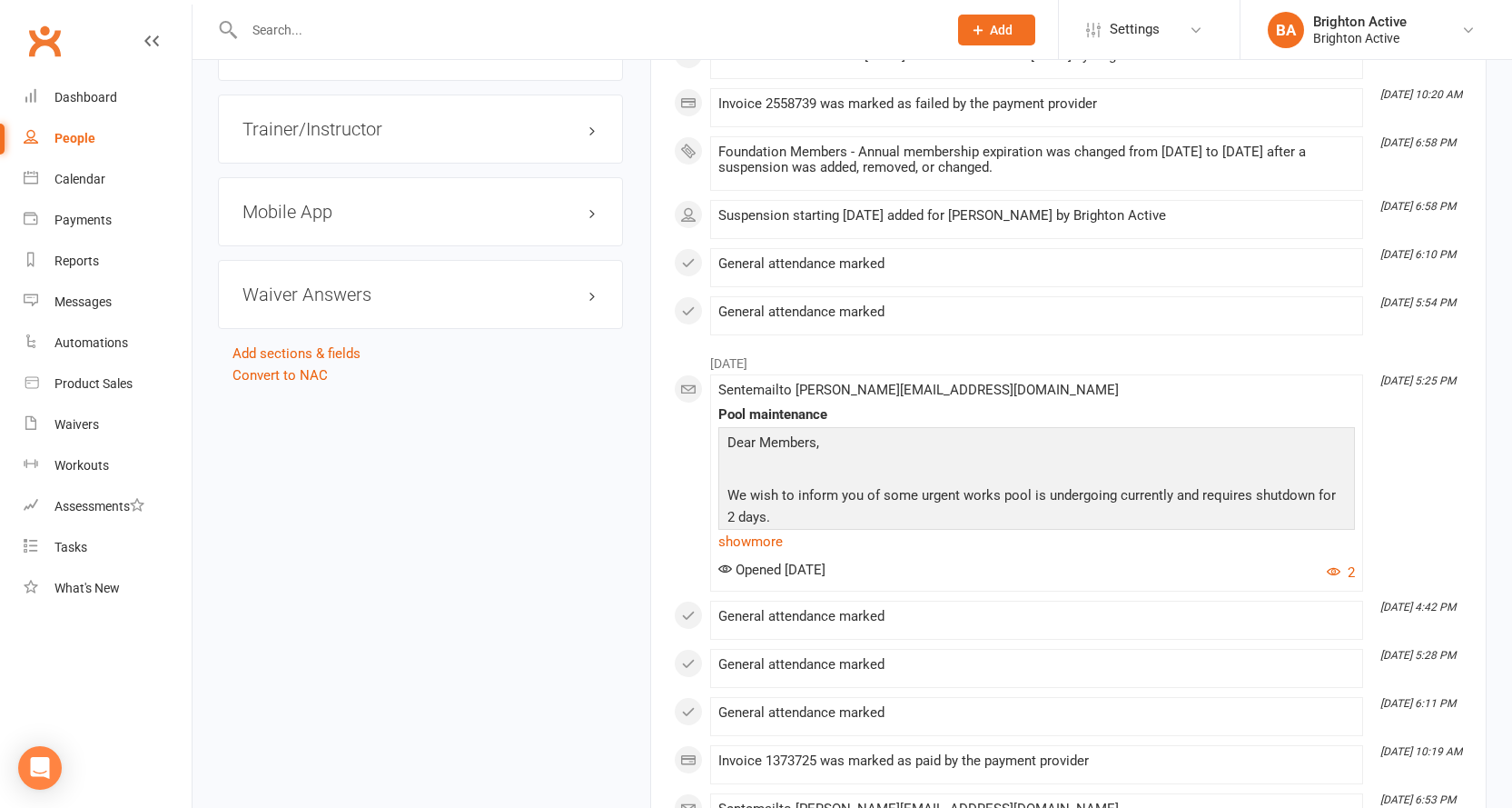
scroll to position [1644, 0]
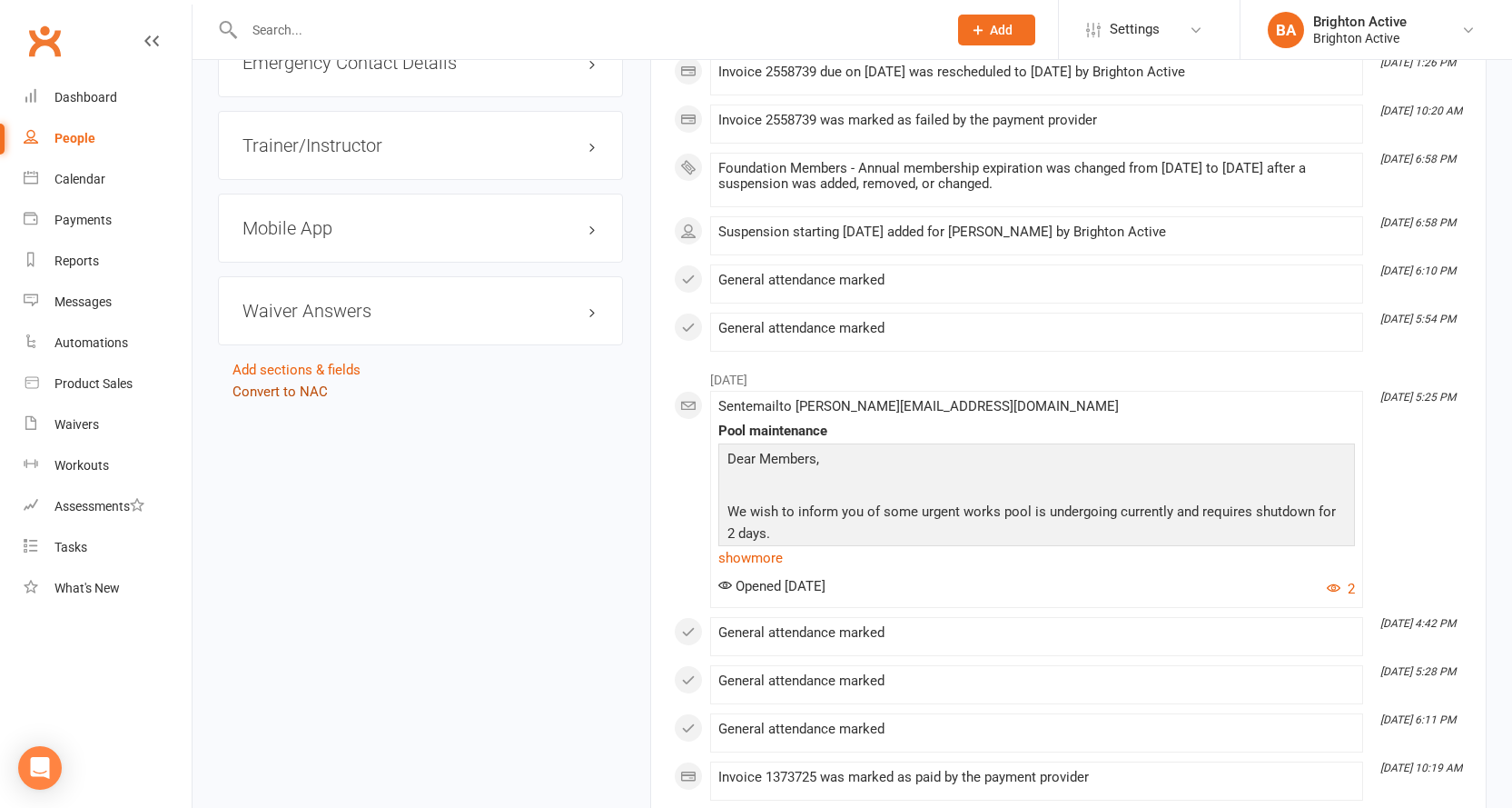
click at [290, 389] on link "Convert to NAC" at bounding box center [279, 391] width 95 height 16
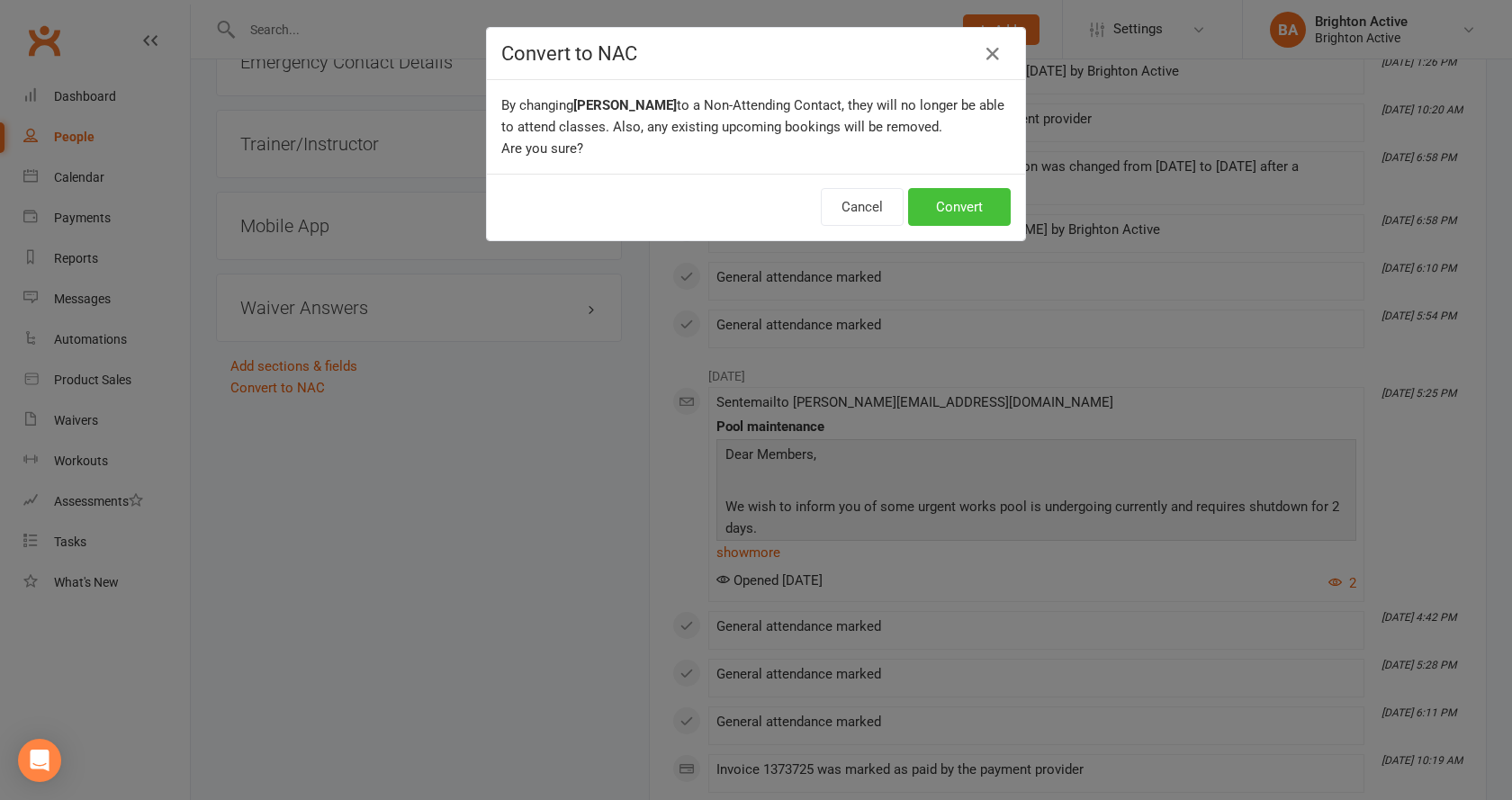
click at [948, 199] on button "Convert" at bounding box center [959, 207] width 102 height 38
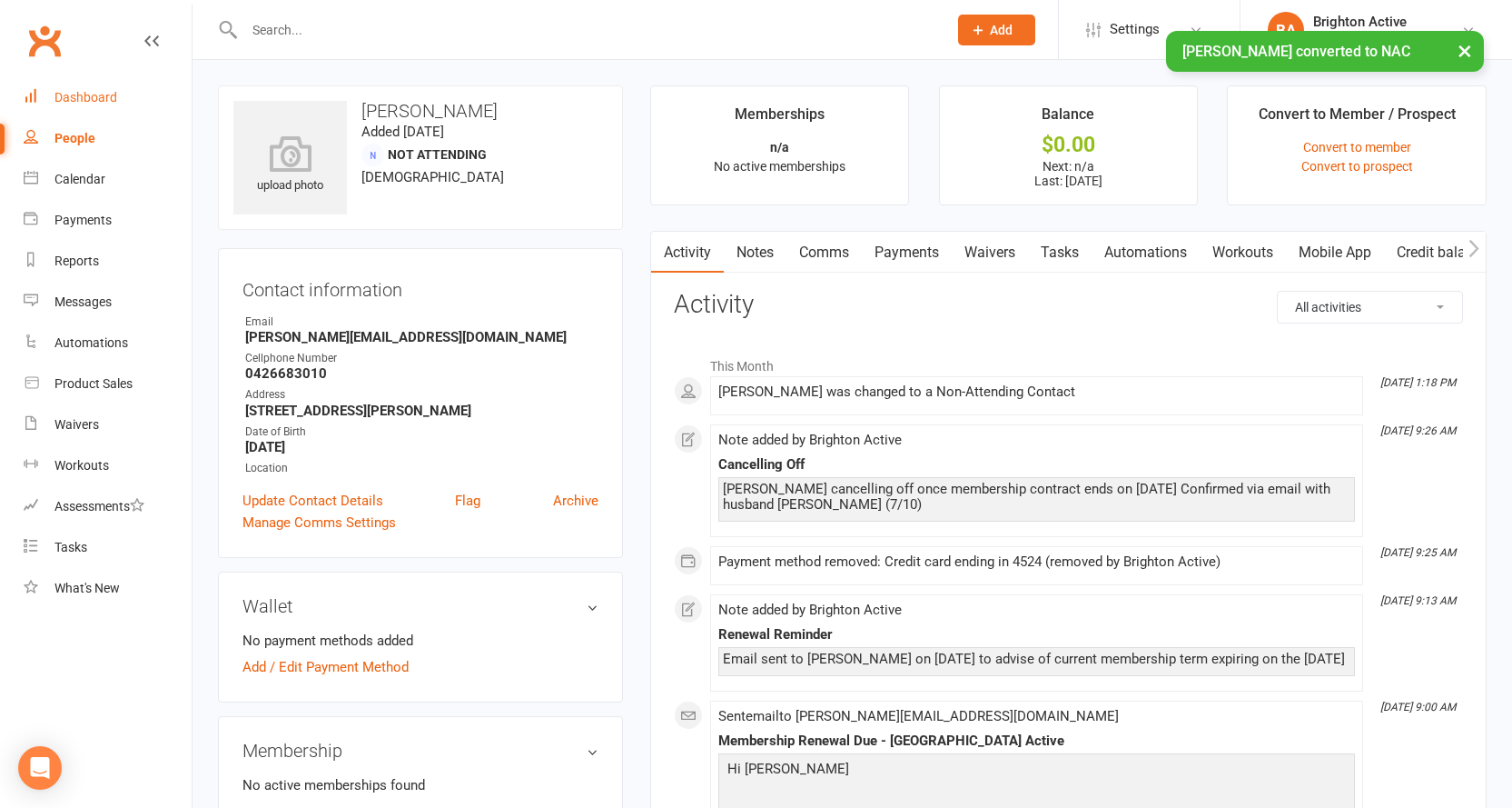
click at [100, 93] on div "Dashboard" at bounding box center [86, 96] width 63 height 14
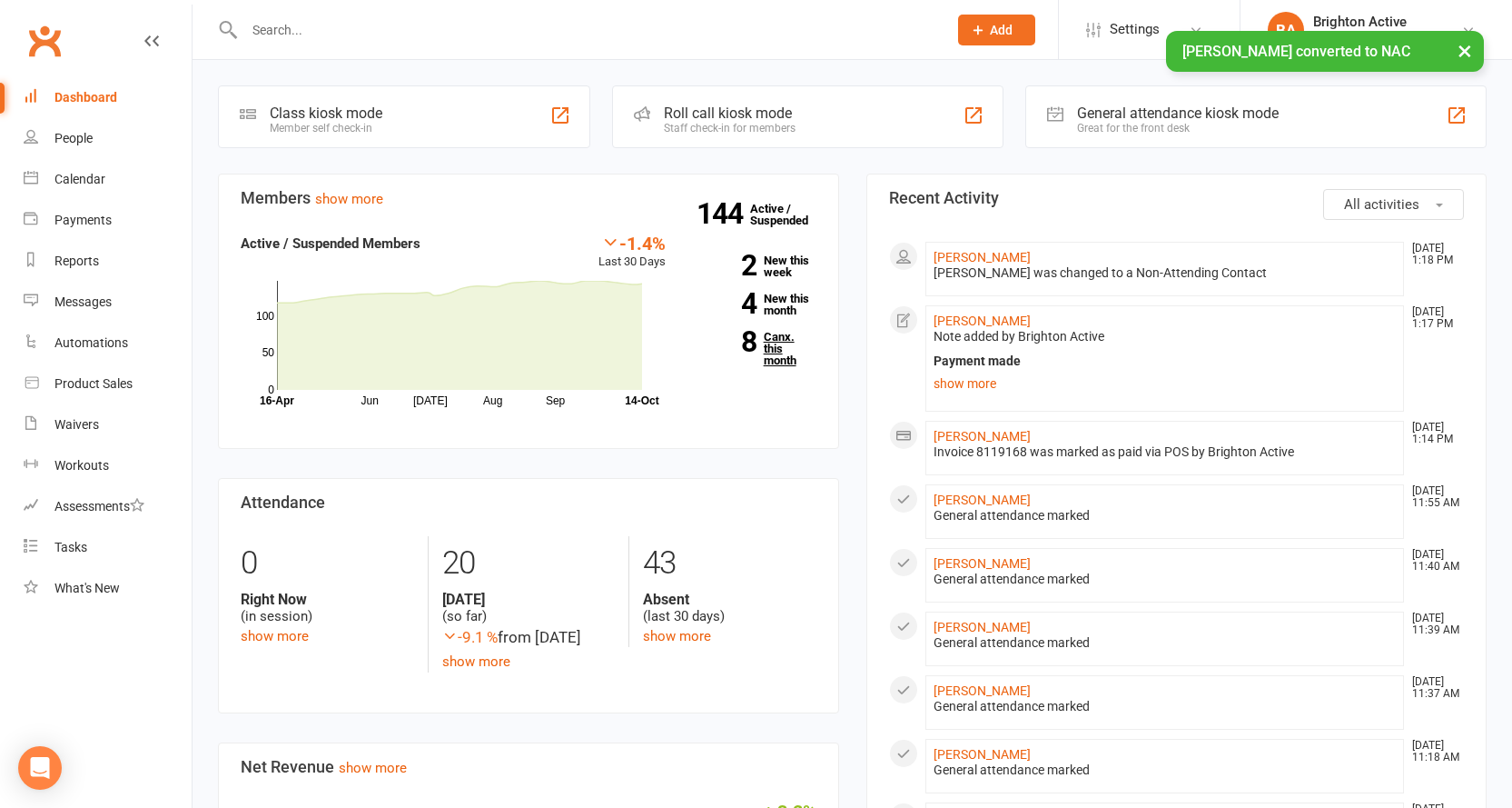
click at [783, 356] on link "8 Canx. this month" at bounding box center [755, 348] width 123 height 36
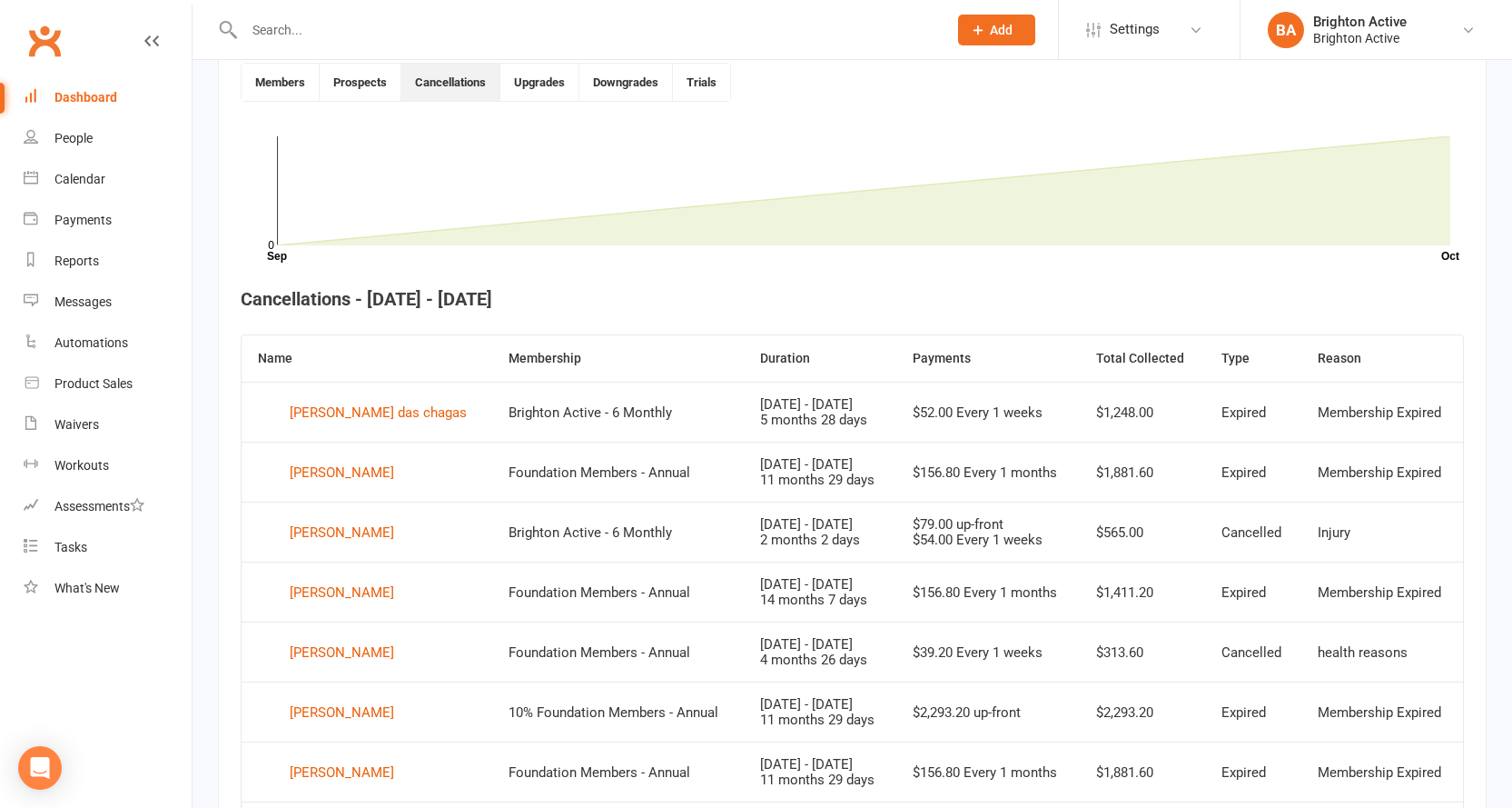
scroll to position [617, 0]
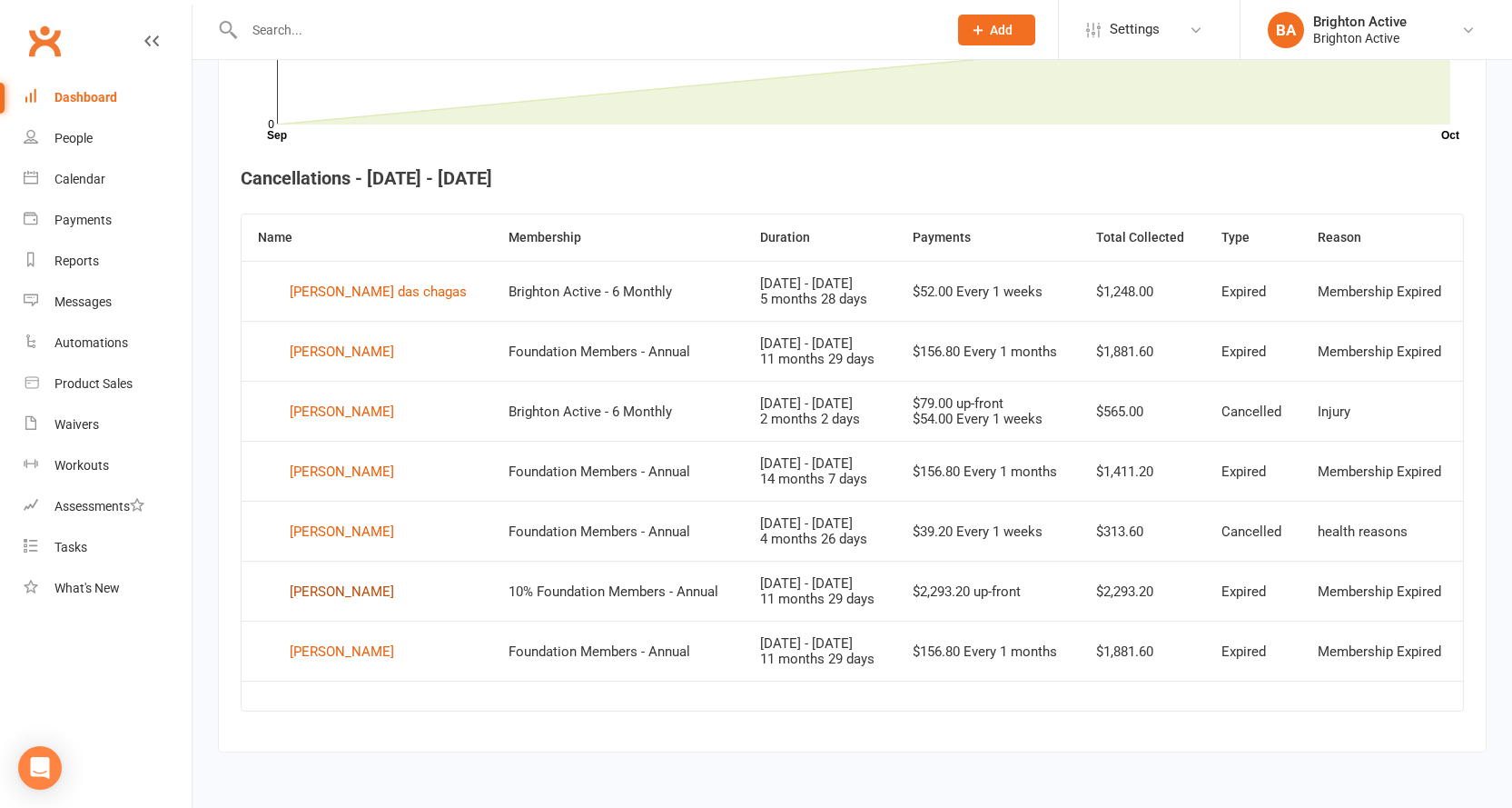
click at [349, 594] on div "Alpreet Singh" at bounding box center [342, 591] width 104 height 27
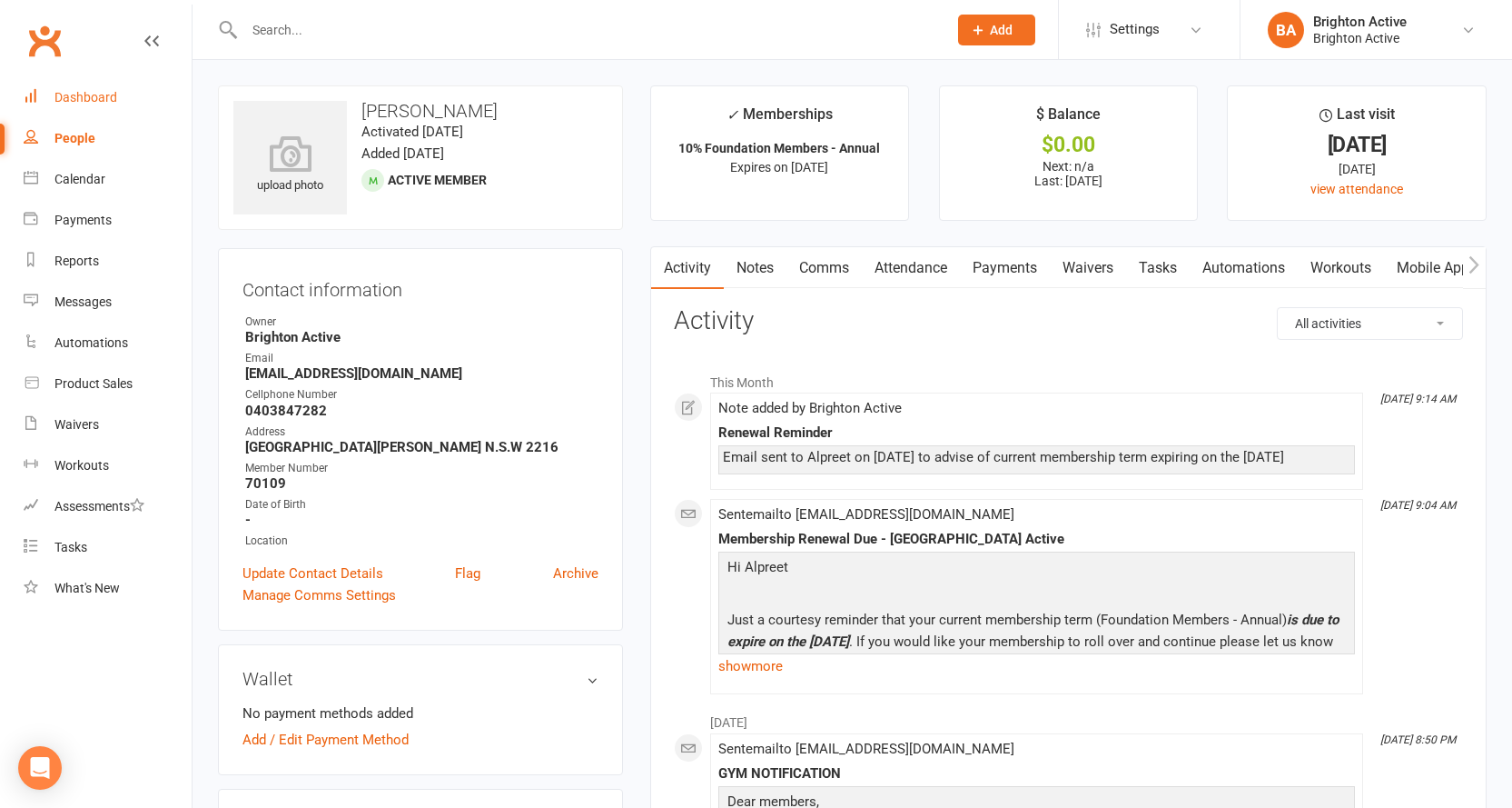
click at [96, 88] on link "Dashboard" at bounding box center [107, 97] width 168 height 40
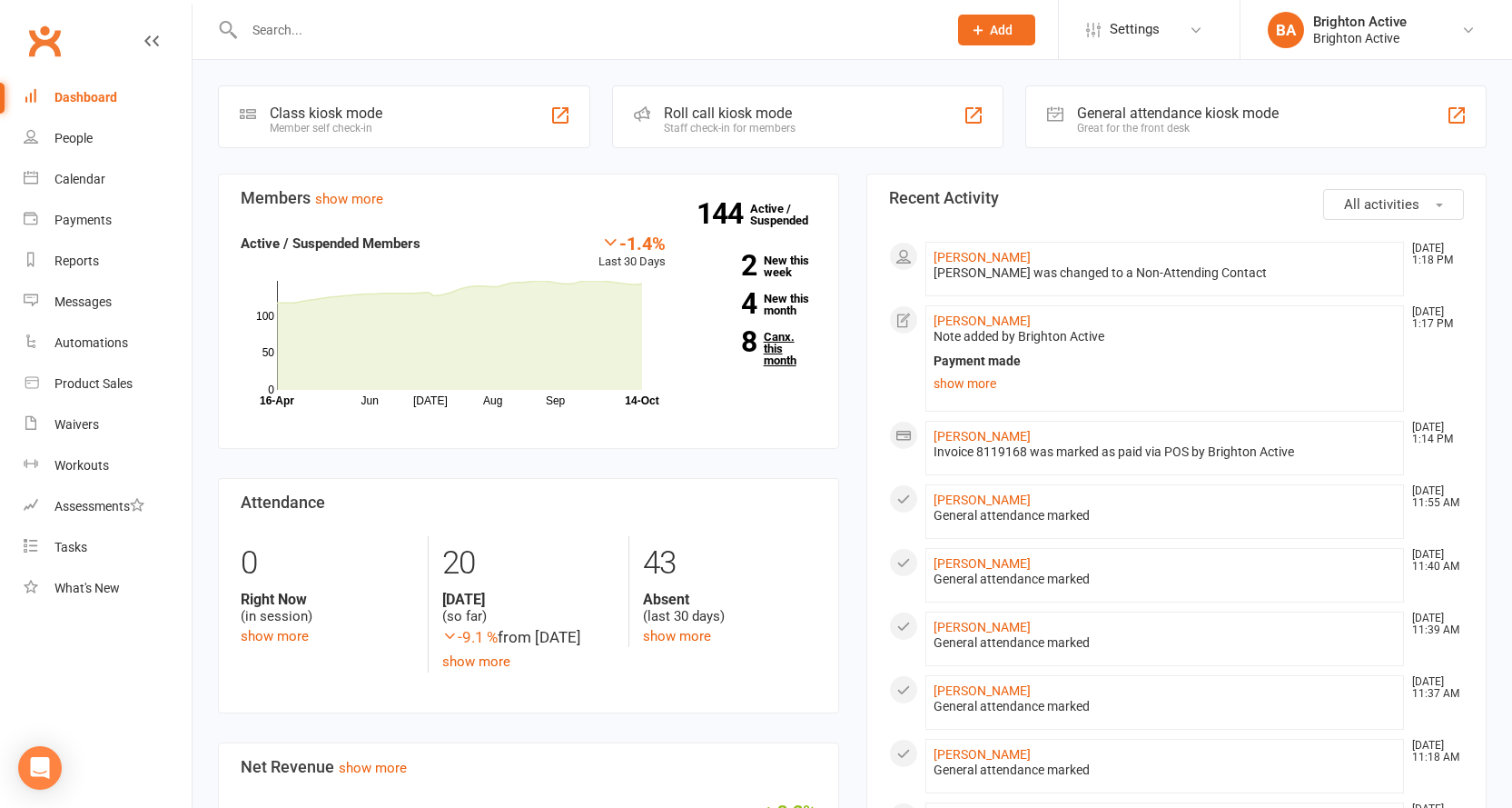
click at [783, 354] on link "8 Canx. this month" at bounding box center [755, 348] width 123 height 36
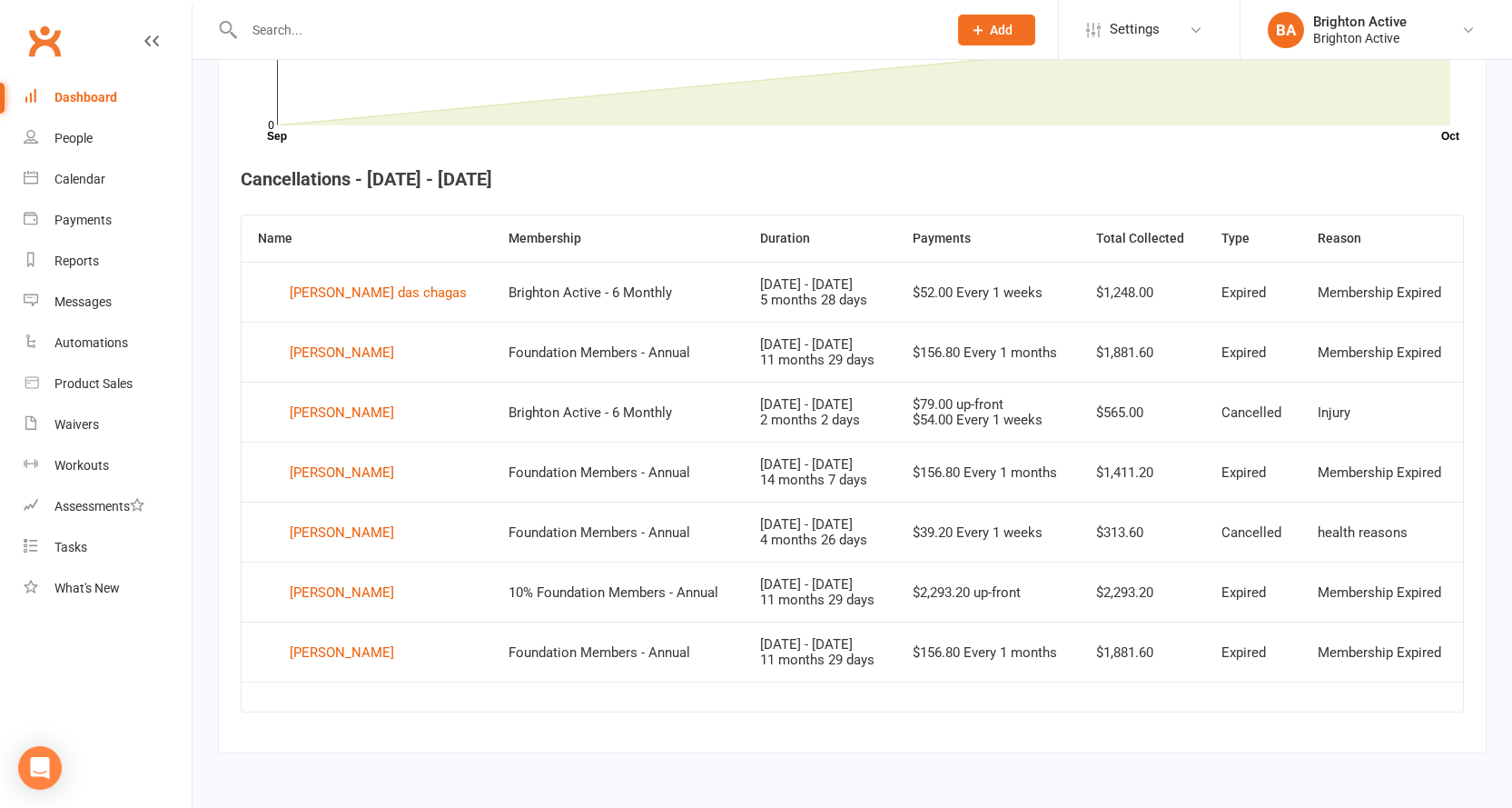
scroll to position [617, 0]
click at [388, 534] on div "Antonella Musumeci" at bounding box center [342, 531] width 104 height 27
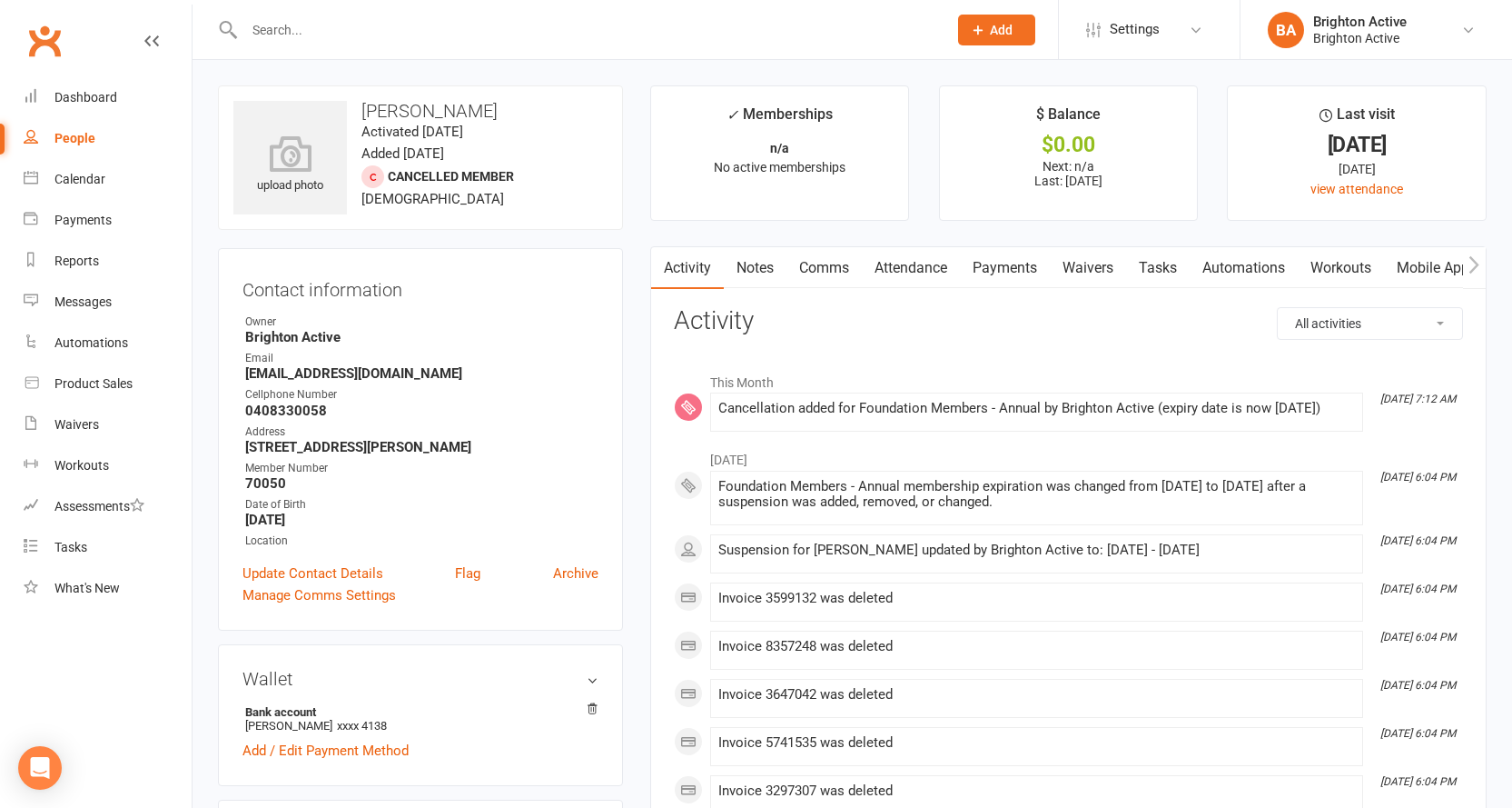
click at [998, 270] on link "Payments" at bounding box center [1004, 267] width 90 height 41
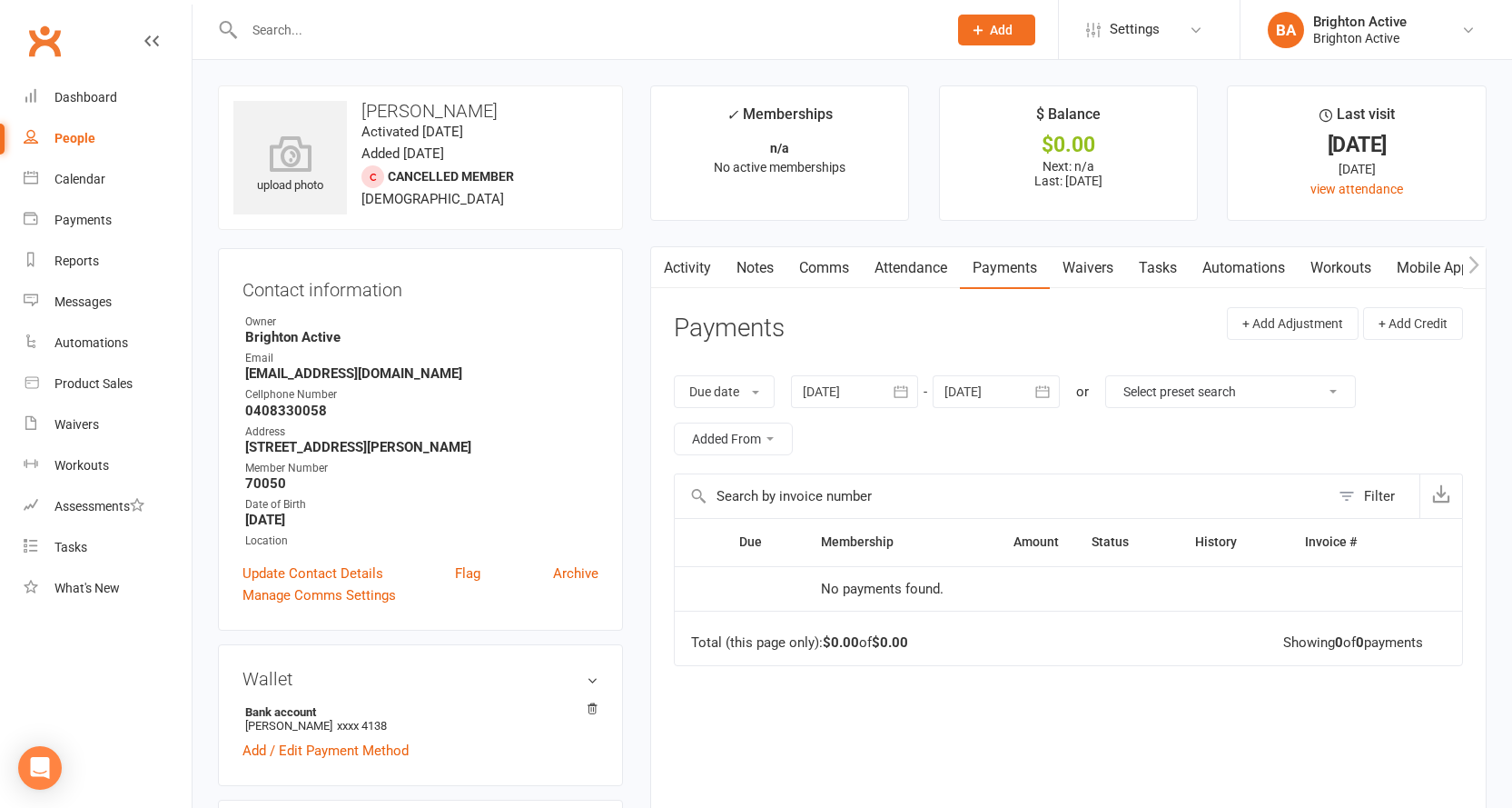
click at [690, 270] on link "Activity" at bounding box center [686, 267] width 72 height 41
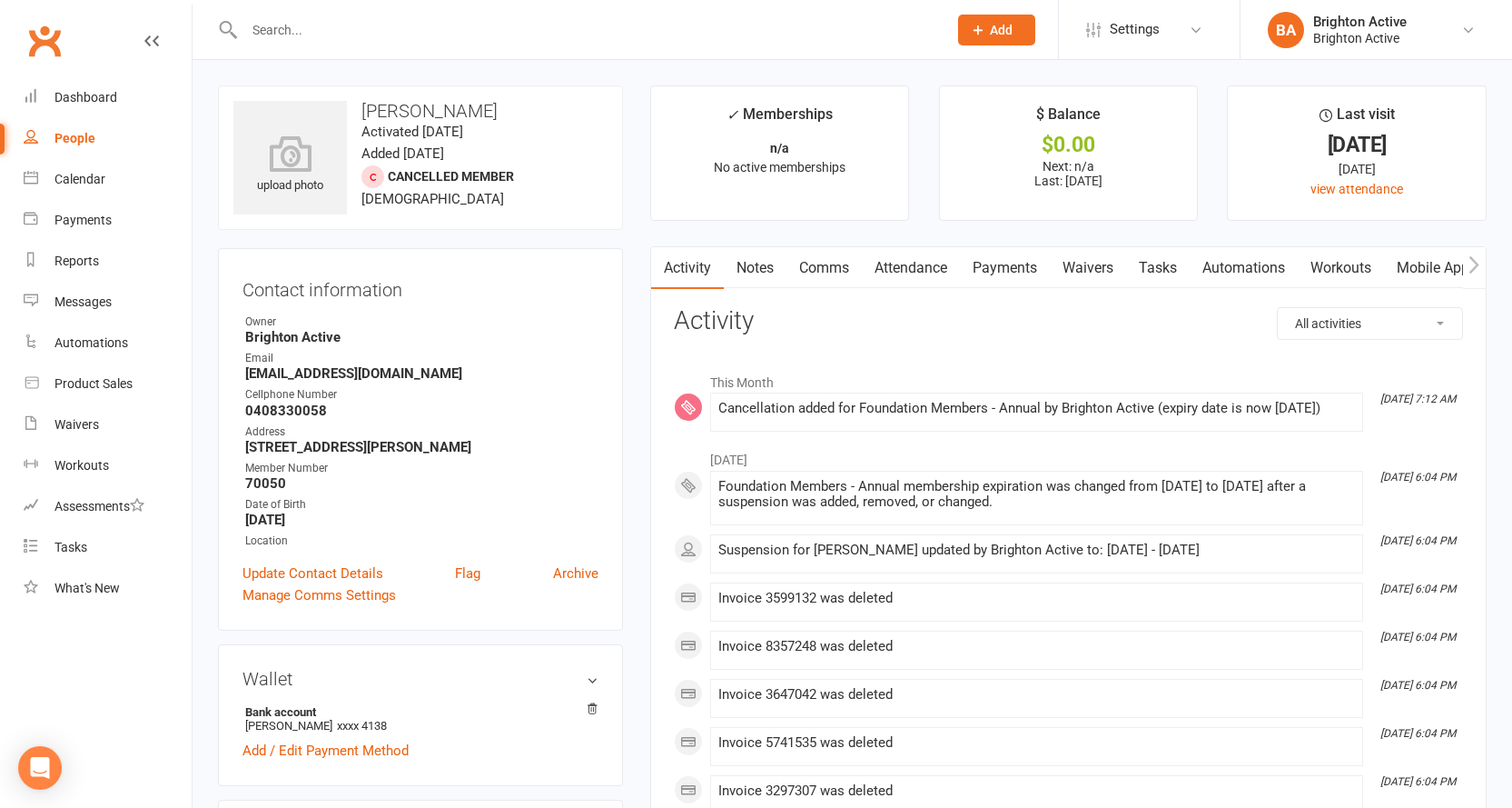
click at [761, 258] on link "Notes" at bounding box center [755, 267] width 63 height 41
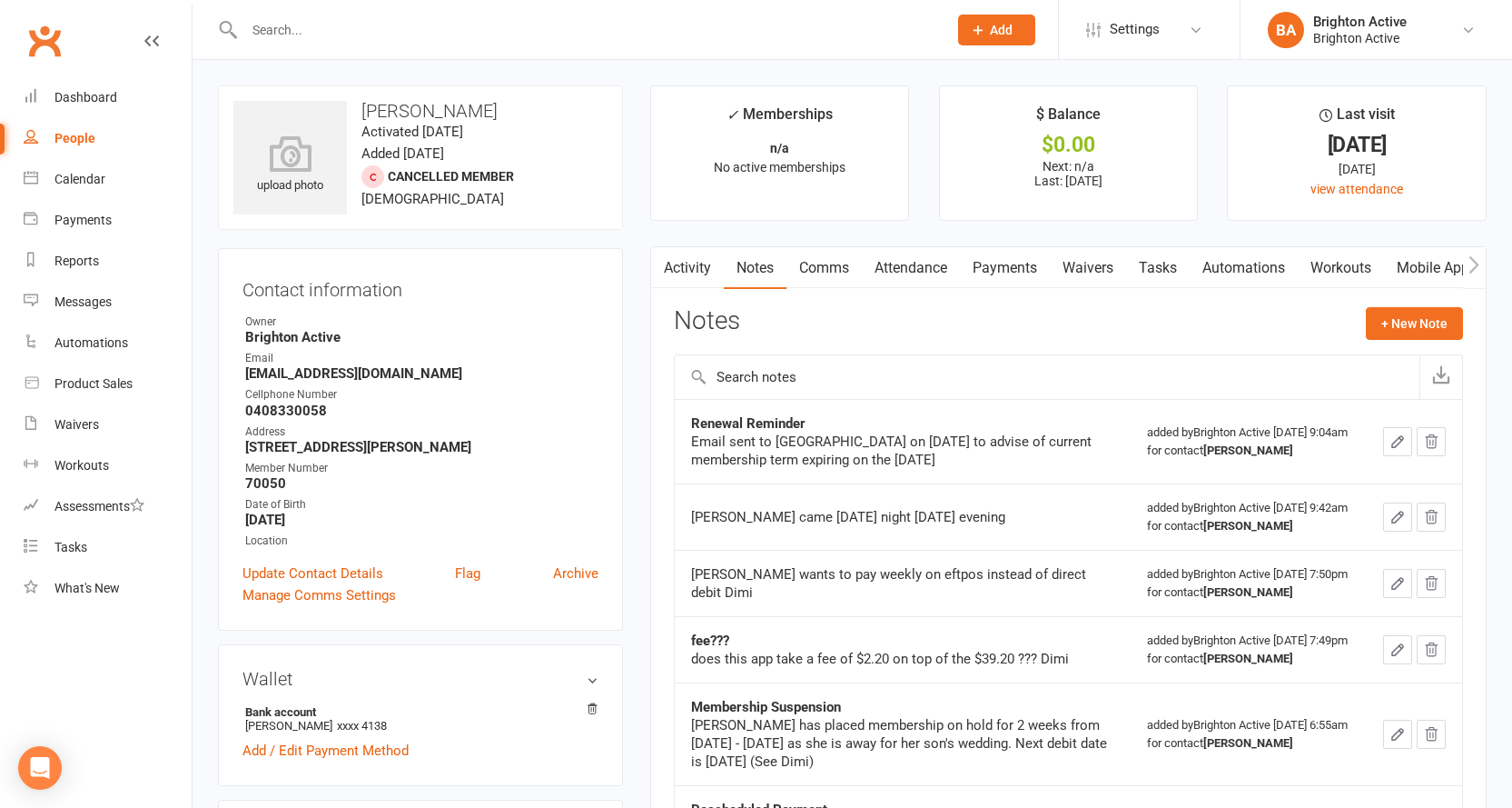
click at [703, 265] on link "Activity" at bounding box center [686, 267] width 72 height 41
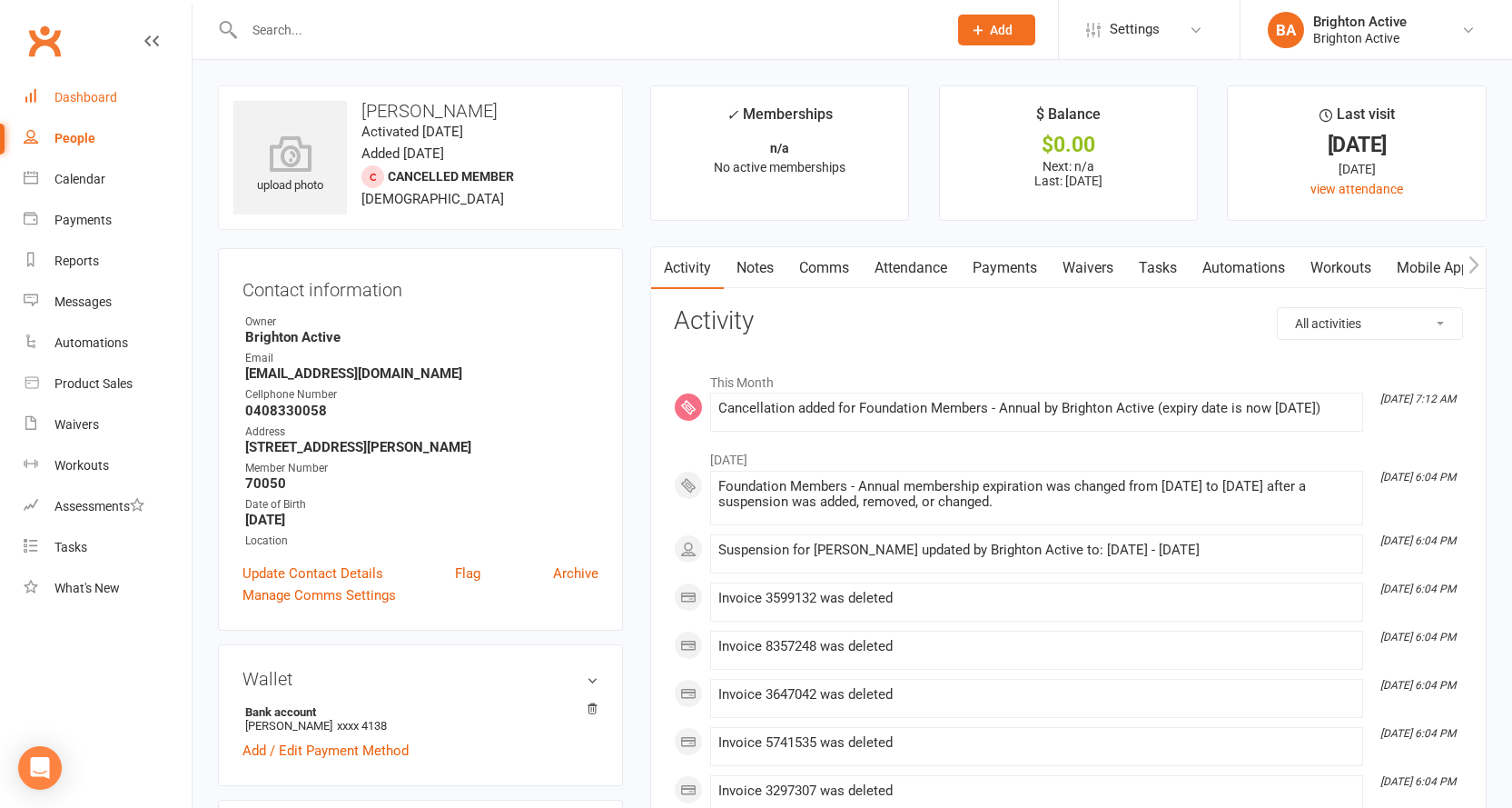
click at [90, 98] on div "Dashboard" at bounding box center [86, 96] width 63 height 14
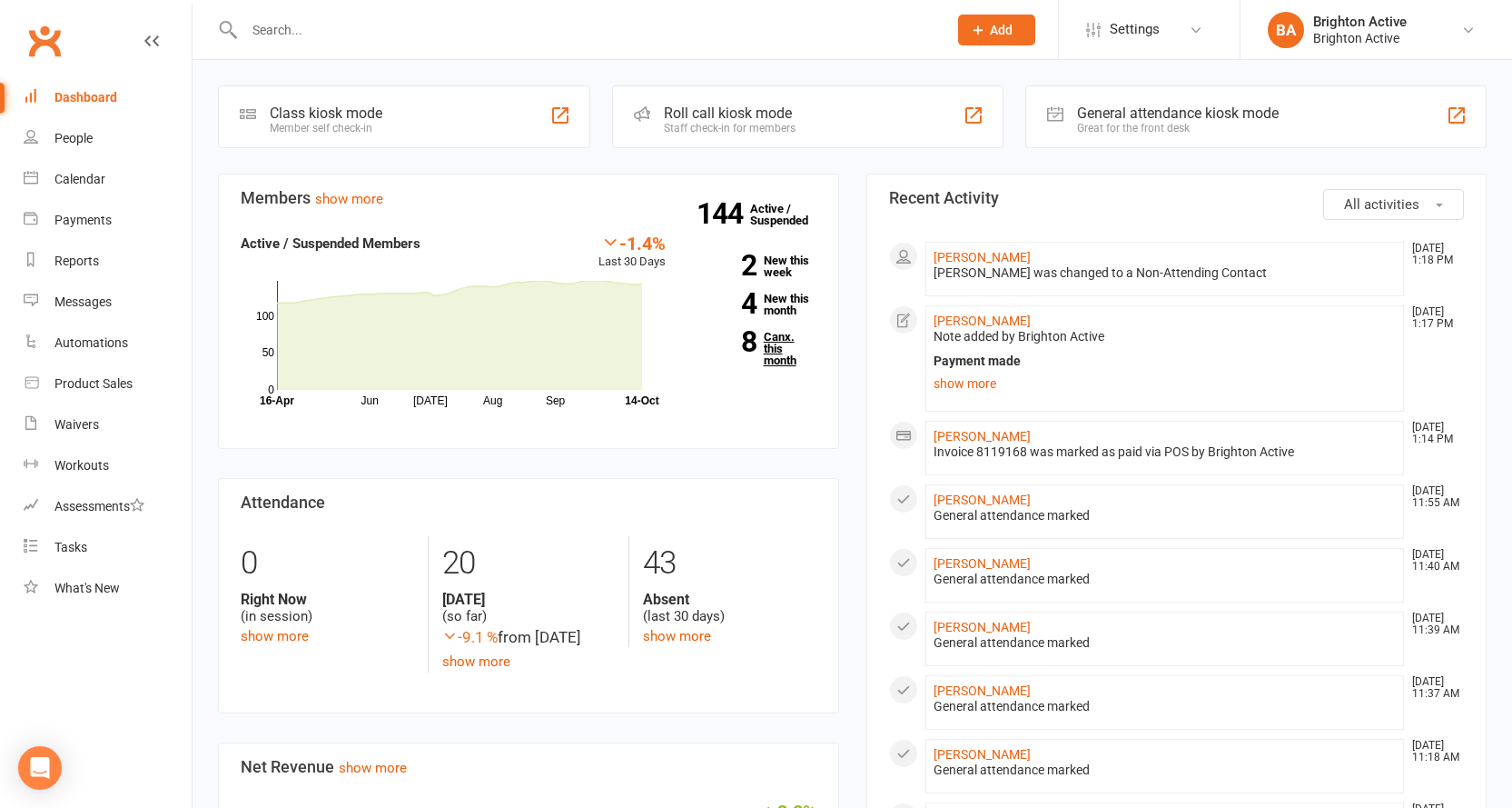
click at [783, 353] on link "8 Canx. this month" at bounding box center [755, 348] width 123 height 36
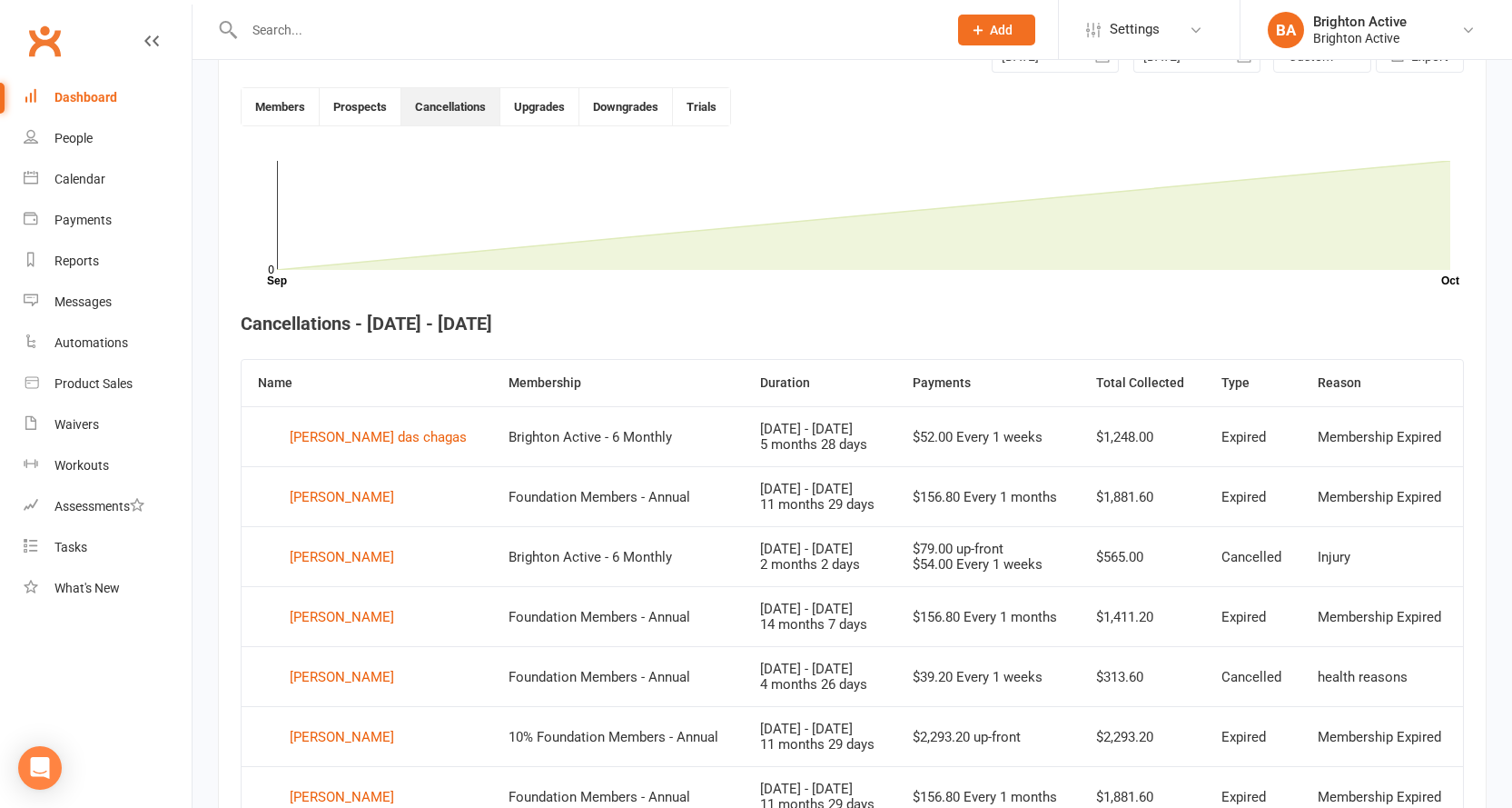
scroll to position [496, 0]
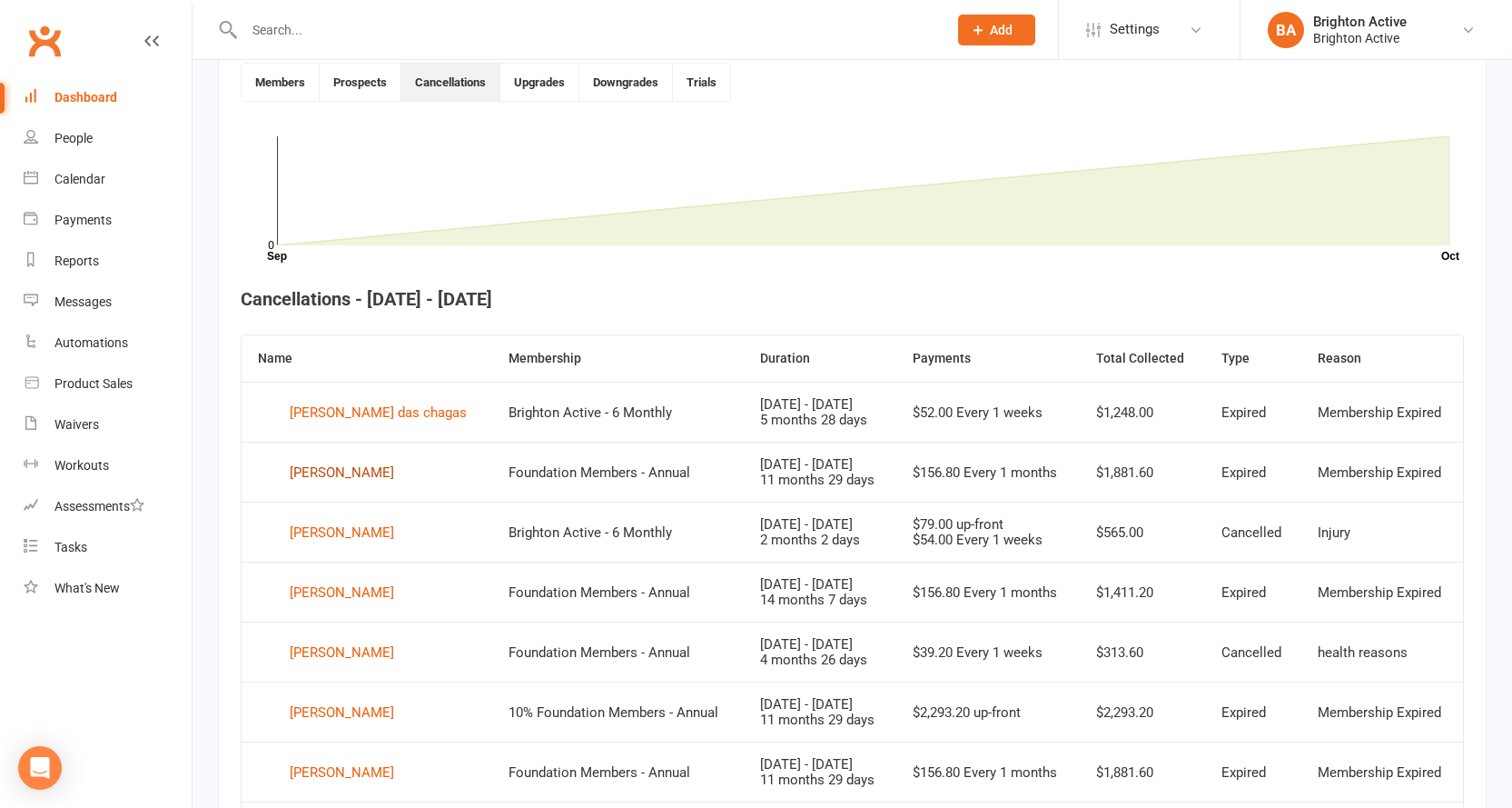
click at [340, 463] on div "Chanelle Dylan" at bounding box center [342, 472] width 104 height 27
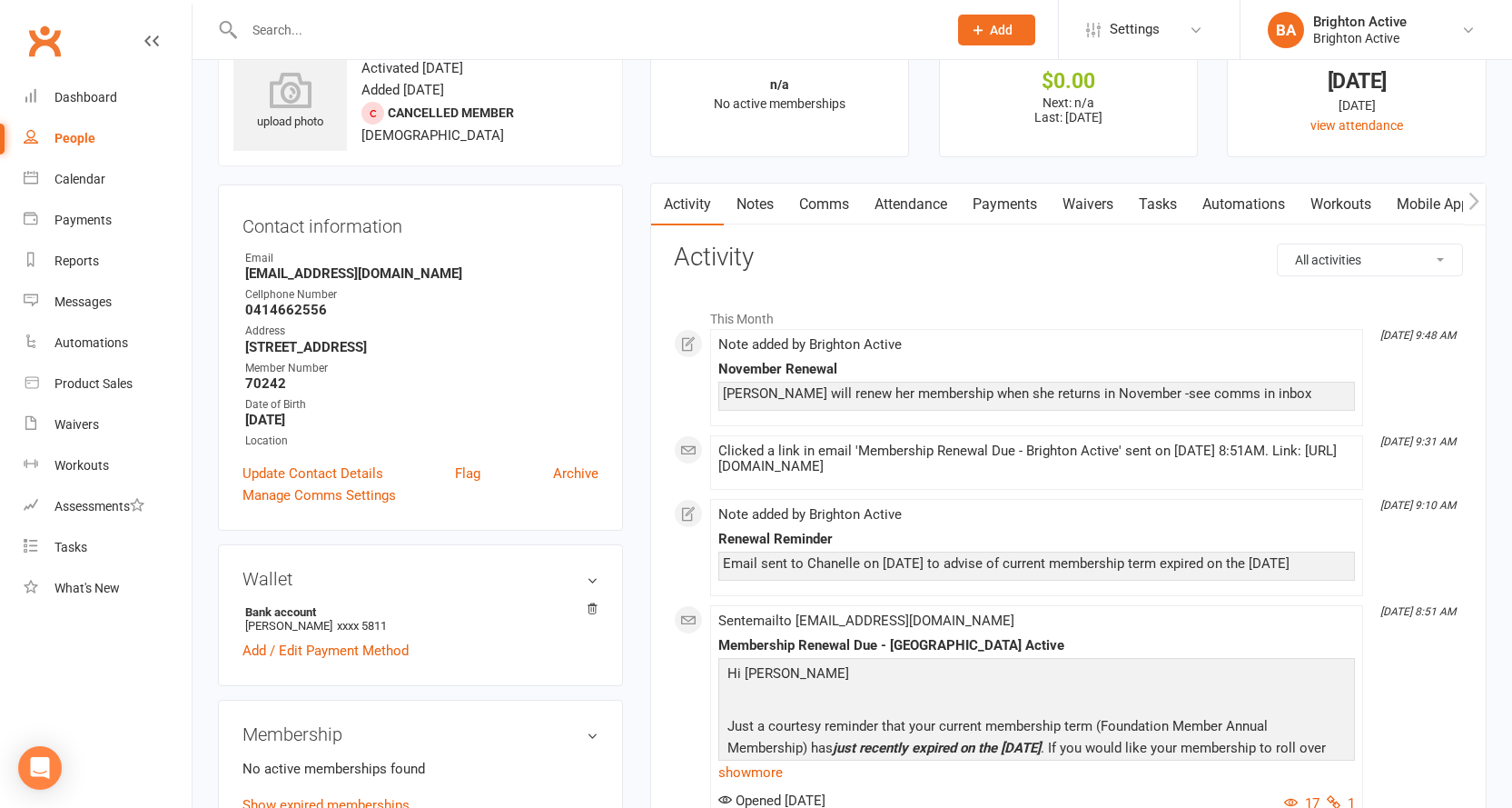
scroll to position [181, 0]
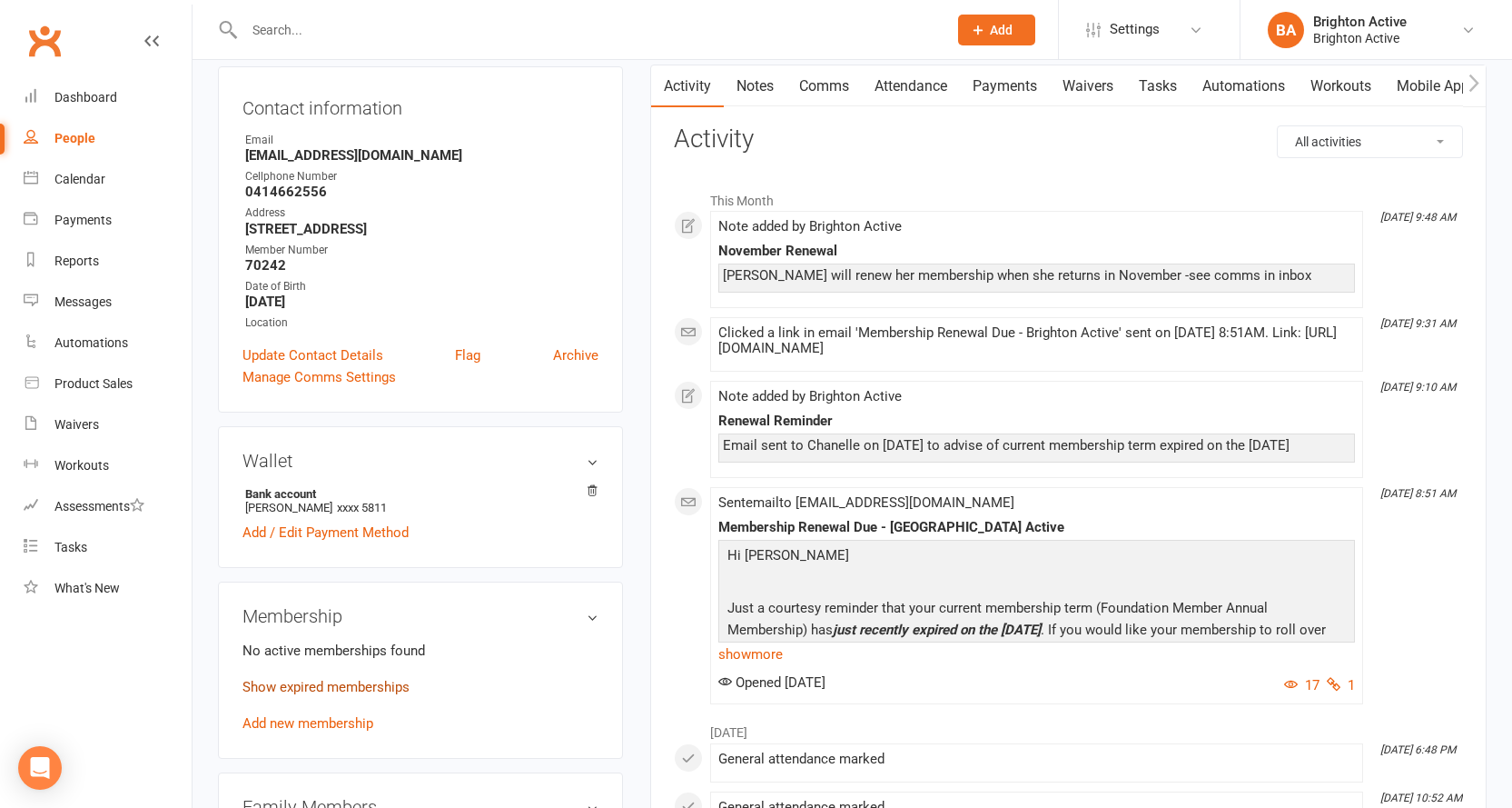
click at [390, 685] on link "Show expired memberships" at bounding box center [326, 687] width 167 height 16
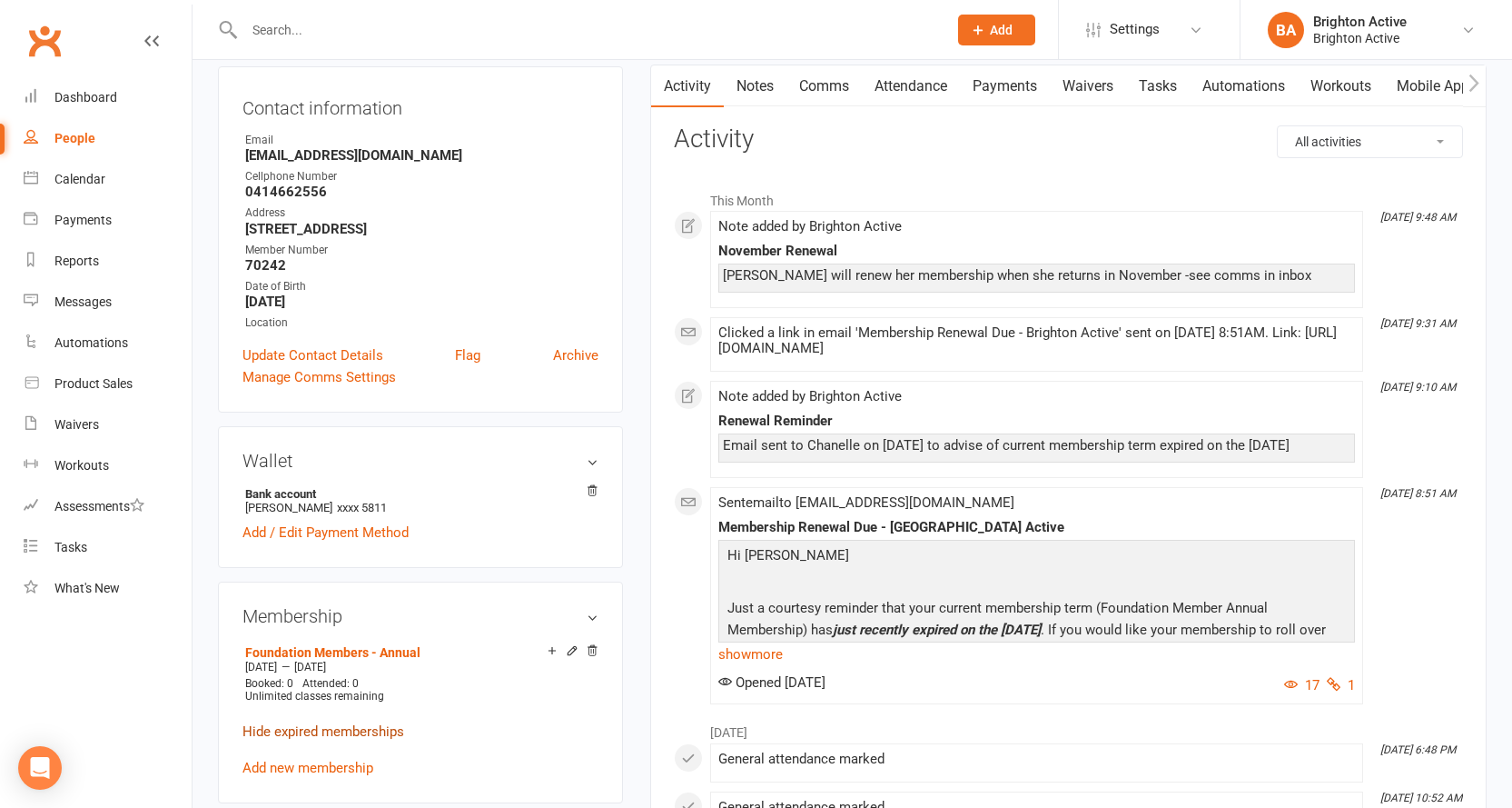
click at [373, 729] on link "Hide expired memberships" at bounding box center [324, 731] width 162 height 16
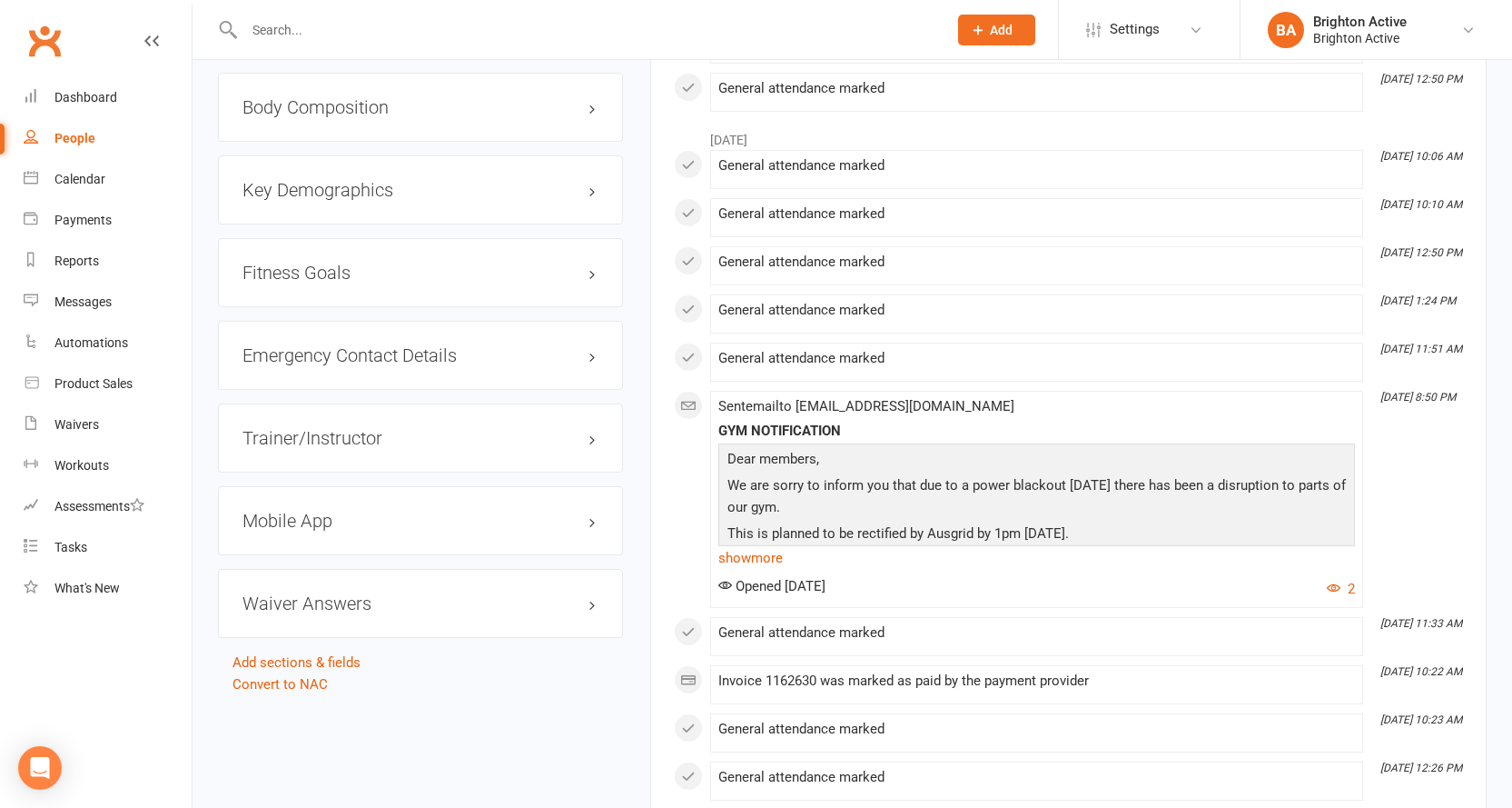
scroll to position [1545, 0]
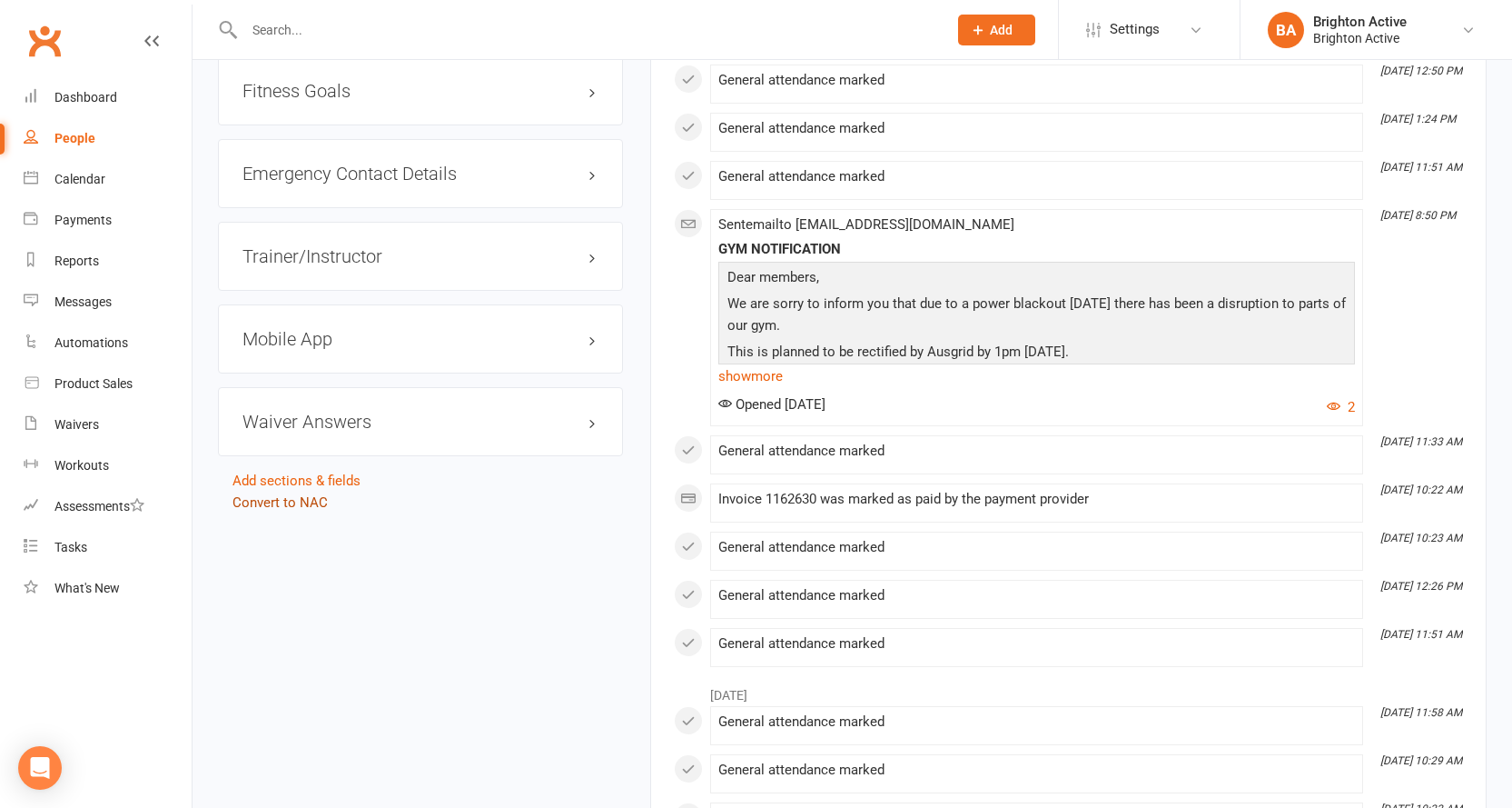
click at [306, 498] on link "Convert to NAC" at bounding box center [279, 501] width 95 height 16
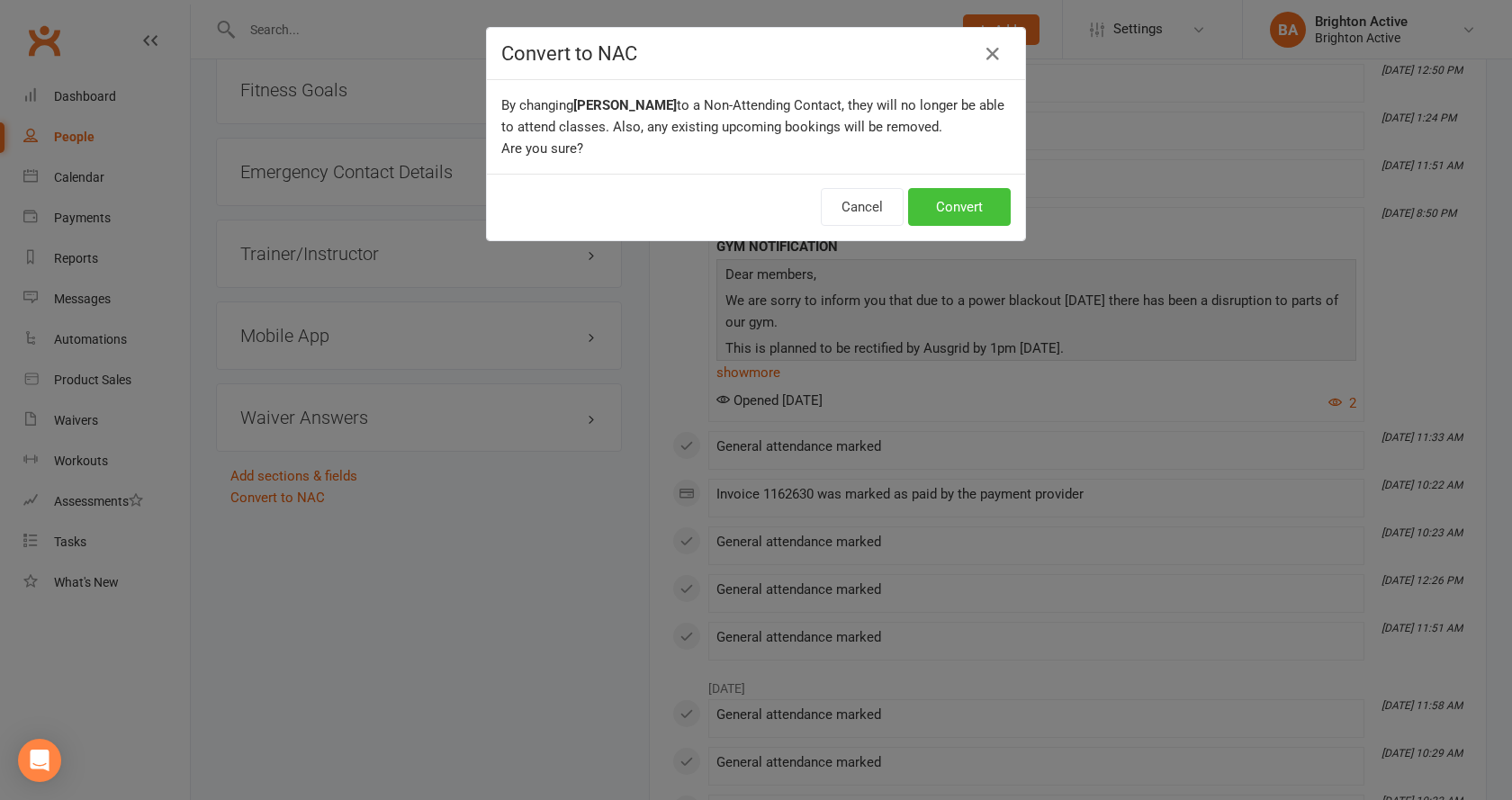
click at [1003, 200] on button "Convert" at bounding box center [959, 207] width 102 height 38
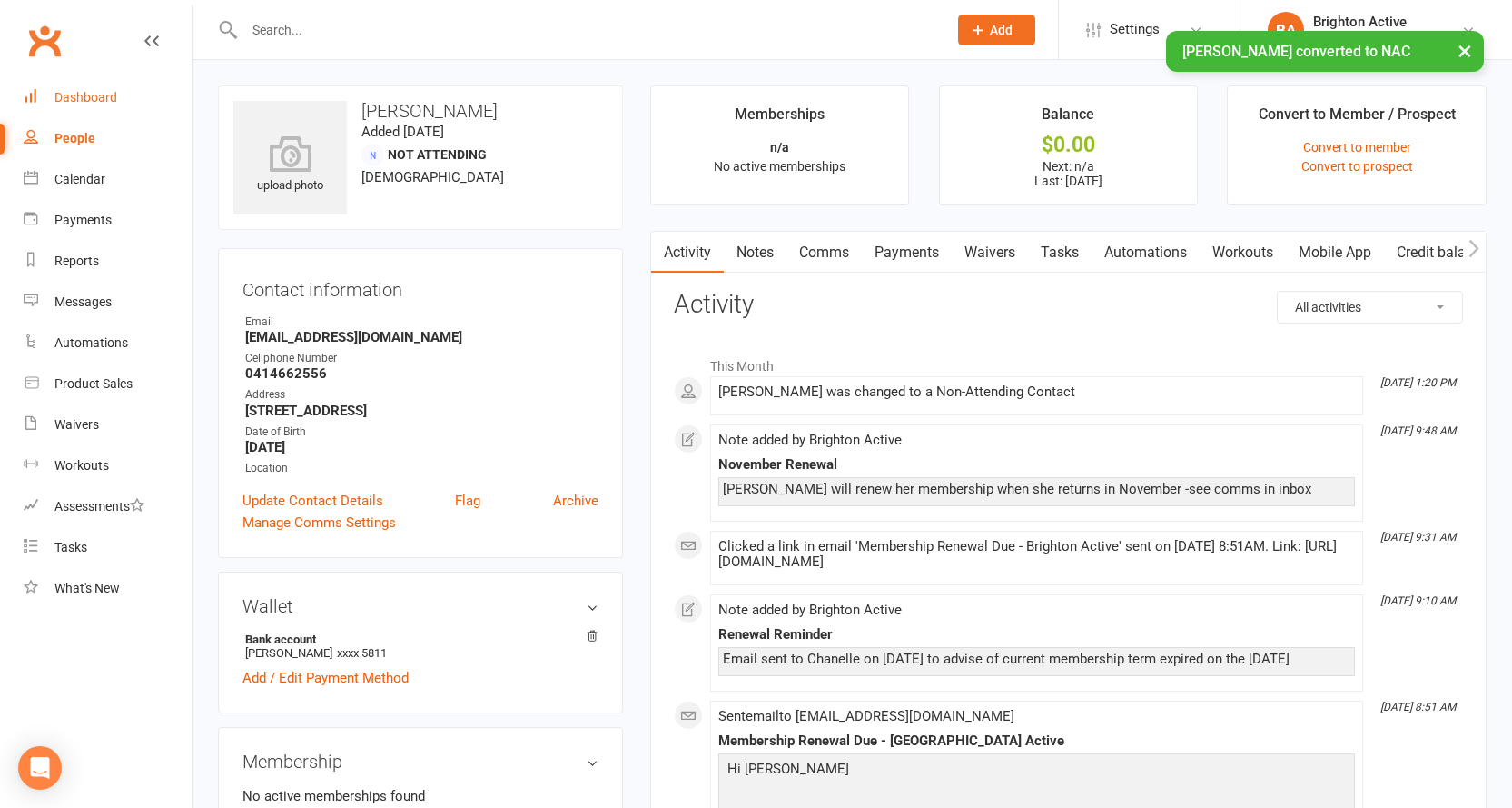
click at [96, 96] on div "Dashboard" at bounding box center [86, 96] width 63 height 14
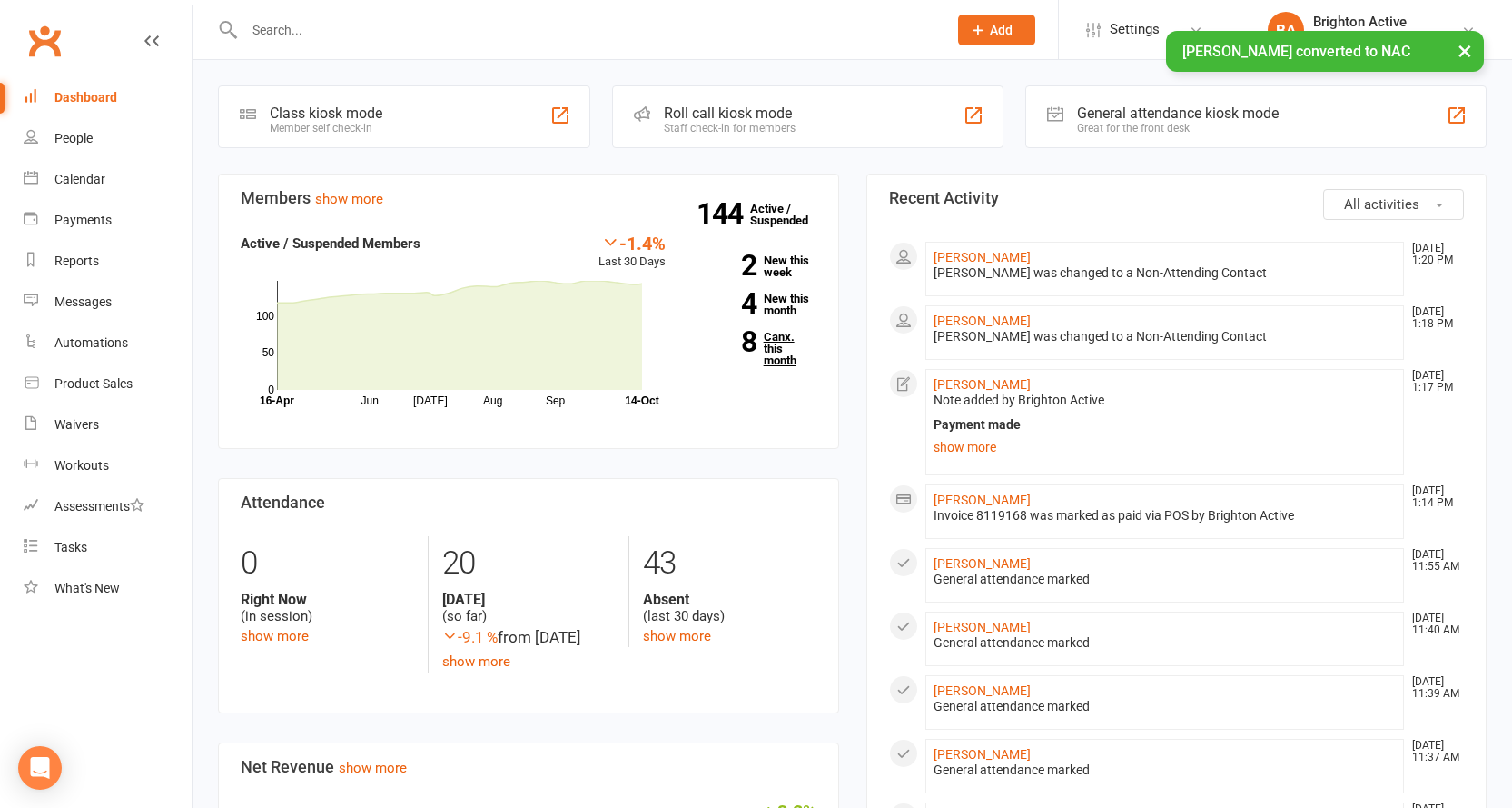
click at [785, 348] on link "8 Canx. this month" at bounding box center [755, 348] width 123 height 36
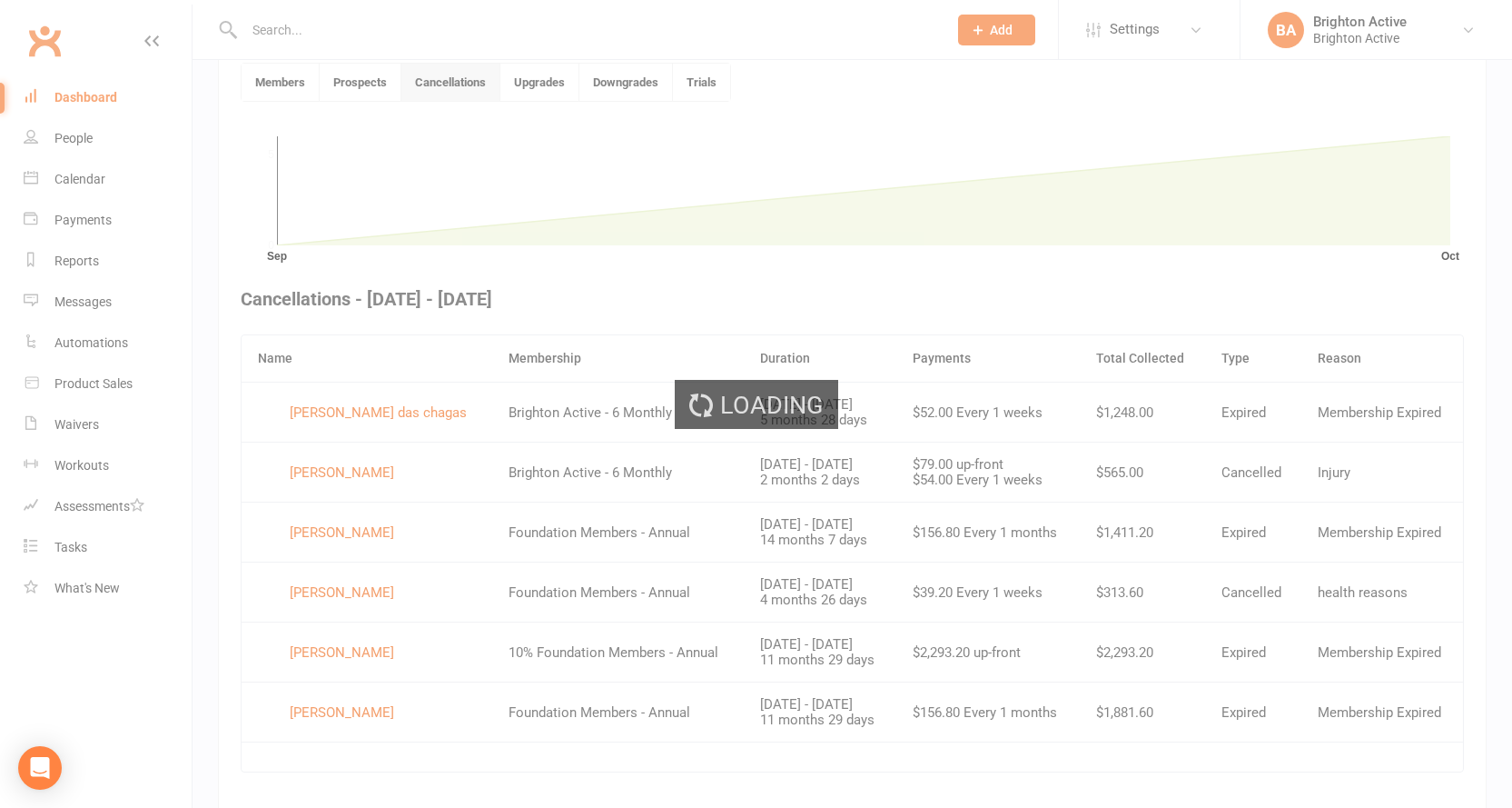
scroll to position [496, 0]
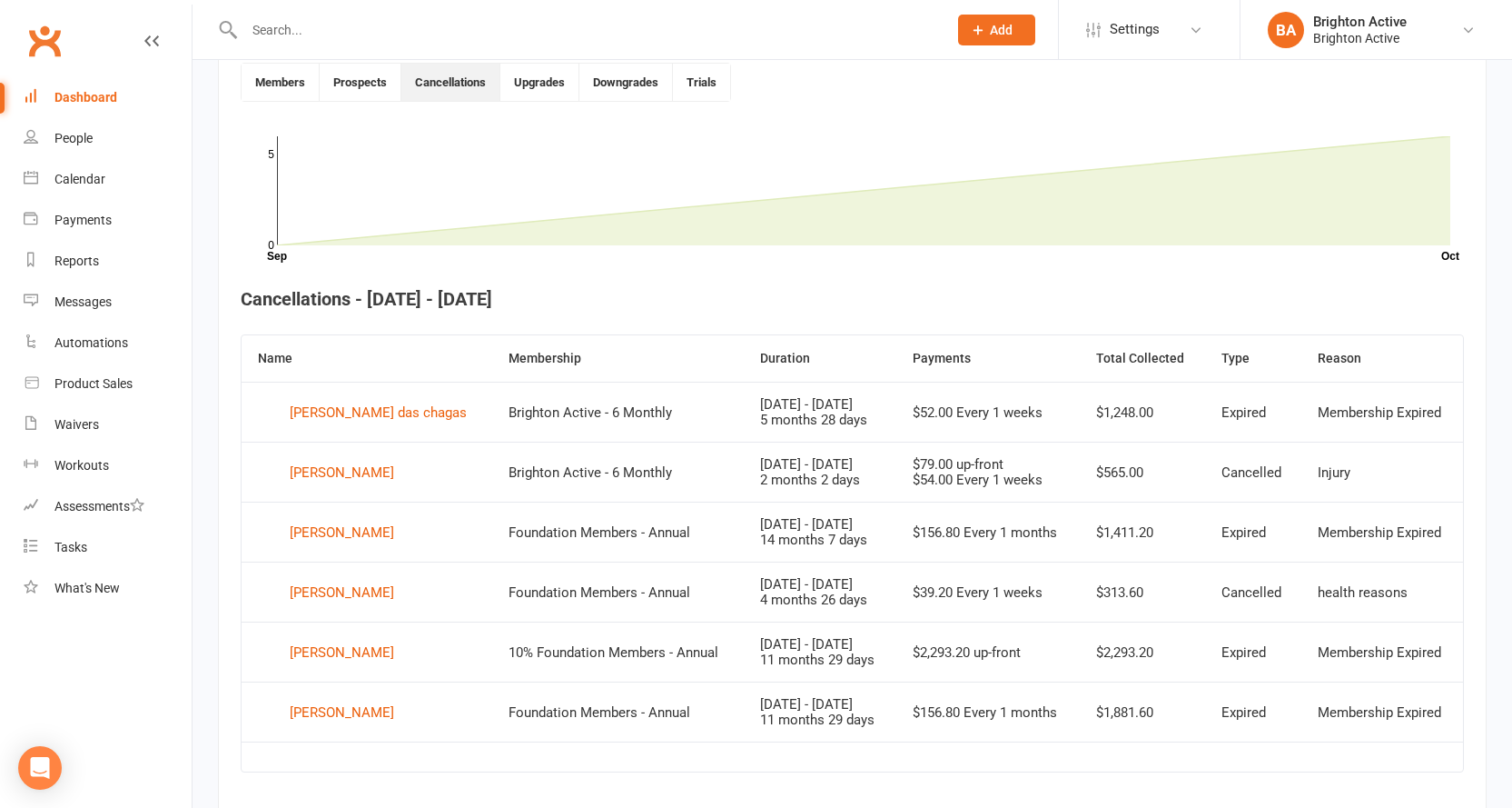
click at [91, 91] on div "Dashboard" at bounding box center [86, 96] width 63 height 14
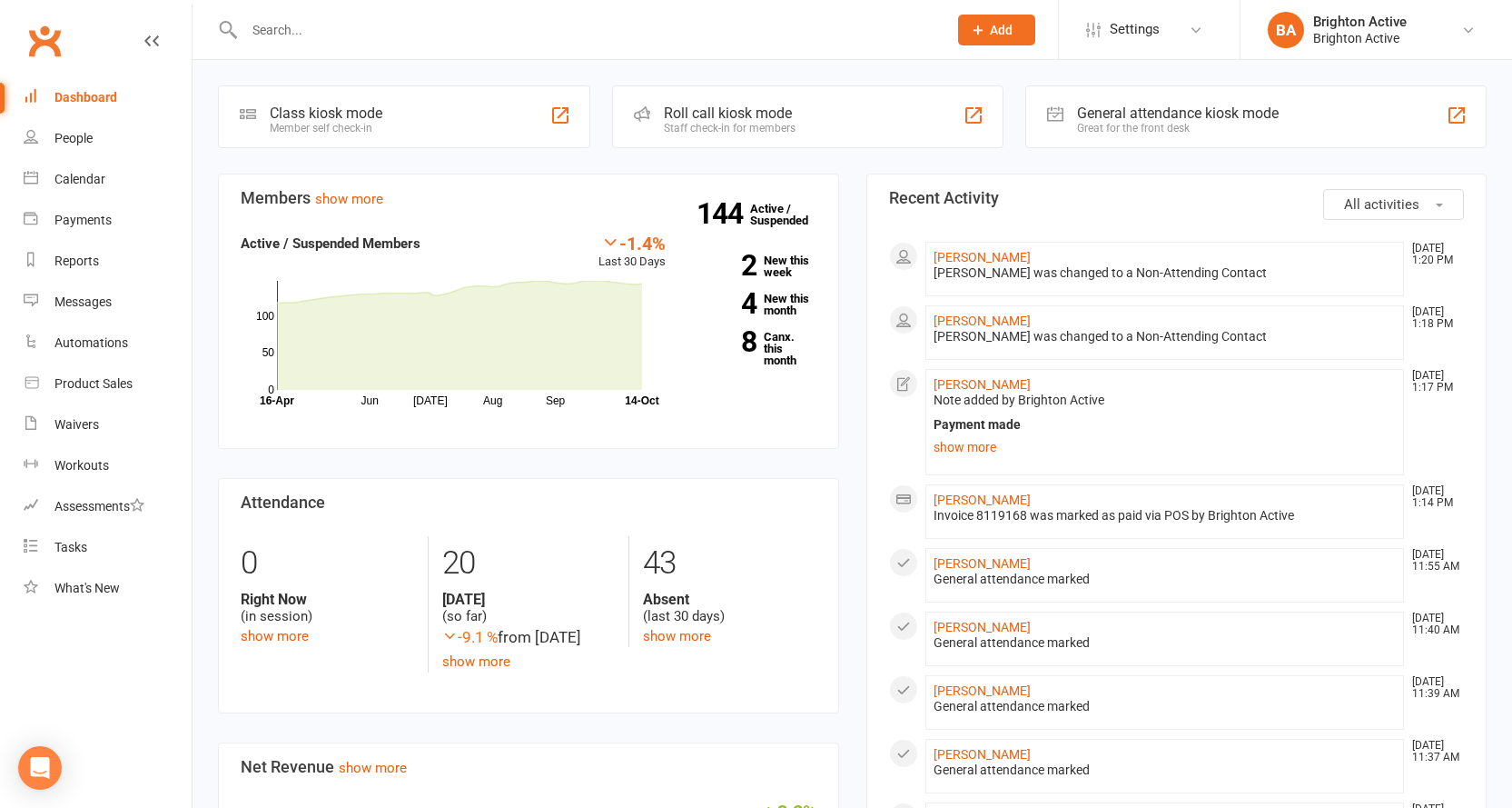
click at [1151, 126] on div "Great for the front desk" at bounding box center [1177, 127] width 201 height 13
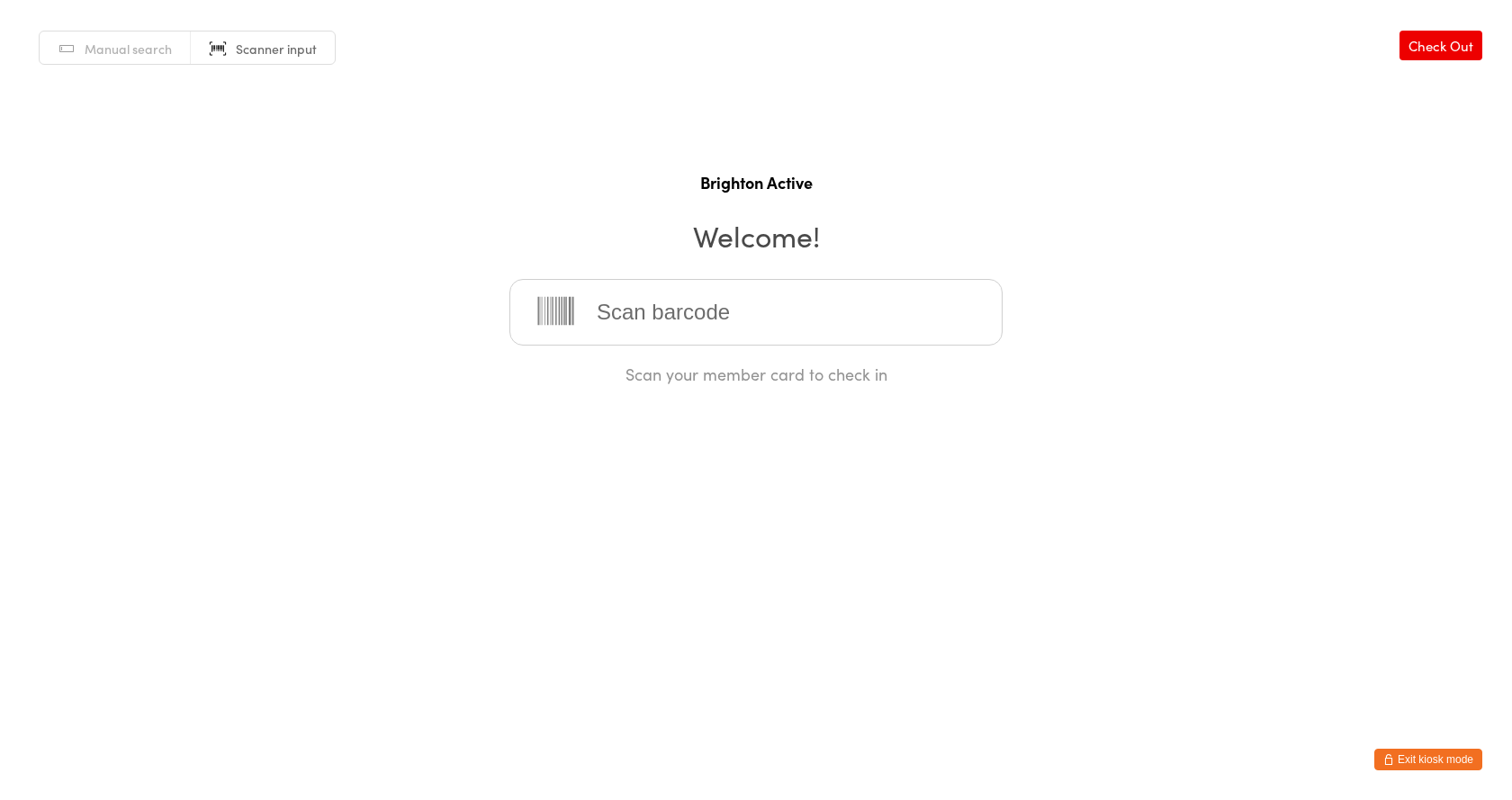
click at [1434, 755] on button "Exit kiosk mode" at bounding box center [1428, 759] width 108 height 22
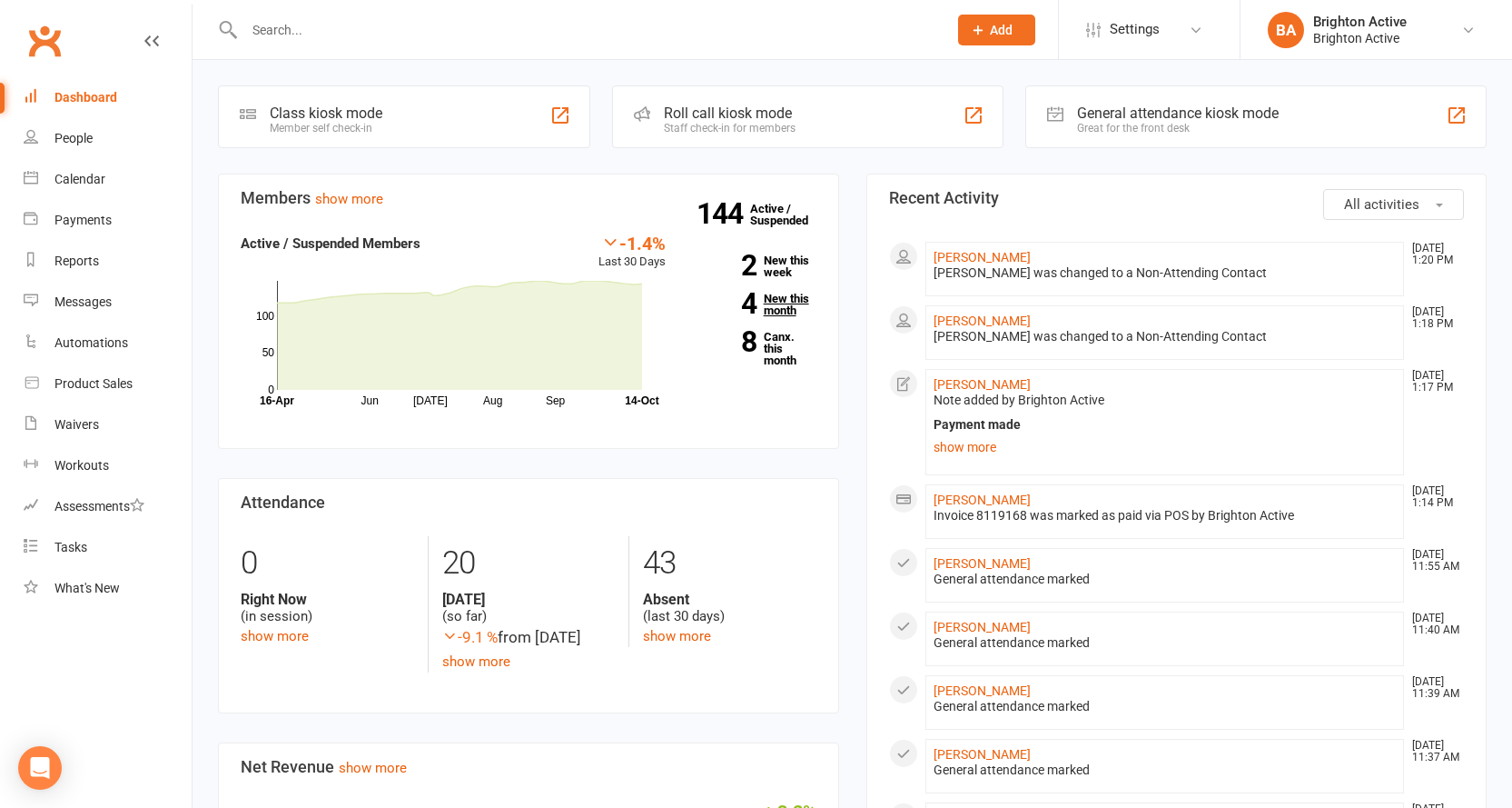
click at [776, 295] on link "4 New this month" at bounding box center [755, 304] width 123 height 23
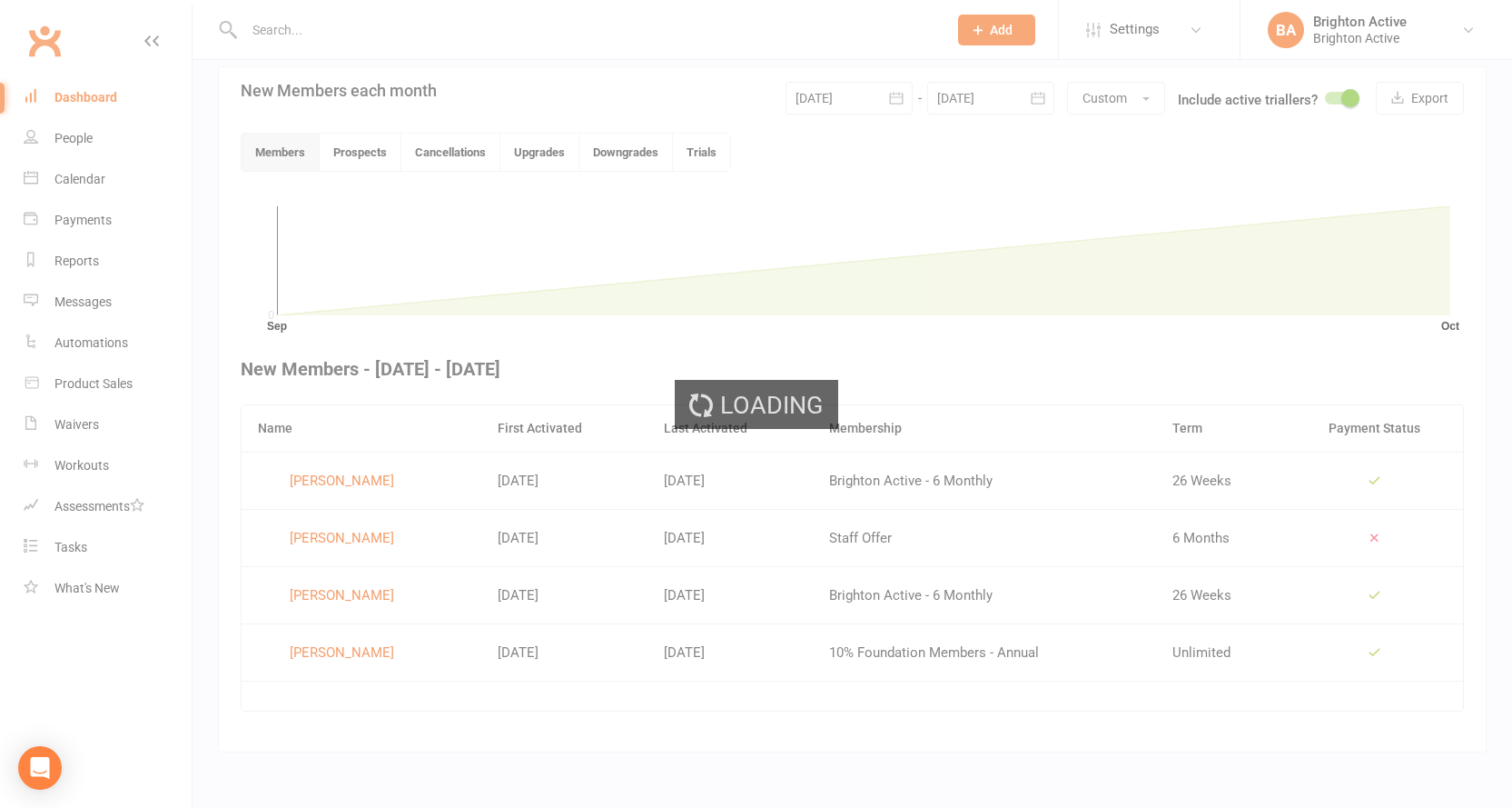
scroll to position [412, 0]
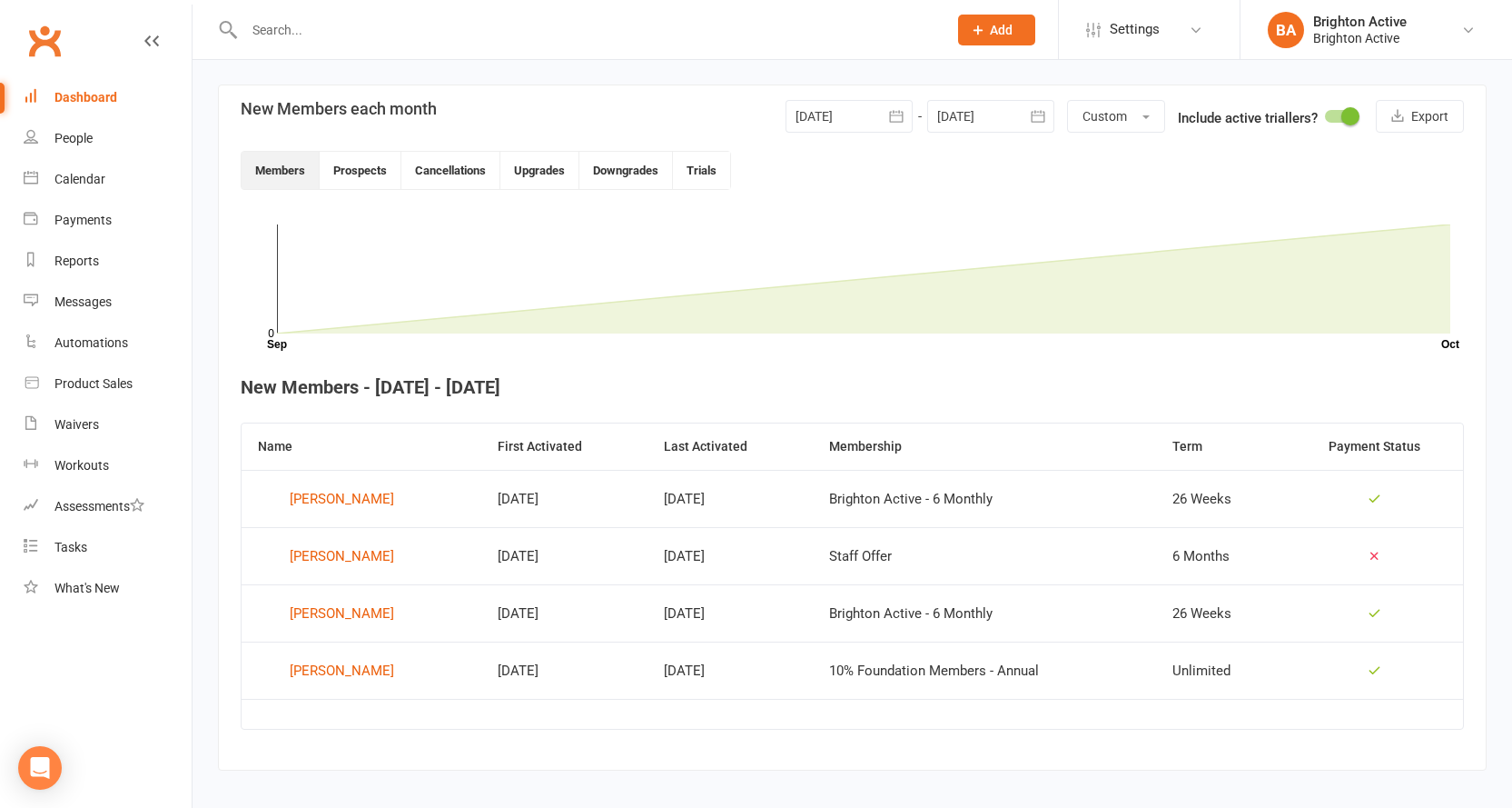
click at [66, 97] on div "Dashboard" at bounding box center [86, 96] width 63 height 14
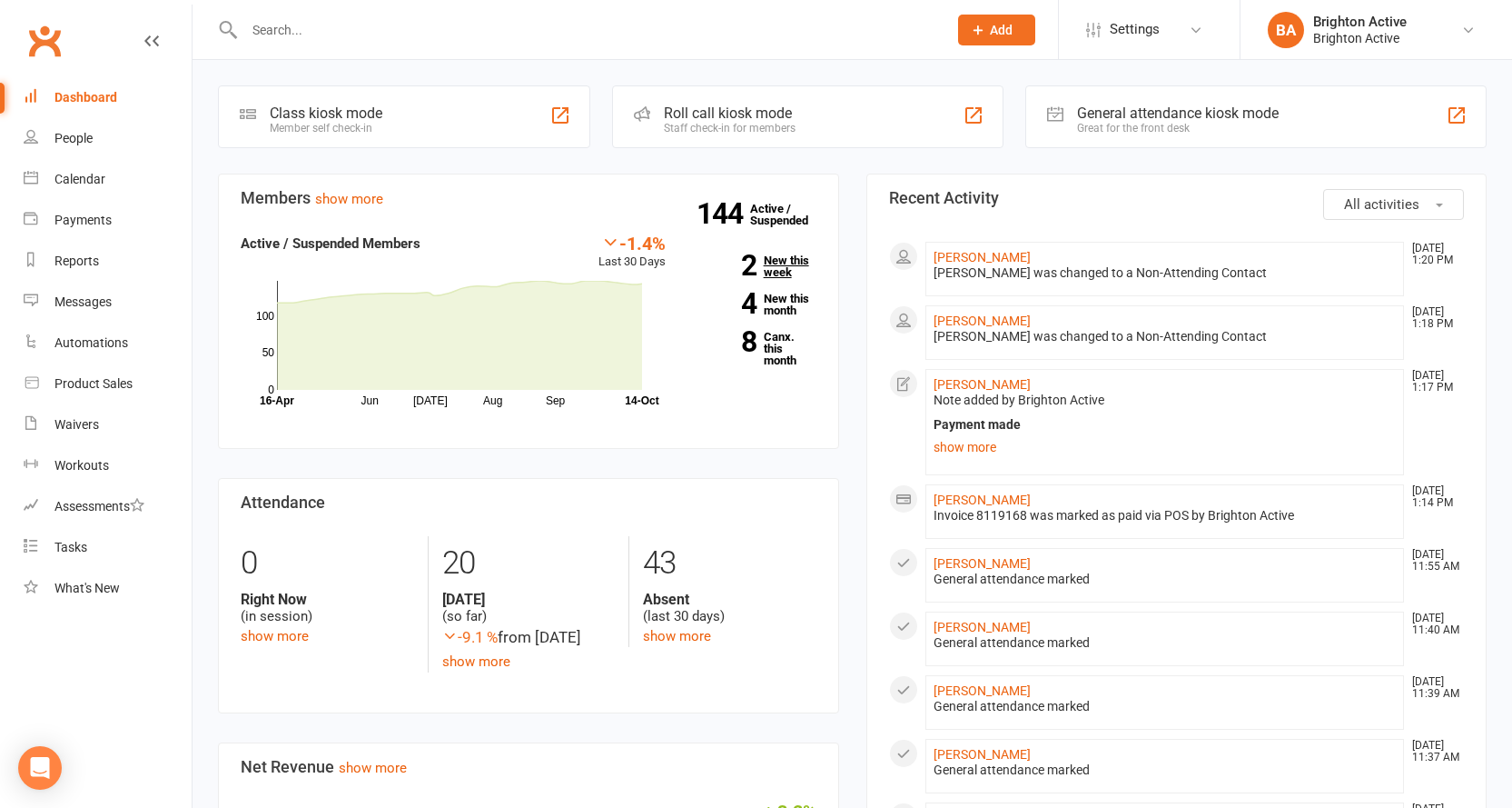
click at [773, 275] on link "2 New this week" at bounding box center [755, 266] width 123 height 23
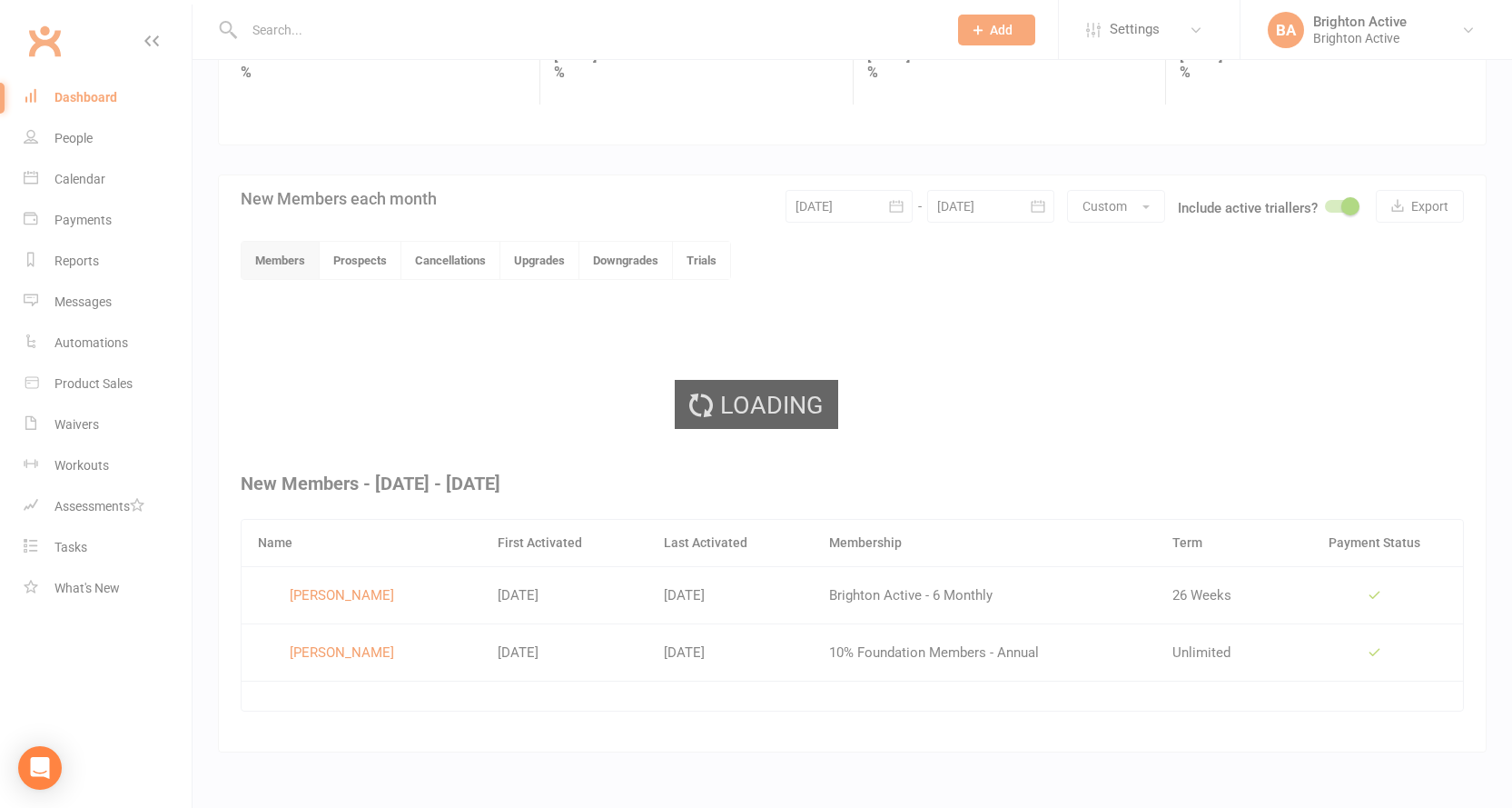
scroll to position [290, 0]
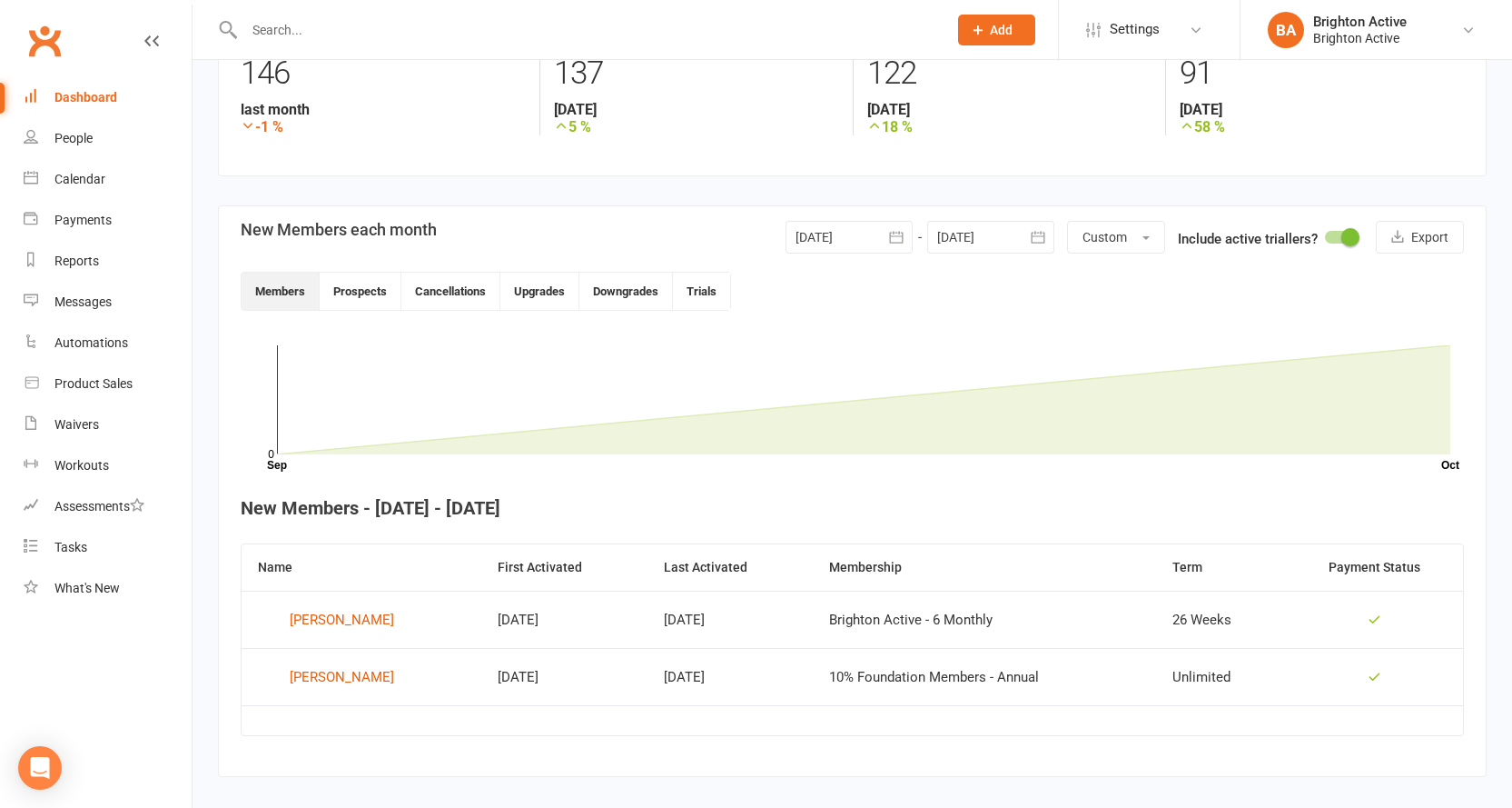
click at [70, 94] on div "Dashboard" at bounding box center [86, 96] width 63 height 14
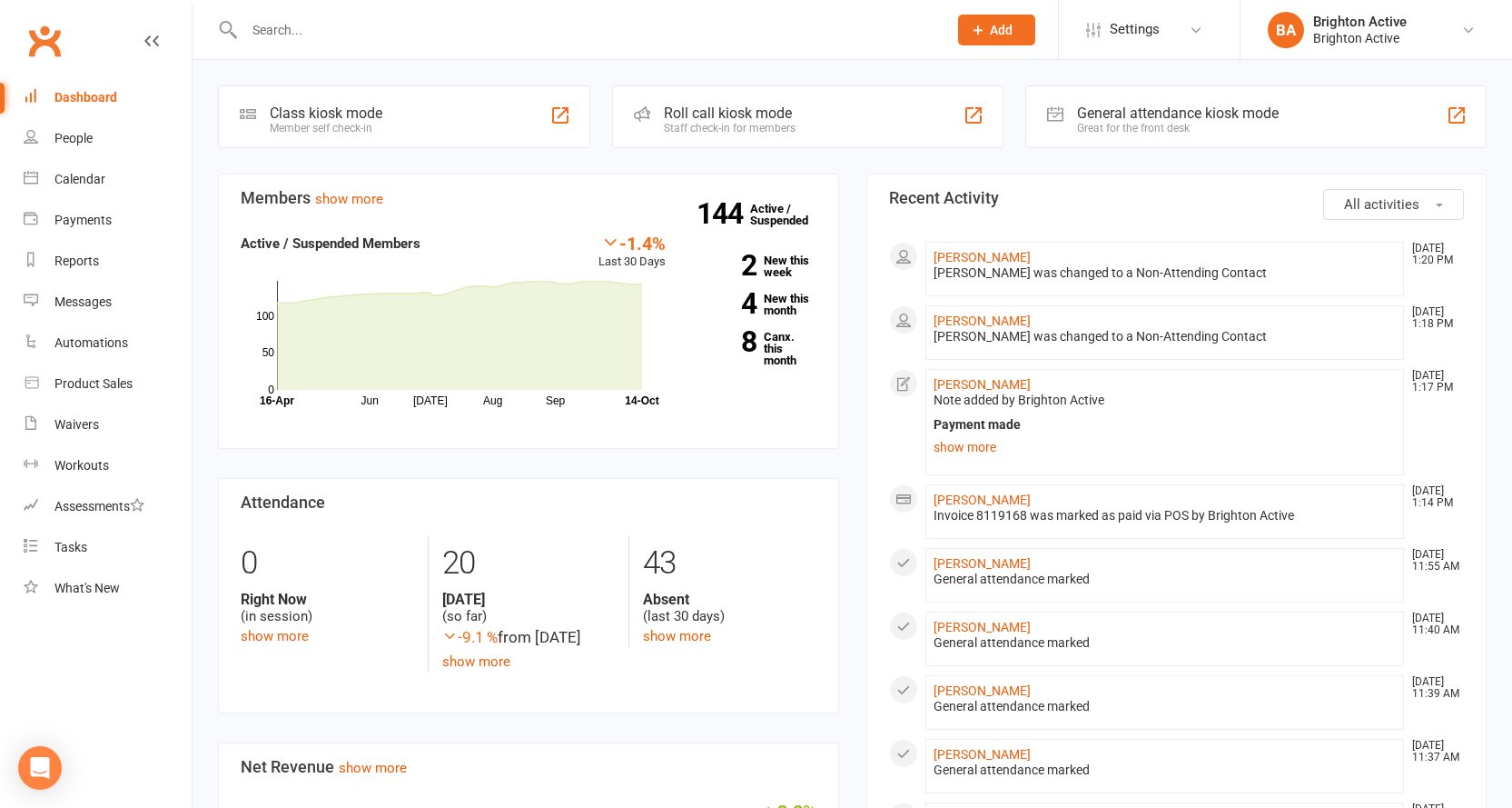
click at [1081, 123] on div "Great for the front desk" at bounding box center [1177, 127] width 201 height 13
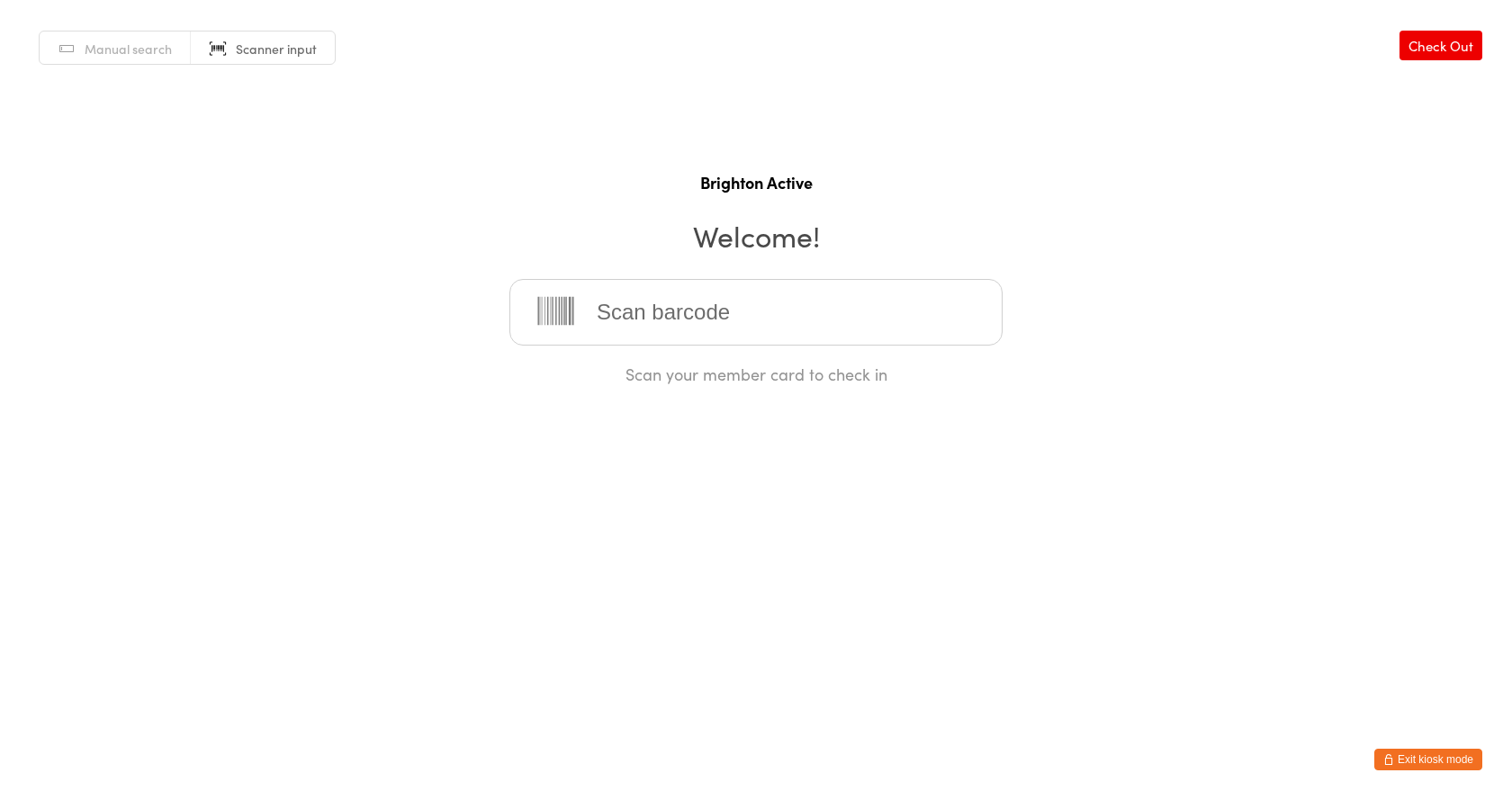
click at [657, 326] on input "search" at bounding box center [756, 312] width 493 height 67
click at [657, 325] on input "search" at bounding box center [756, 312] width 493 height 67
click at [676, 303] on input "search" at bounding box center [756, 312] width 493 height 67
click at [752, 305] on input "search" at bounding box center [756, 312] width 493 height 67
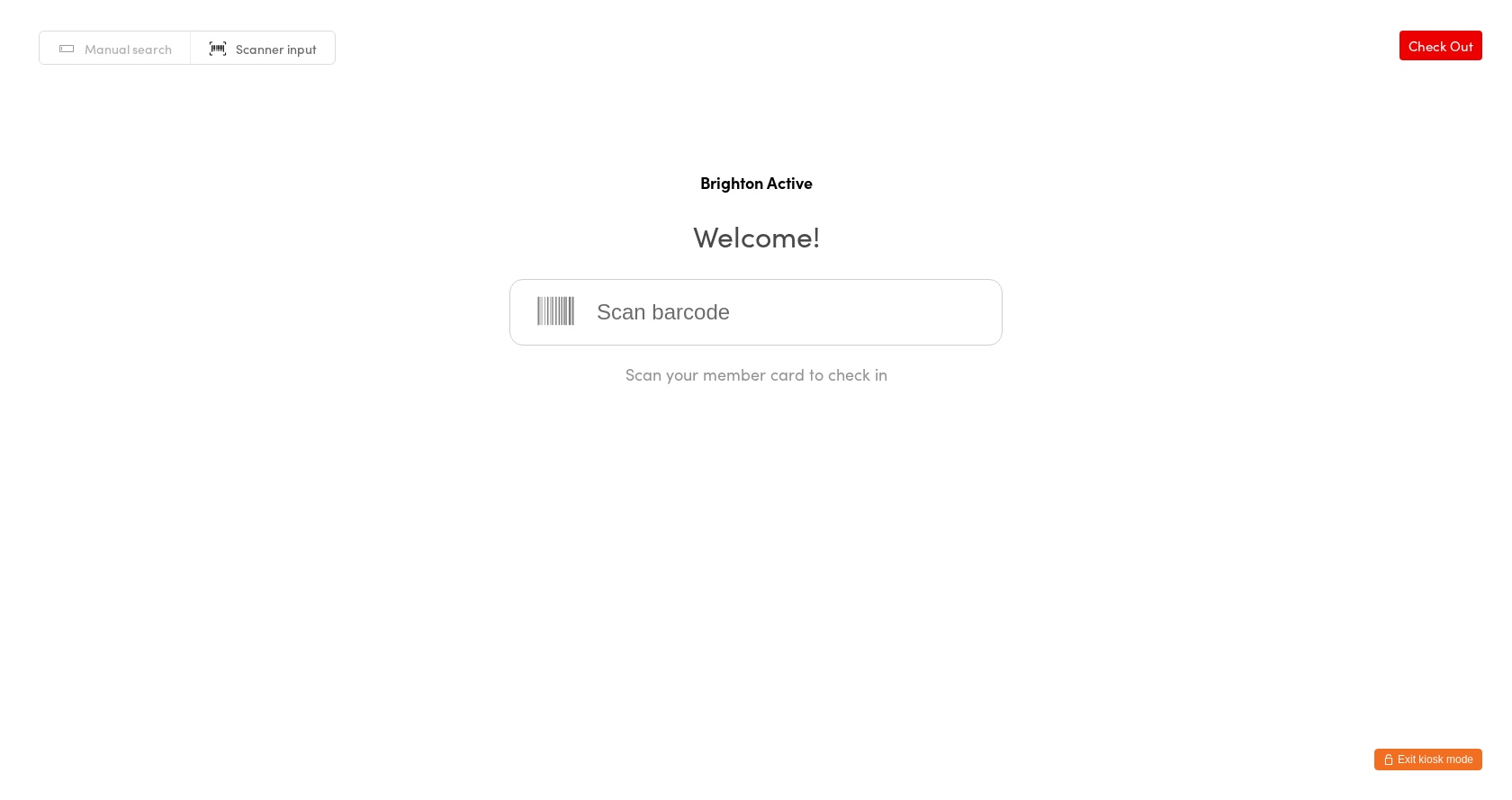
click at [752, 305] on input "search" at bounding box center [756, 312] width 493 height 67
click at [1445, 754] on button "Exit kiosk mode" at bounding box center [1428, 759] width 108 height 22
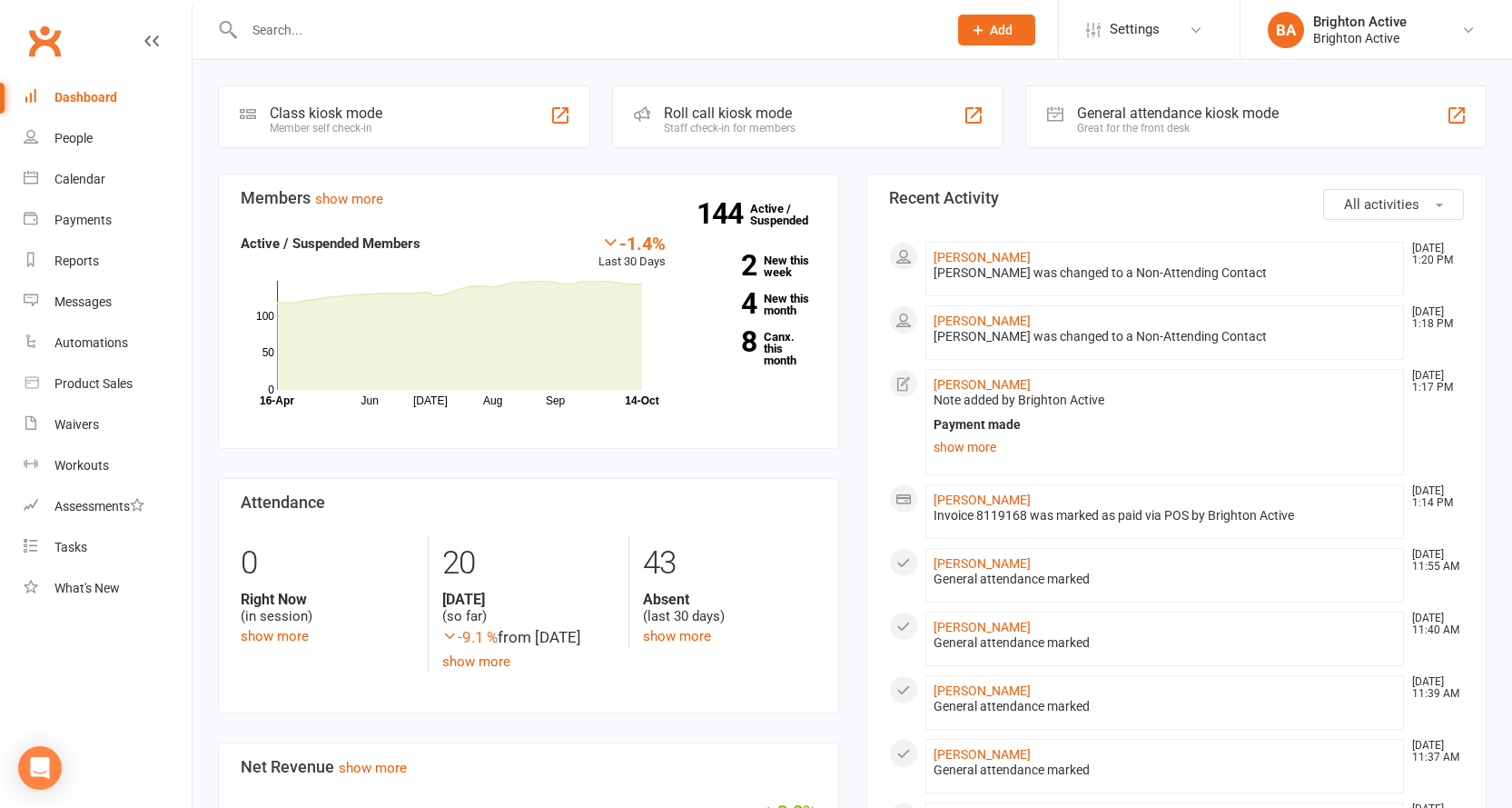
click at [1121, 119] on div "General attendance kiosk mode" at bounding box center [1177, 113] width 201 height 17
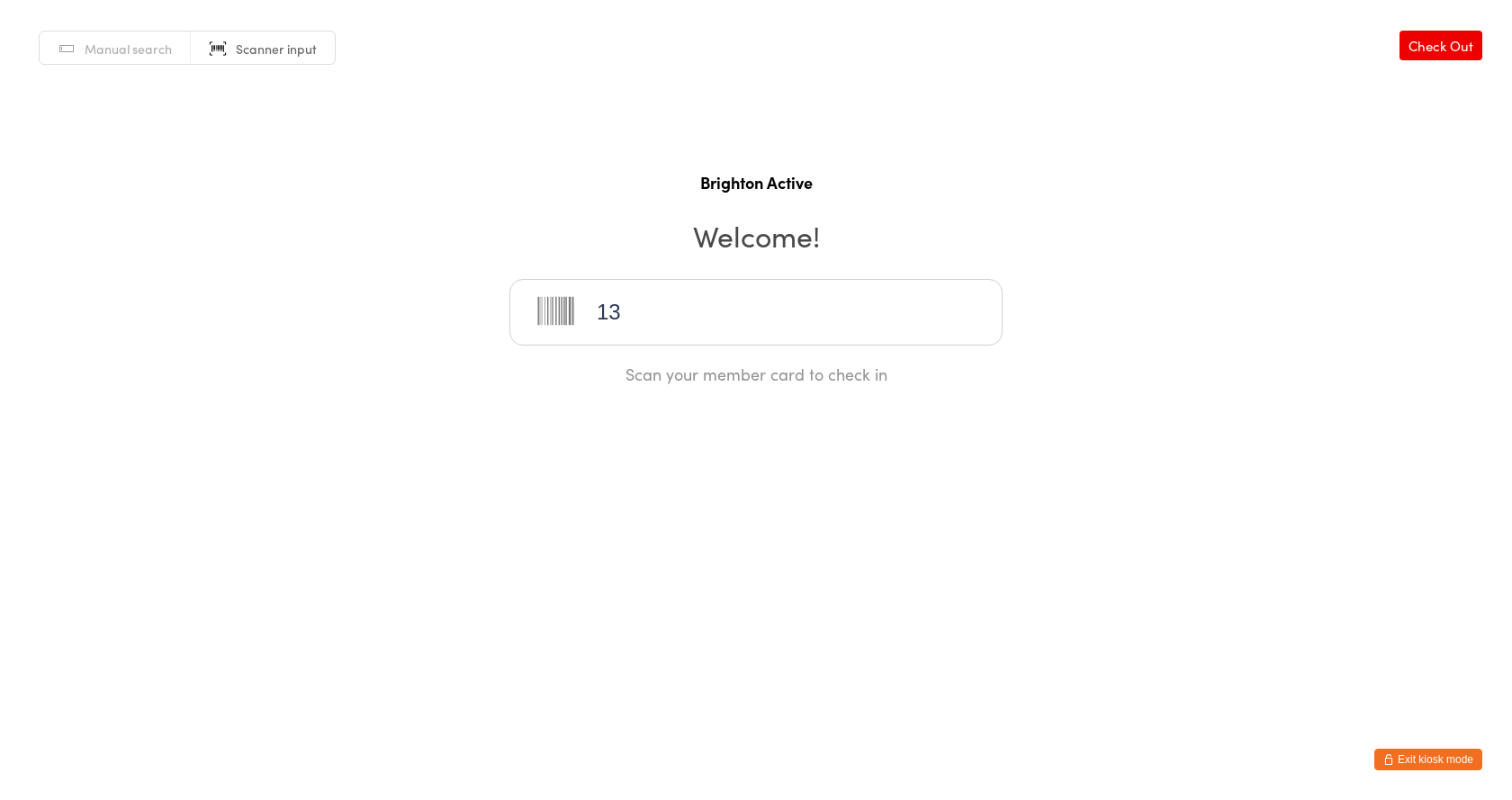
type input "13"
click at [731, 295] on input "search" at bounding box center [756, 312] width 493 height 67
drag, startPoint x: 1431, startPoint y: 753, endPoint x: 1437, endPoint y: 743, distance: 11.7
click at [1432, 753] on button "Exit kiosk mode" at bounding box center [1428, 759] width 108 height 22
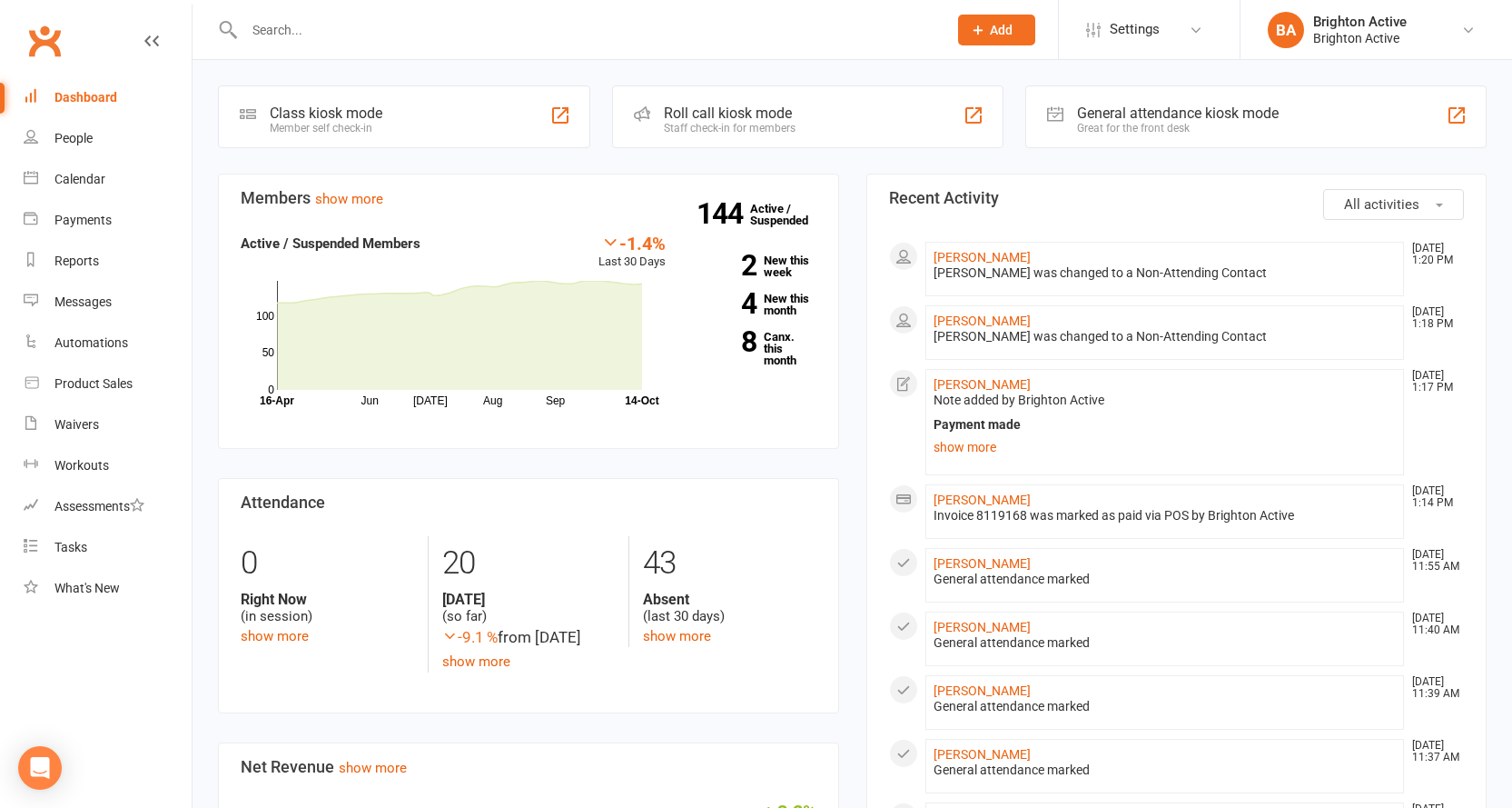
click at [1114, 108] on div "General attendance kiosk mode" at bounding box center [1177, 113] width 201 height 17
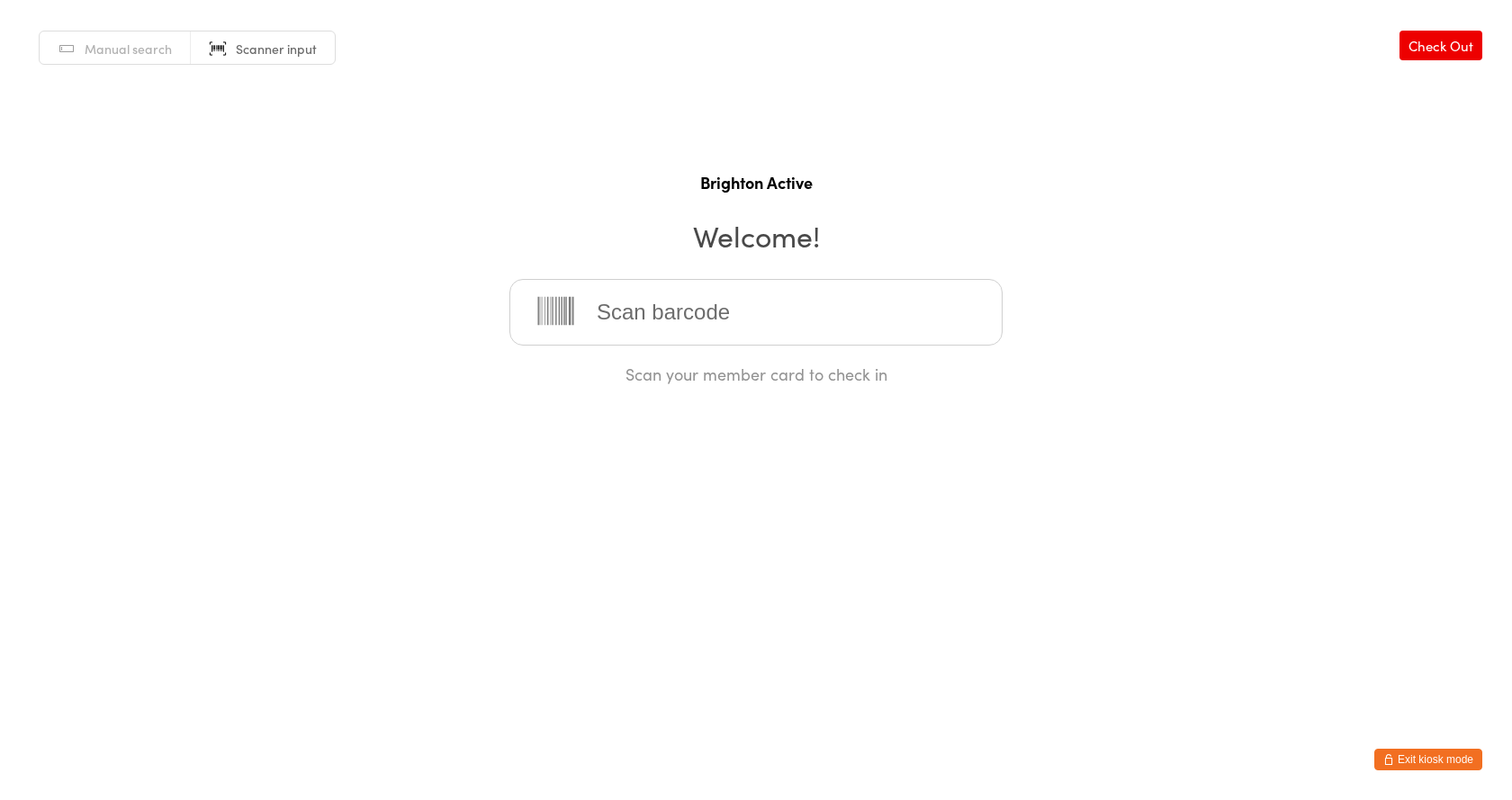
click at [774, 289] on input "search" at bounding box center [756, 312] width 493 height 67
click at [1459, 771] on html "You have now entered Kiosk Mode. Members will be able to check themselves in us…" at bounding box center [756, 400] width 1512 height 800
click at [1452, 763] on button "Exit kiosk mode" at bounding box center [1428, 759] width 108 height 22
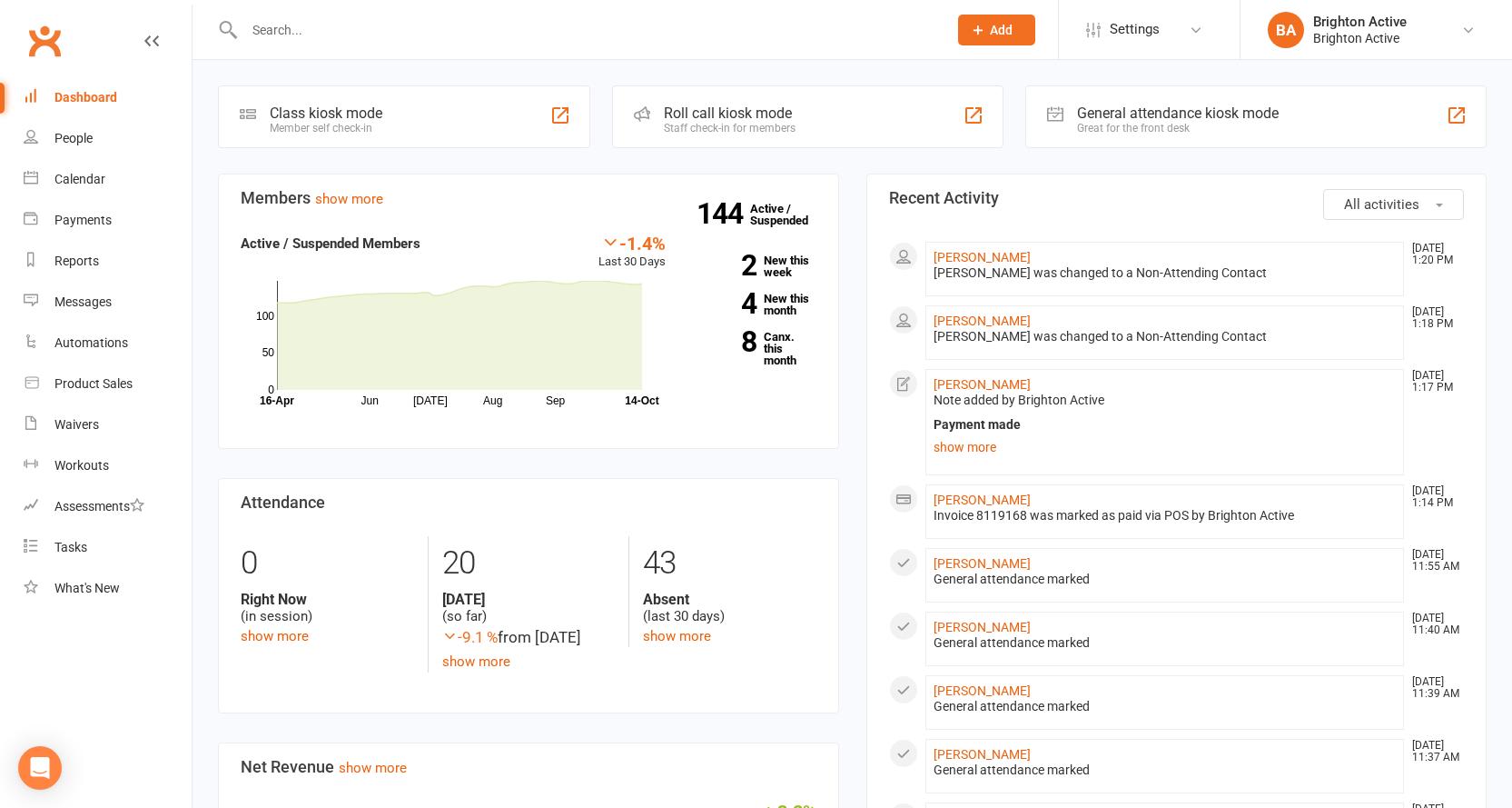
drag, startPoint x: 1104, startPoint y: 112, endPoint x: 1128, endPoint y: 191, distance: 82.6
click at [1105, 112] on div "General attendance kiosk mode" at bounding box center [1177, 113] width 201 height 17
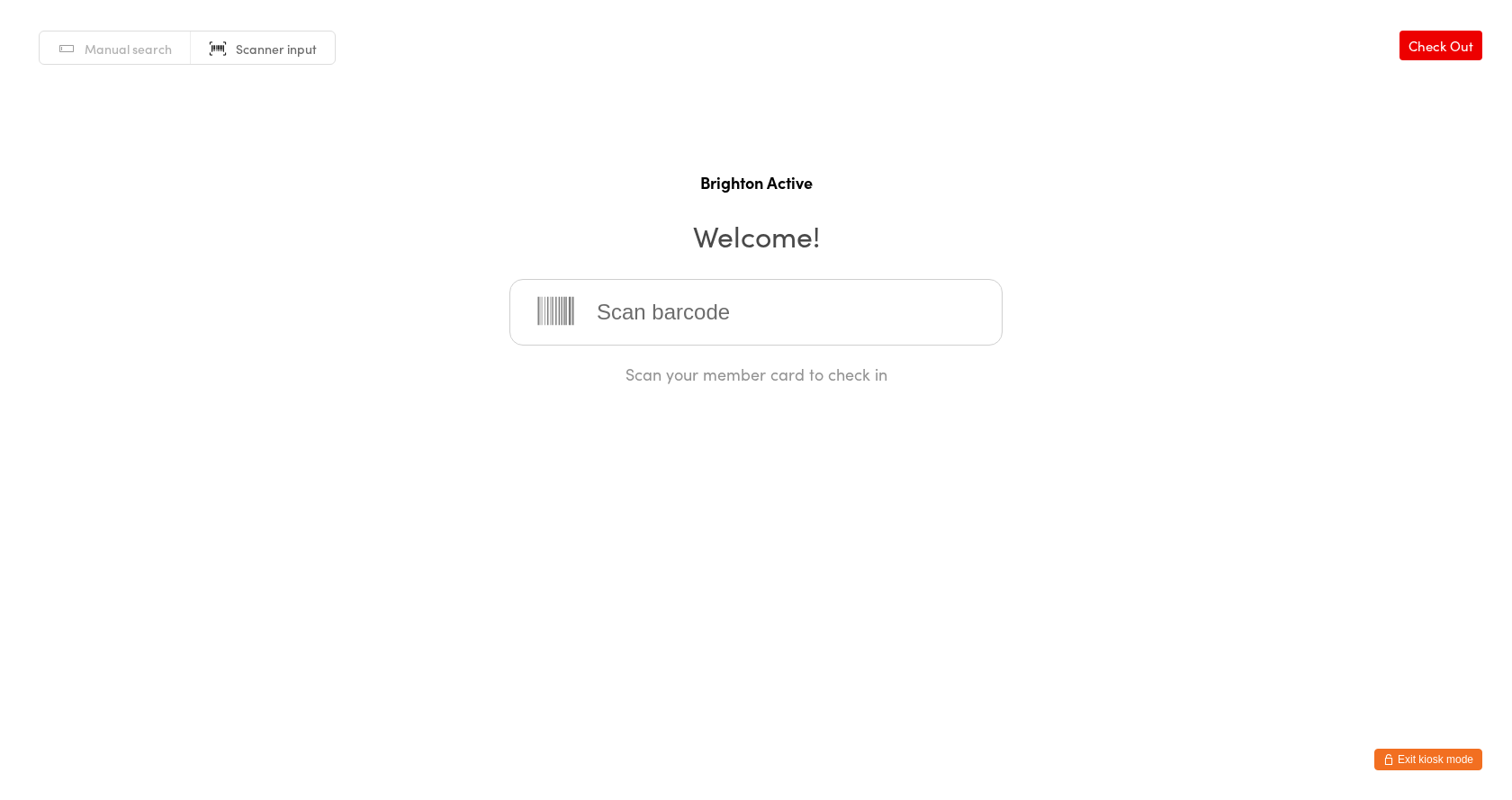
click at [901, 320] on input "search" at bounding box center [756, 312] width 493 height 67
click at [897, 315] on input "search" at bounding box center [756, 312] width 493 height 67
click at [677, 318] on input "search" at bounding box center [756, 312] width 493 height 67
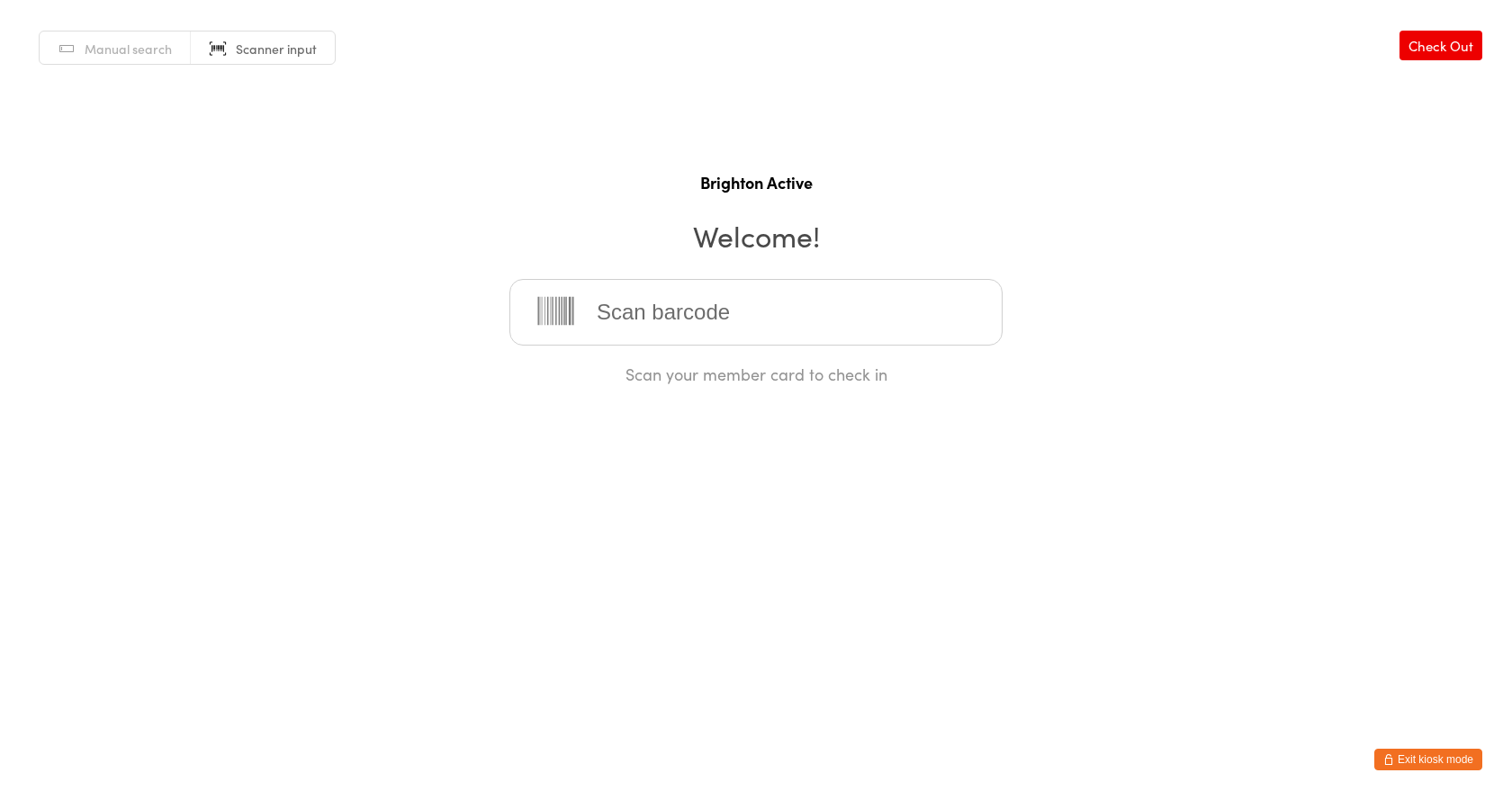
click at [677, 318] on input "search" at bounding box center [756, 312] width 493 height 67
click at [677, 317] on input "search" at bounding box center [756, 312] width 493 height 67
click at [681, 314] on input "search" at bounding box center [756, 312] width 493 height 67
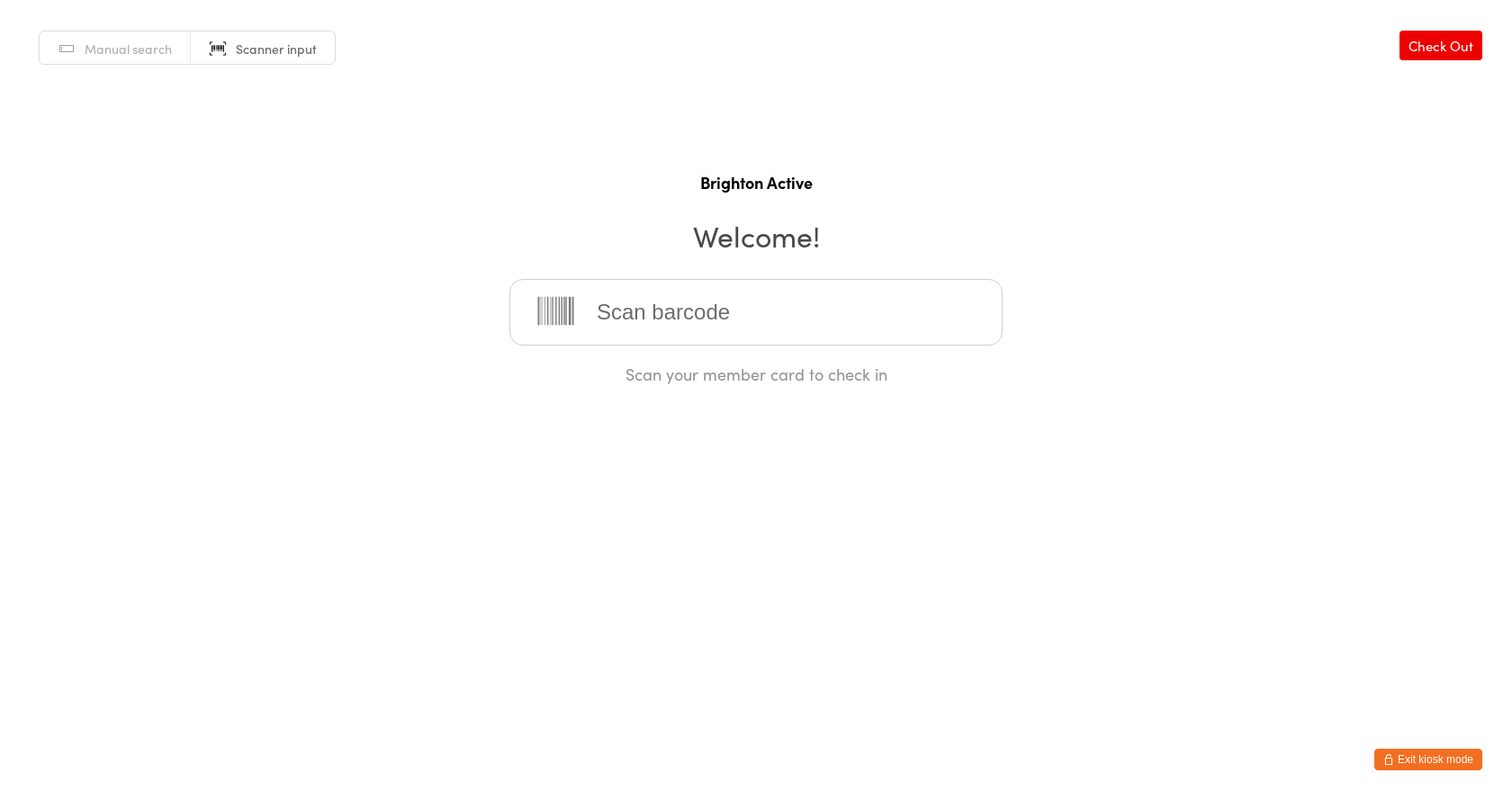
click at [681, 320] on input "search" at bounding box center [756, 312] width 493 height 67
drag, startPoint x: 682, startPoint y: 319, endPoint x: 389, endPoint y: 643, distance: 436.8
click at [682, 318] on input "search" at bounding box center [756, 312] width 493 height 67
click at [636, 329] on input "search" at bounding box center [756, 312] width 493 height 67
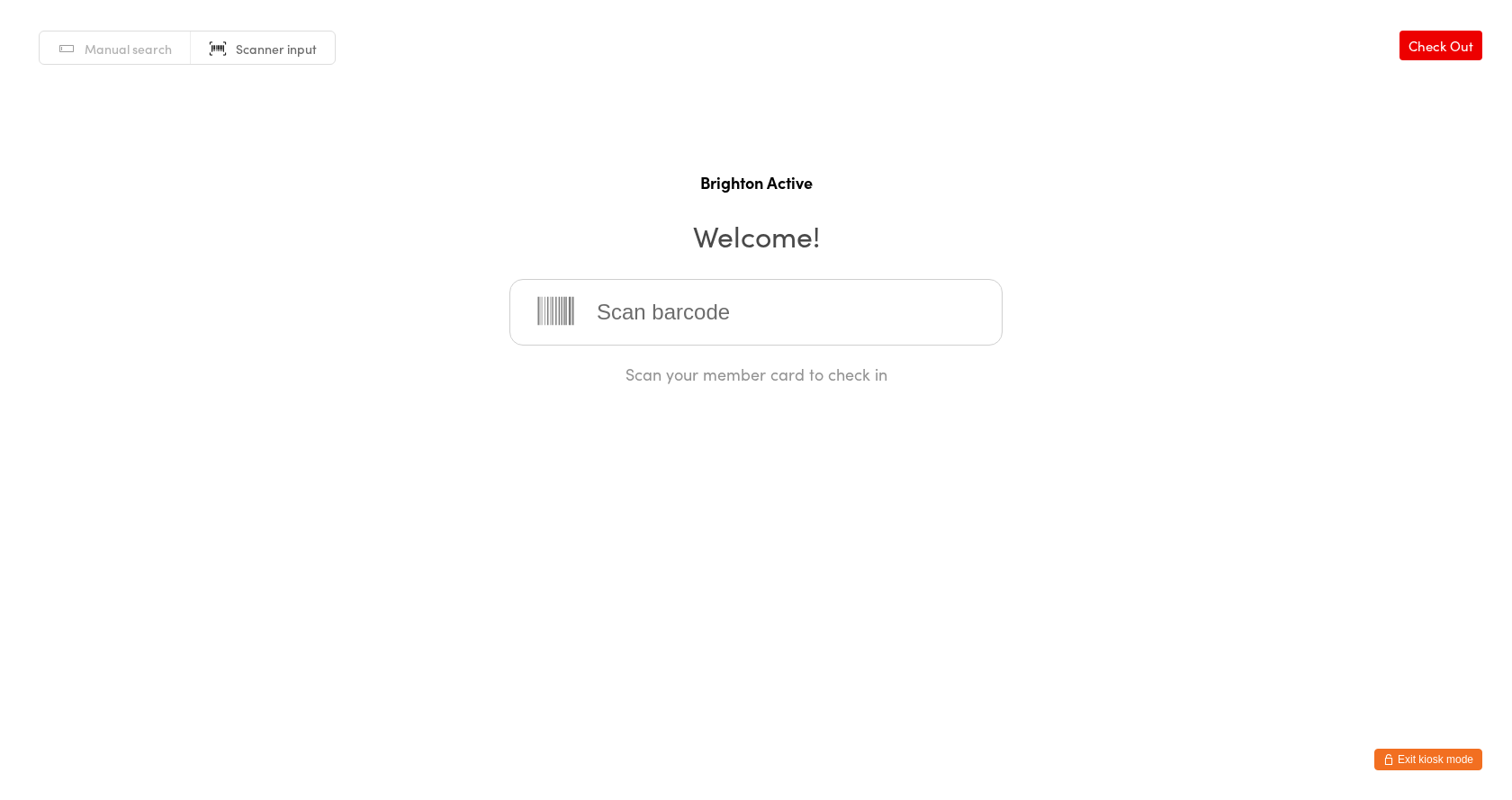
click at [650, 296] on input "search" at bounding box center [756, 312] width 493 height 67
click at [1434, 761] on button "Exit kiosk mode" at bounding box center [1428, 759] width 108 height 22
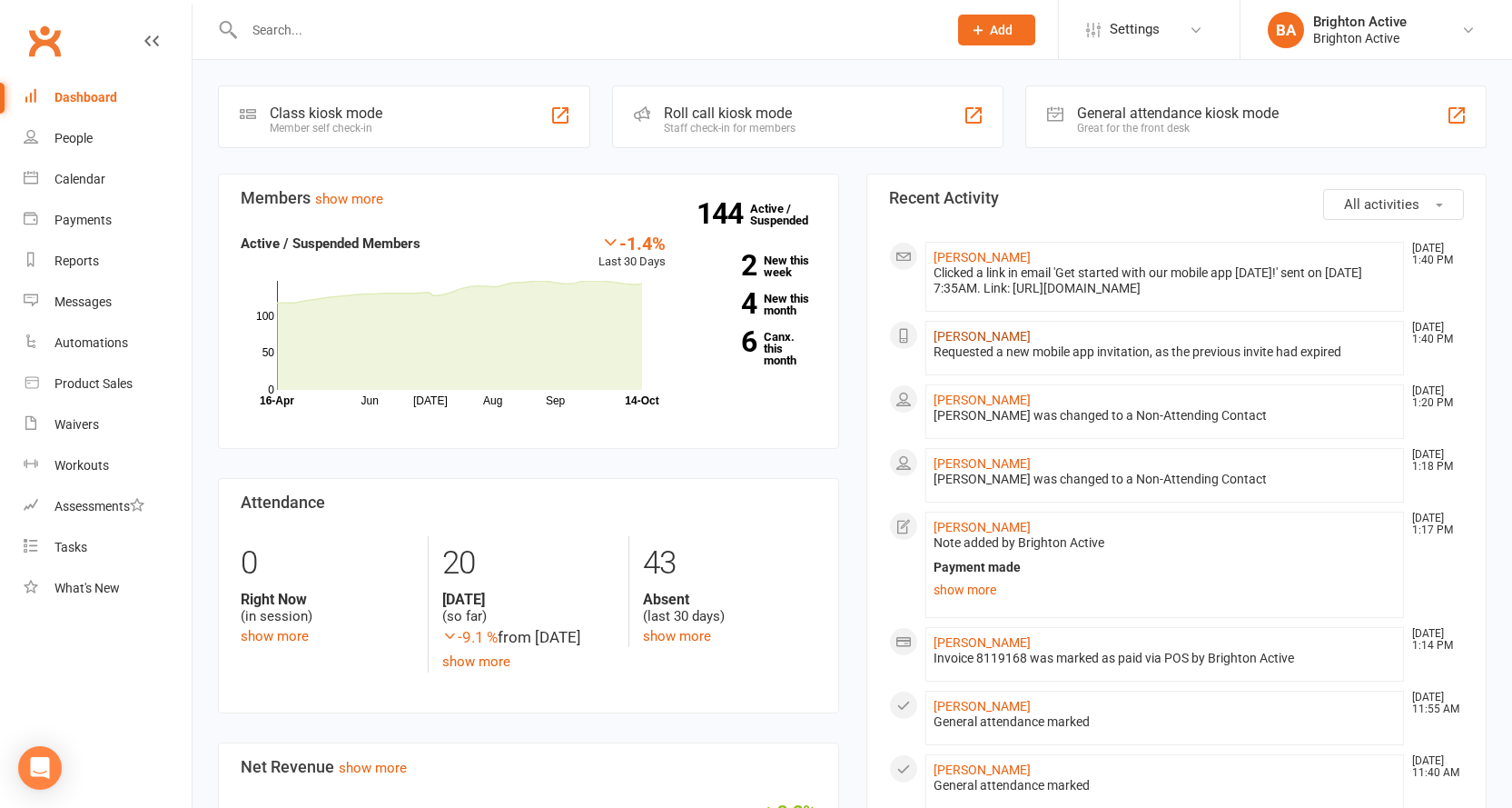
click at [959, 333] on link "[PERSON_NAME]" at bounding box center [981, 336] width 97 height 14
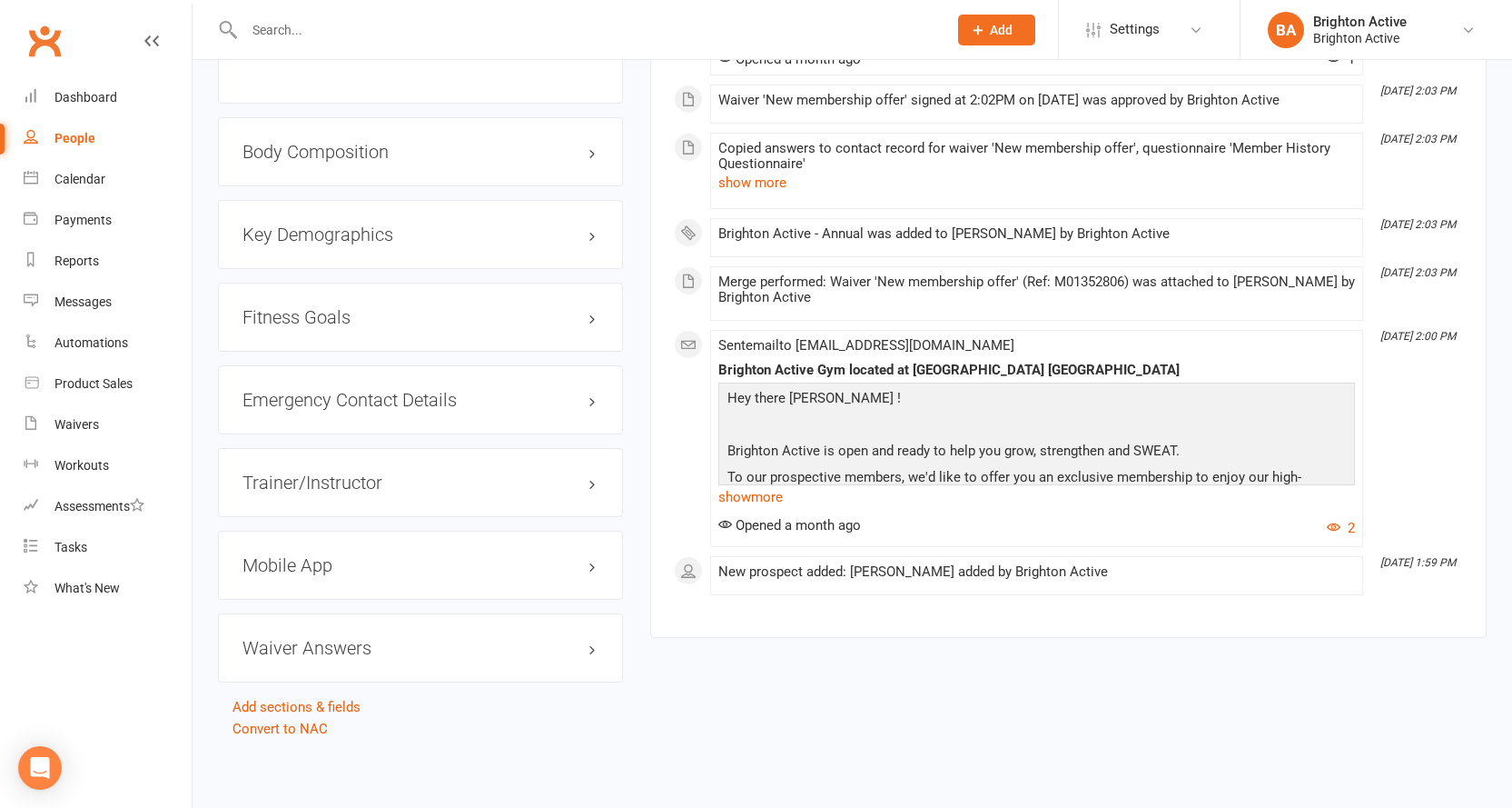
scroll to position [1375, 0]
click at [277, 564] on h3 "Mobile App" at bounding box center [420, 562] width 356 height 20
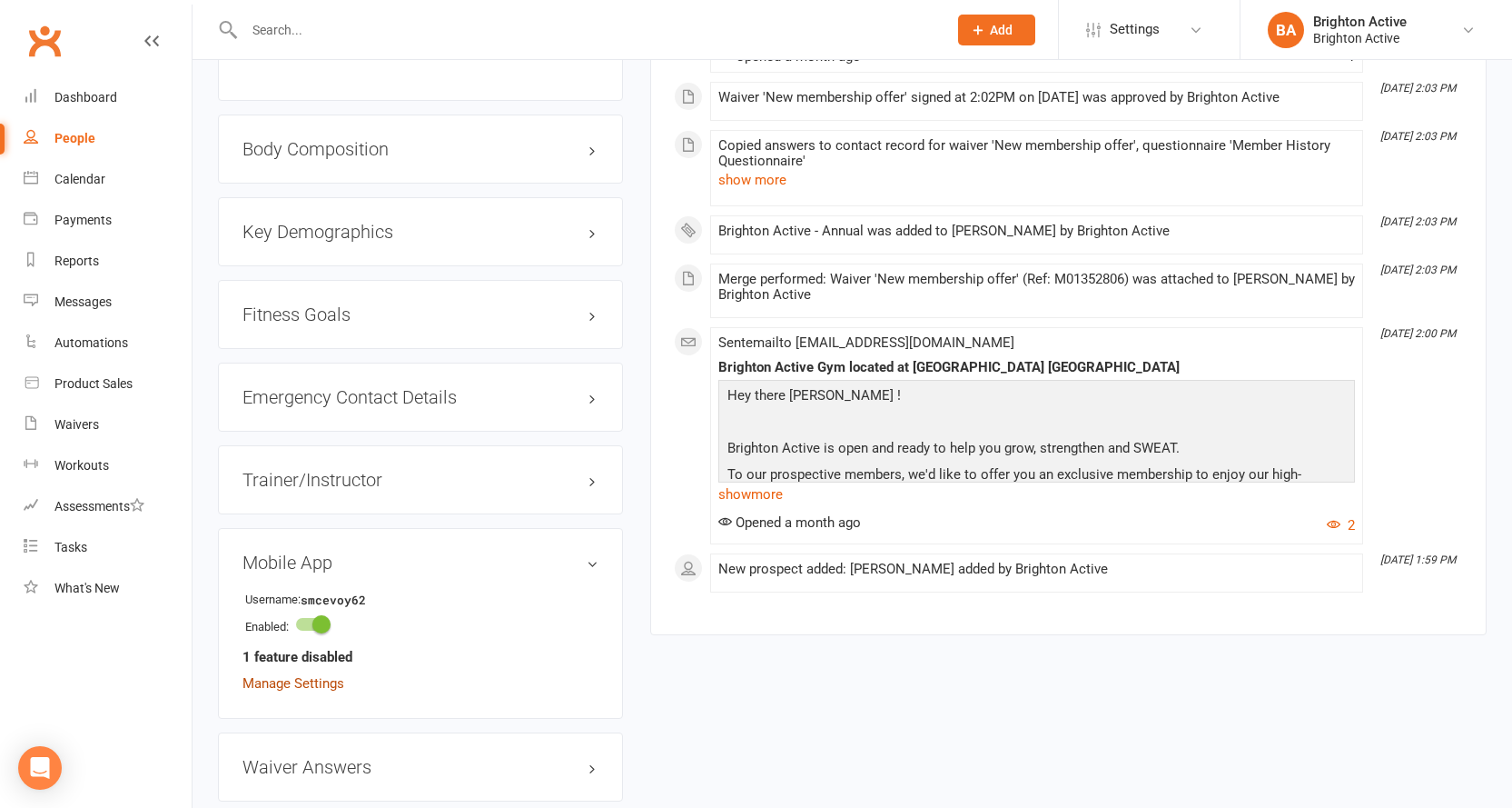
click at [306, 687] on link "Manage Settings" at bounding box center [294, 683] width 102 height 16
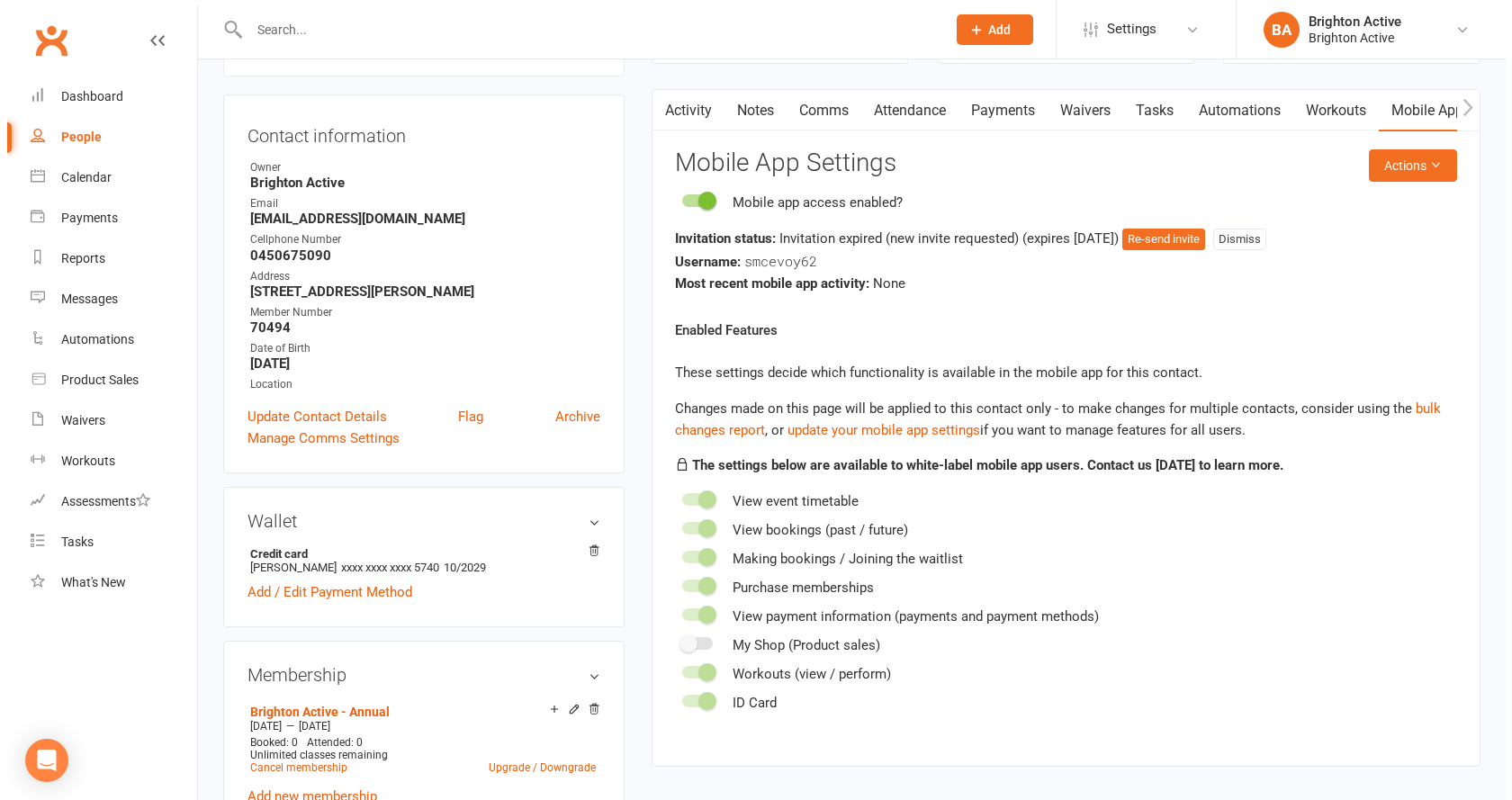
scroll to position [154, 0]
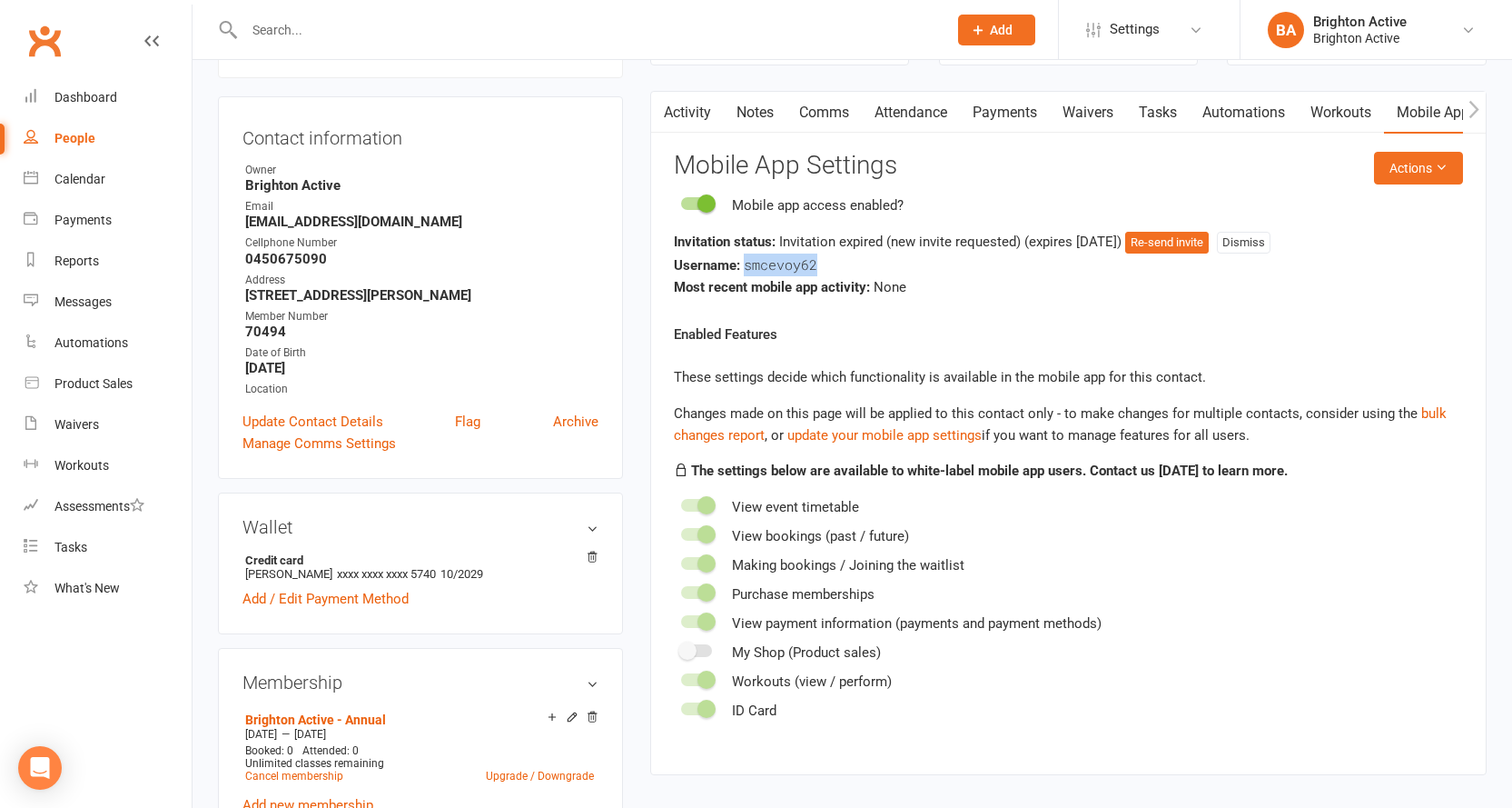
drag, startPoint x: 743, startPoint y: 263, endPoint x: 826, endPoint y: 264, distance: 83.0
click at [826, 264] on div "Username: smcevoy62" at bounding box center [1068, 265] width 789 height 23
copy span "smcevoy62"
drag, startPoint x: 952, startPoint y: 269, endPoint x: 968, endPoint y: 269, distance: 16.0
click at [953, 269] on div "Username: smcevoy62" at bounding box center [1068, 265] width 789 height 23
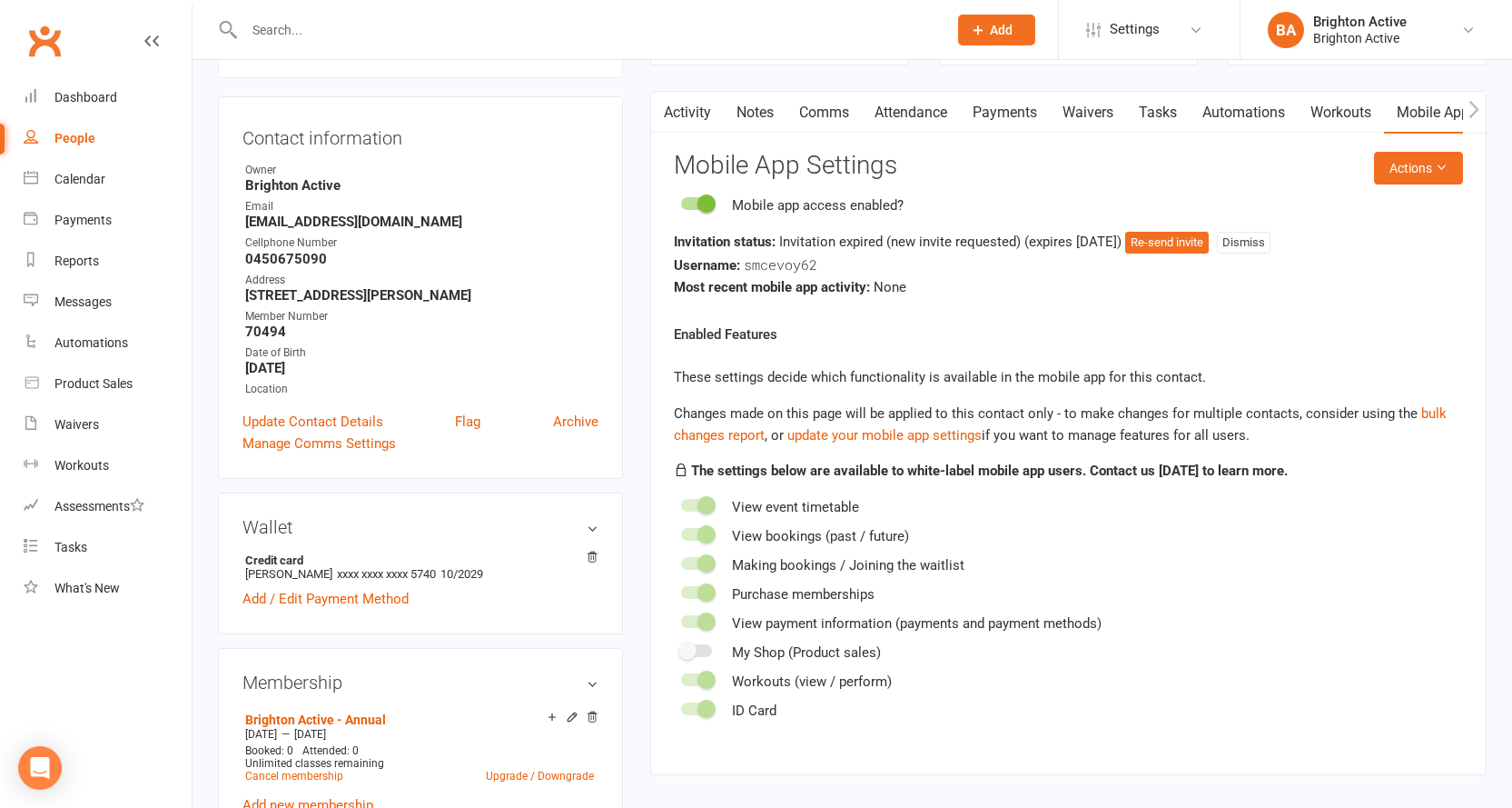
click at [1158, 286] on div "Most recent mobile app activity: None" at bounding box center [1068, 286] width 789 height 22
click at [1184, 244] on button "Re-send invite" at bounding box center [1166, 242] width 84 height 22
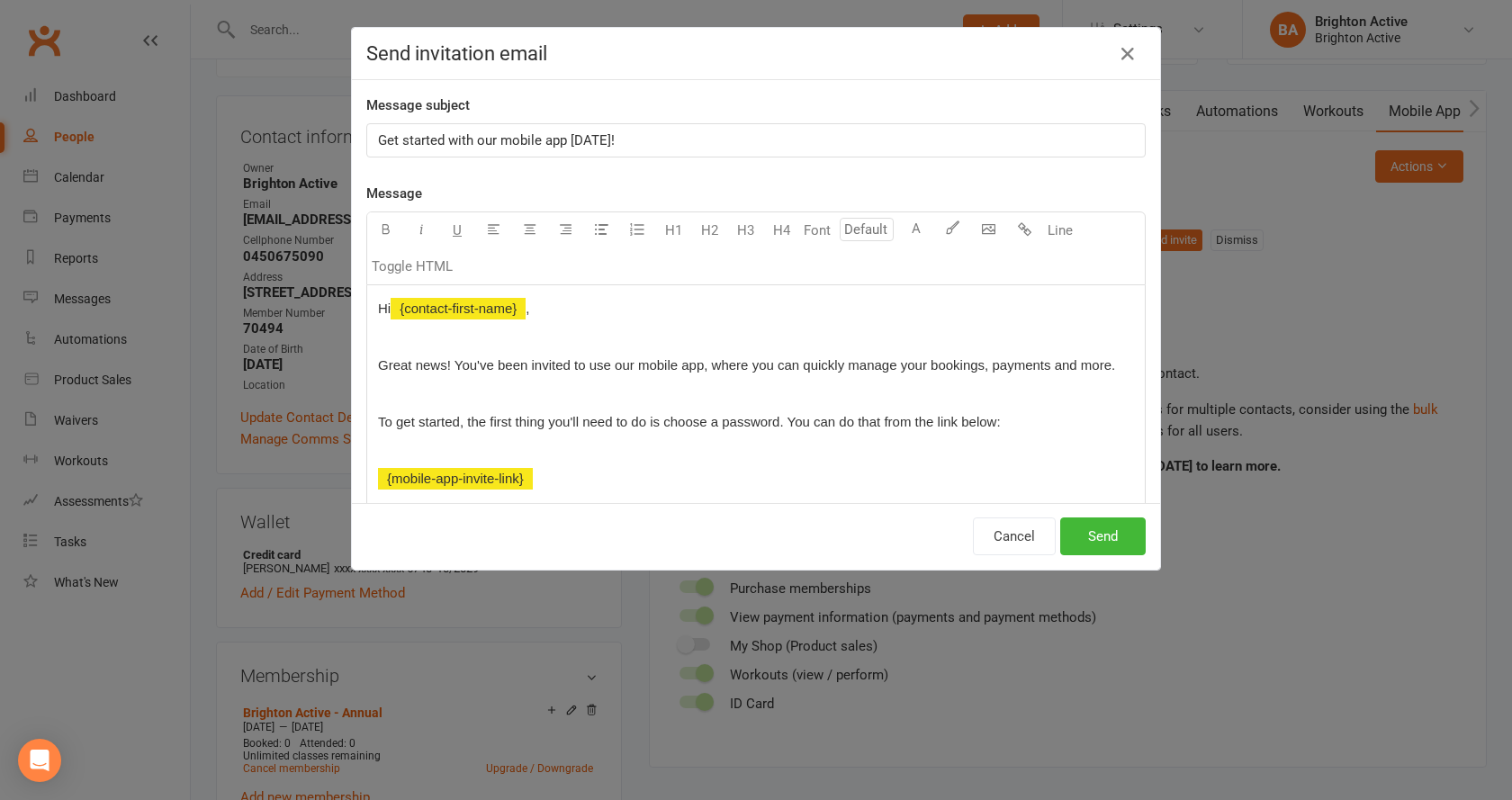
drag, startPoint x: 777, startPoint y: 421, endPoint x: 798, endPoint y: 428, distance: 22.1
click at [776, 422] on span "To get started, the first thing you'll need to do is choose a password. You can…" at bounding box center [690, 421] width 623 height 15
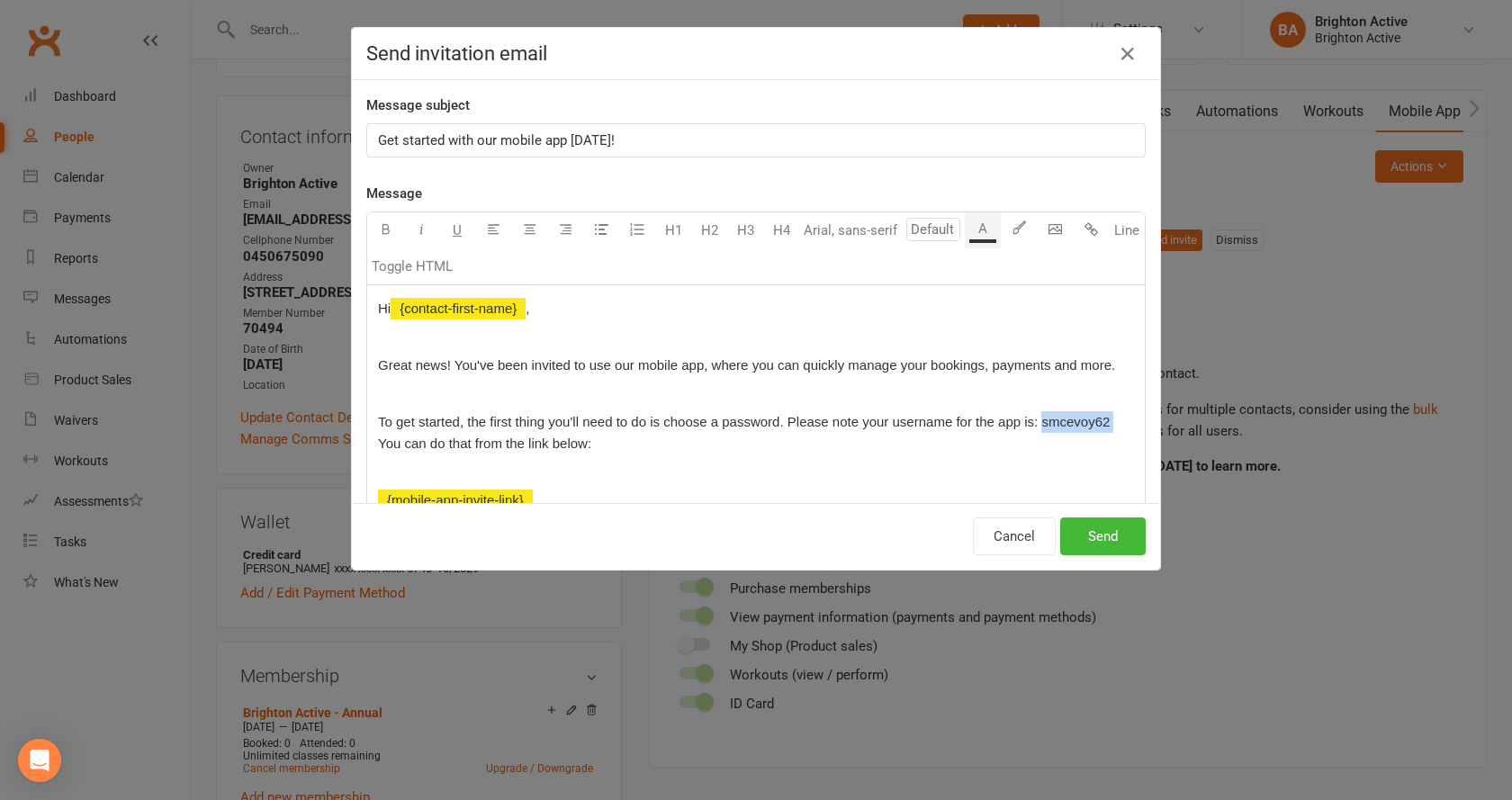
drag, startPoint x: 1035, startPoint y: 420, endPoint x: 1102, endPoint y: 419, distance: 67.0
click at [1109, 419] on p "To get started, the first thing you'll need to do is choose a password. Please …" at bounding box center [756, 432] width 756 height 43
click at [379, 228] on icon "button" at bounding box center [386, 229] width 13 height 13
drag, startPoint x: 648, startPoint y: 437, endPoint x: 681, endPoint y: 453, distance: 36.7
click at [650, 438] on p "To get started, the first thing you'll need to do is choose a password. Please …" at bounding box center [756, 432] width 756 height 43
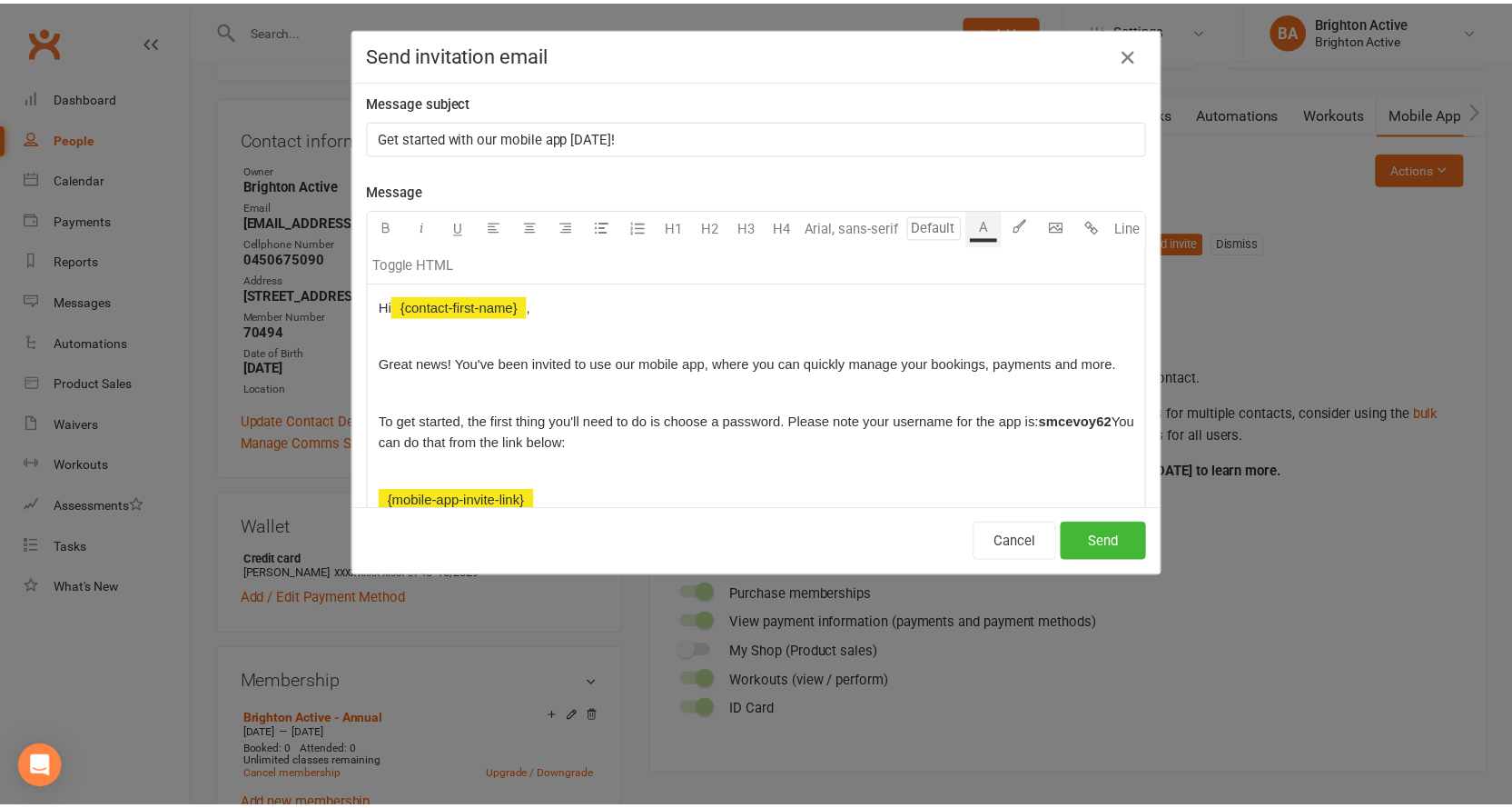
scroll to position [0, 0]
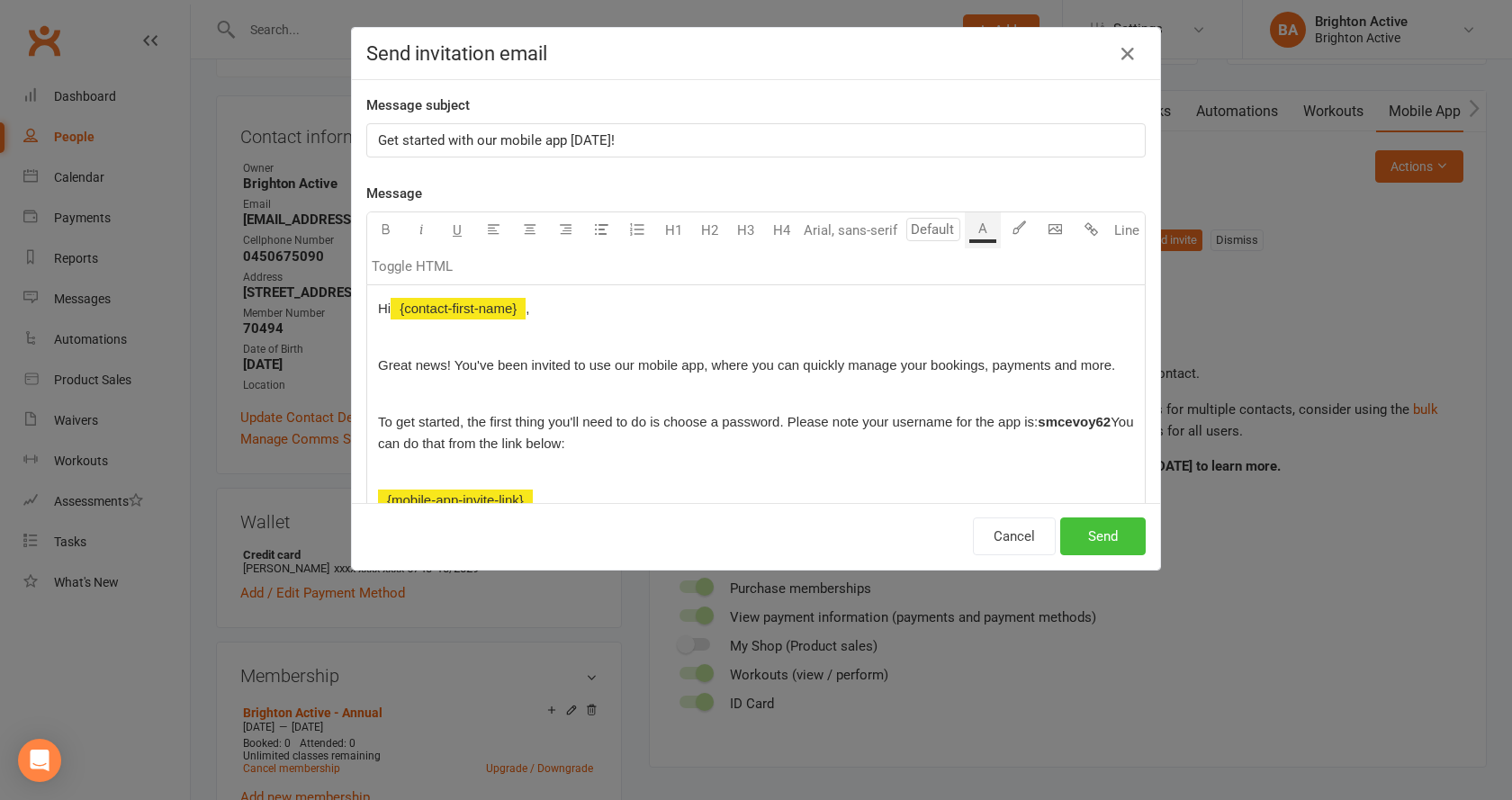
click at [1082, 535] on button "Send" at bounding box center [1102, 537] width 85 height 38
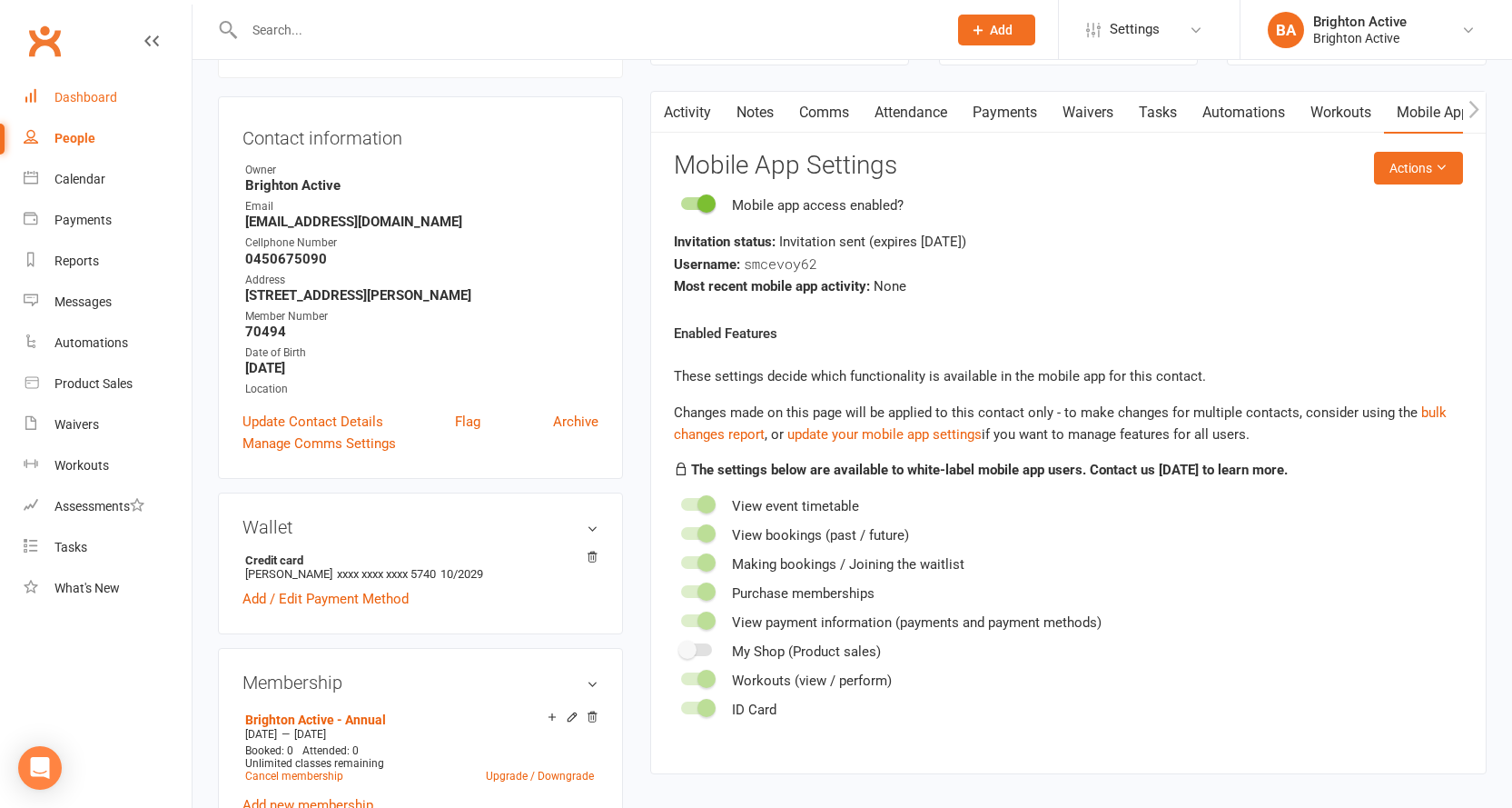
click at [88, 90] on div "Dashboard" at bounding box center [86, 96] width 63 height 14
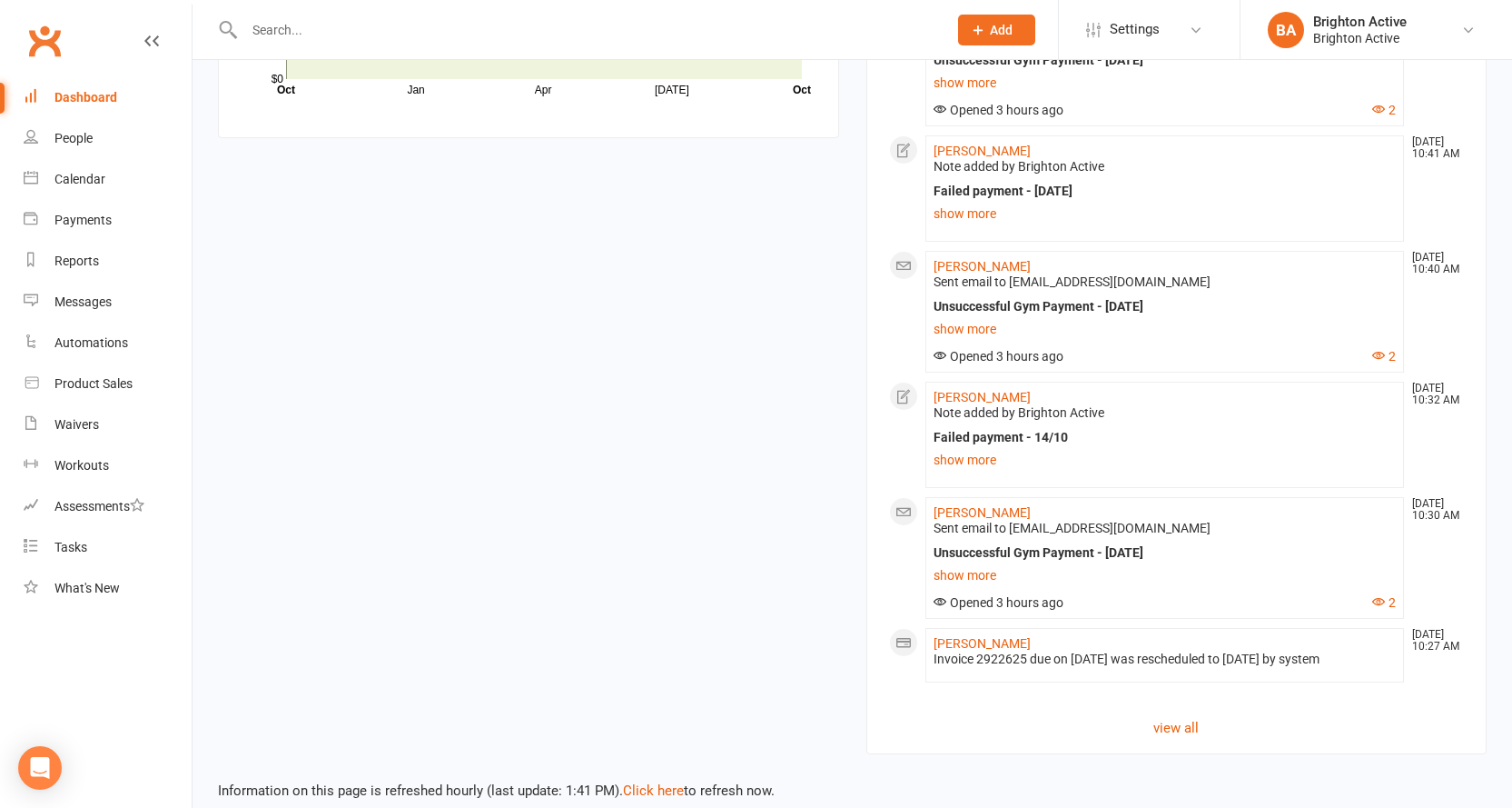
scroll to position [1281, 0]
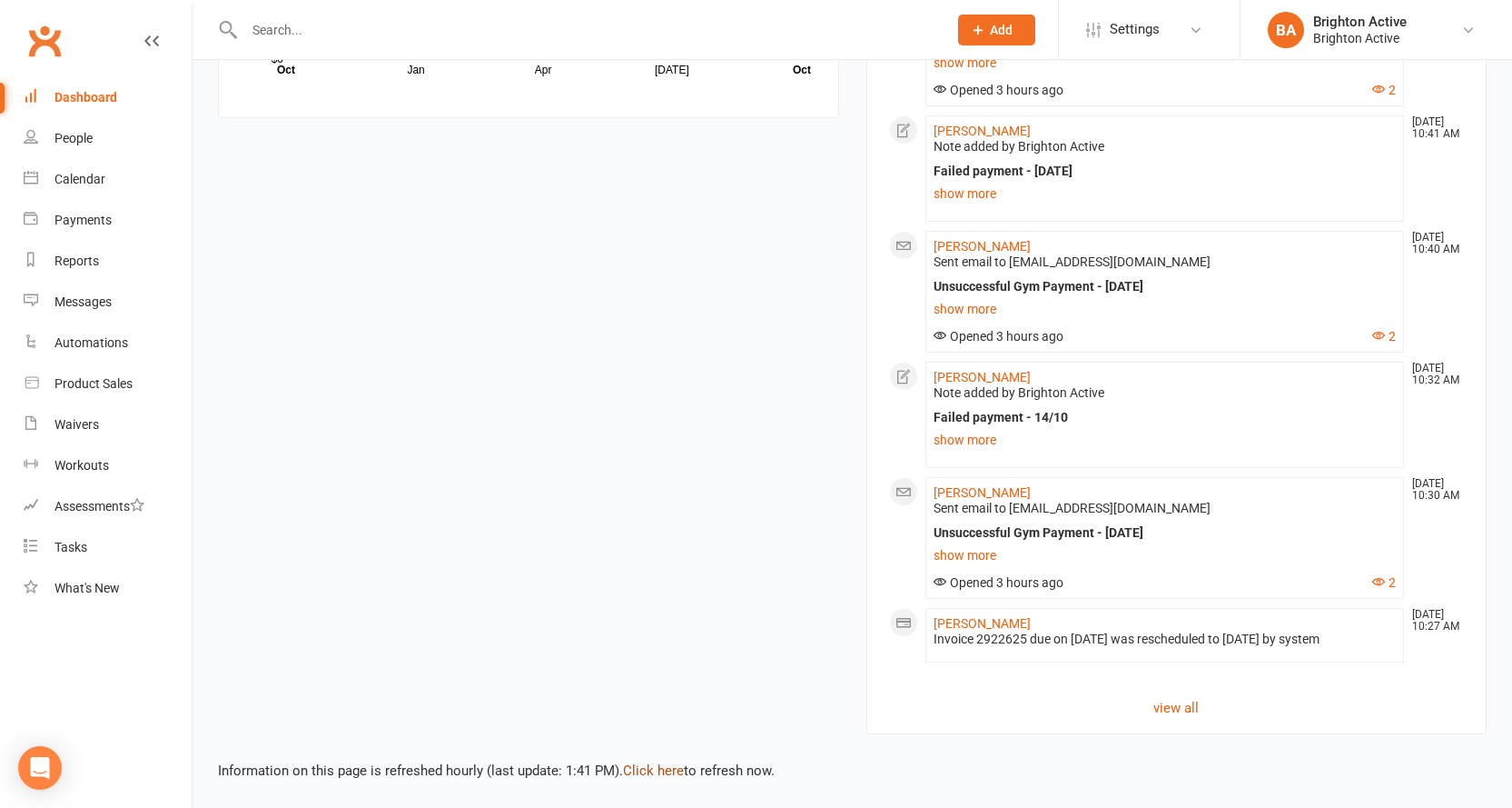
click at [670, 771] on link "Click here" at bounding box center [652, 769] width 61 height 16
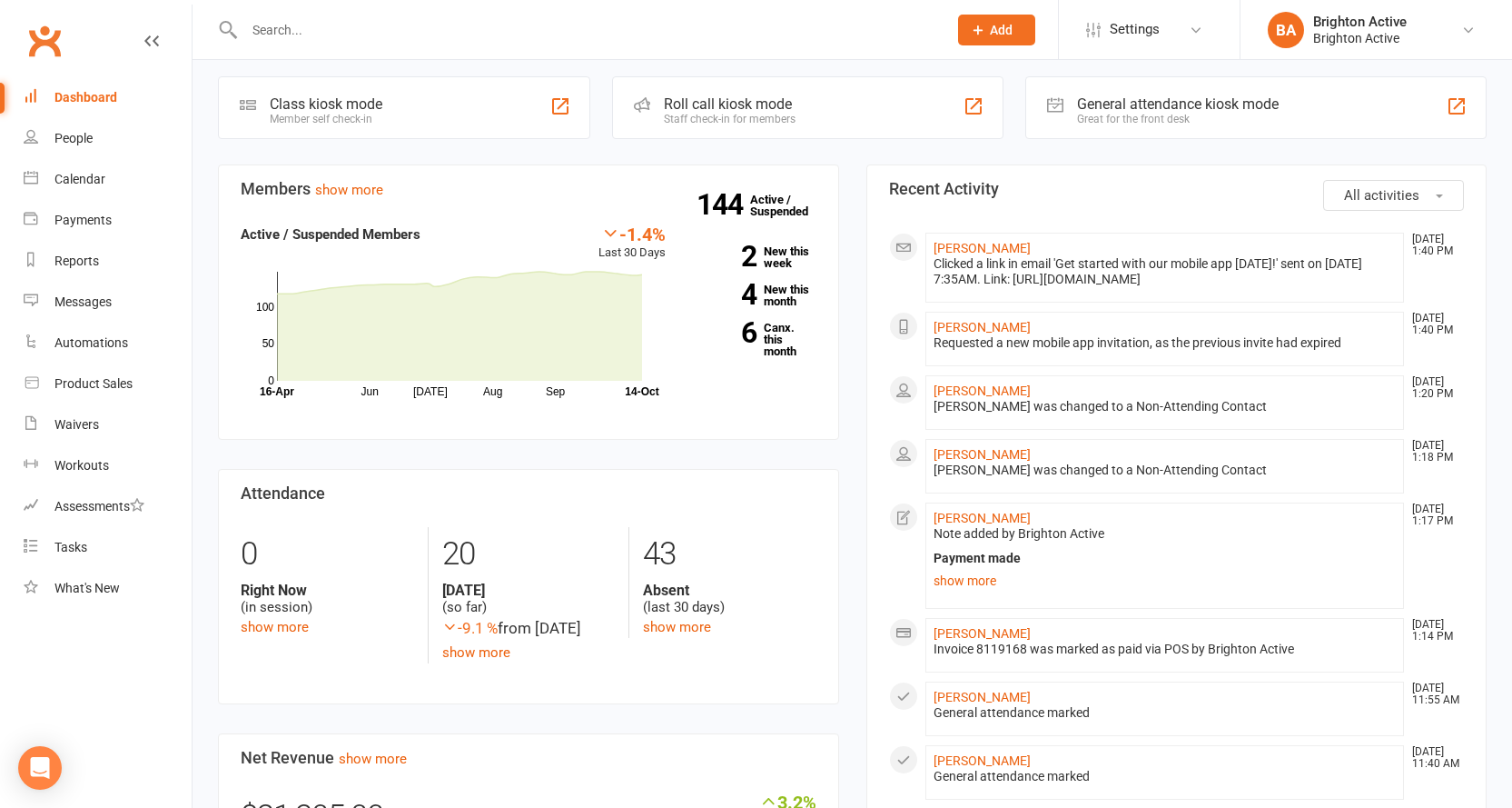
scroll to position [0, 0]
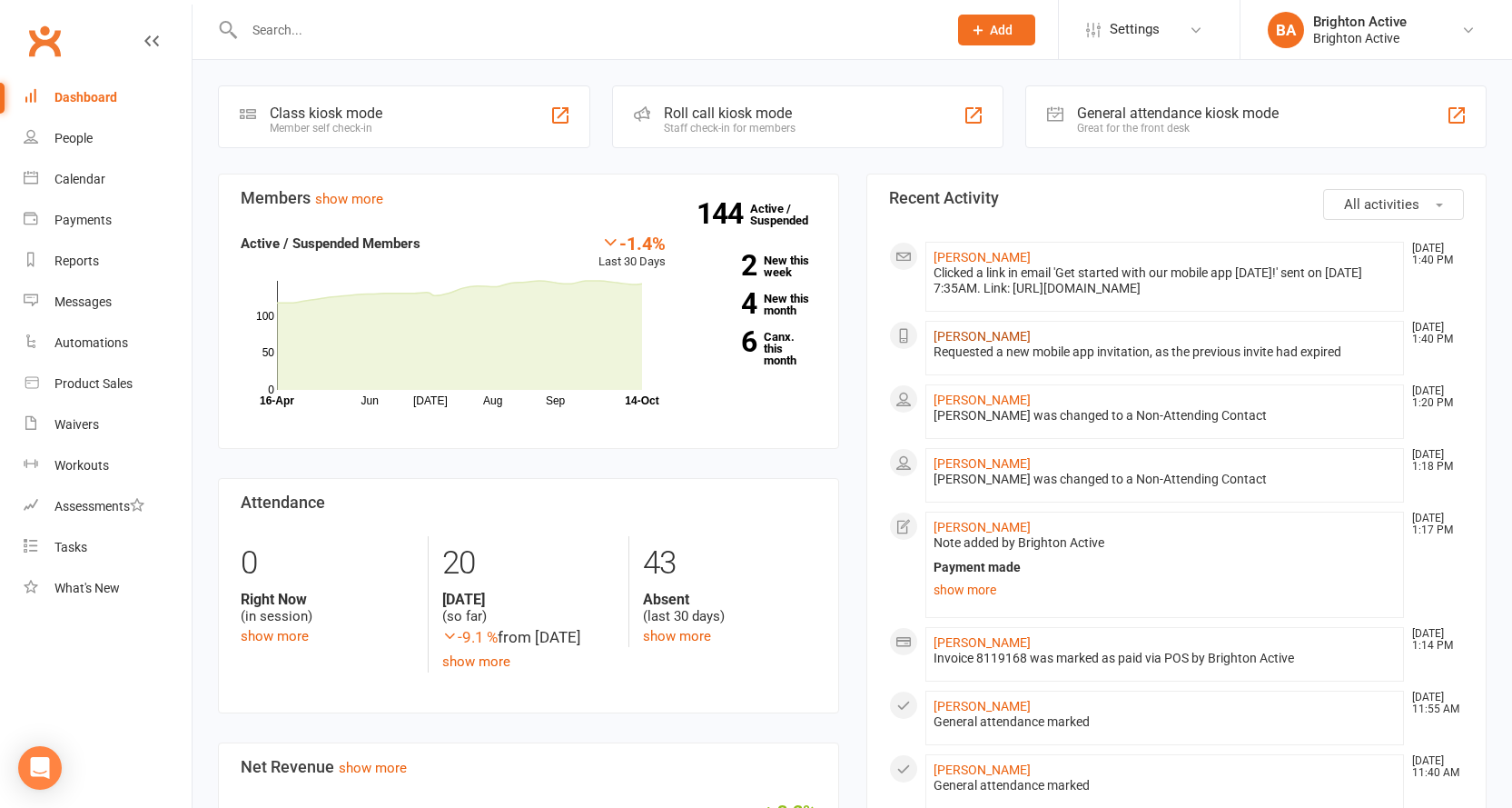
click at [977, 330] on link "Sarah McEvoy" at bounding box center [981, 336] width 97 height 14
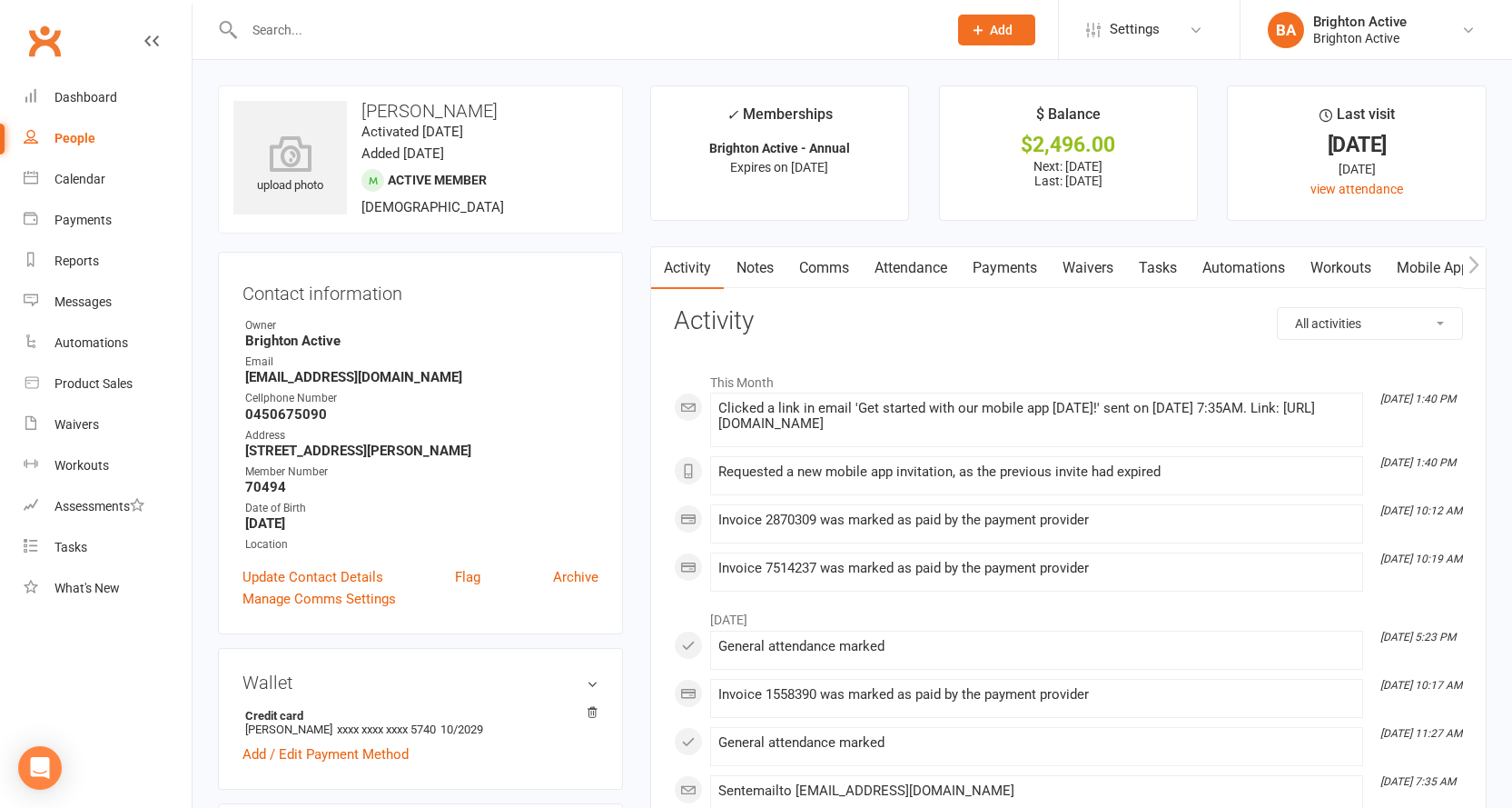
click at [759, 271] on link "Notes" at bounding box center [755, 267] width 63 height 41
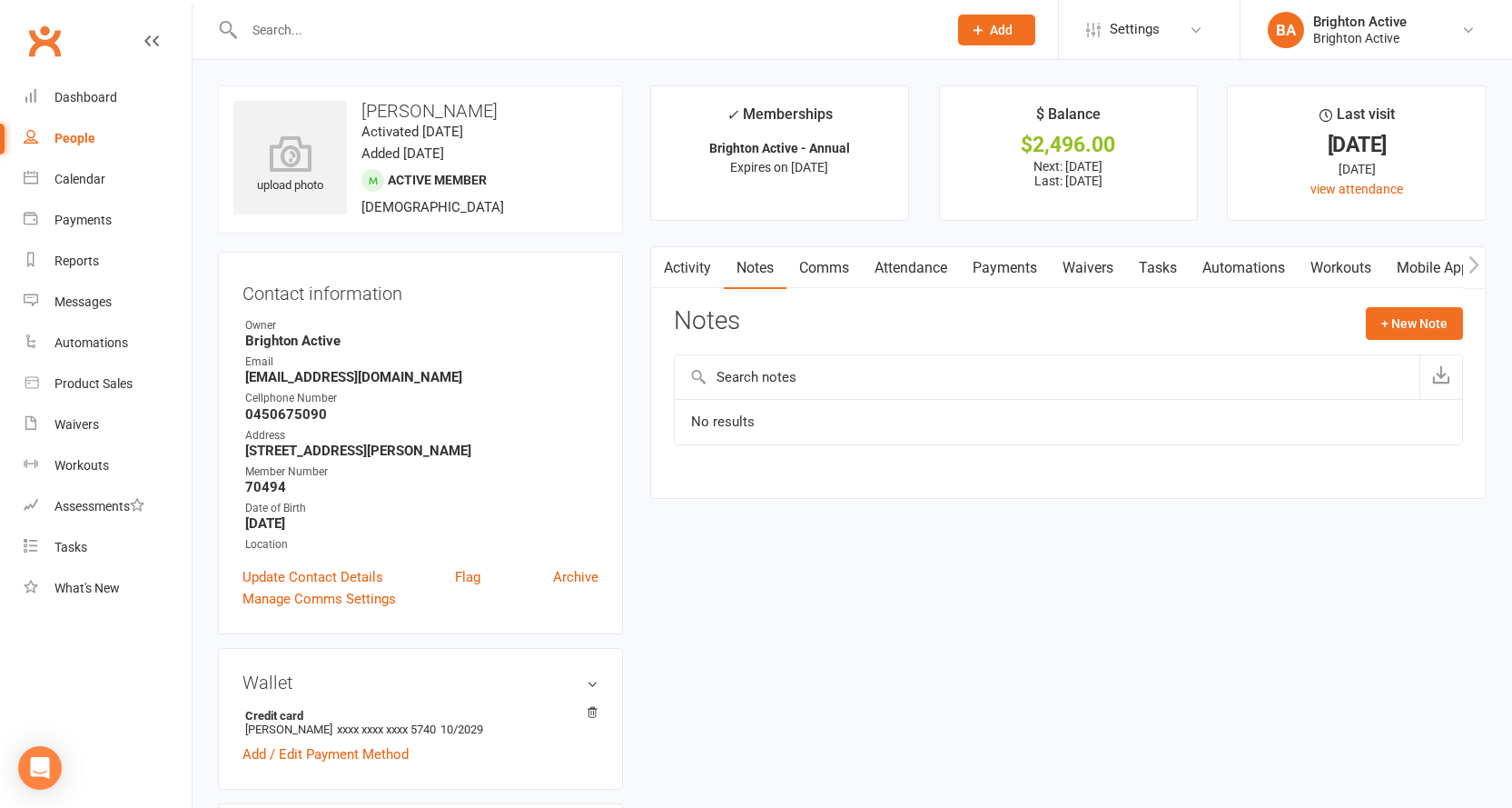
click at [689, 258] on link "Activity" at bounding box center [686, 267] width 72 height 41
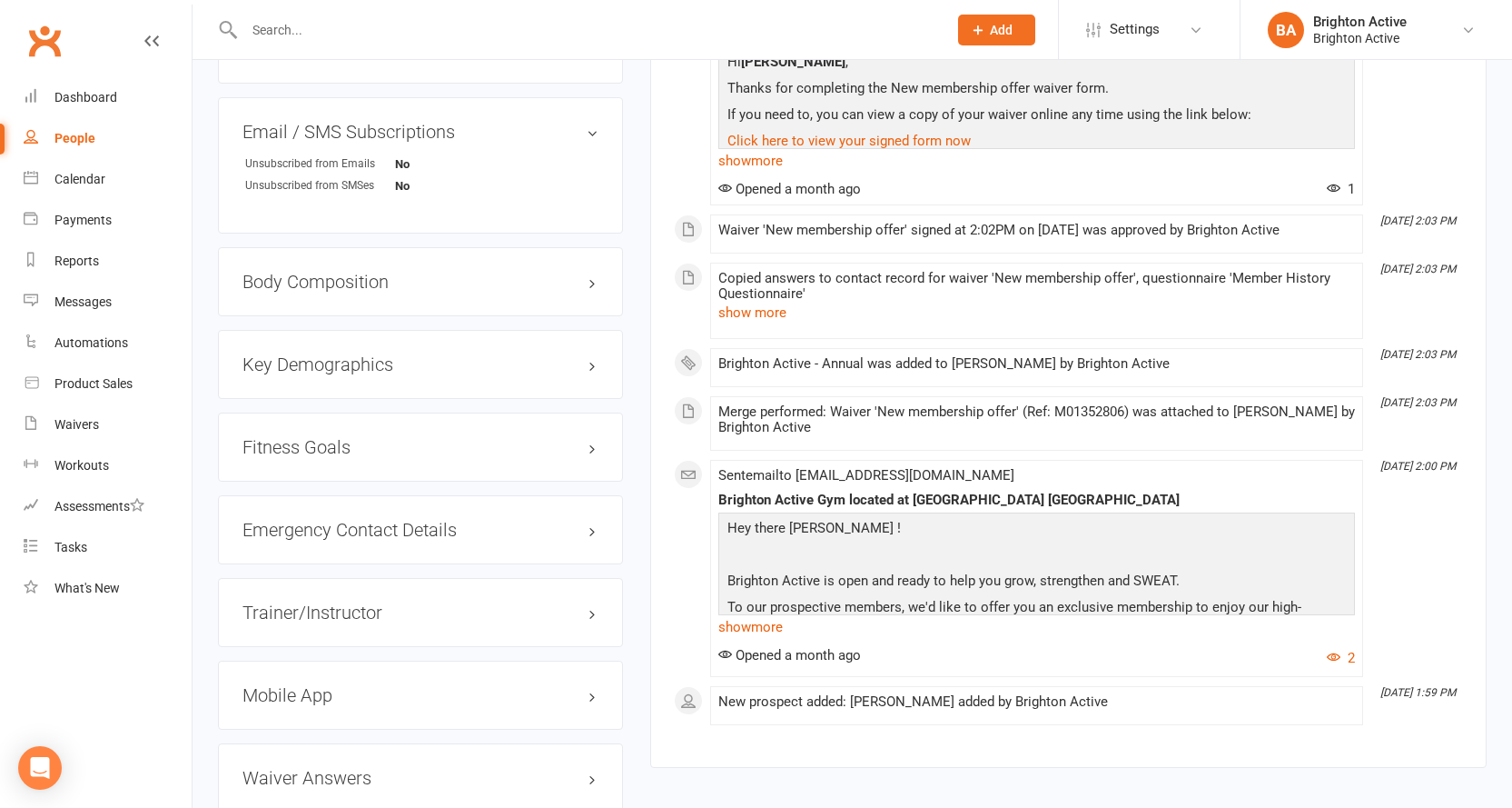
scroll to position [1375, 0]
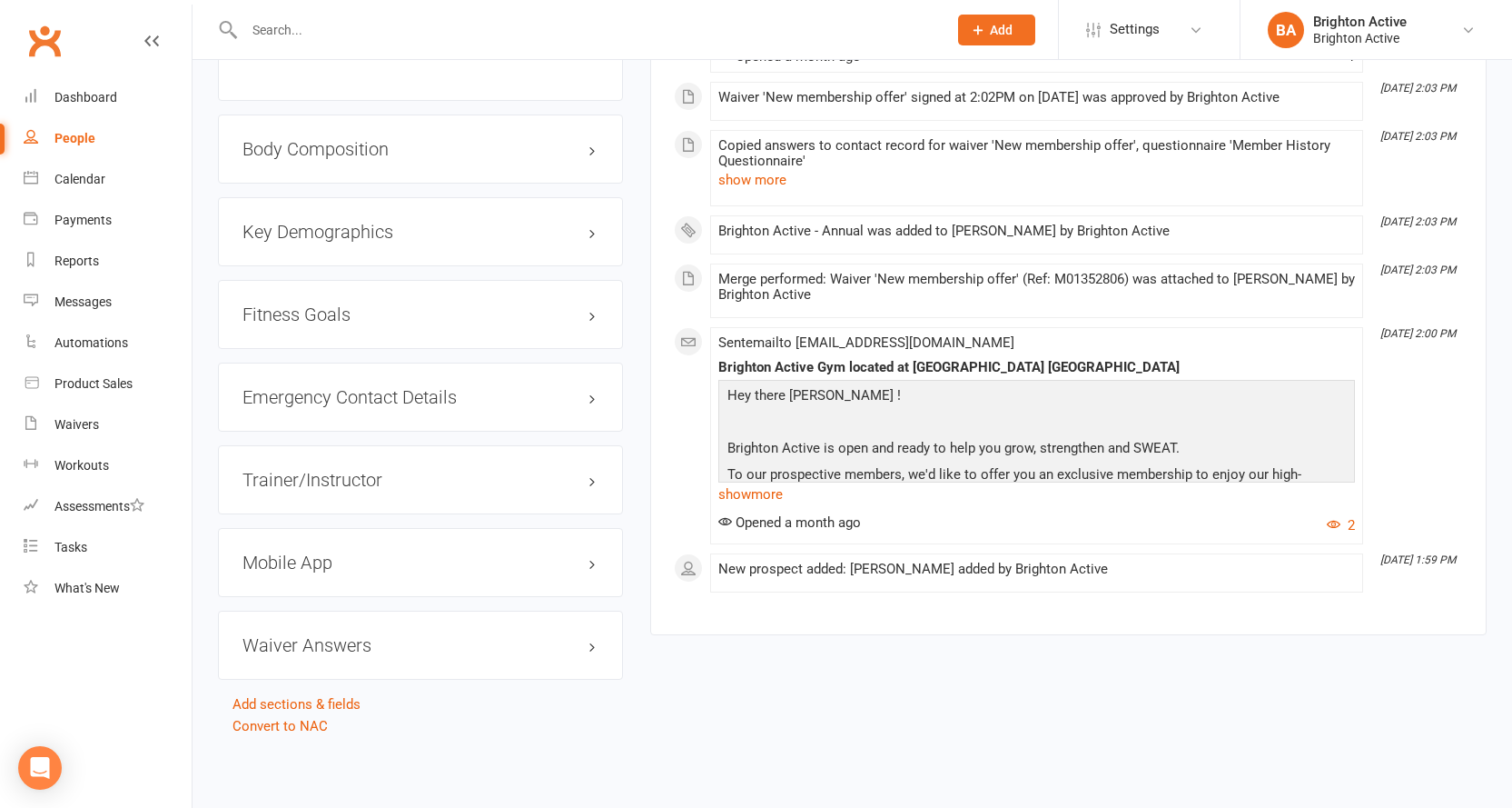
click at [323, 563] on h3 "Mobile App" at bounding box center [420, 562] width 356 height 20
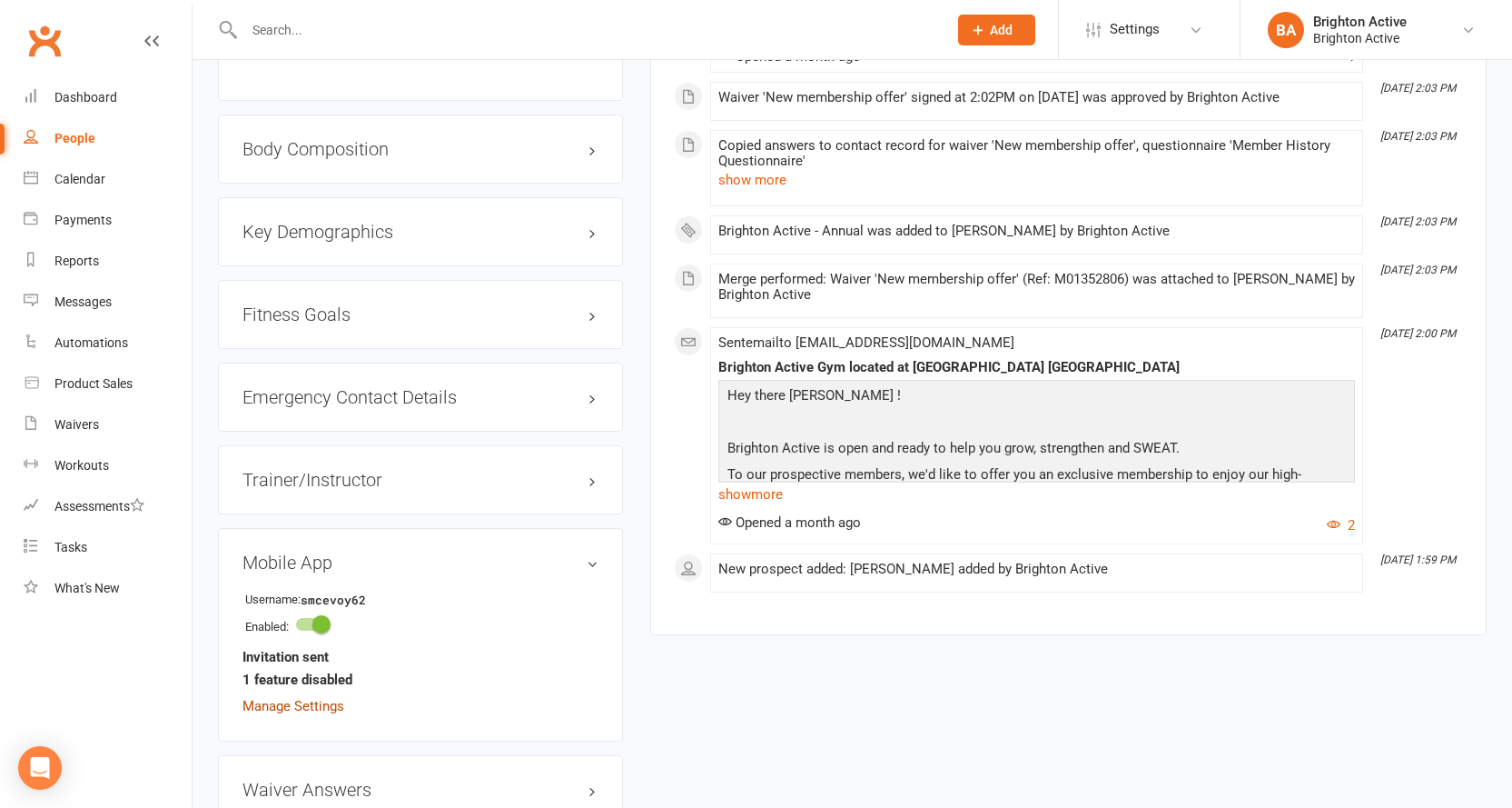
click at [315, 713] on link "Manage Settings" at bounding box center [294, 706] width 102 height 16
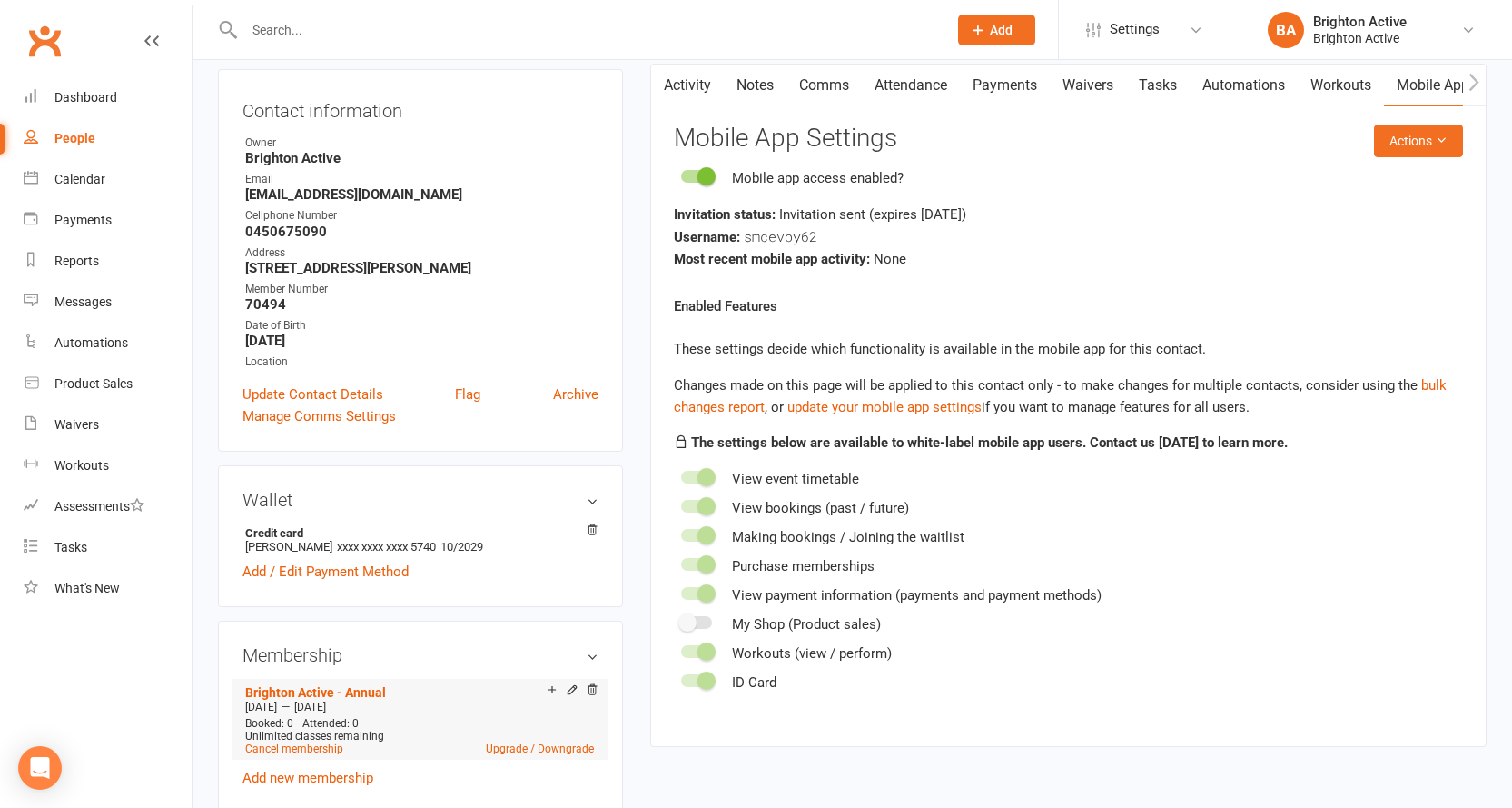
scroll to position [155, 0]
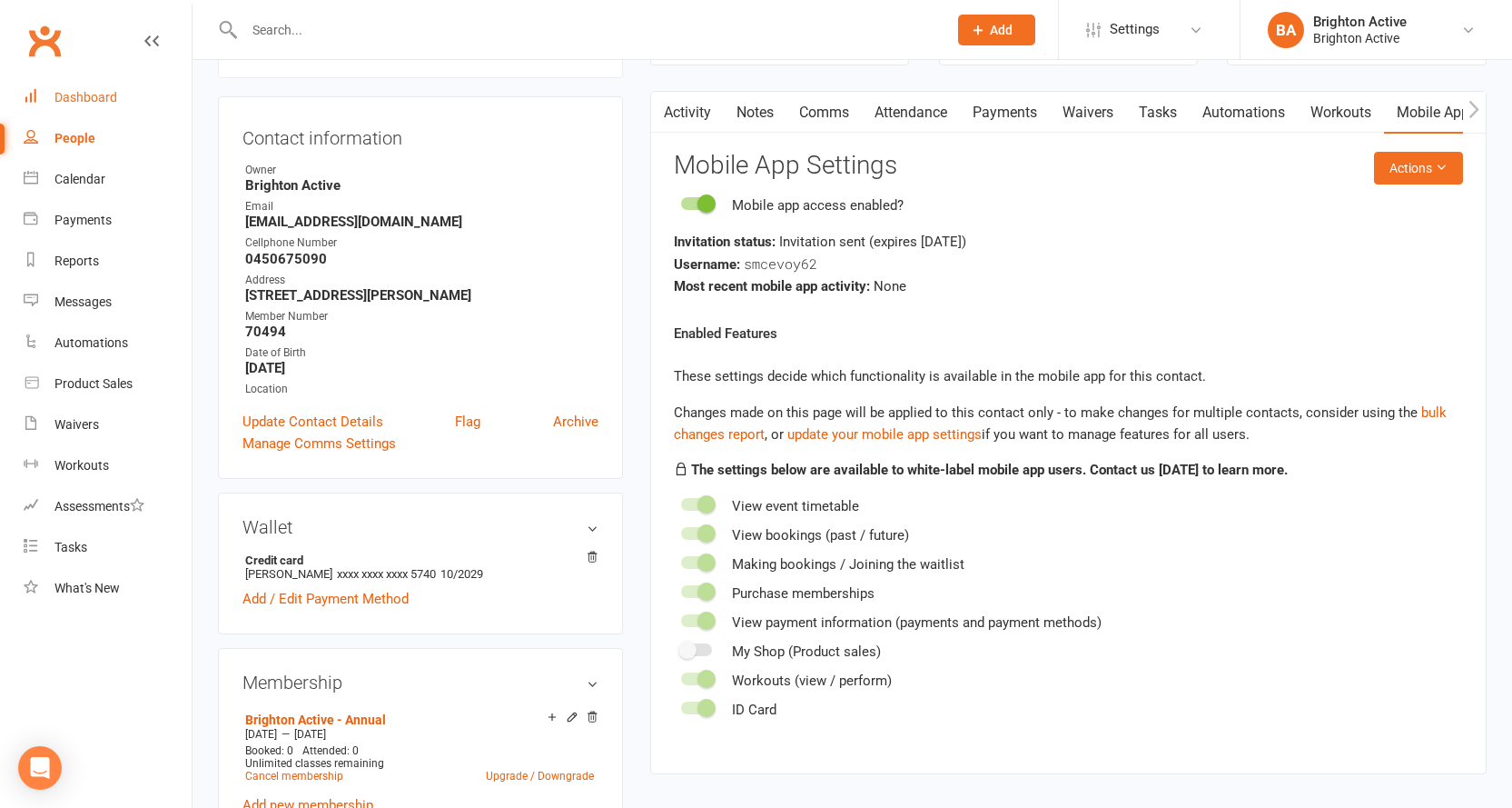
click at [88, 88] on link "Dashboard" at bounding box center [107, 97] width 168 height 40
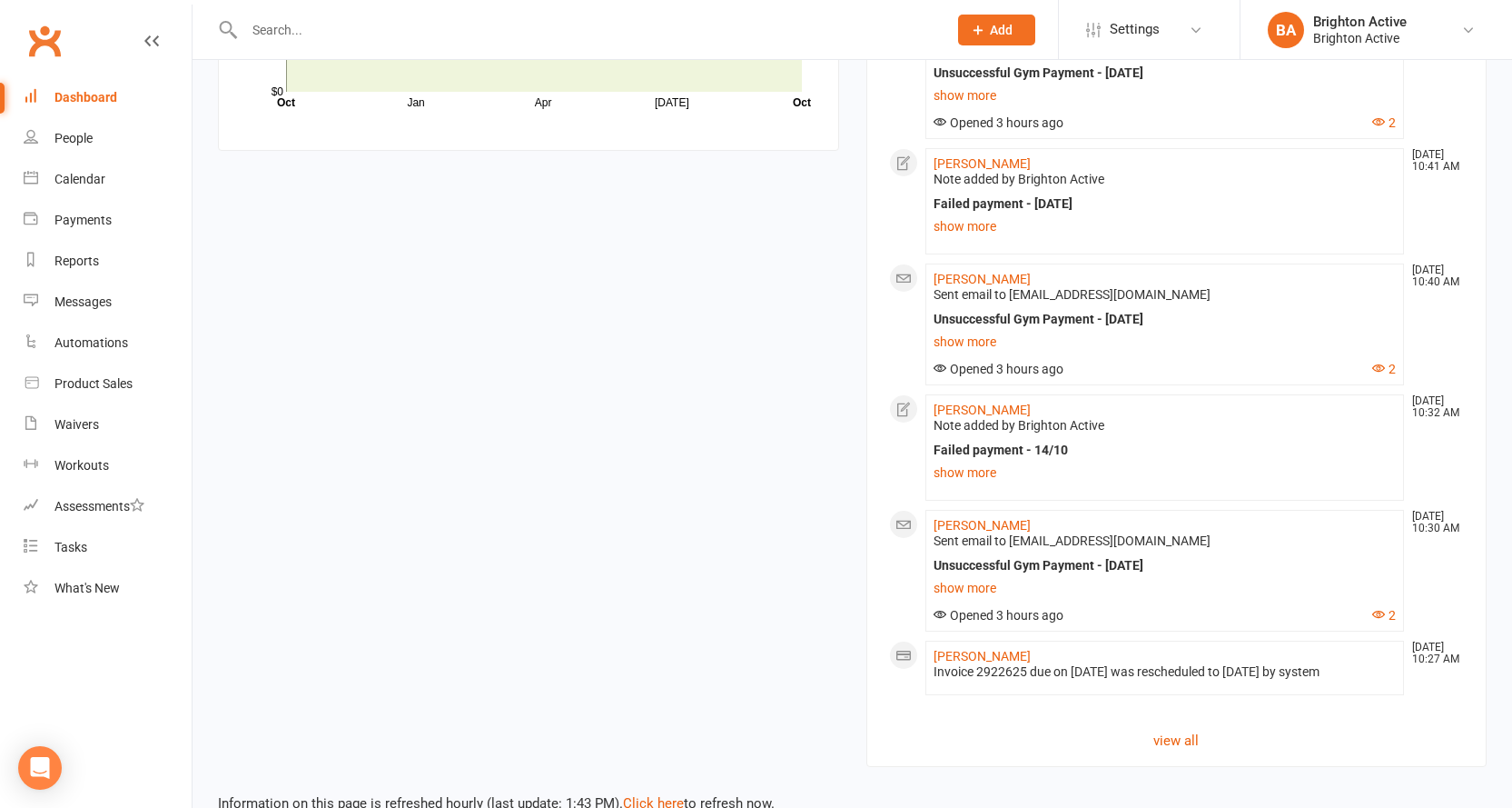
scroll to position [1281, 0]
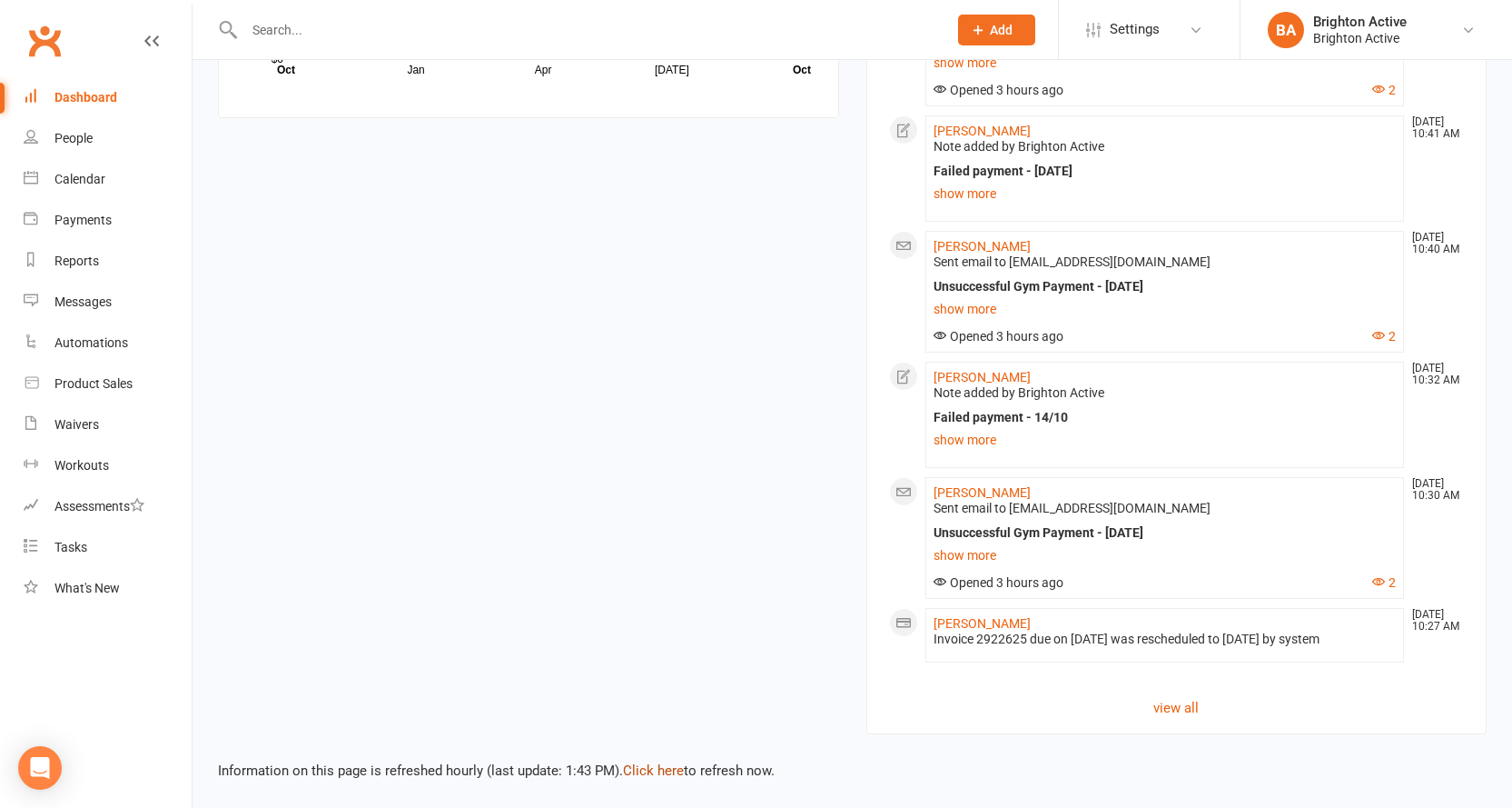
click at [649, 769] on link "Click here" at bounding box center [652, 769] width 61 height 16
click at [655, 765] on link "Click here" at bounding box center [652, 769] width 61 height 16
click at [70, 93] on div "Dashboard" at bounding box center [86, 96] width 63 height 14
click at [83, 137] on div "People" at bounding box center [74, 138] width 39 height 14
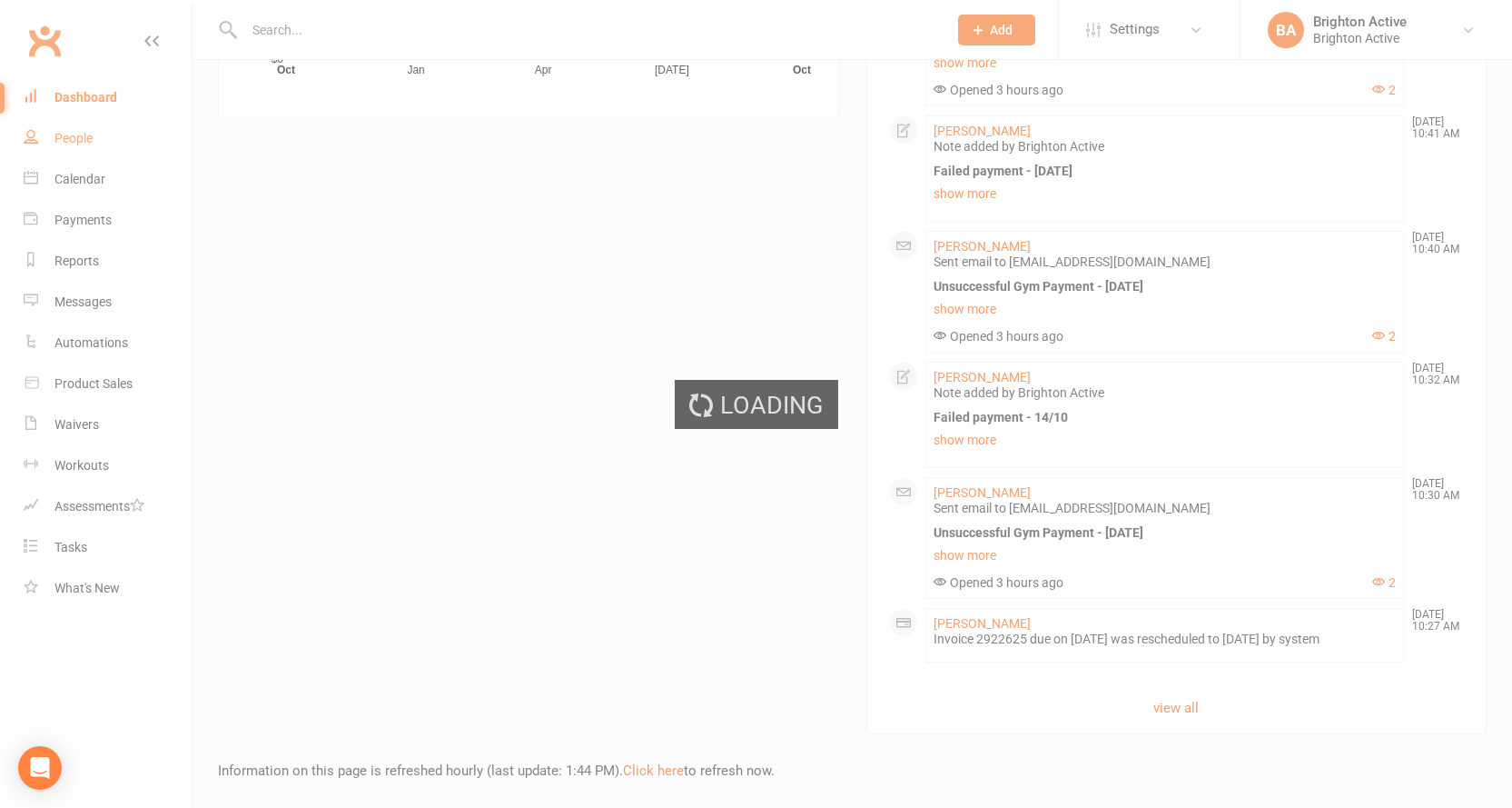
select select "true"
select select "100"
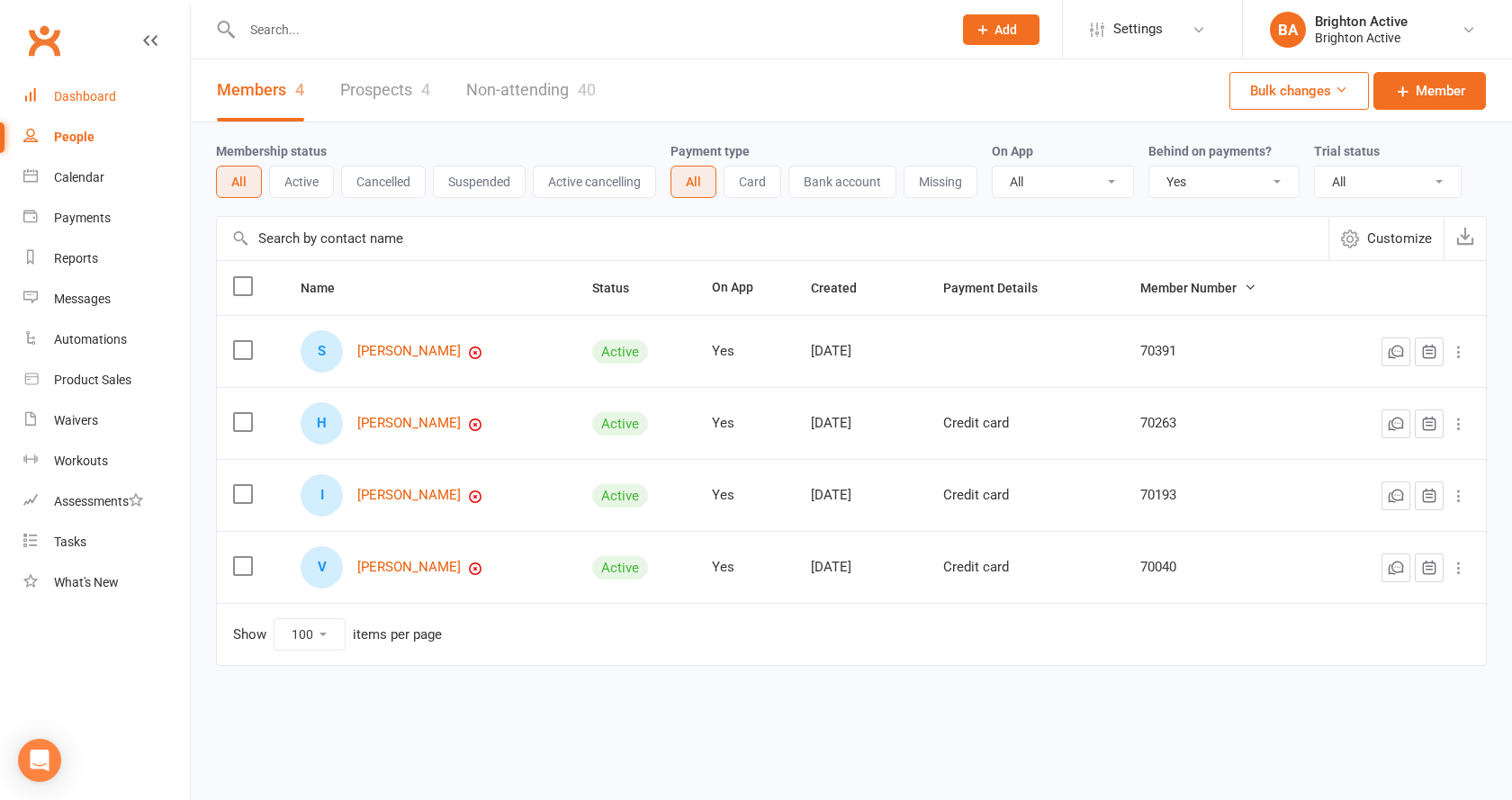
click at [83, 95] on div "Dashboard" at bounding box center [85, 95] width 62 height 14
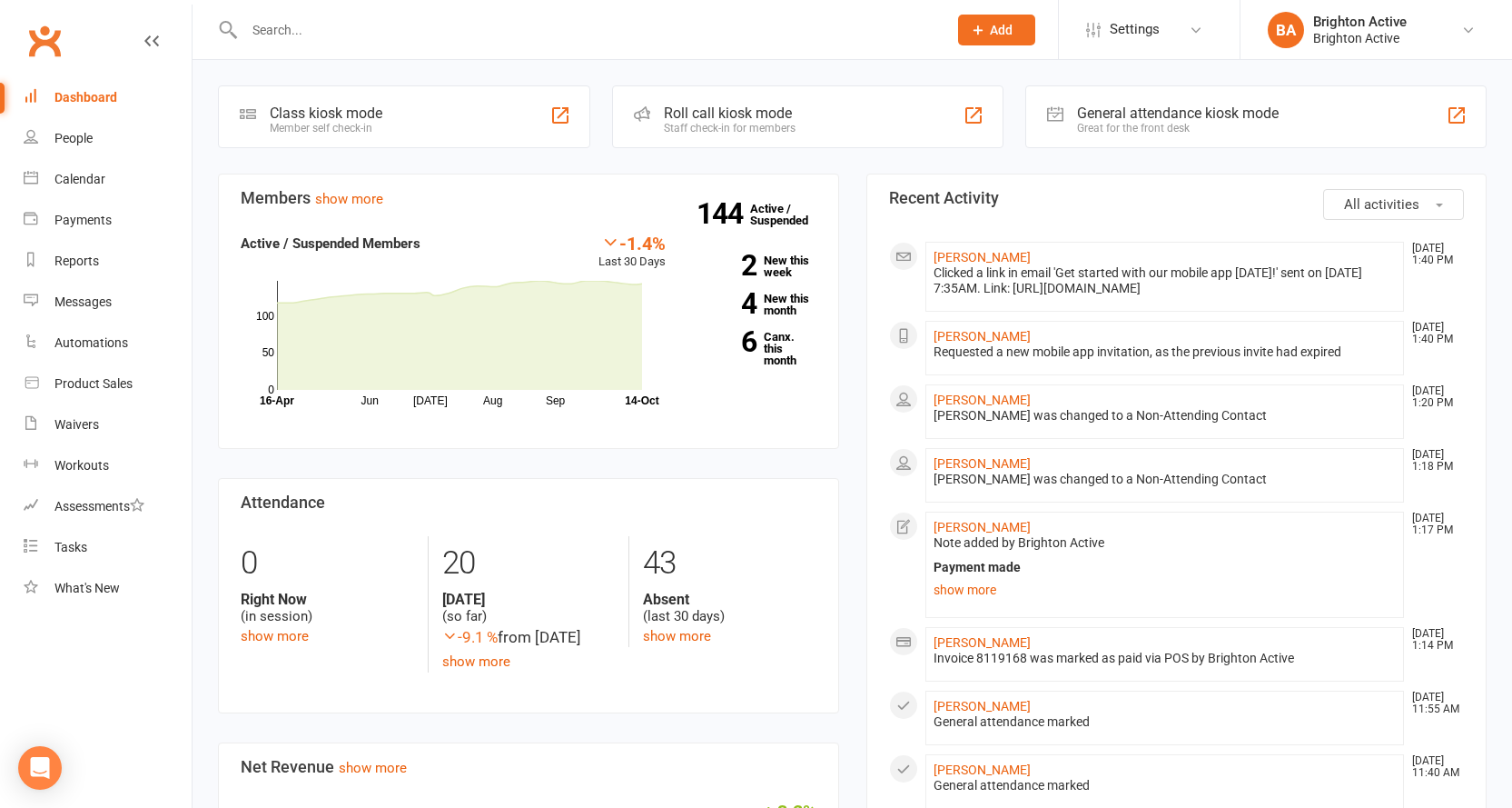
click at [1167, 107] on div "General attendance kiosk mode" at bounding box center [1177, 113] width 201 height 17
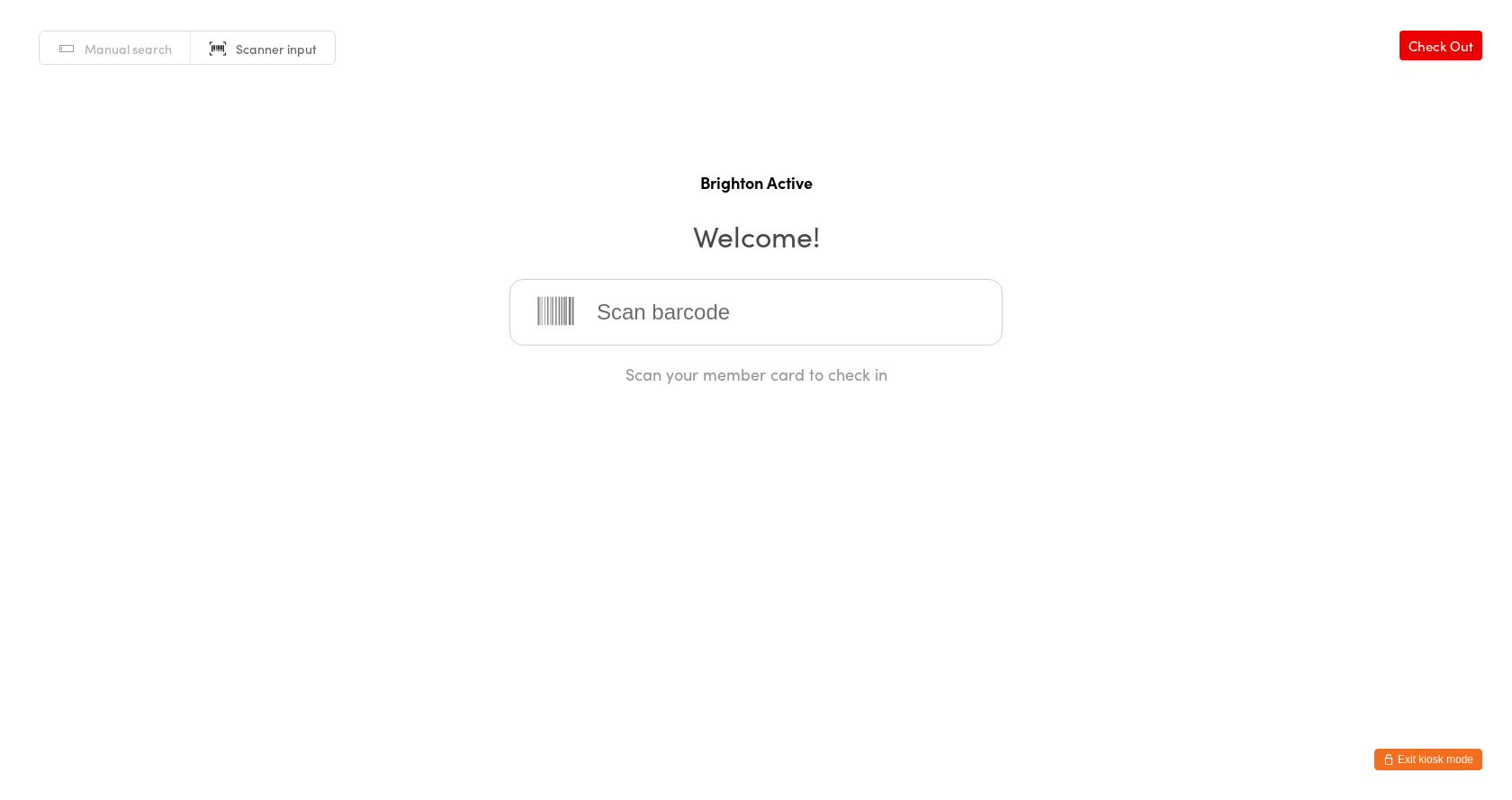
click at [1421, 753] on button "Exit kiosk mode" at bounding box center [1428, 759] width 108 height 22
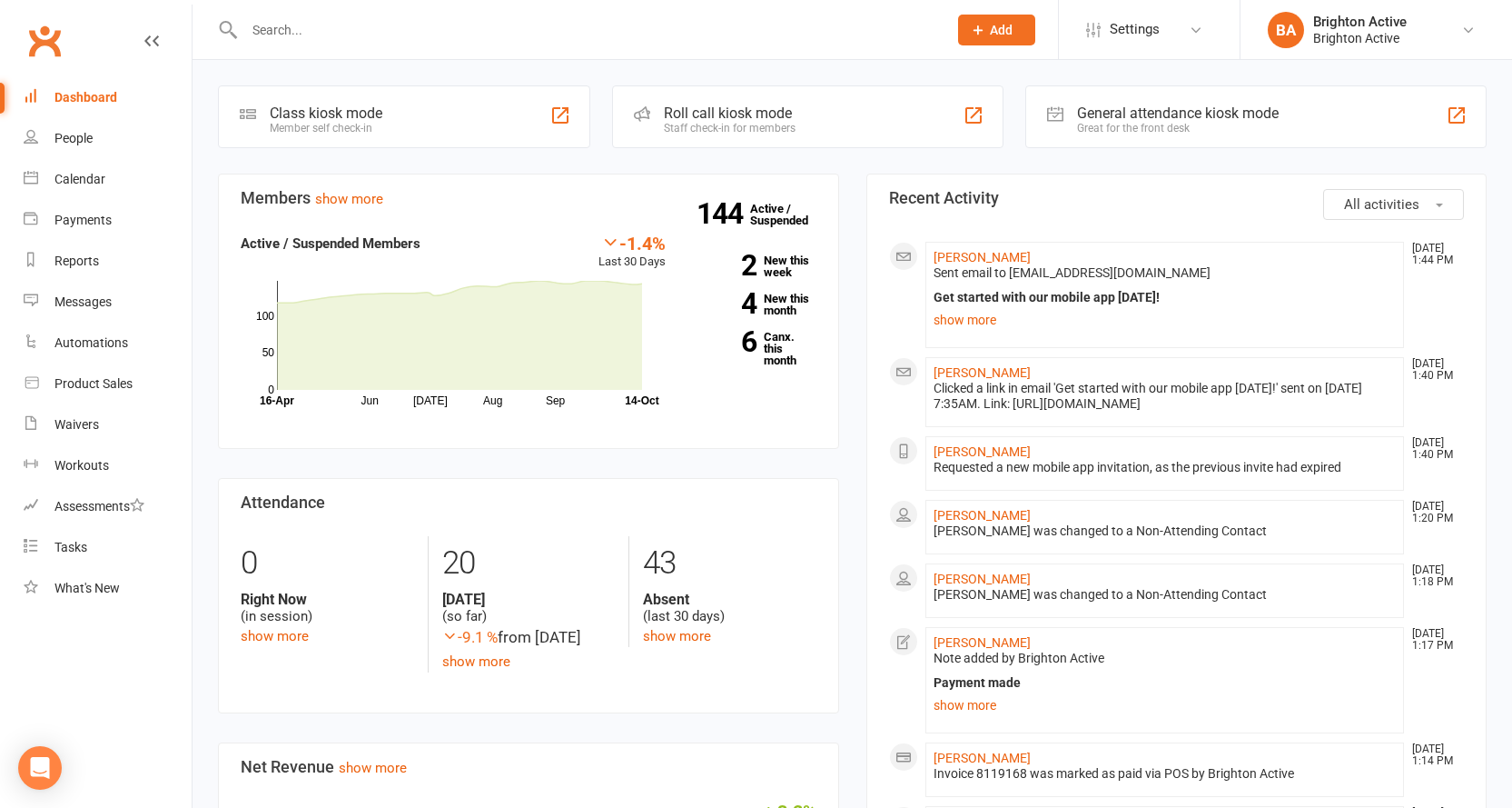
click at [1077, 113] on div "General attendance kiosk mode" at bounding box center [1177, 113] width 201 height 17
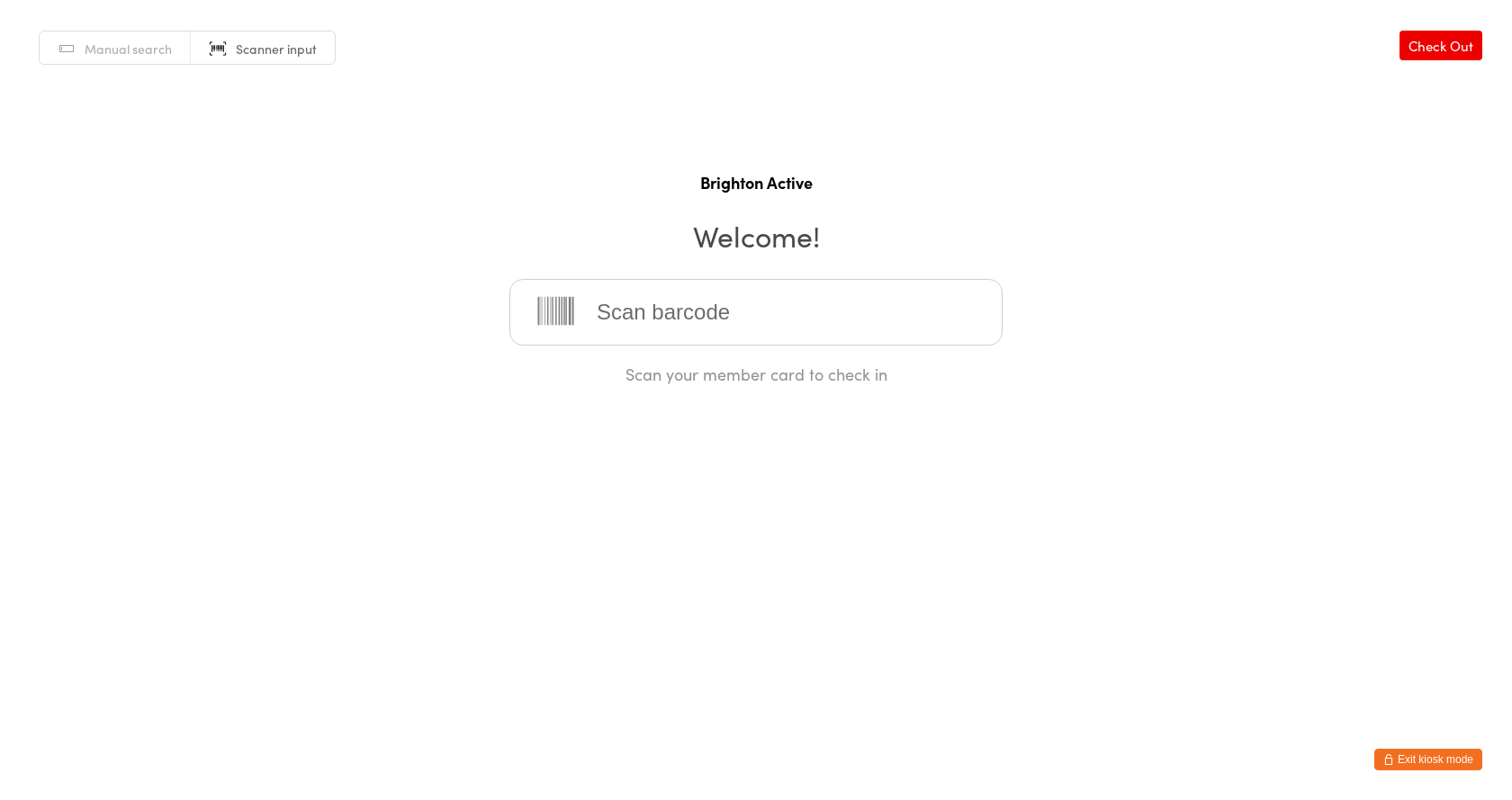
click at [716, 298] on input "search" at bounding box center [756, 312] width 493 height 67
click at [716, 299] on input "search" at bounding box center [756, 312] width 493 height 67
click at [612, 305] on input "search" at bounding box center [756, 312] width 493 height 67
click at [637, 327] on input "search" at bounding box center [756, 312] width 493 height 67
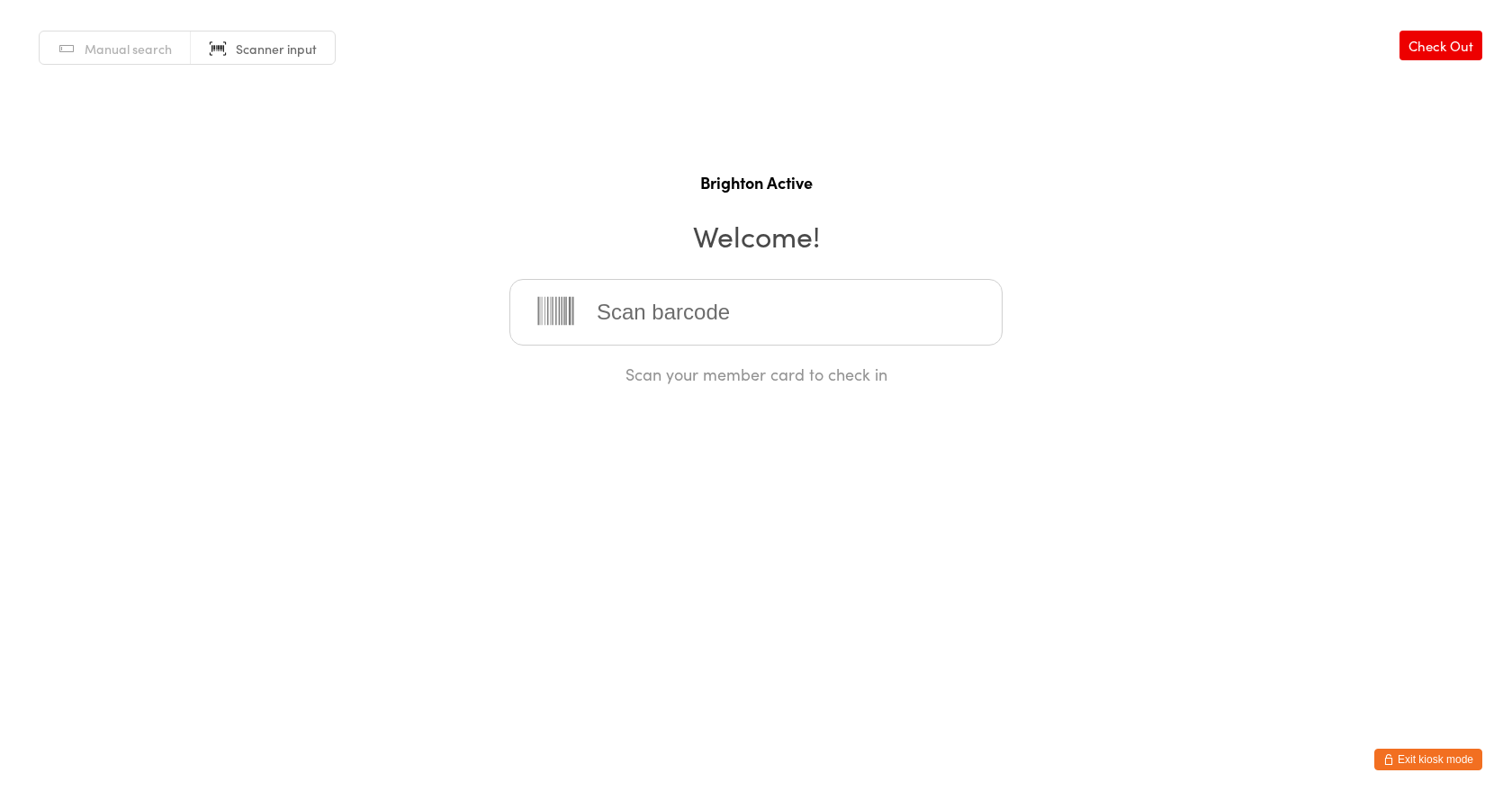
click at [1435, 753] on button "Exit kiosk mode" at bounding box center [1428, 759] width 108 height 22
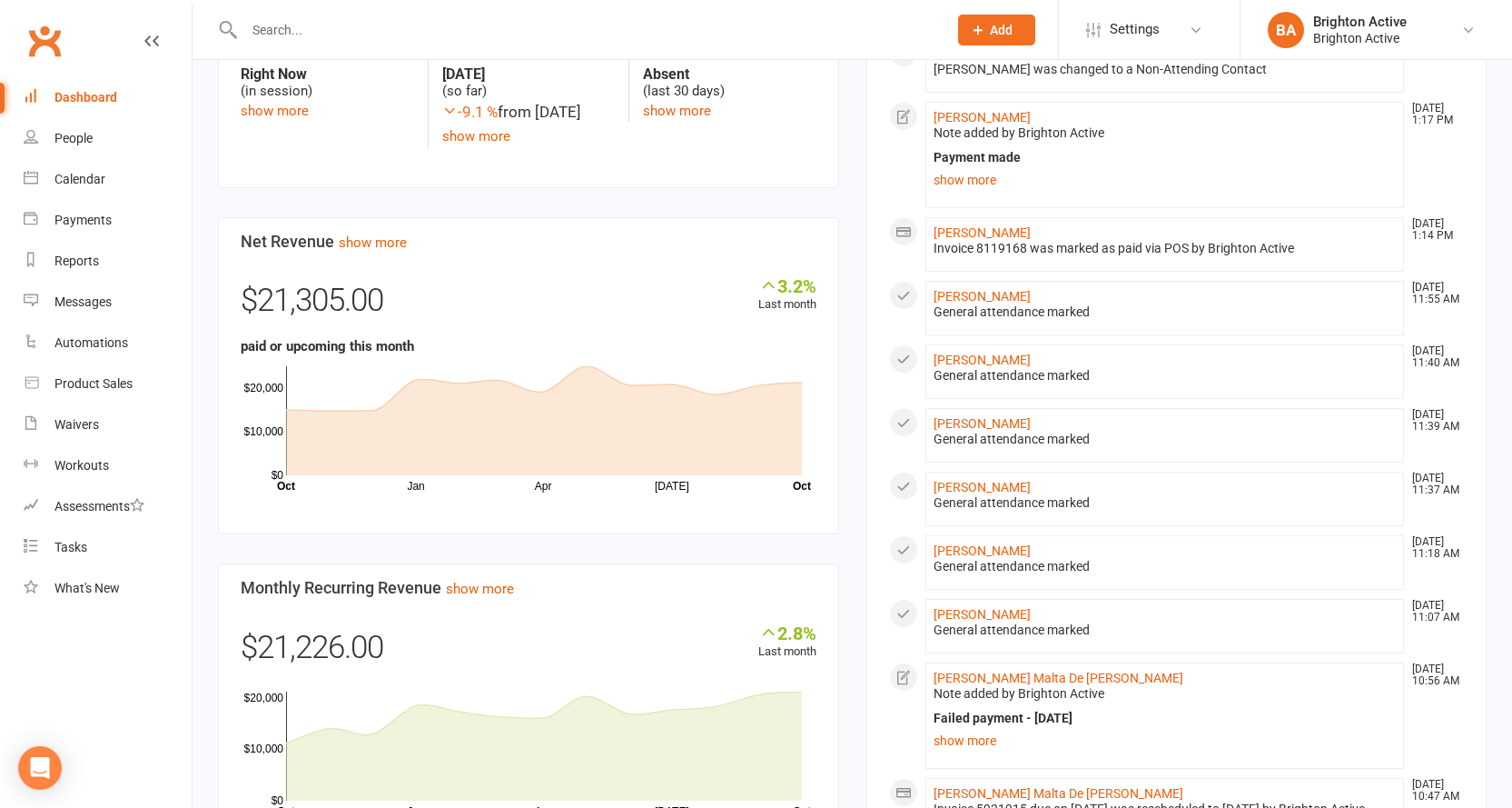
scroll to position [545, 0]
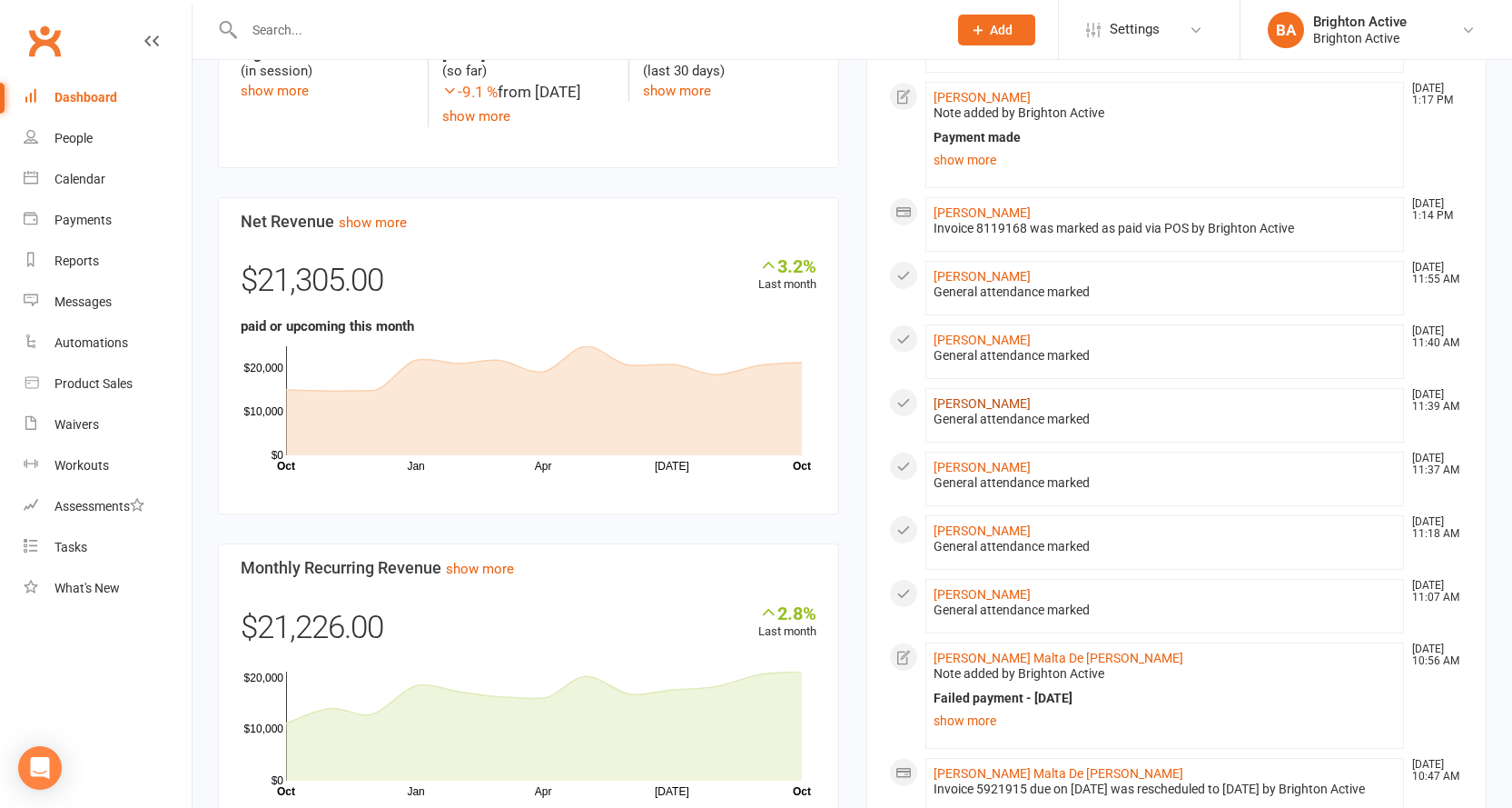
click at [1013, 410] on link "[PERSON_NAME]" at bounding box center [981, 403] width 97 height 14
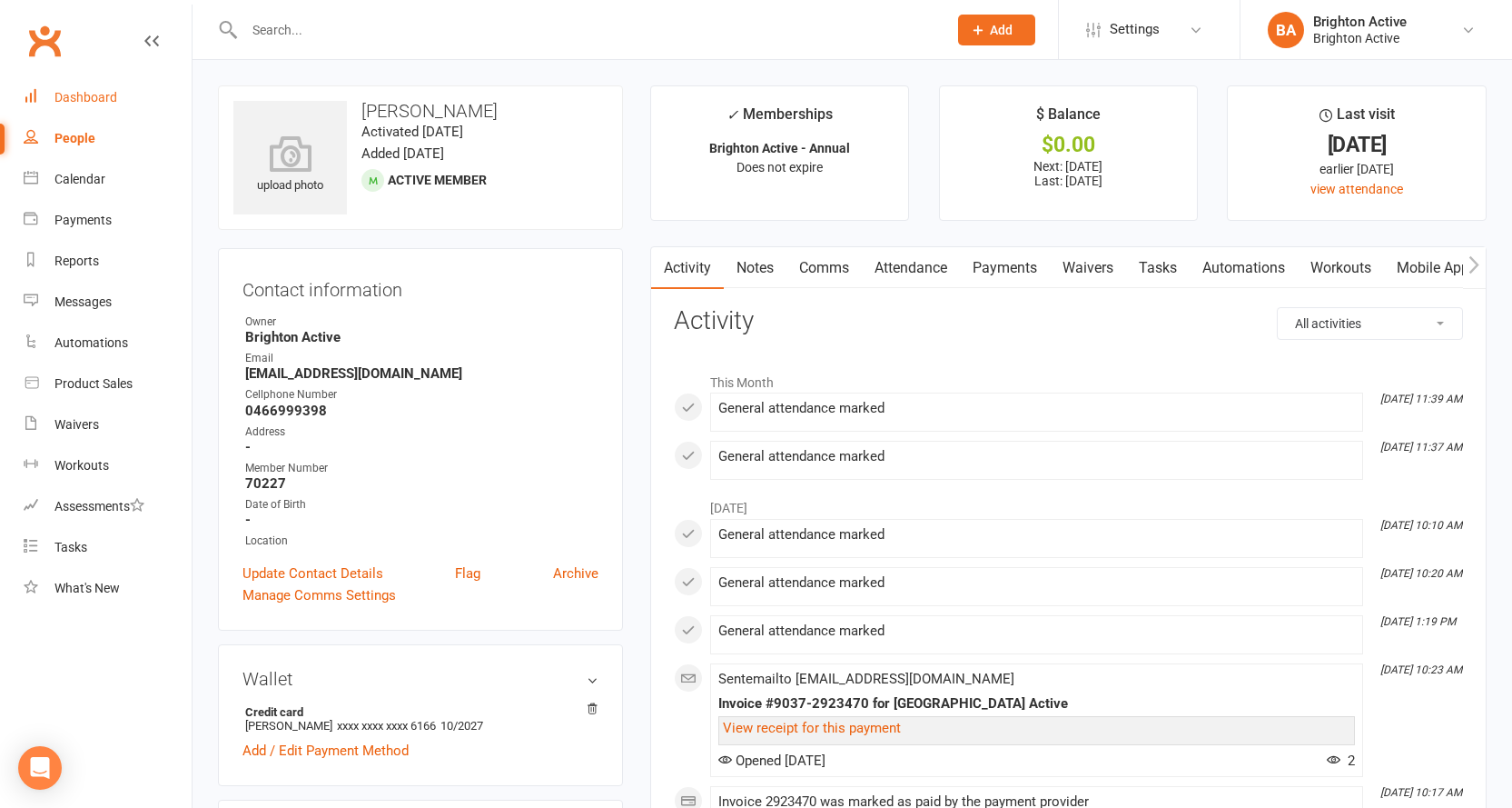
drag, startPoint x: 82, startPoint y: 93, endPoint x: 131, endPoint y: 105, distance: 50.4
click at [84, 95] on div "Dashboard" at bounding box center [86, 96] width 63 height 14
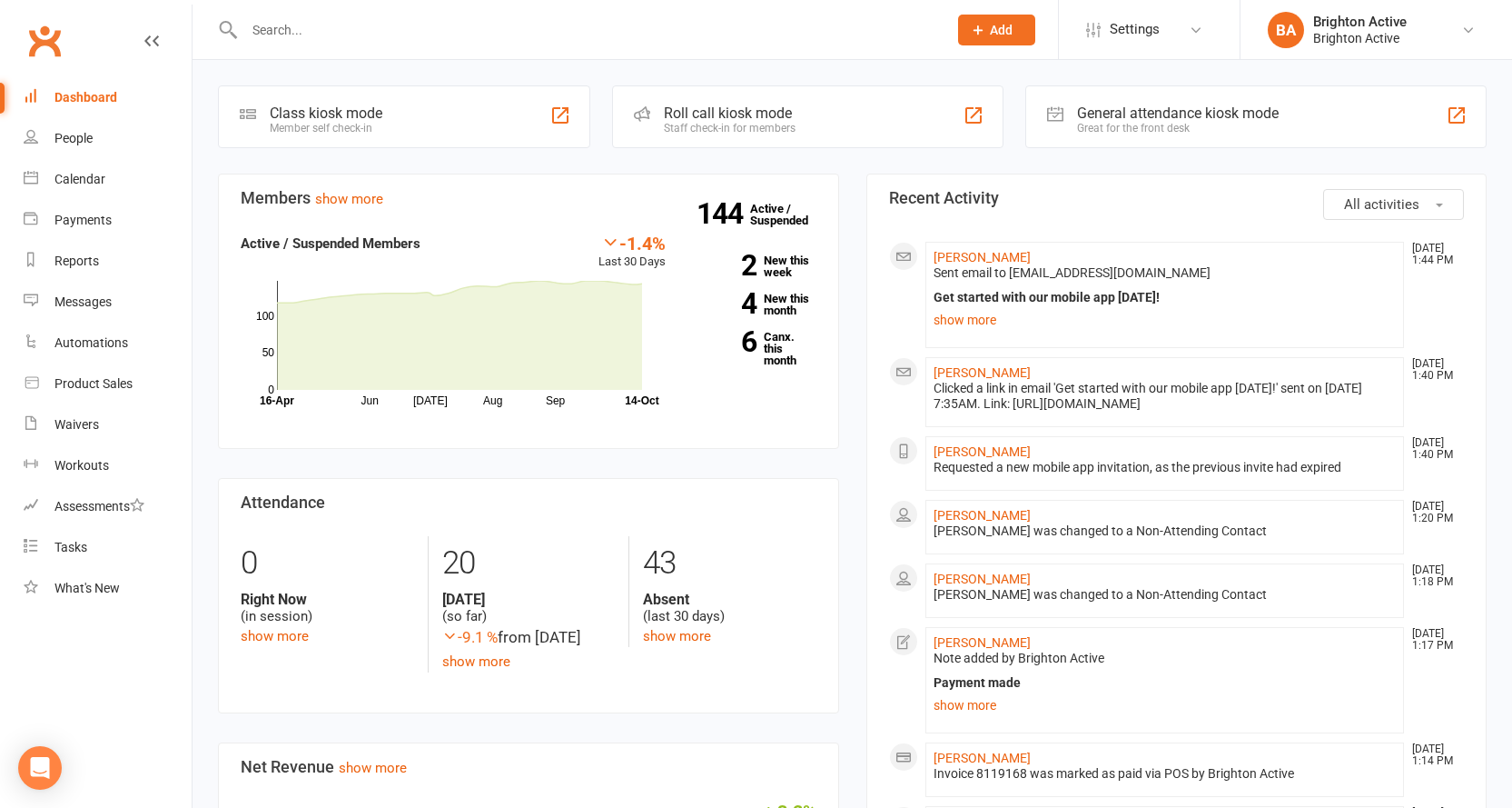
click at [1105, 121] on div "General attendance kiosk mode" at bounding box center [1177, 113] width 201 height 17
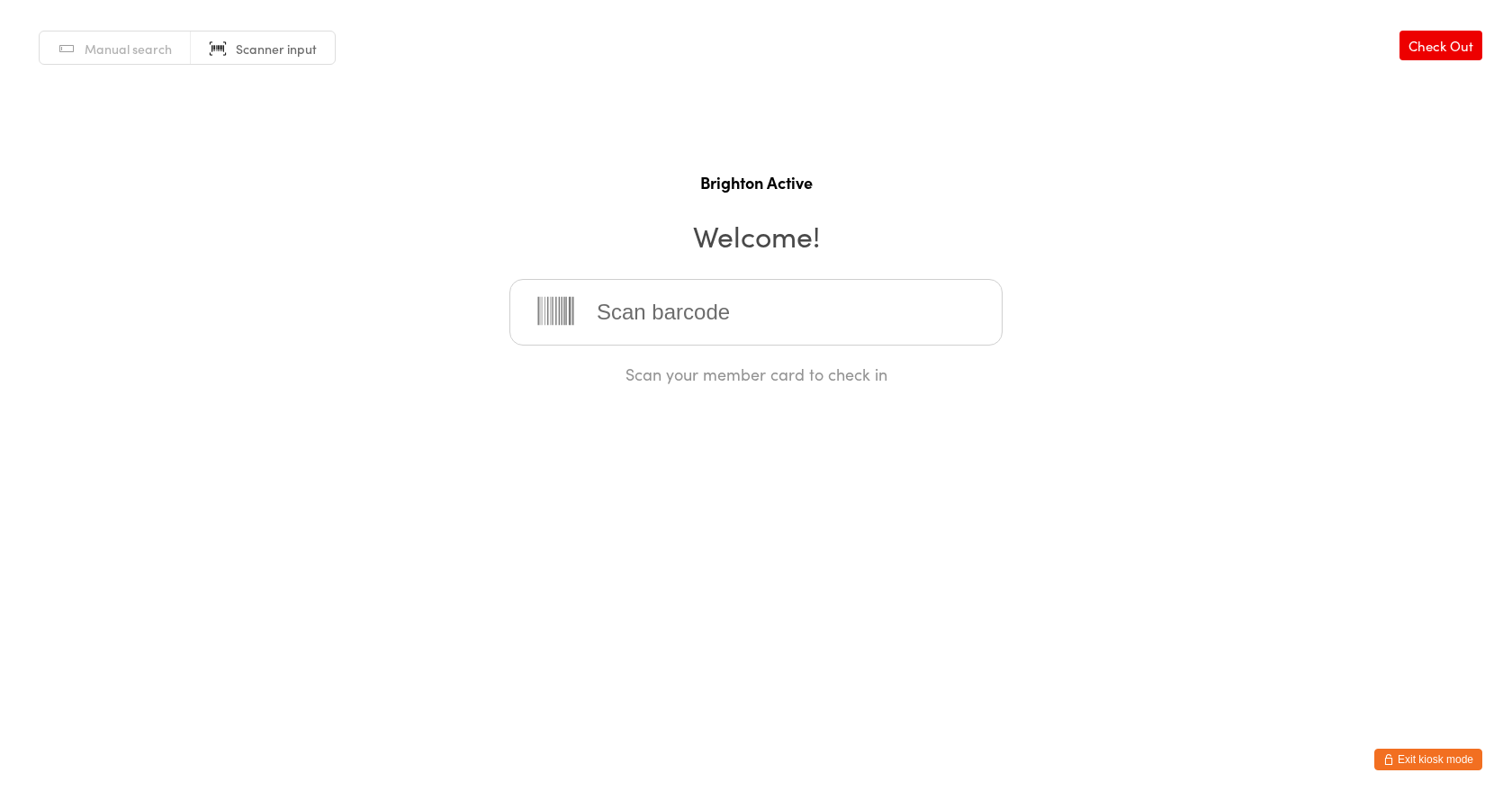
click at [846, 304] on input "search" at bounding box center [756, 312] width 493 height 67
click at [936, 330] on input "search" at bounding box center [756, 312] width 493 height 67
click at [933, 327] on input "search" at bounding box center [756, 312] width 493 height 67
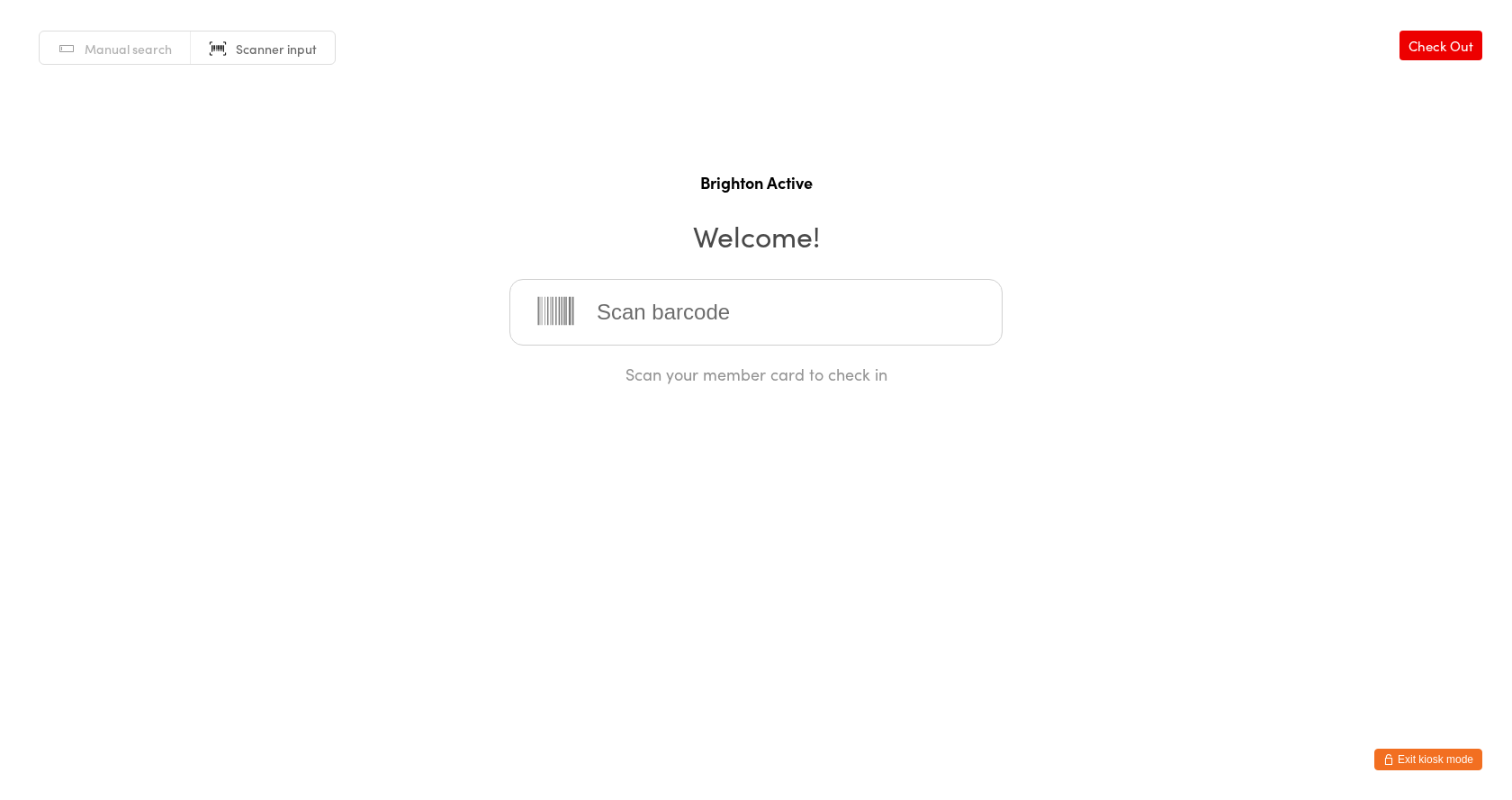
click at [1134, 341] on div "Manual search Scanner input Check Out Brighton Active Welcome! Scan your member…" at bounding box center [756, 192] width 1512 height 385
click at [862, 327] on input "search" at bounding box center [756, 312] width 493 height 67
click at [681, 303] on input "search" at bounding box center [756, 312] width 493 height 67
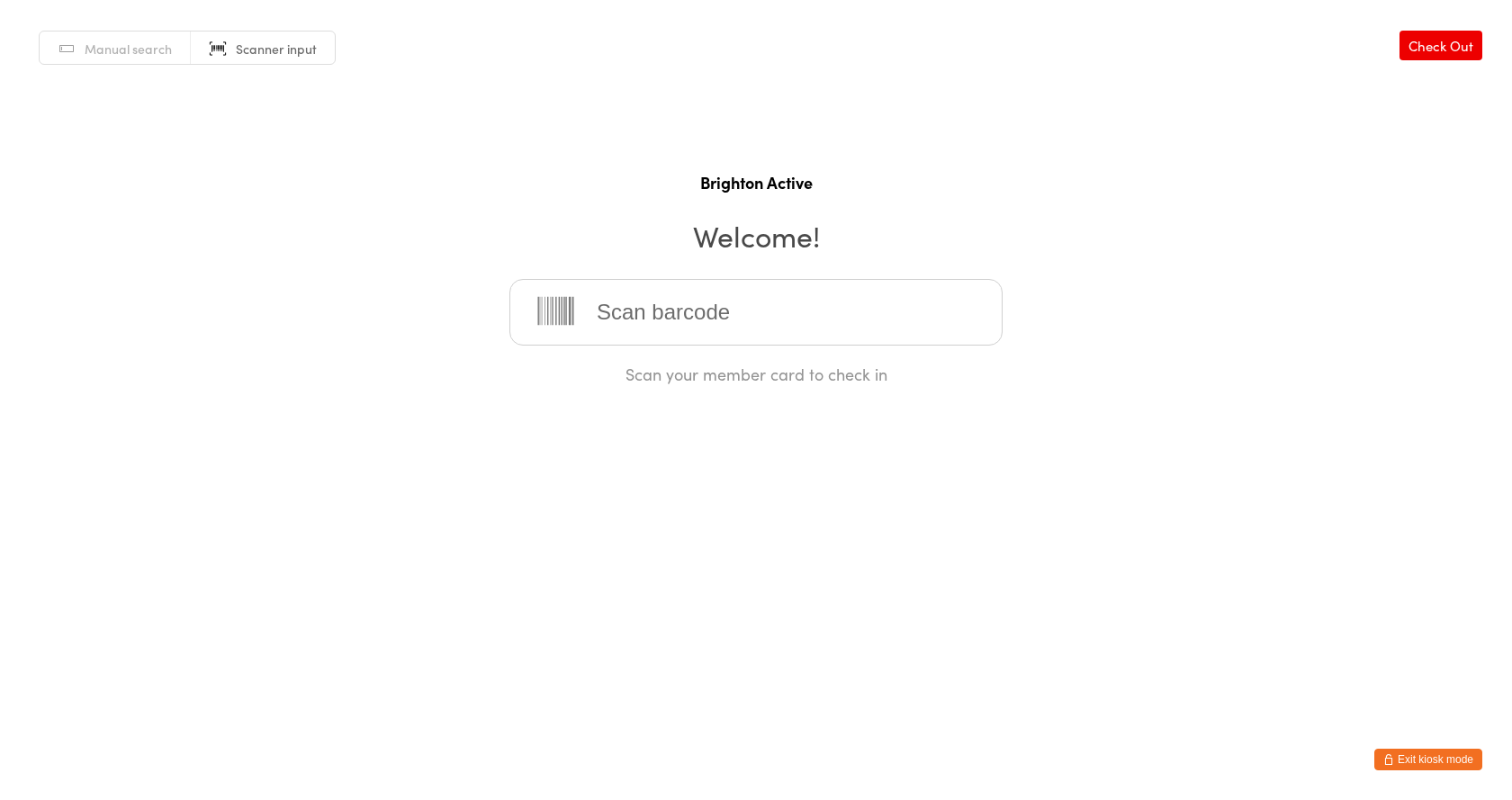
click at [681, 303] on input "search" at bounding box center [756, 312] width 493 height 67
click at [682, 303] on input "search" at bounding box center [756, 312] width 493 height 67
click at [683, 303] on input "search" at bounding box center [756, 312] width 493 height 67
click at [808, 309] on input "search" at bounding box center [756, 312] width 493 height 67
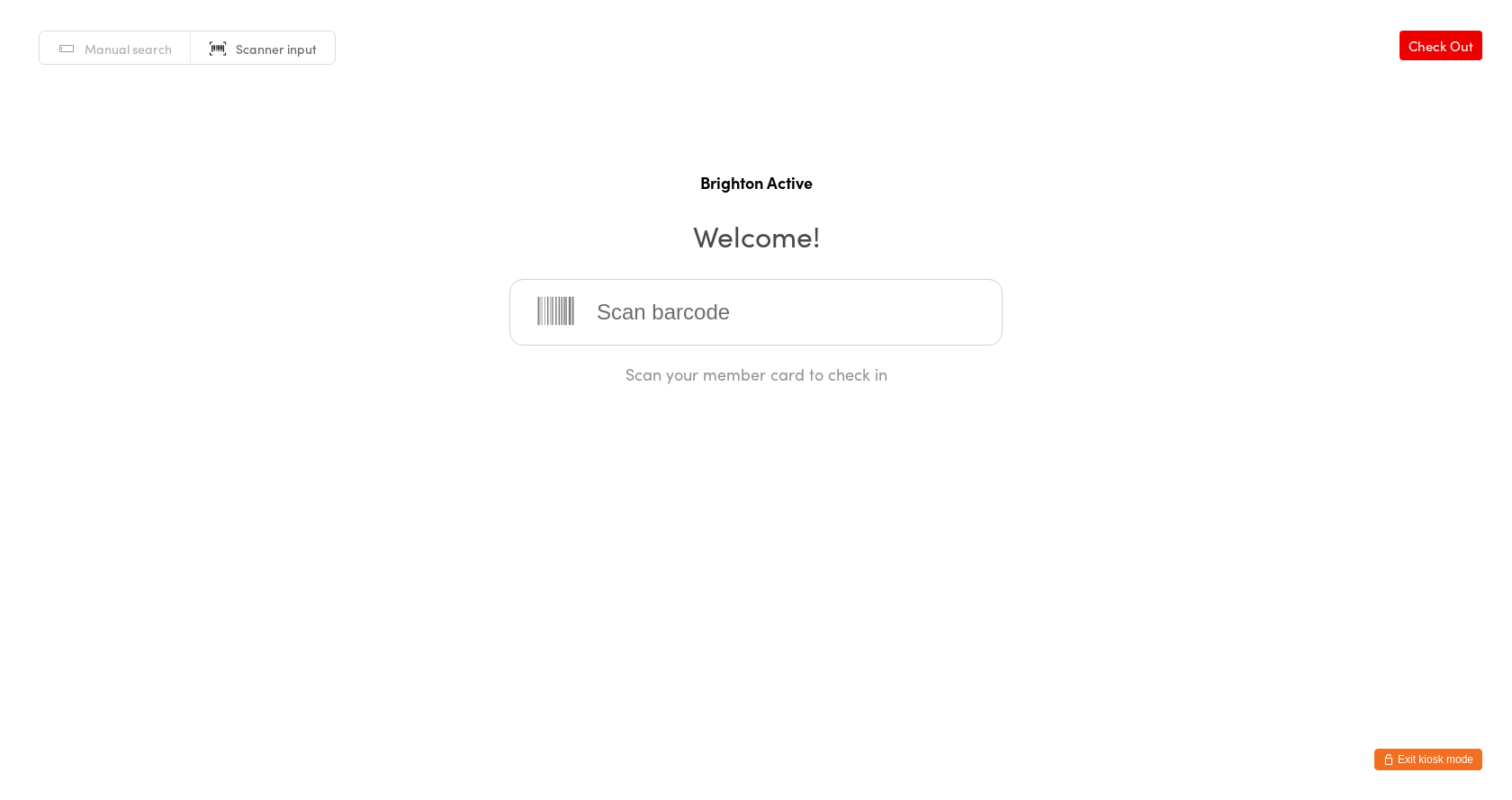
click at [808, 309] on input "search" at bounding box center [756, 312] width 493 height 67
click at [809, 309] on input "search" at bounding box center [756, 312] width 493 height 67
click at [706, 317] on input "search" at bounding box center [756, 312] width 493 height 67
click at [635, 328] on input "search" at bounding box center [756, 312] width 493 height 67
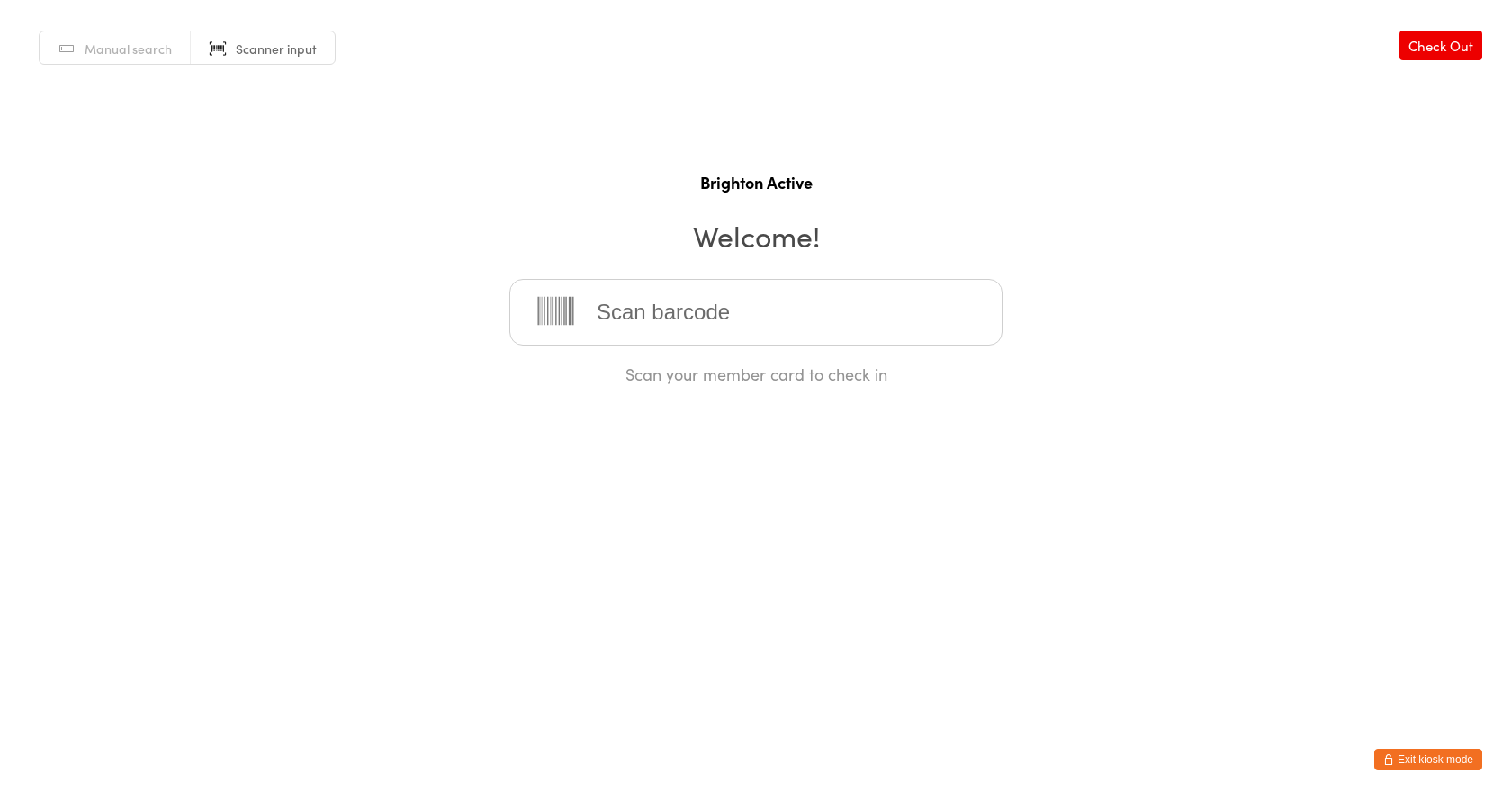
click at [635, 313] on input "search" at bounding box center [756, 312] width 493 height 67
